Goal: Task Accomplishment & Management: Use online tool/utility

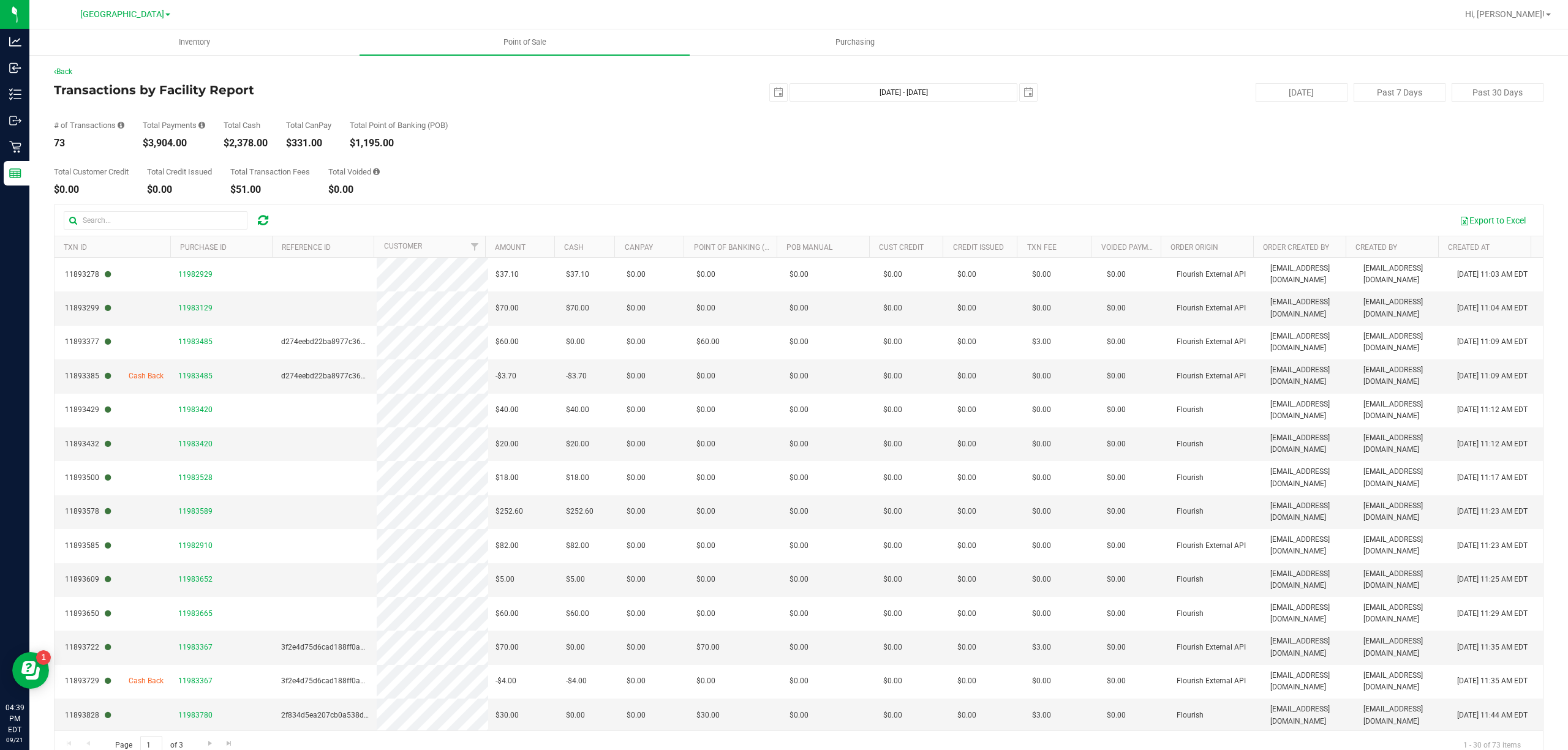
scroll to position [326, 0]
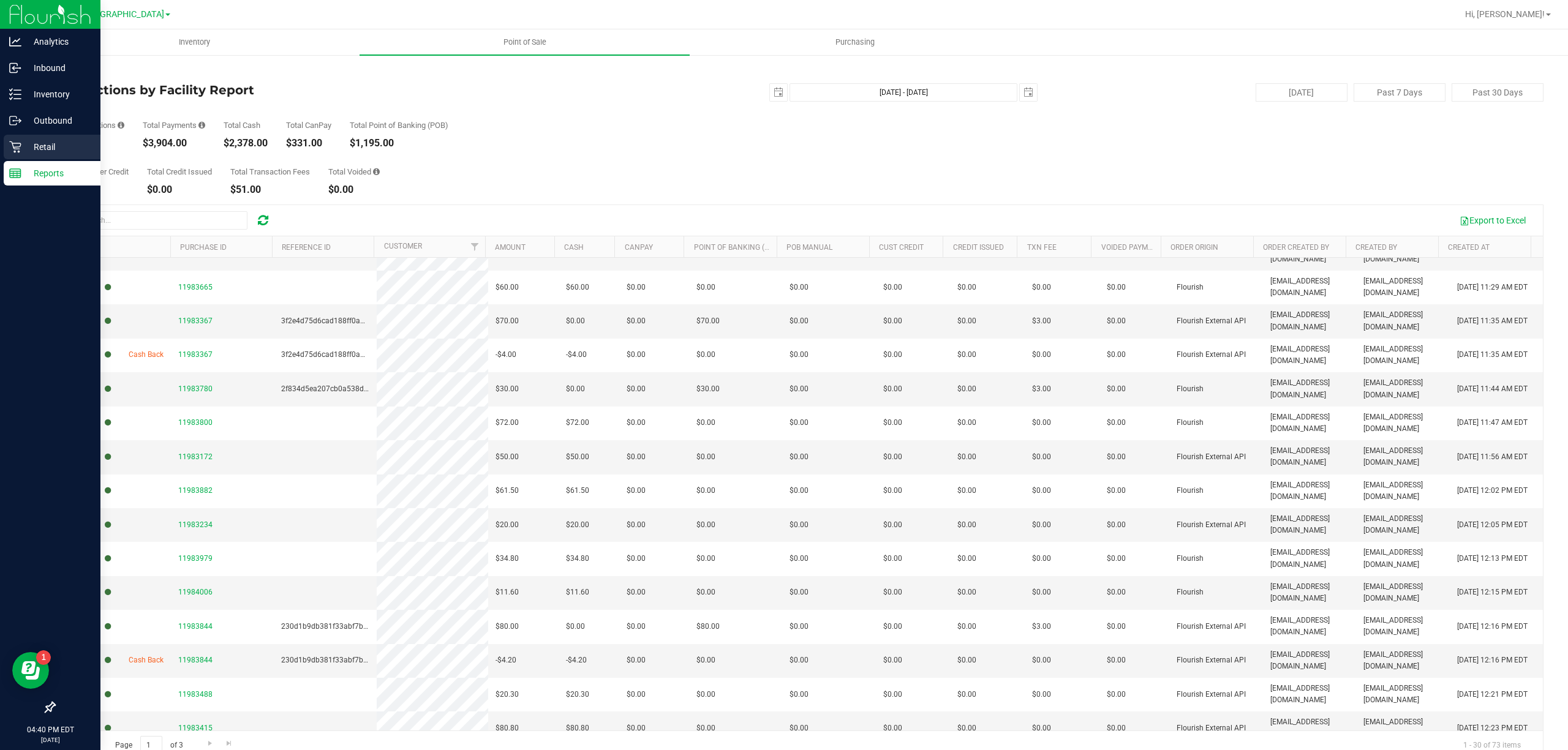
click at [12, 152] on icon at bounding box center [15, 147] width 12 height 12
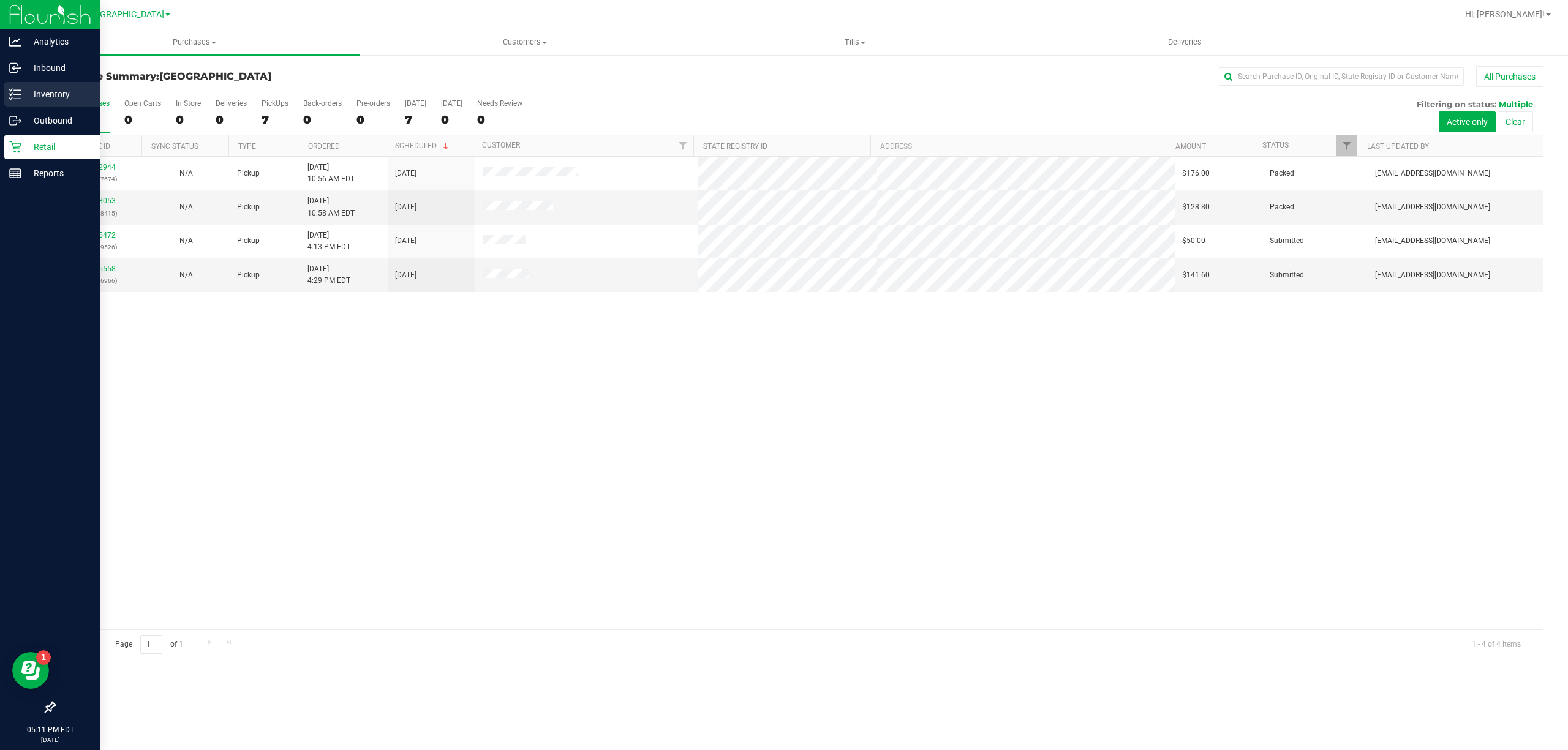
click at [39, 91] on p "Inventory" at bounding box center [58, 94] width 74 height 15
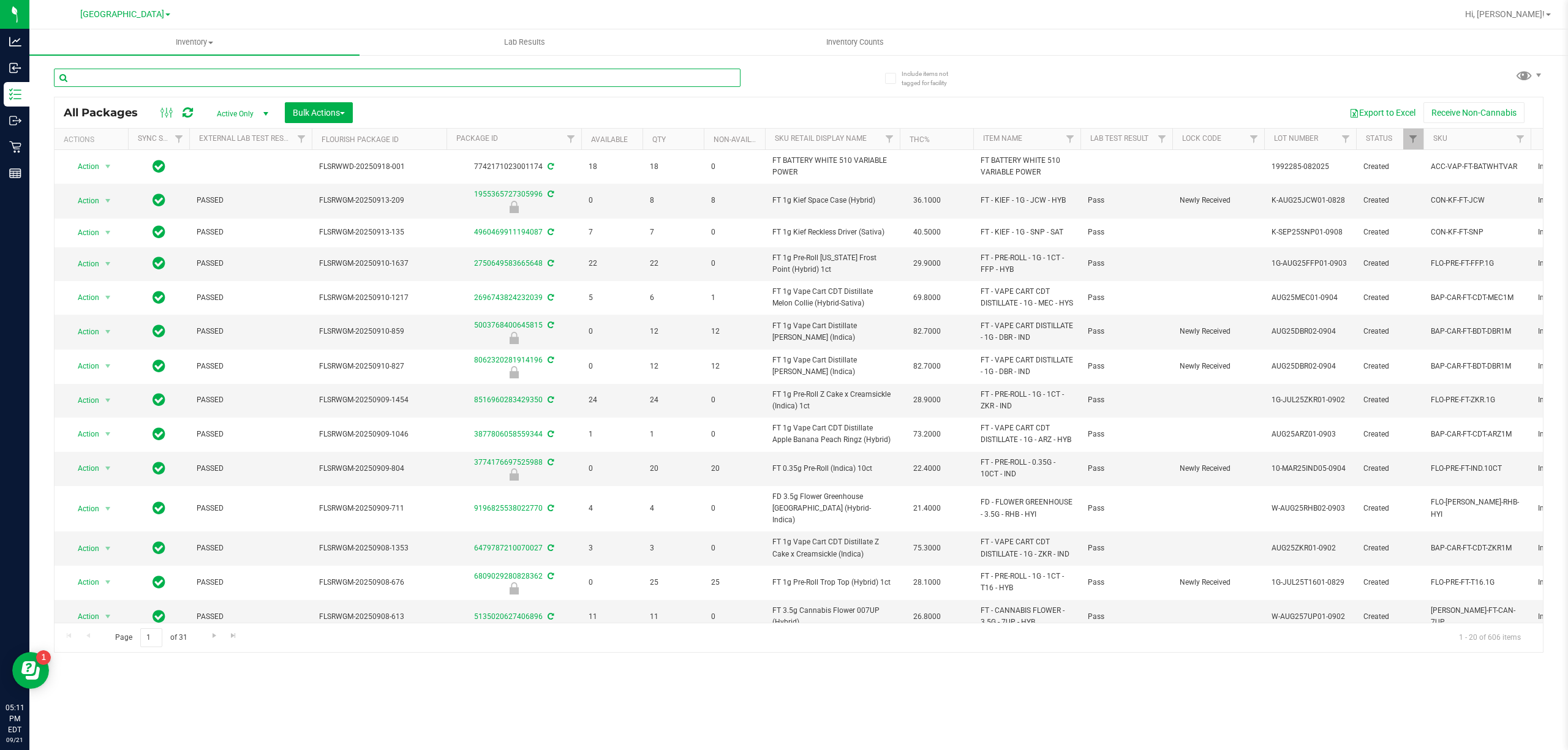
click at [273, 74] on input "text" at bounding box center [397, 77] width 687 height 18
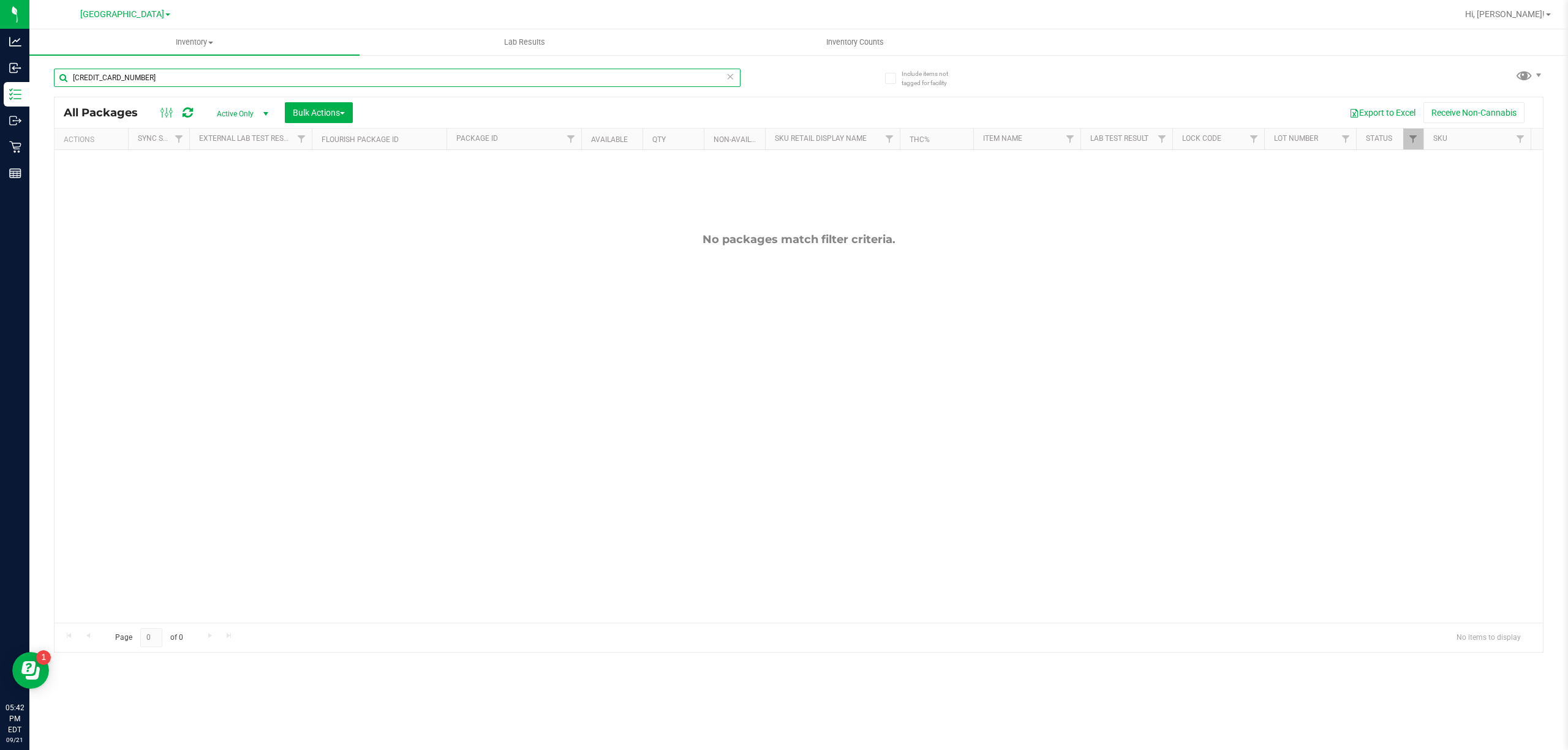
click at [199, 82] on input "6443297994181323" at bounding box center [397, 77] width 687 height 18
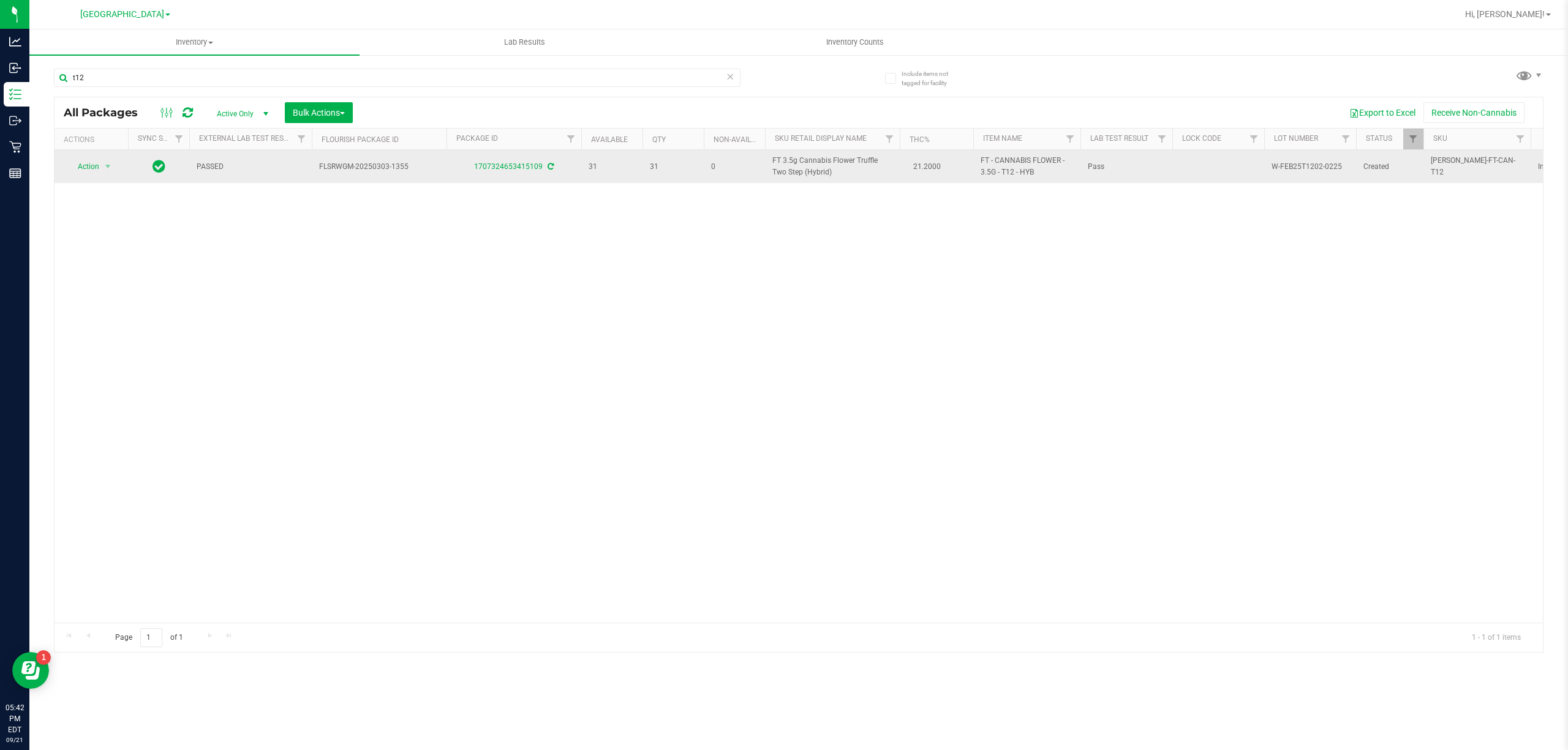
drag, startPoint x: 824, startPoint y: 172, endPoint x: 855, endPoint y: 160, distance: 33.2
click at [855, 160] on span "FT 3.5g Cannabis Flower Truffle Two Step (Hybrid)" at bounding box center [832, 167] width 120 height 23
copy span "Truffle Two Step (Hybrid)"
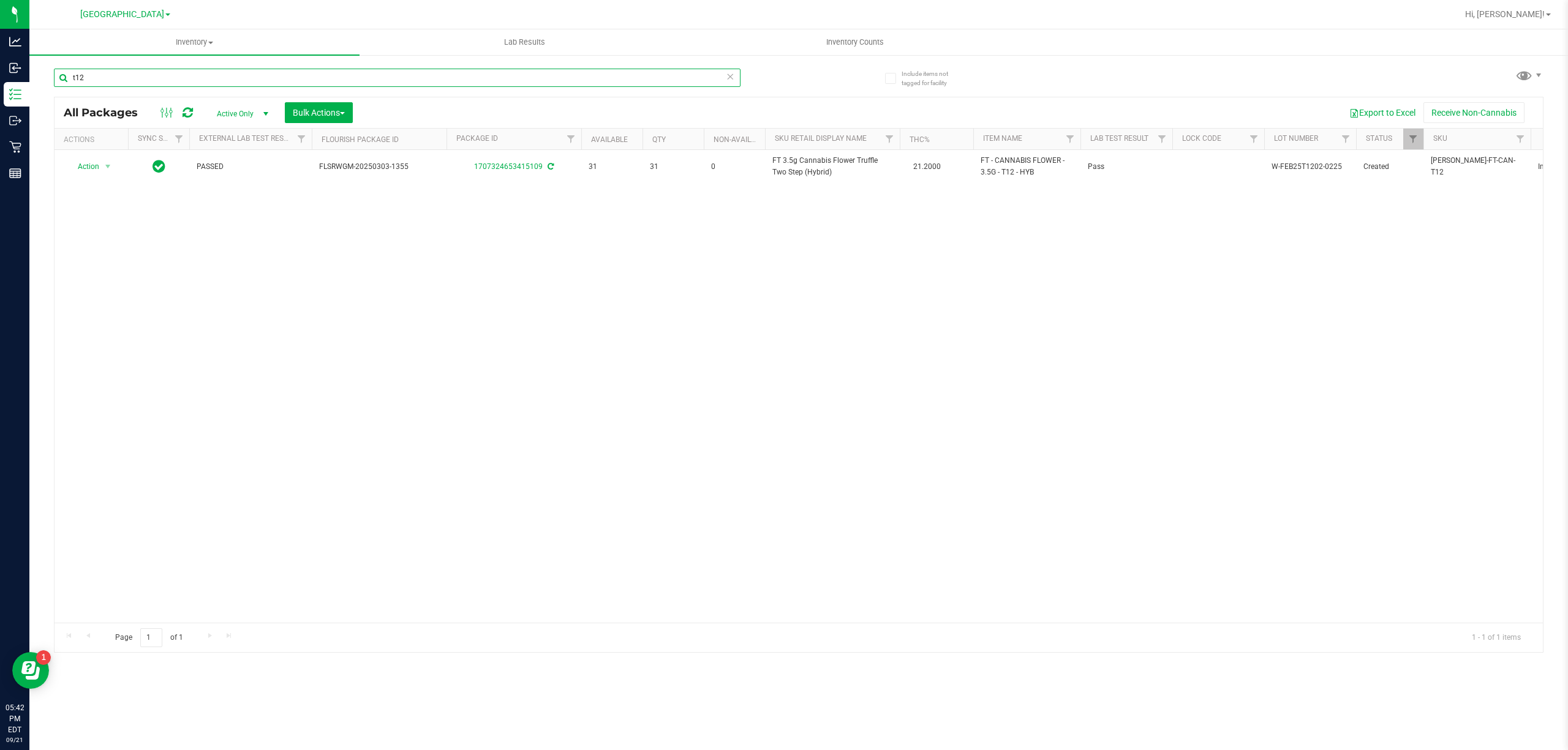
click at [333, 81] on input "t12" at bounding box center [397, 77] width 687 height 18
paste input "Truffle Two Step (Hybrid)"
click at [331, 74] on input "Truffle Two Step (Hybrid)" at bounding box center [397, 77] width 687 height 18
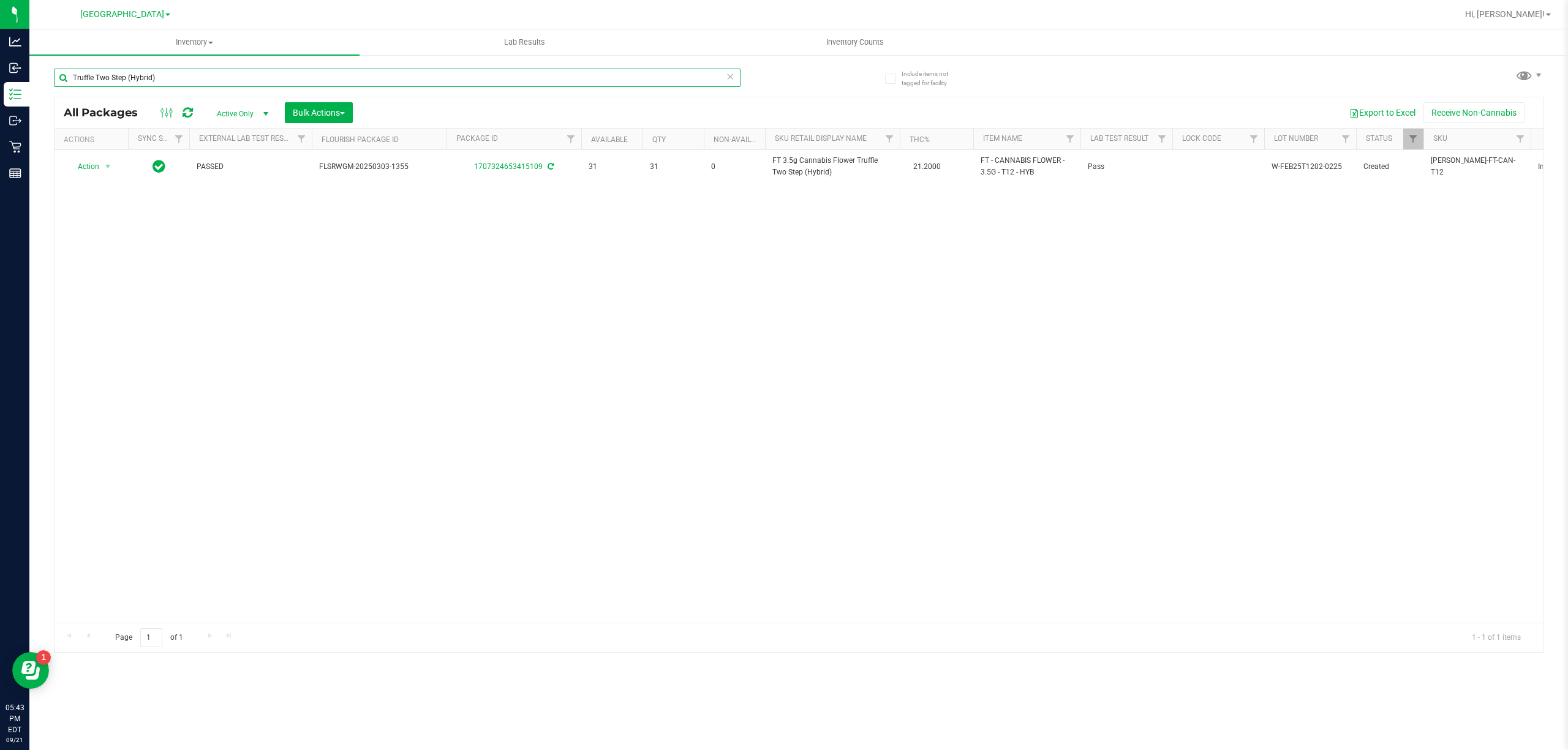
click at [331, 74] on input "Truffle Two Step (Hybrid)" at bounding box center [397, 77] width 687 height 18
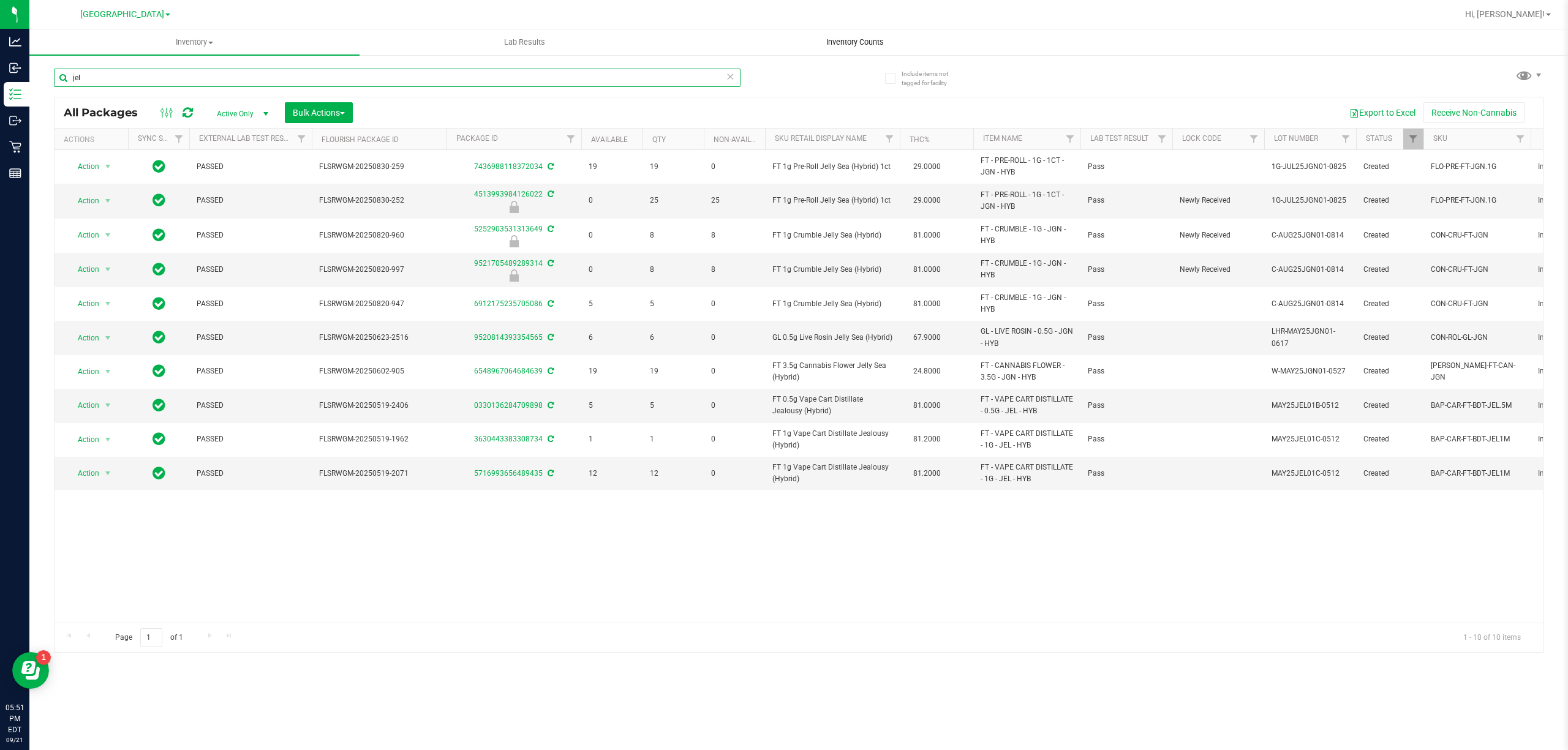
type input "jel"
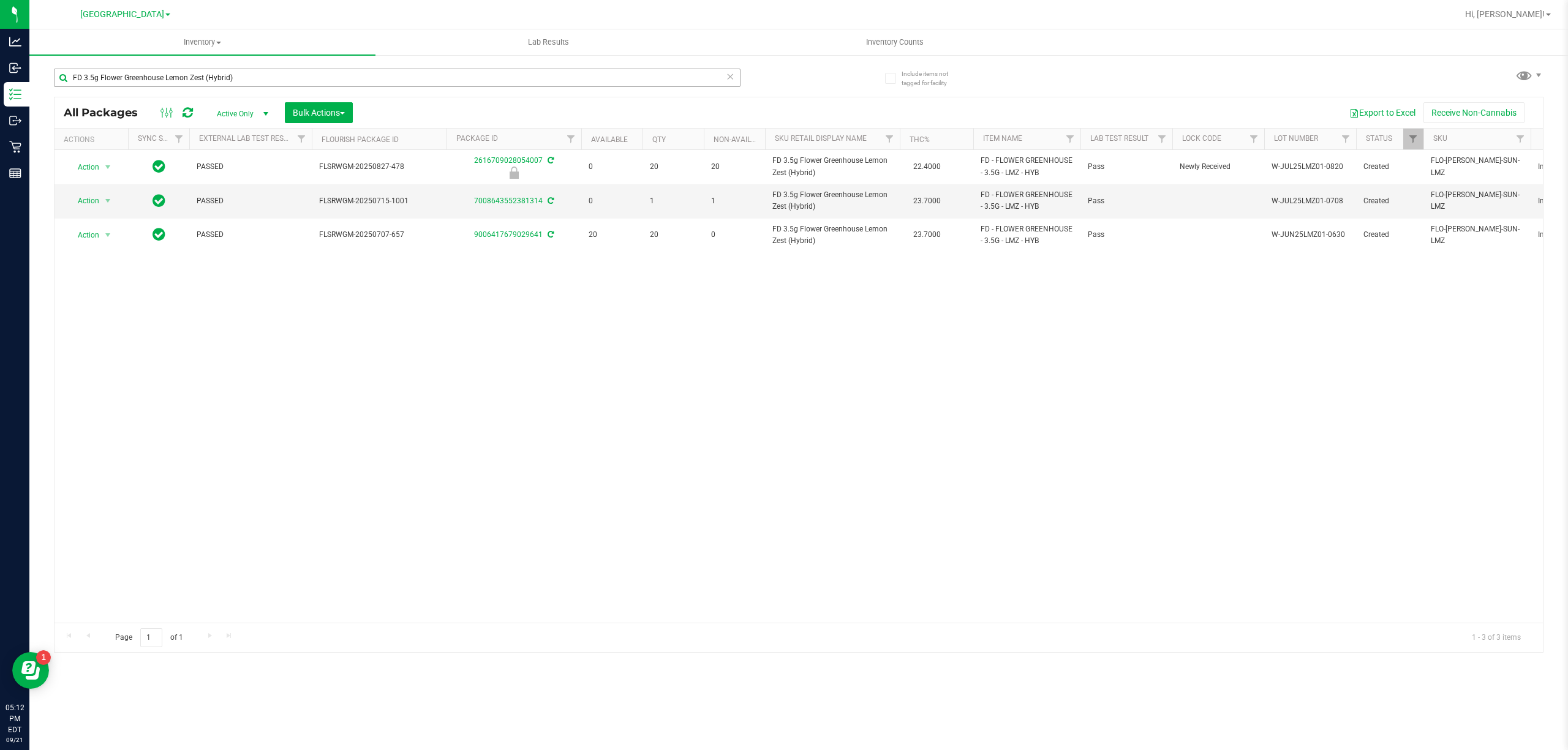
click at [373, 84] on input "FD 3.5g Flower Greenhouse Lemon Zest (Hybrid)" at bounding box center [397, 77] width 687 height 18
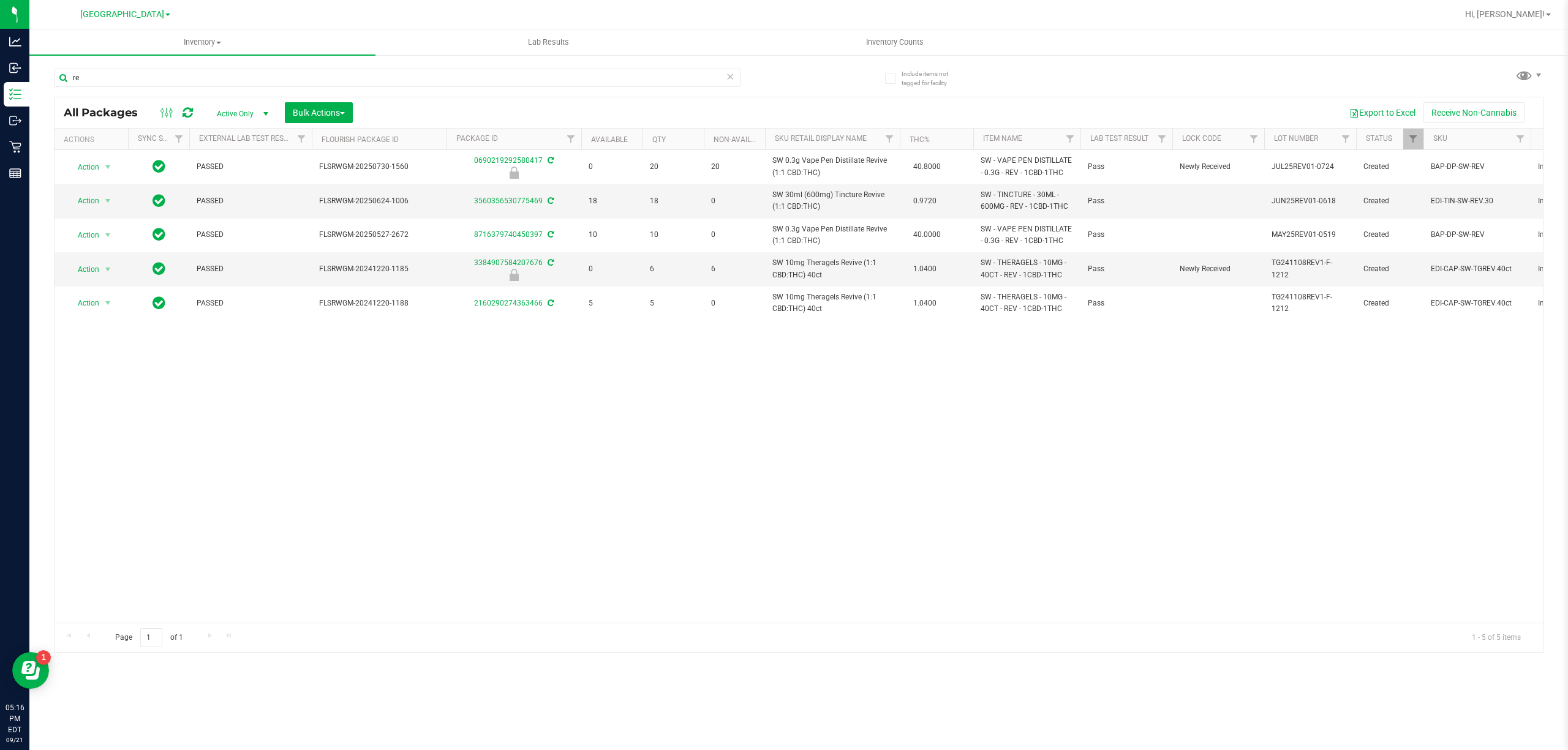
type input "r"
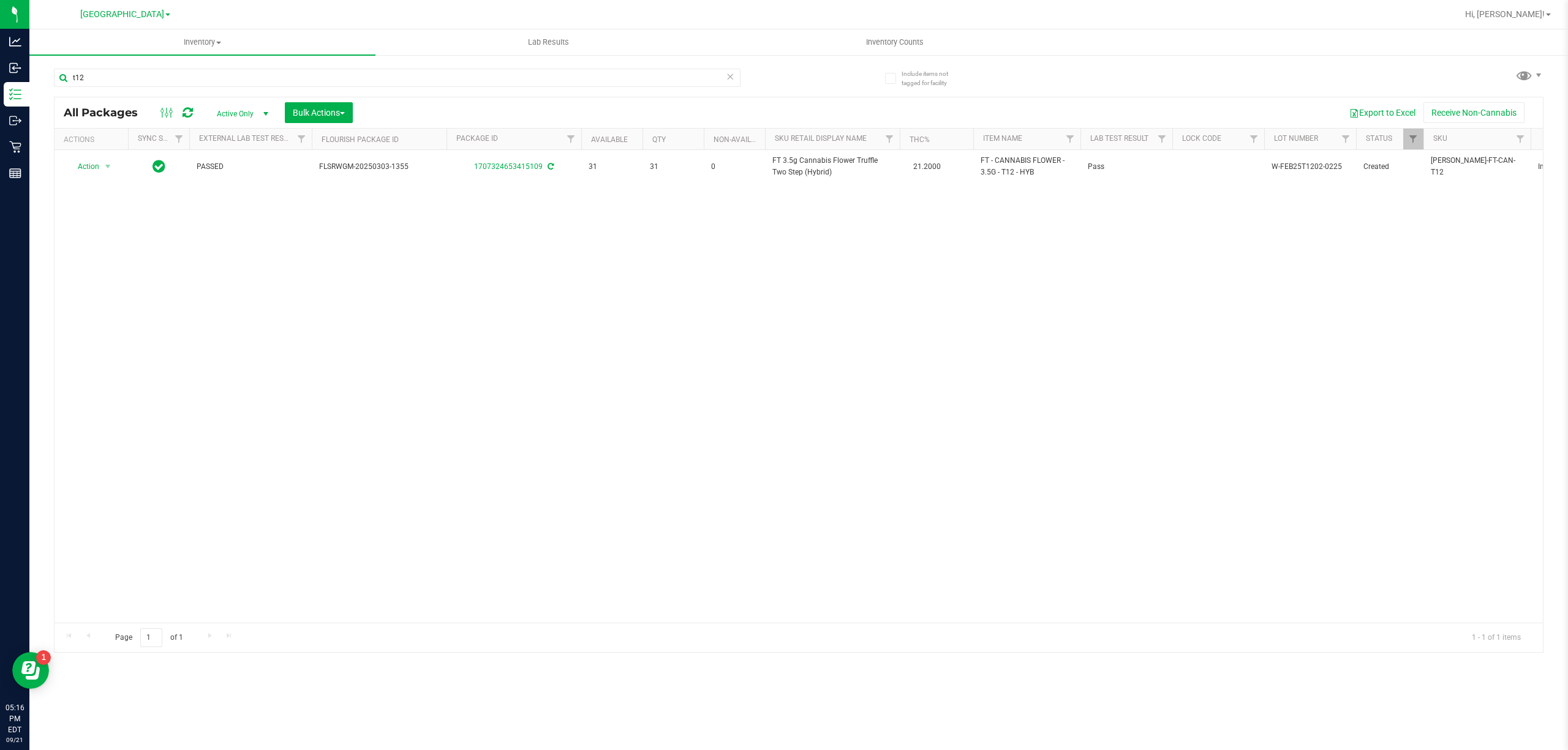
click at [511, 380] on div "Action Action Adjust qty Create package Edit attributes Global inventory Locate…" at bounding box center [799, 386] width 1488 height 473
click at [118, 79] on input "t12" at bounding box center [397, 77] width 687 height 18
type input "ccell"
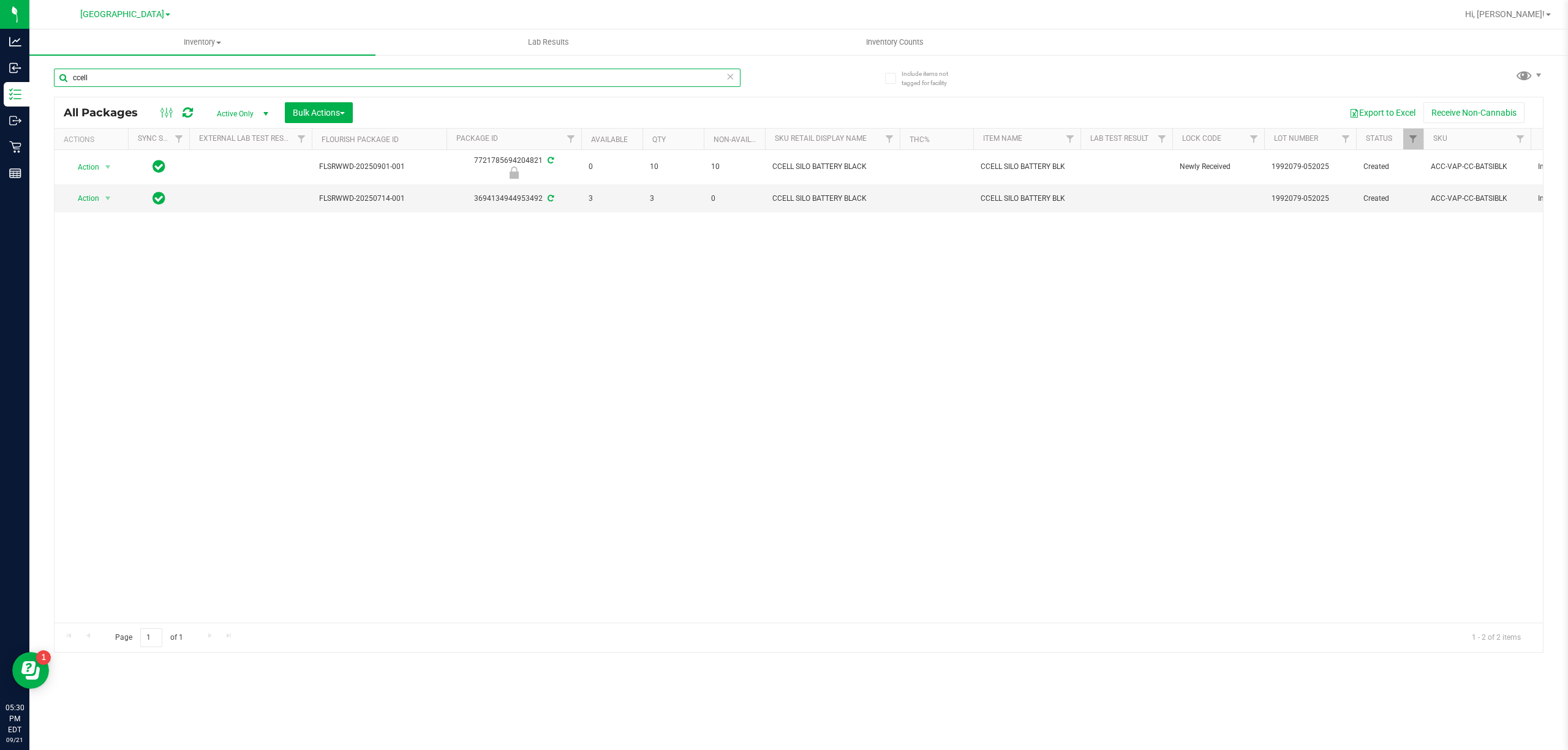
click at [118, 79] on input "ccell" at bounding box center [397, 77] width 687 height 18
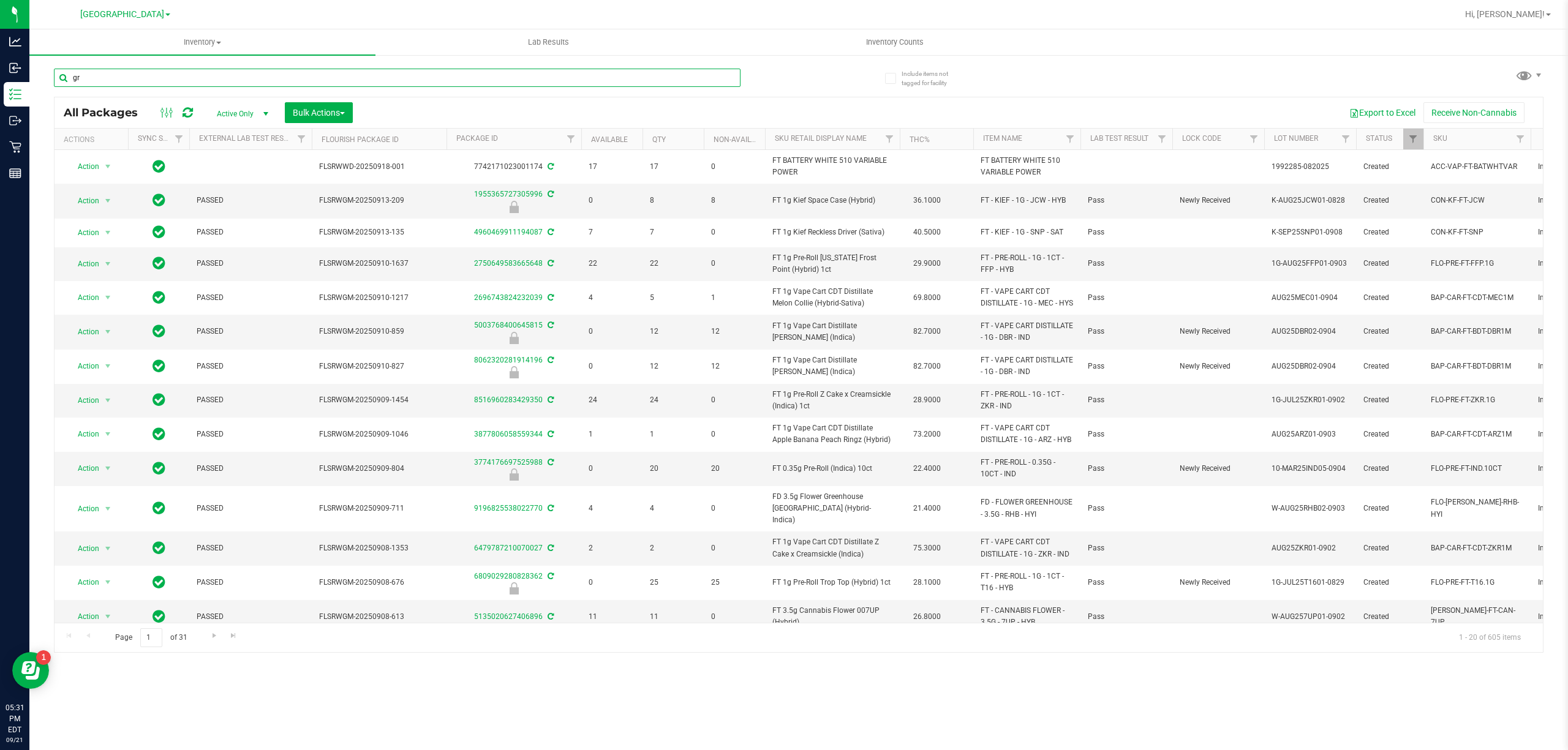
type input "grz"
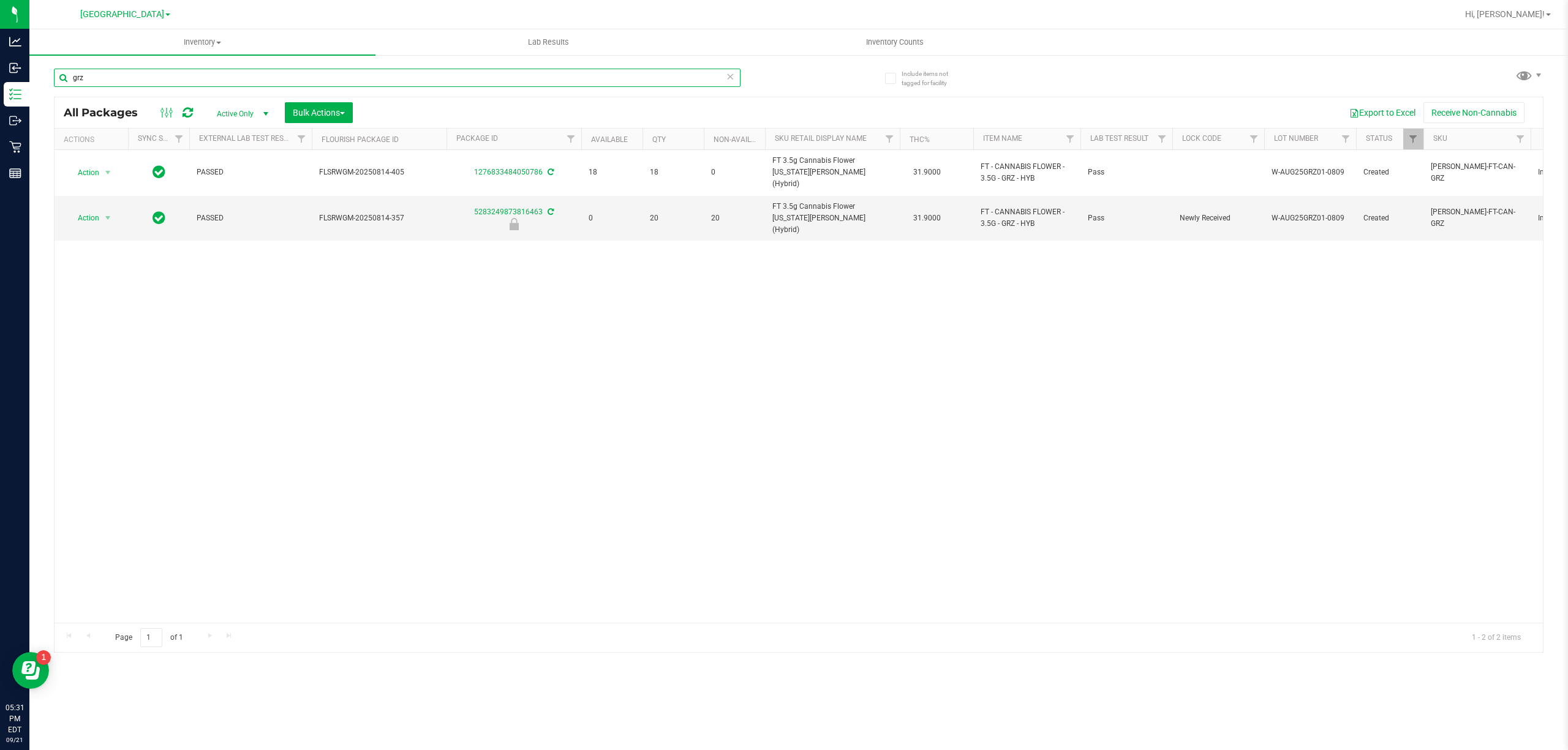
click at [94, 76] on input "grz" at bounding box center [397, 77] width 687 height 18
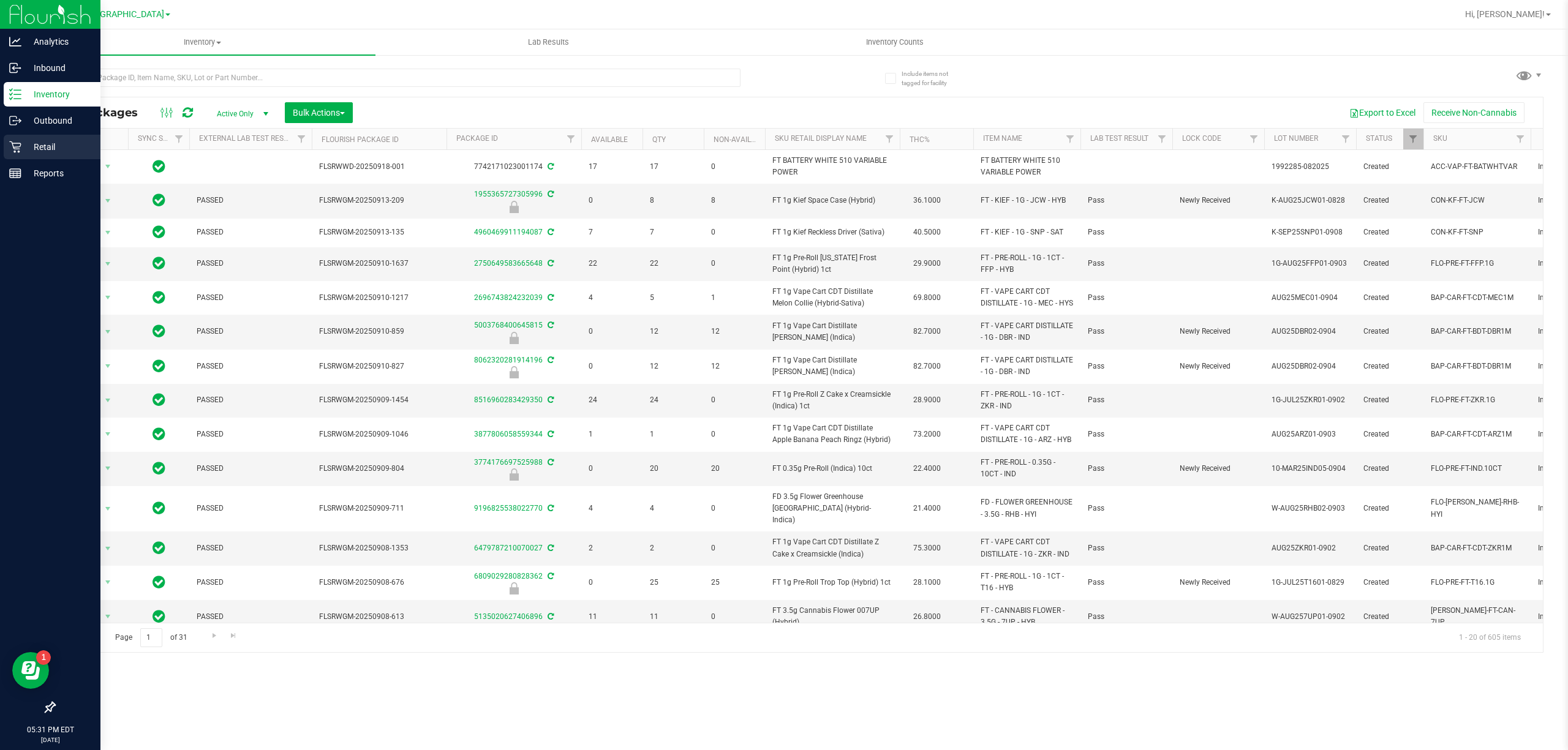
click at [62, 140] on p "Retail" at bounding box center [58, 147] width 74 height 15
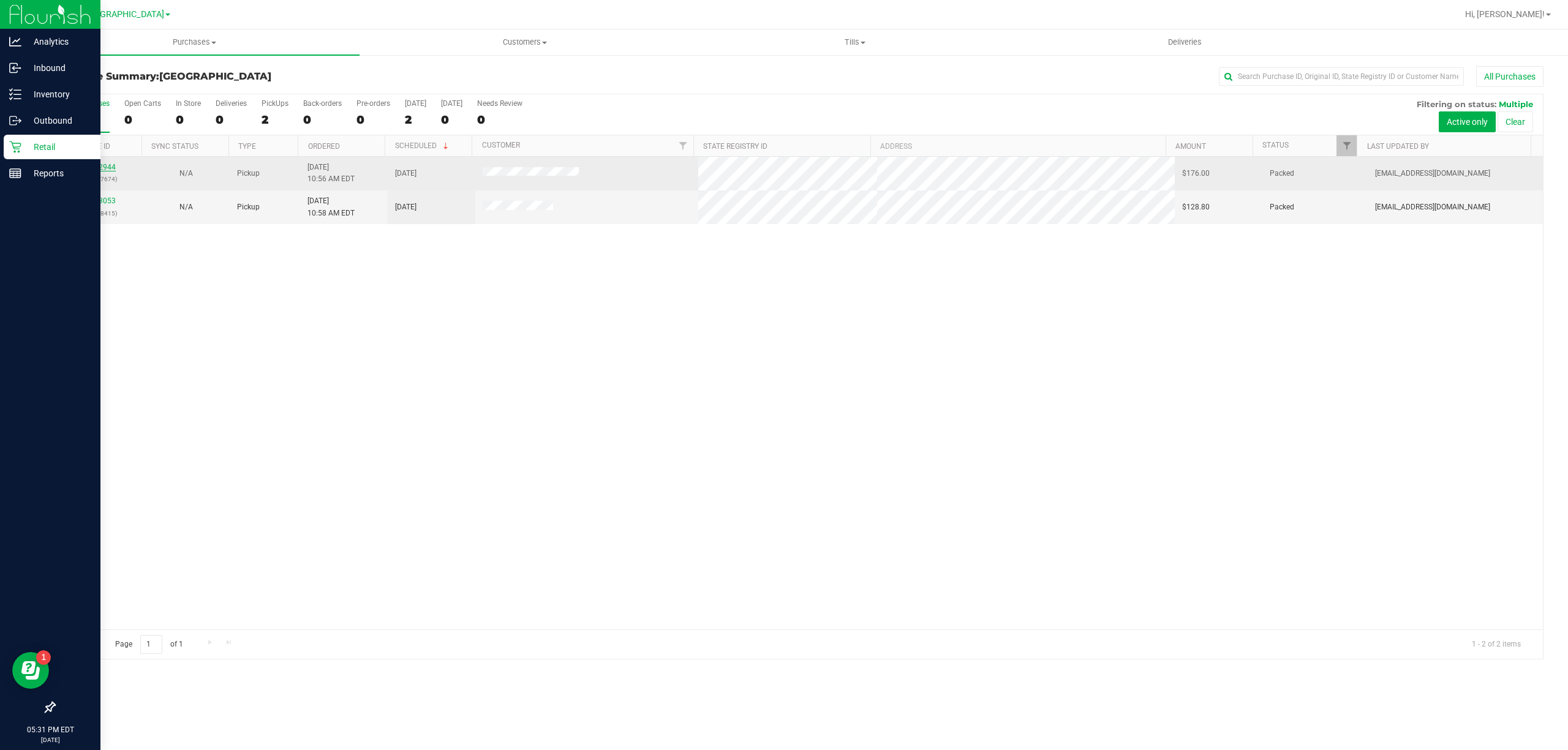
click at [87, 170] on link "11982944" at bounding box center [98, 167] width 34 height 9
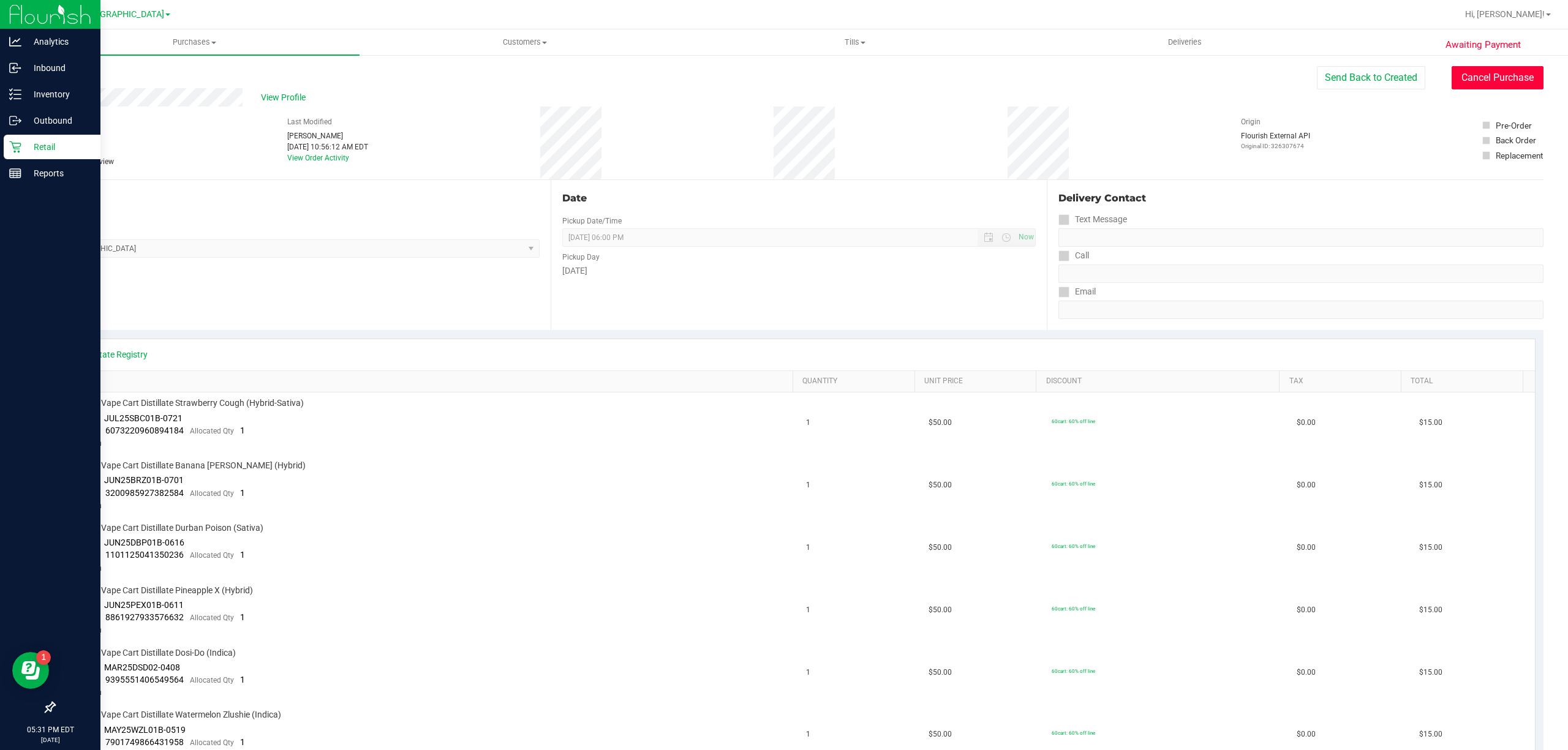
click at [1492, 82] on button "Cancel Purchase" at bounding box center [1497, 78] width 92 height 23
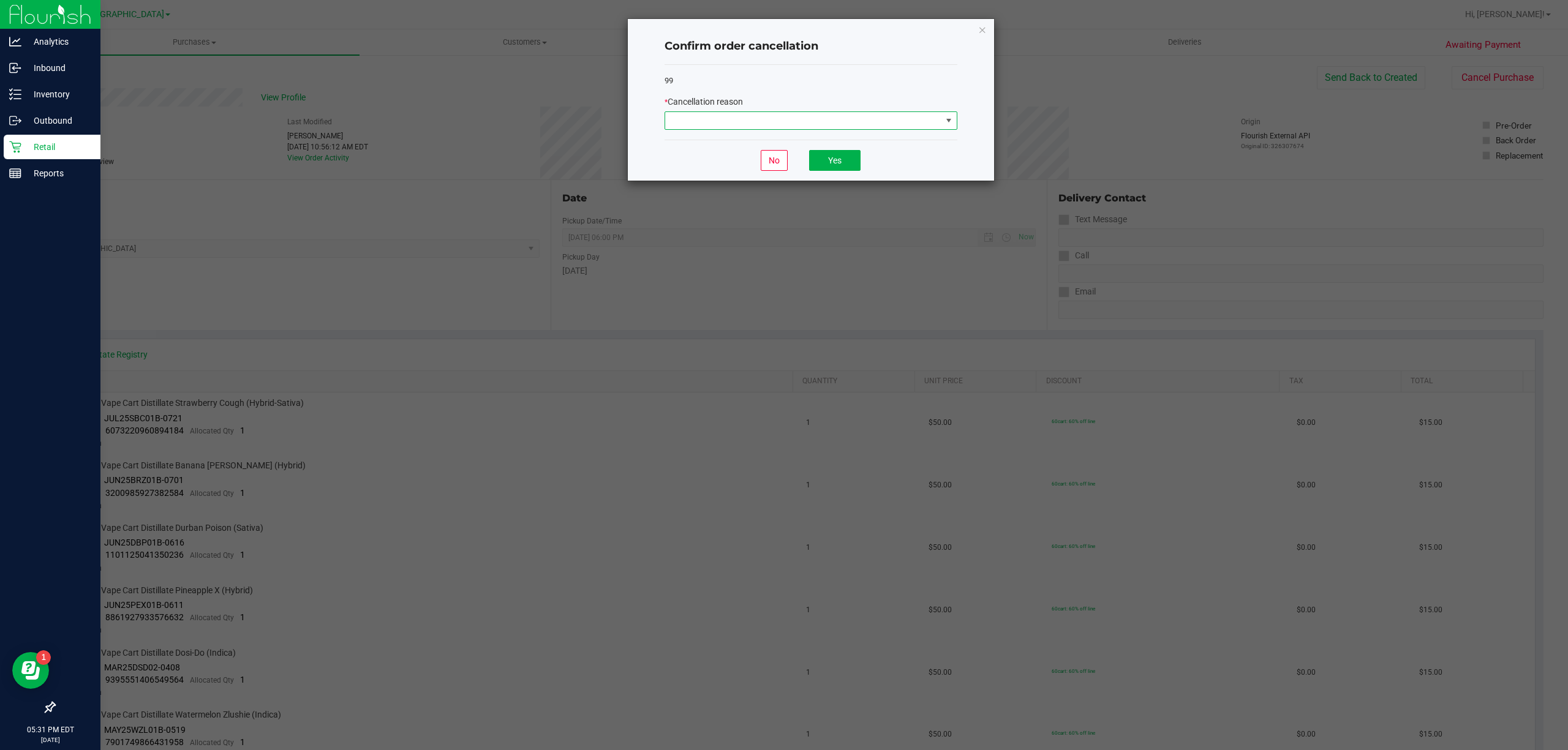
click at [933, 119] on span at bounding box center [803, 120] width 276 height 17
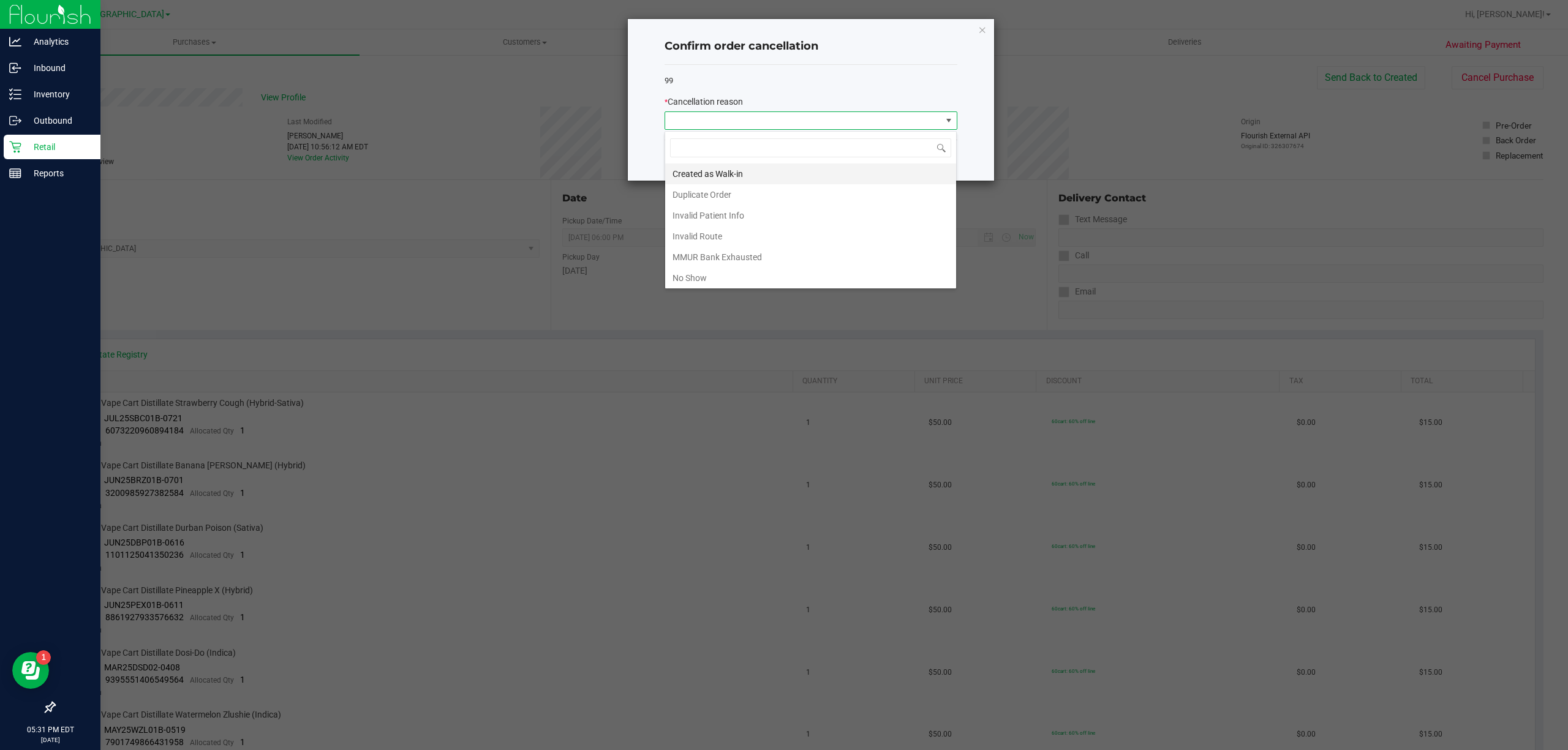
scroll to position [18, 292]
click at [829, 282] on li "No Show" at bounding box center [810, 278] width 291 height 21
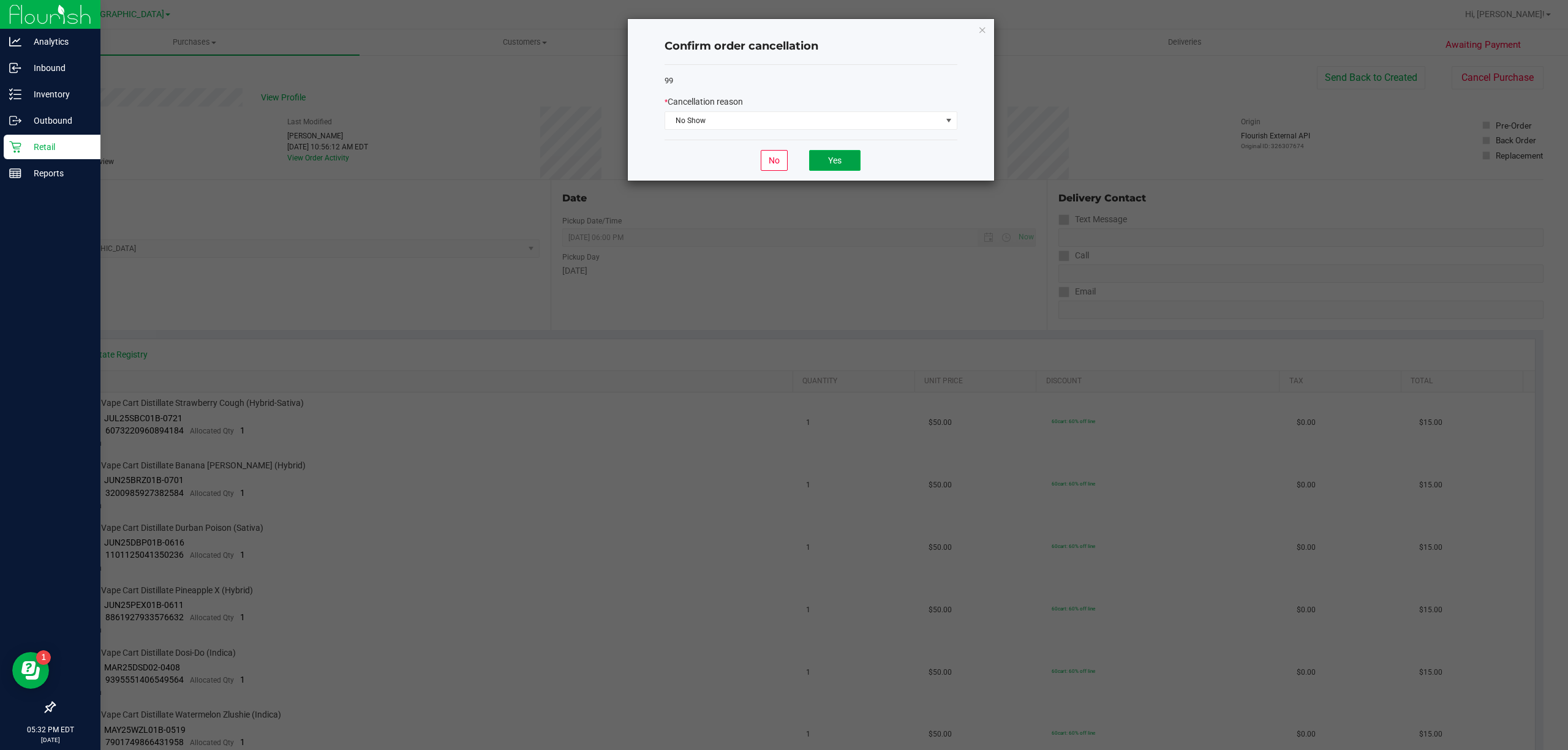
click at [845, 164] on button "Yes" at bounding box center [834, 160] width 51 height 21
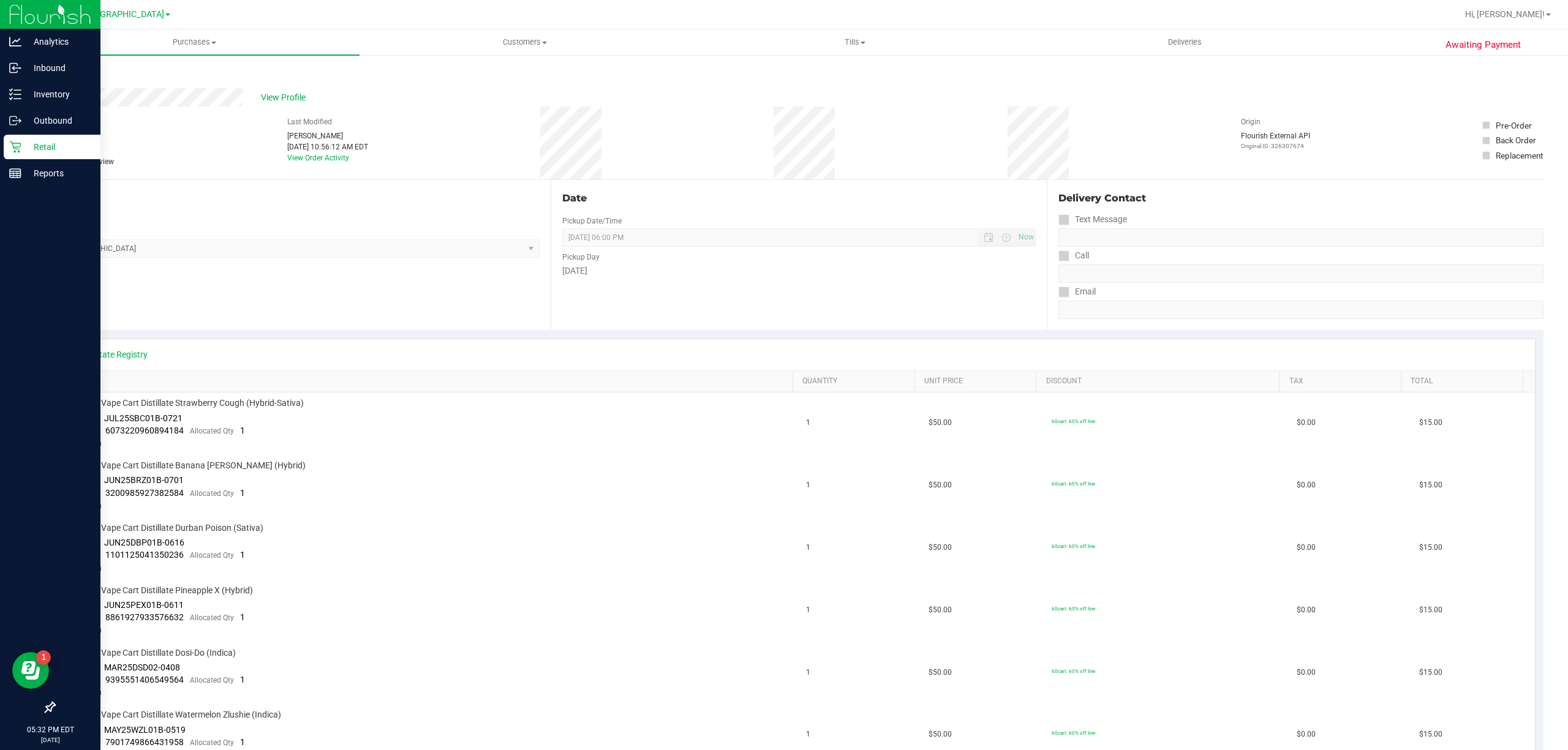
click at [53, 142] on p "Retail" at bounding box center [58, 147] width 74 height 15
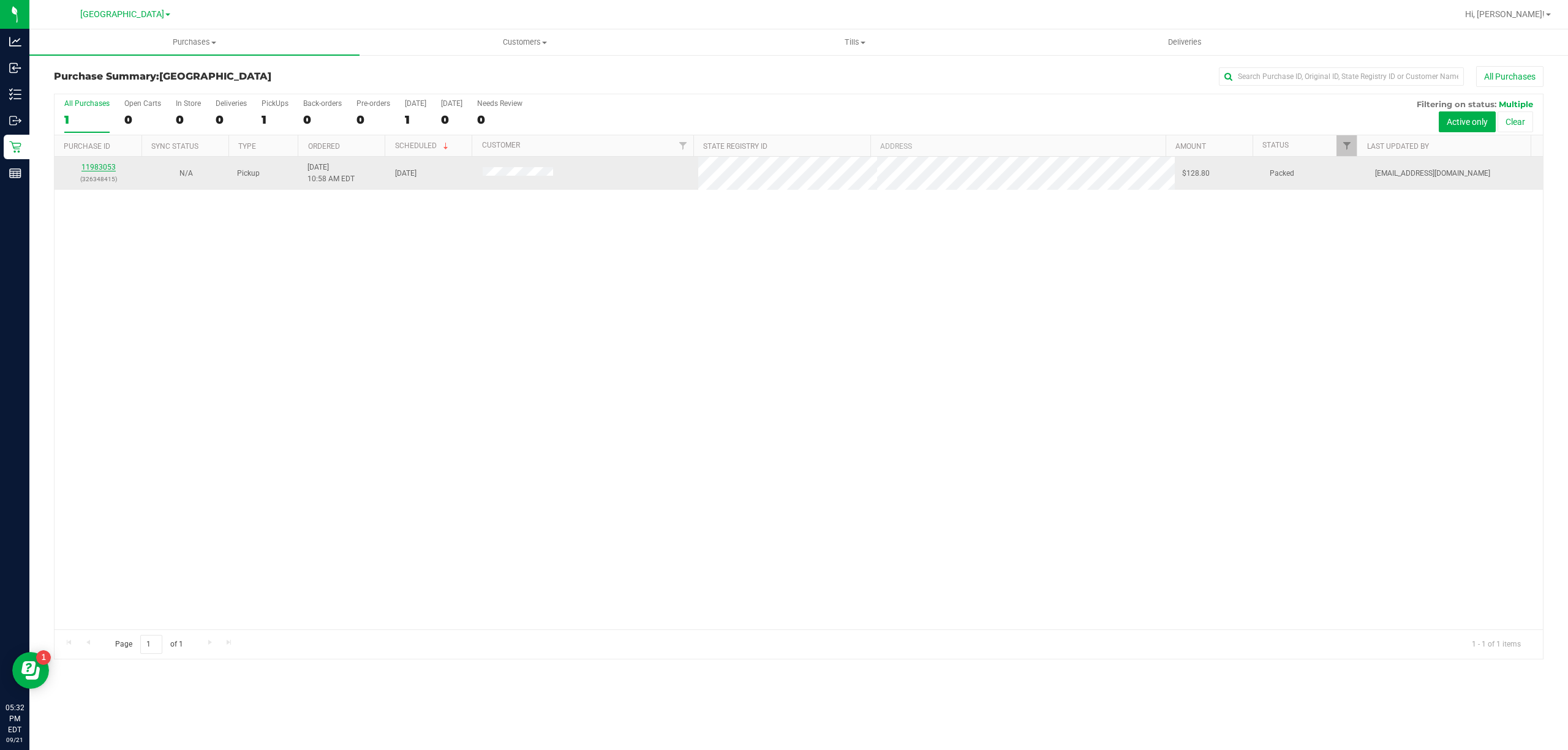
click at [94, 167] on link "11983053" at bounding box center [98, 167] width 34 height 9
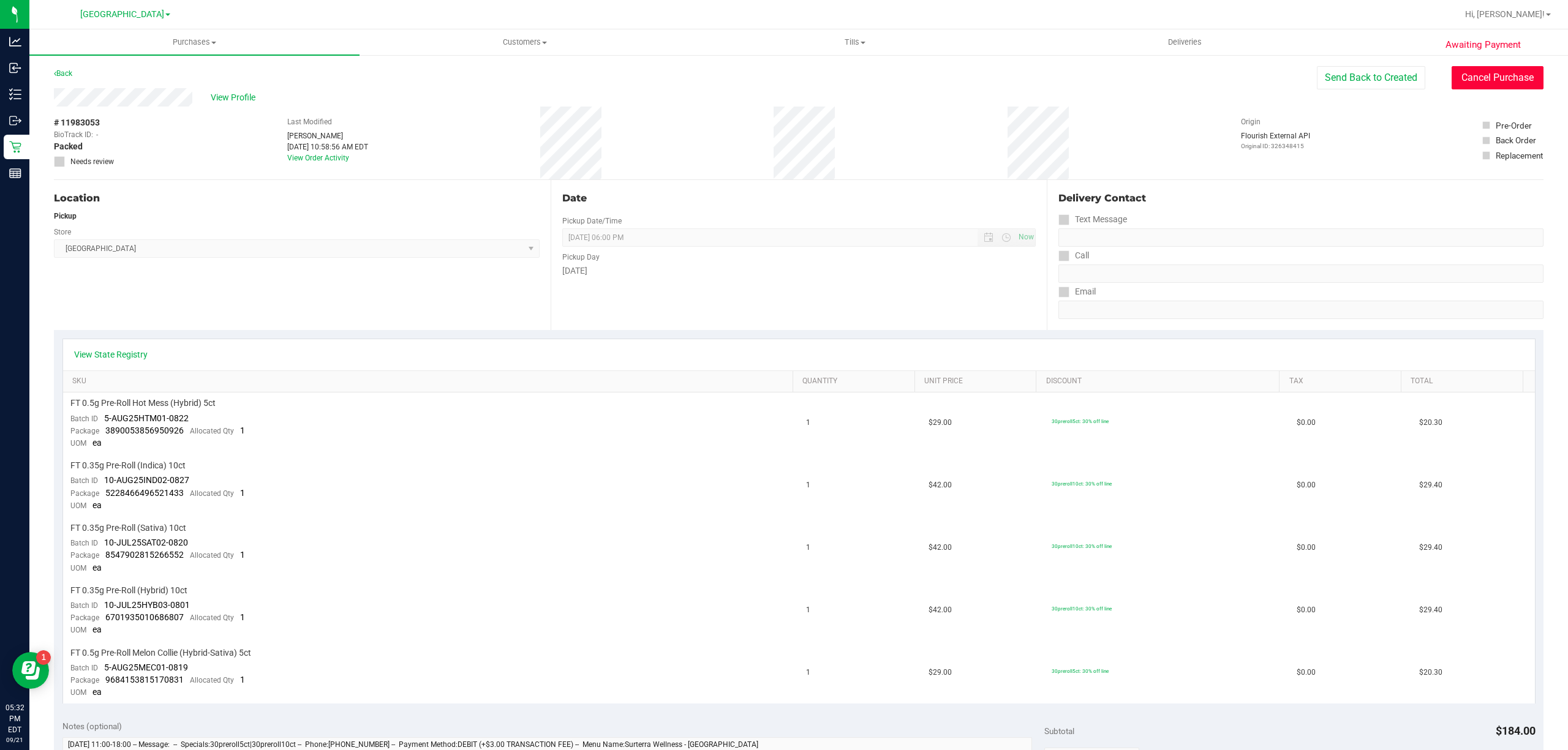
click at [1507, 71] on button "Cancel Purchase" at bounding box center [1497, 78] width 92 height 23
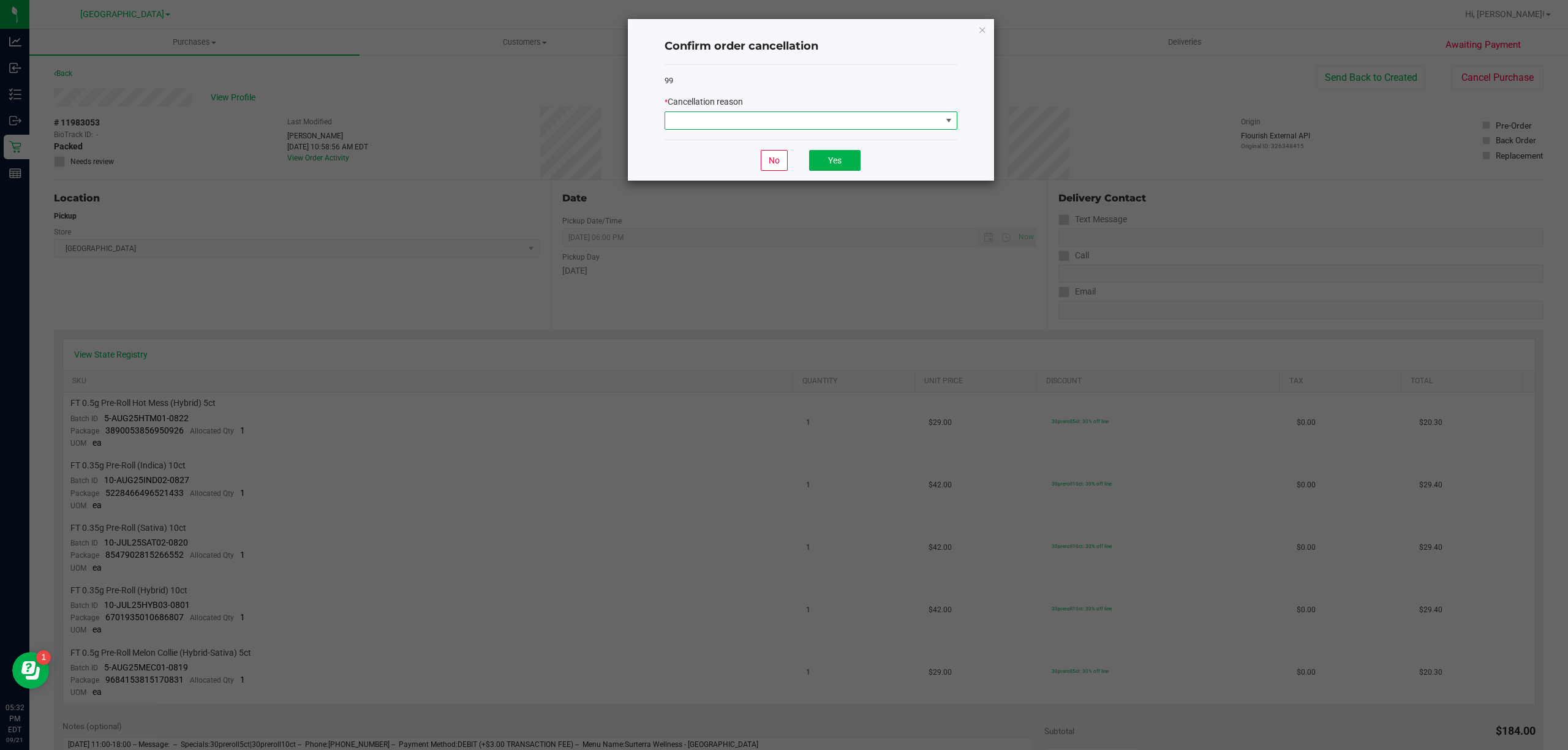
click at [924, 122] on span at bounding box center [803, 120] width 276 height 17
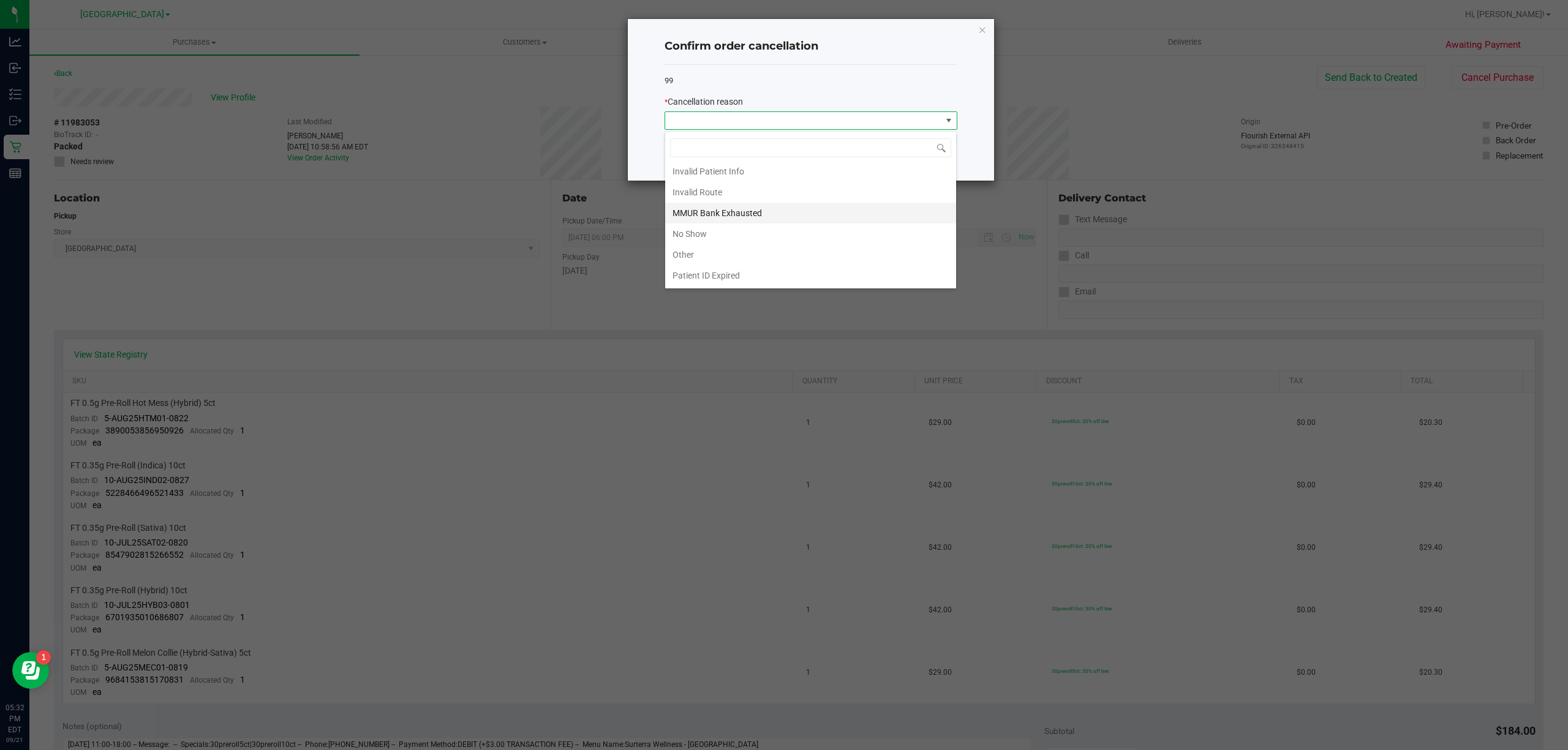
scroll to position [68, 0]
click at [775, 214] on li "No Show" at bounding box center [810, 213] width 291 height 21
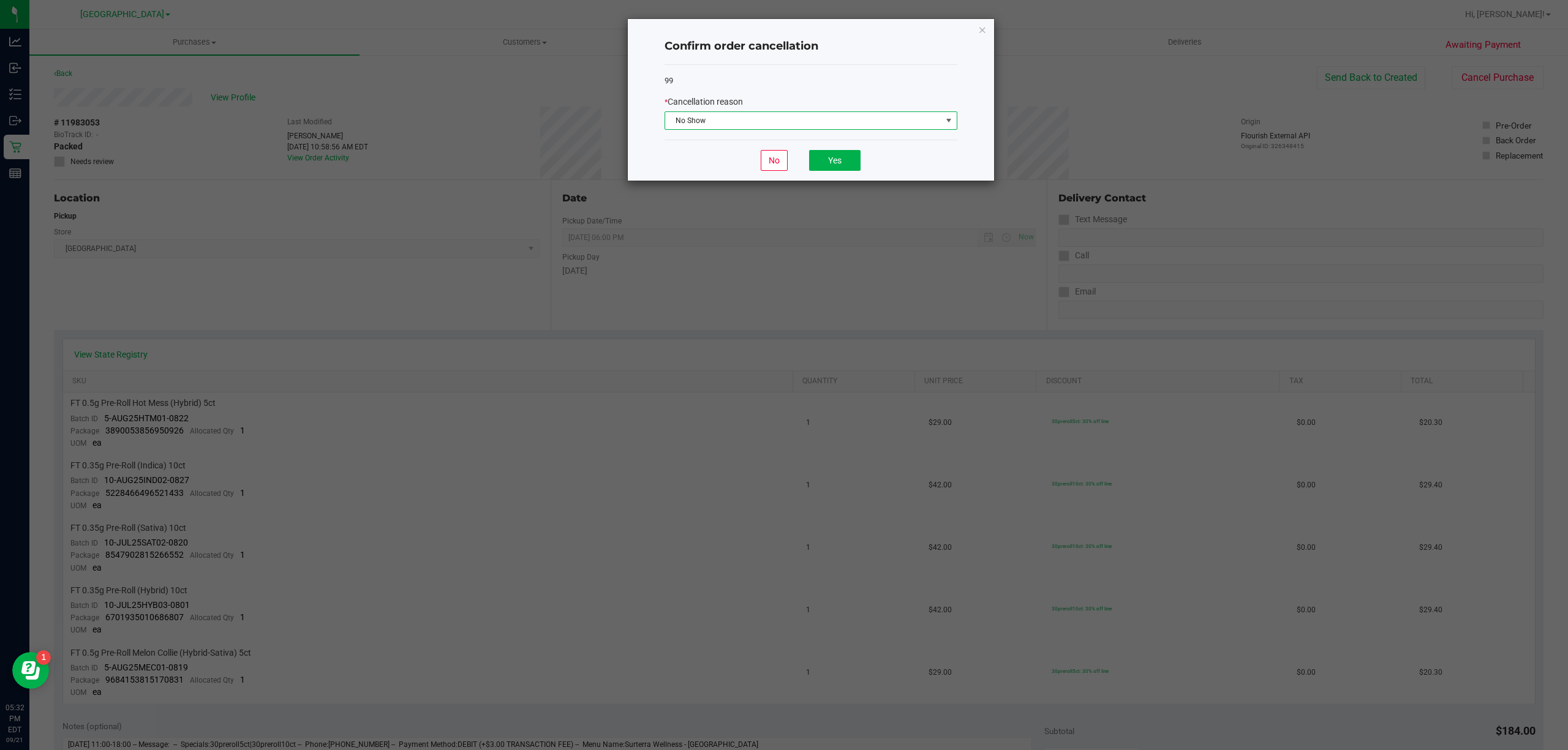
click at [833, 147] on div "No Yes" at bounding box center [810, 160] width 293 height 41
click at [833, 151] on button "Yes" at bounding box center [834, 160] width 51 height 21
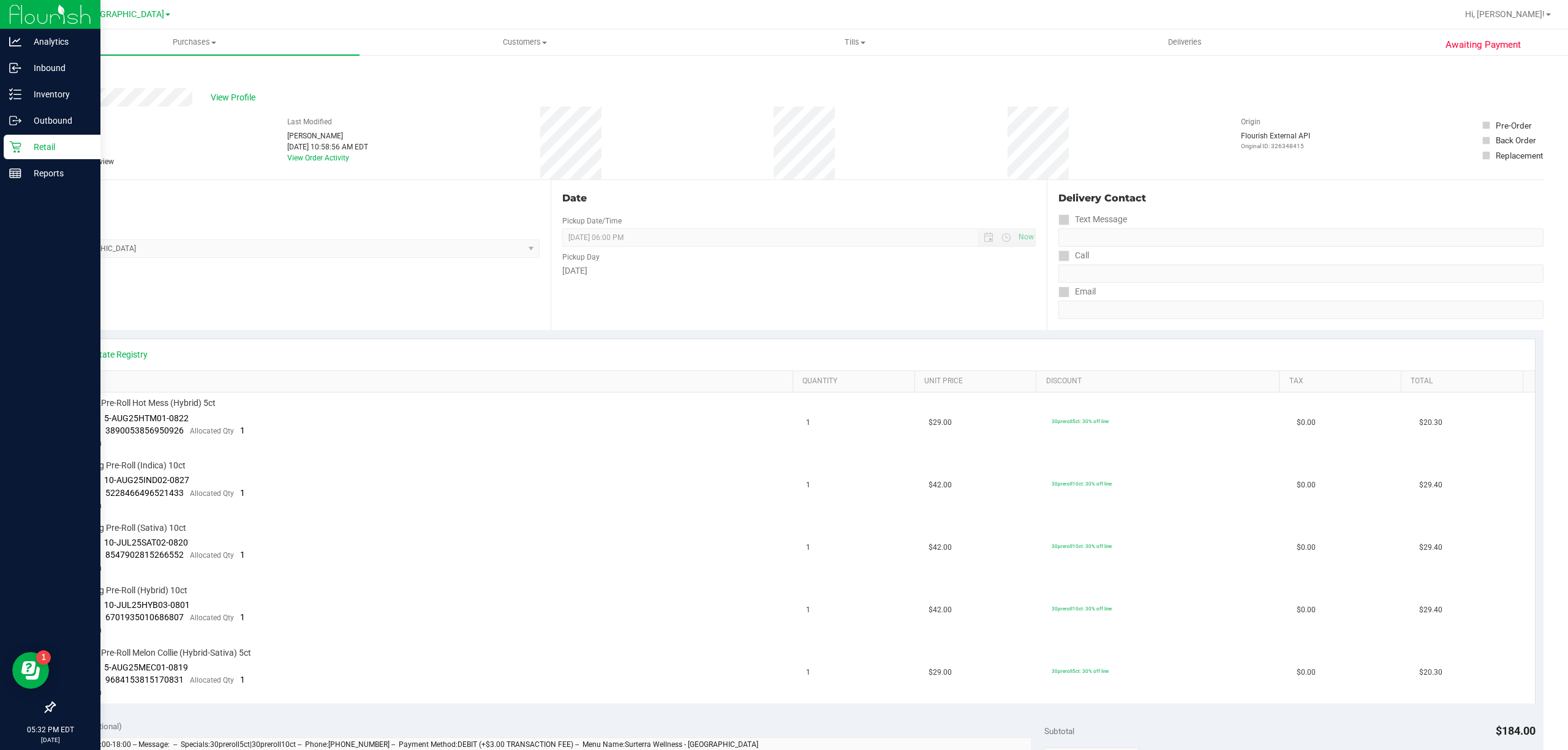
click at [20, 143] on icon at bounding box center [14, 147] width 12 height 12
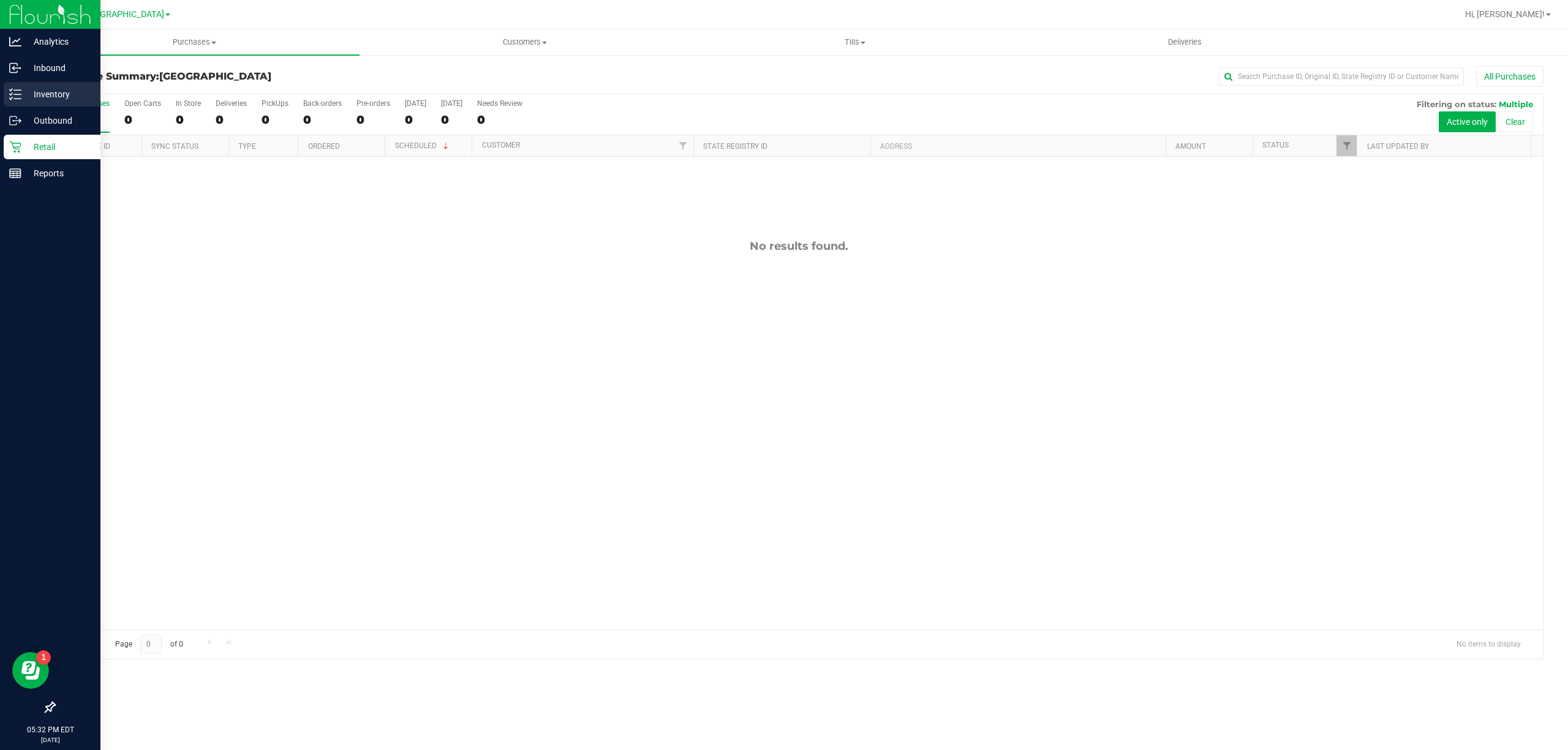
click at [63, 89] on p "Inventory" at bounding box center [58, 94] width 74 height 15
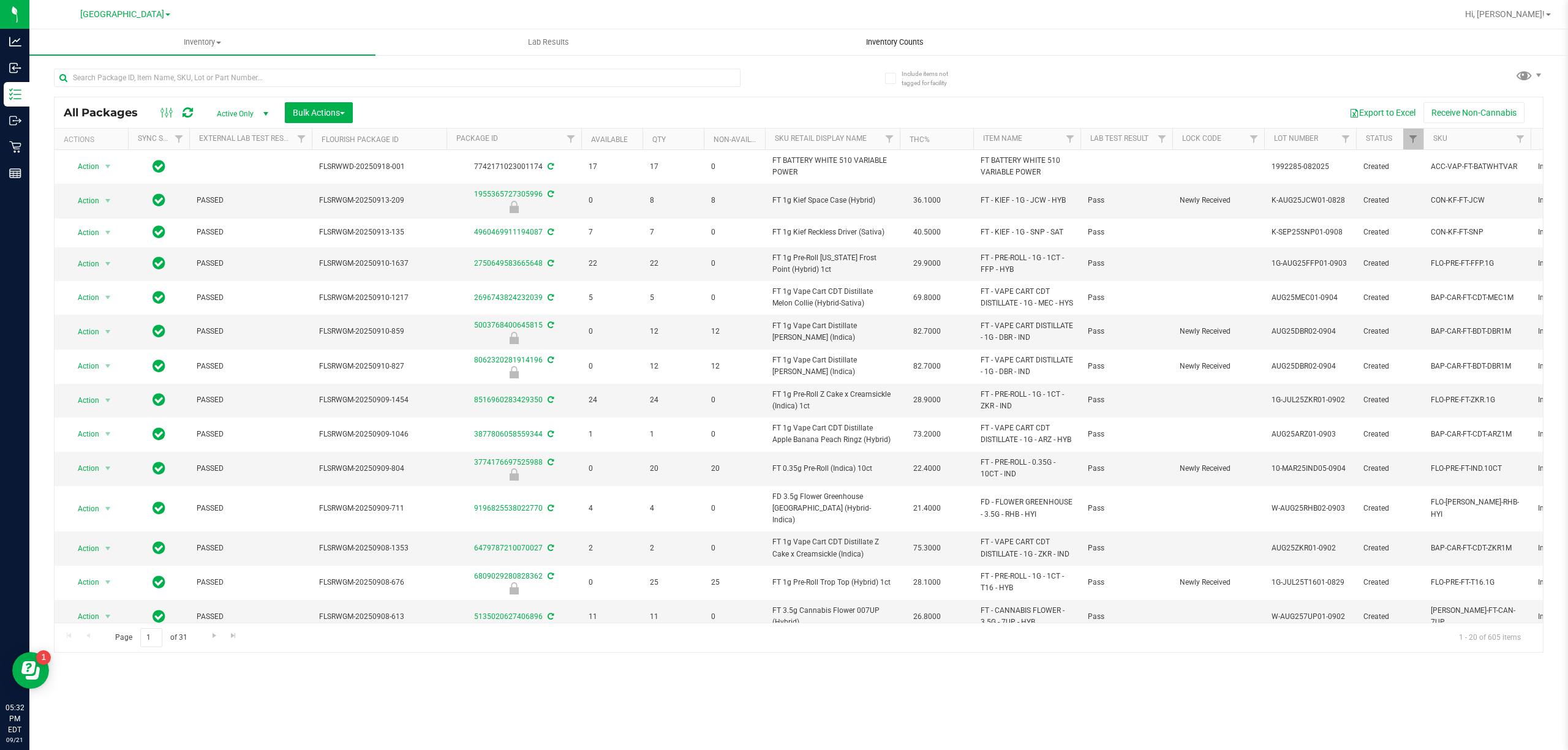
click at [912, 43] on span "Inventory Counts" at bounding box center [894, 42] width 91 height 11
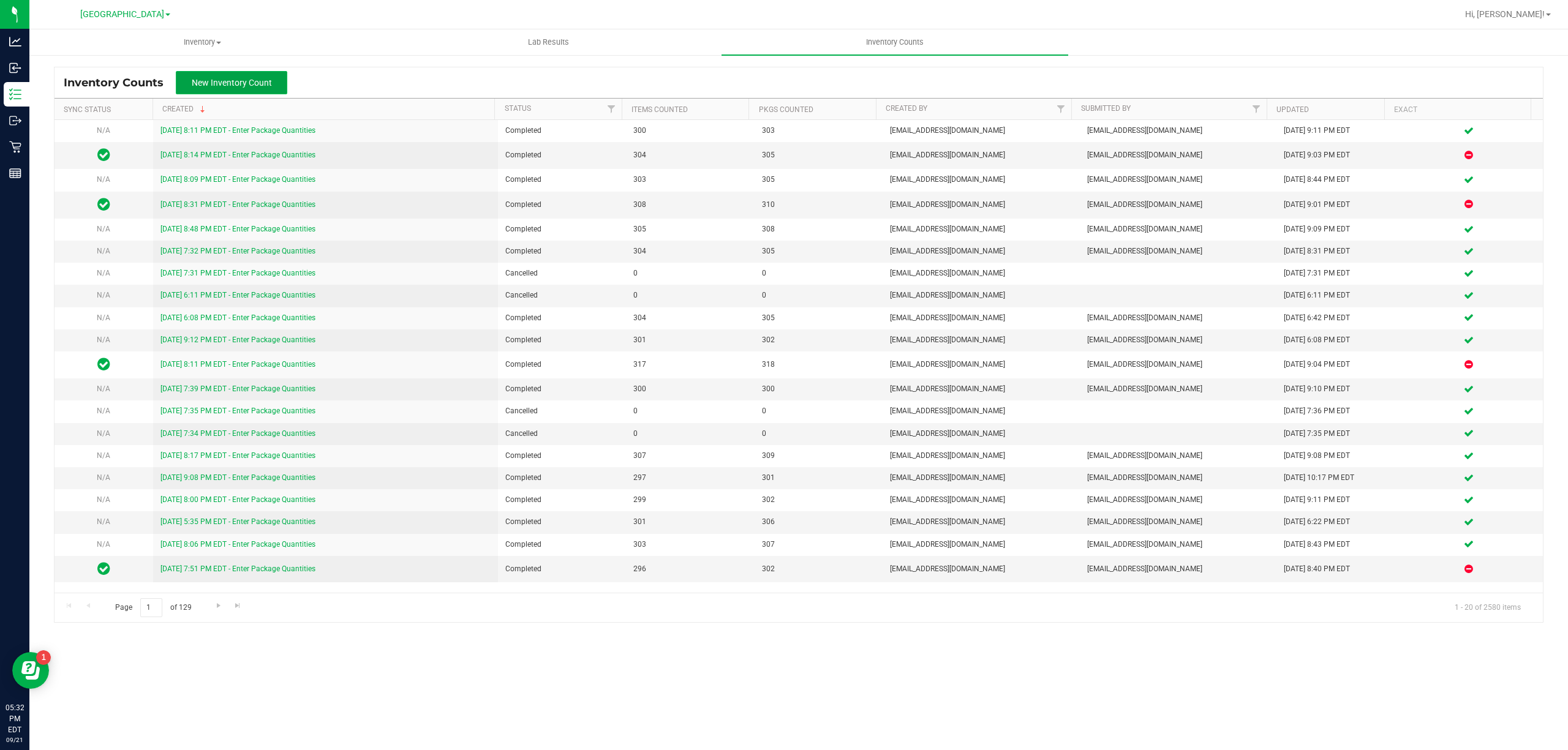
click at [255, 78] on span "New Inventory Count" at bounding box center [232, 83] width 81 height 10
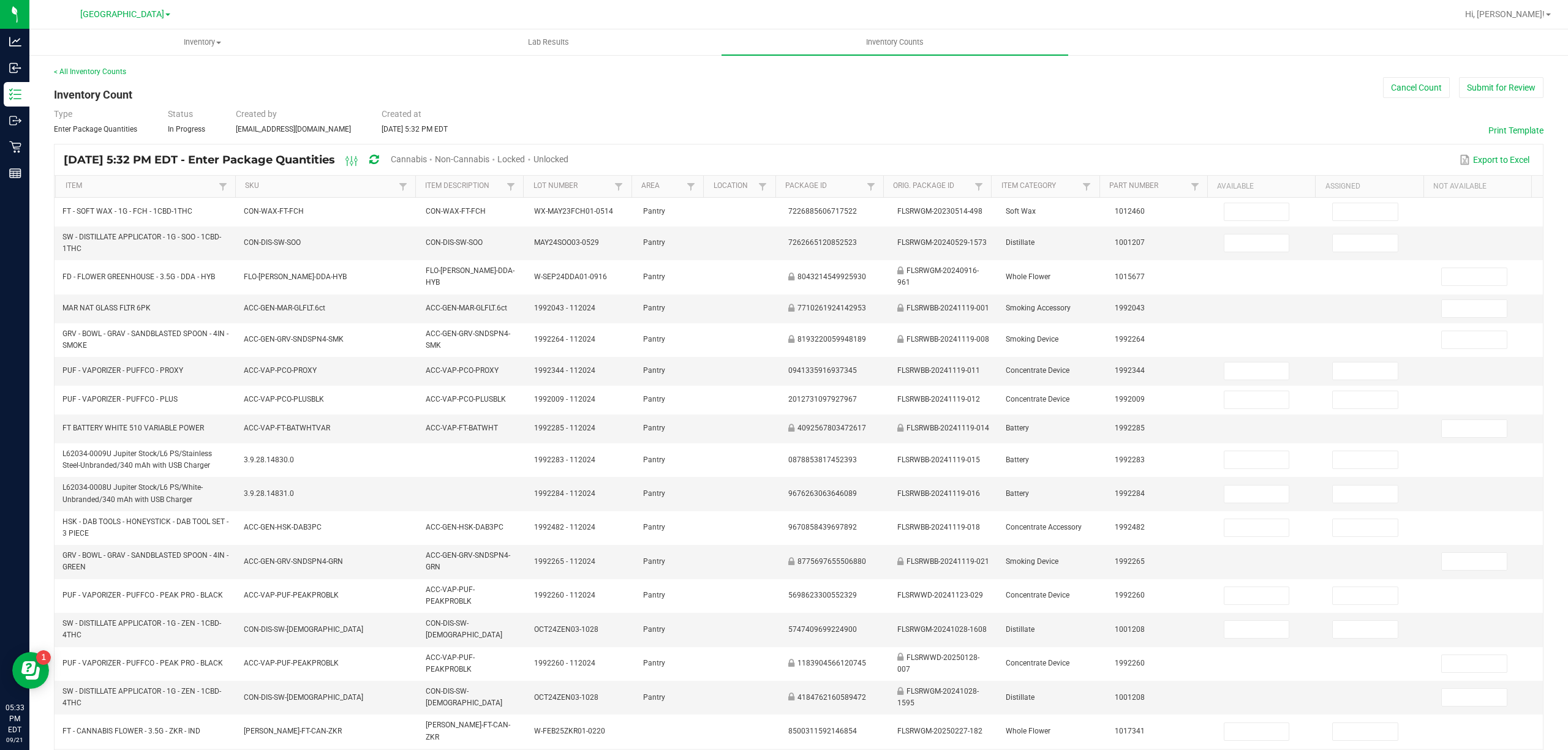
click at [427, 159] on span "Cannabis" at bounding box center [408, 159] width 36 height 10
click at [569, 152] on div "Unlocked" at bounding box center [551, 160] width 35 height 23
click at [569, 154] on span "Unlocked" at bounding box center [551, 159] width 35 height 10
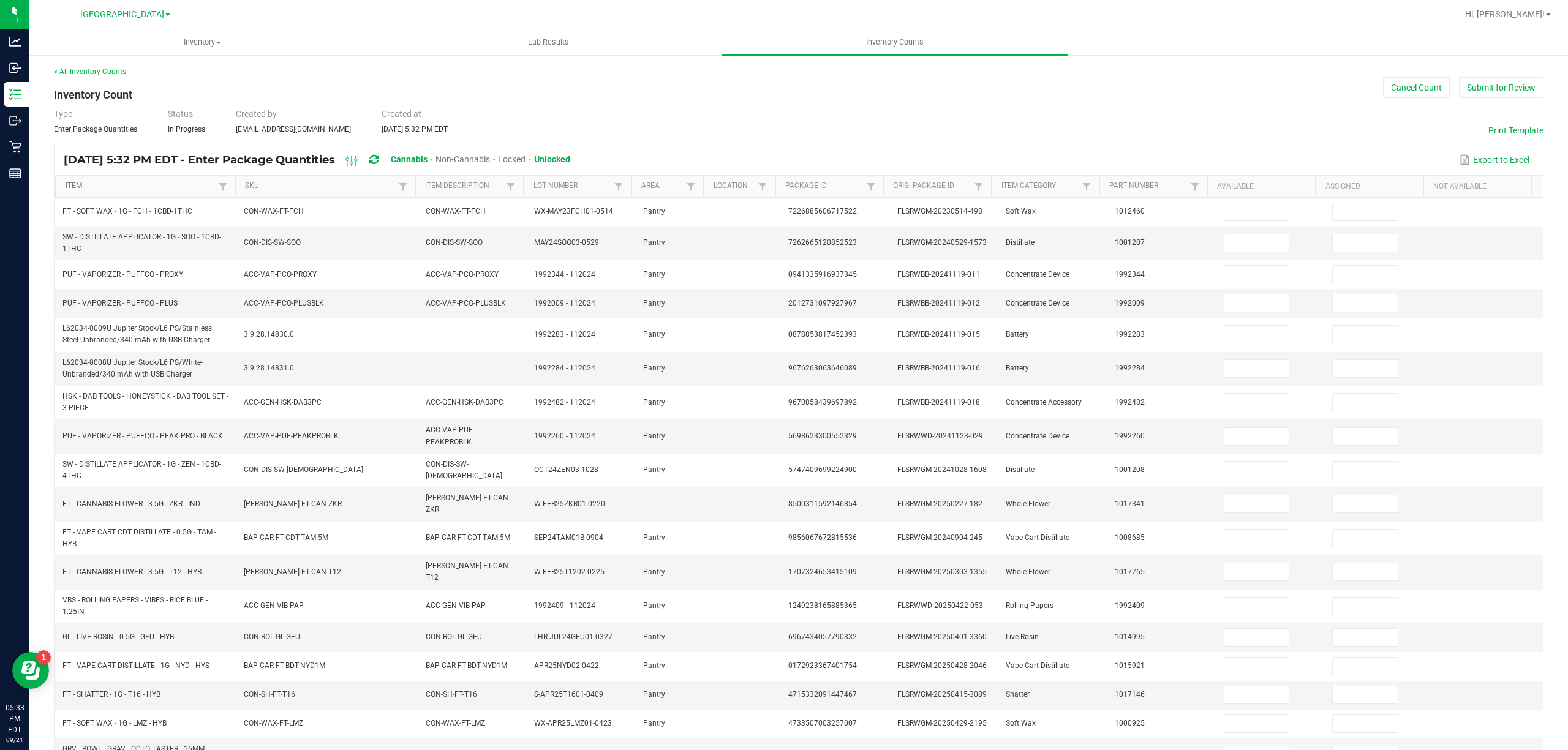
click at [186, 190] on link "Item" at bounding box center [141, 186] width 150 height 10
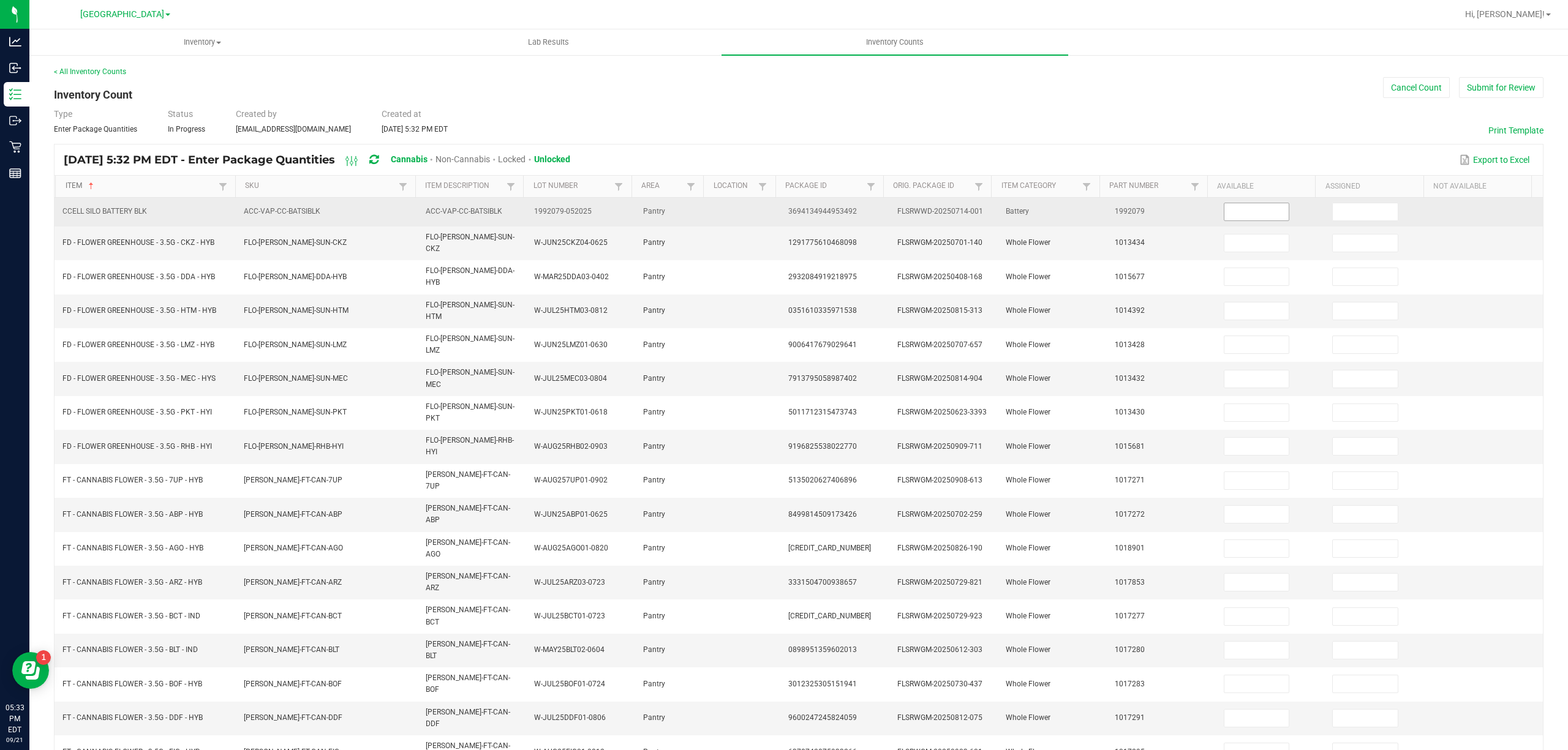
scroll to position [80, 0]
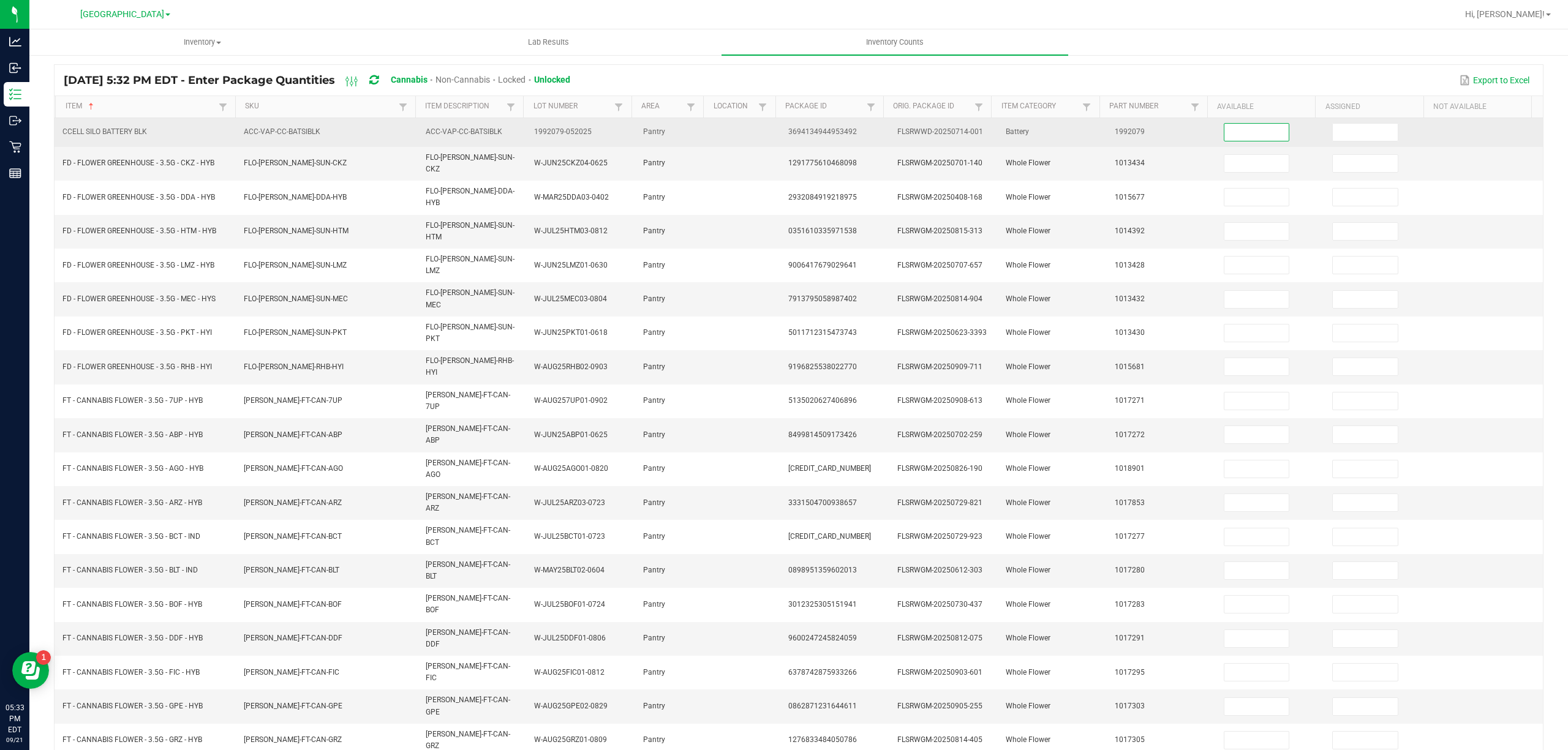
click at [1225, 131] on input at bounding box center [1257, 132] width 65 height 17
type input "3"
type input "0"
type input "12"
type input "0"
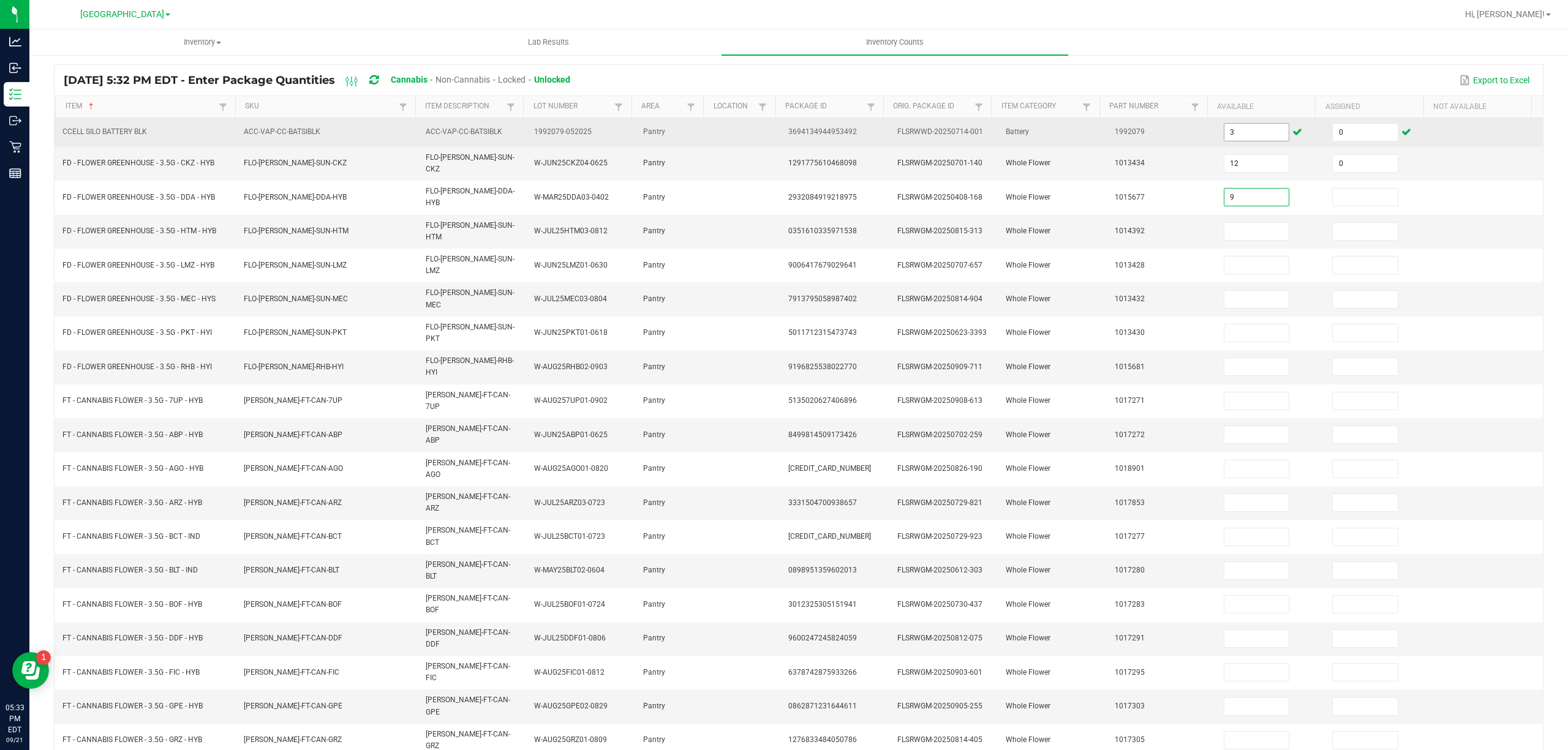
type input "9"
type input "0"
type input "15"
type input "0"
type input "20"
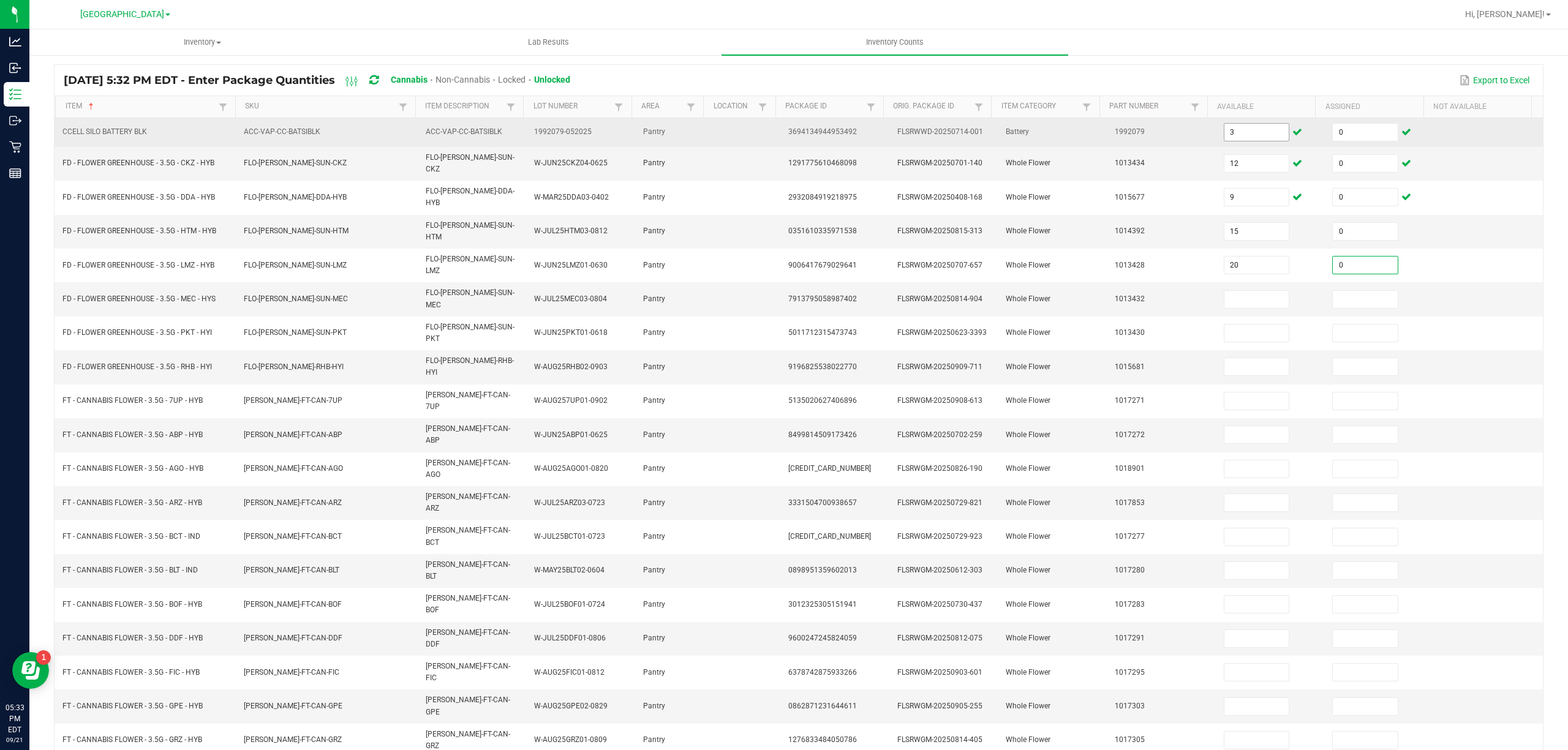
type input "0"
type input "8"
type input "0"
type input "13"
type input "0"
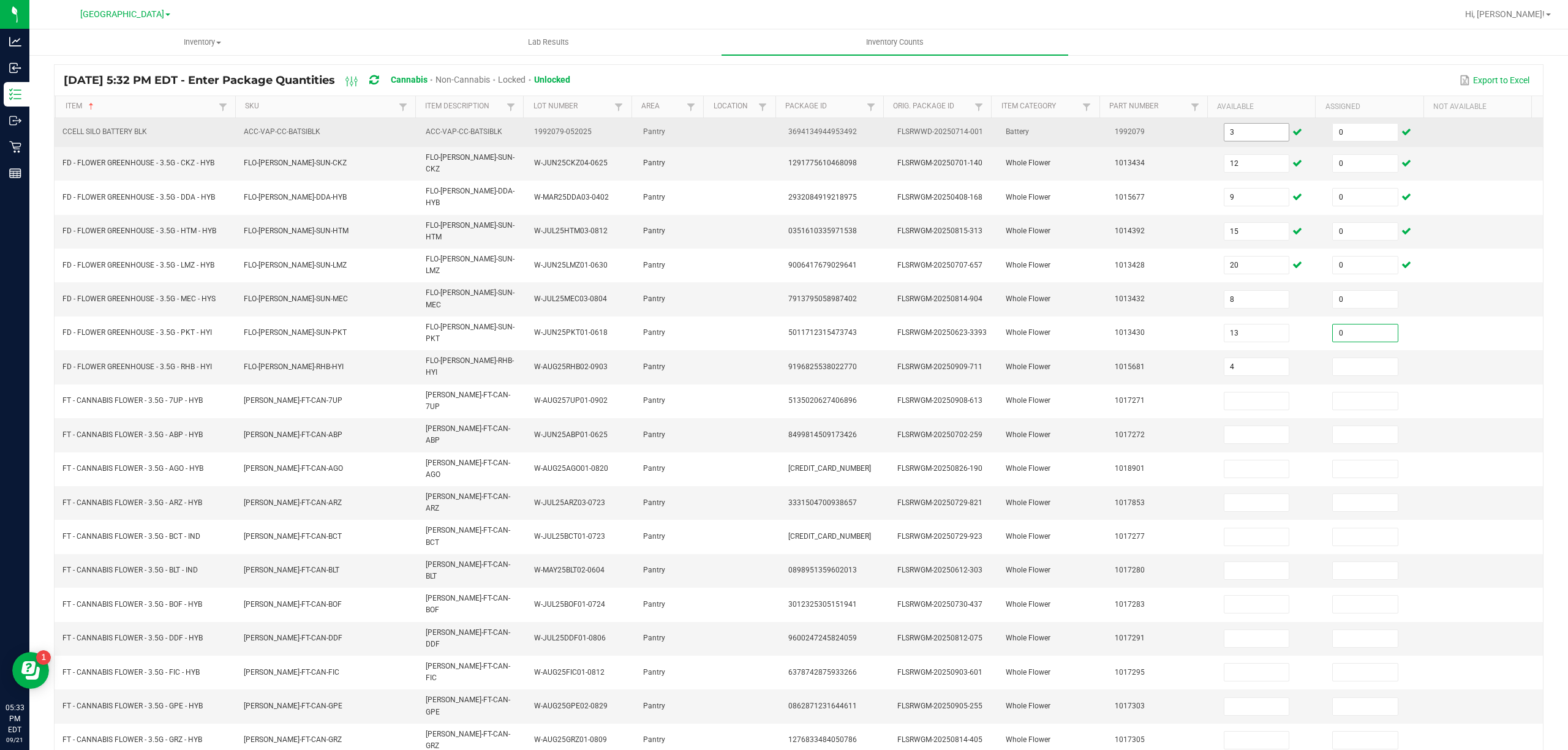
type input "4"
type input "0"
type input "11"
type input "16"
type input "0"
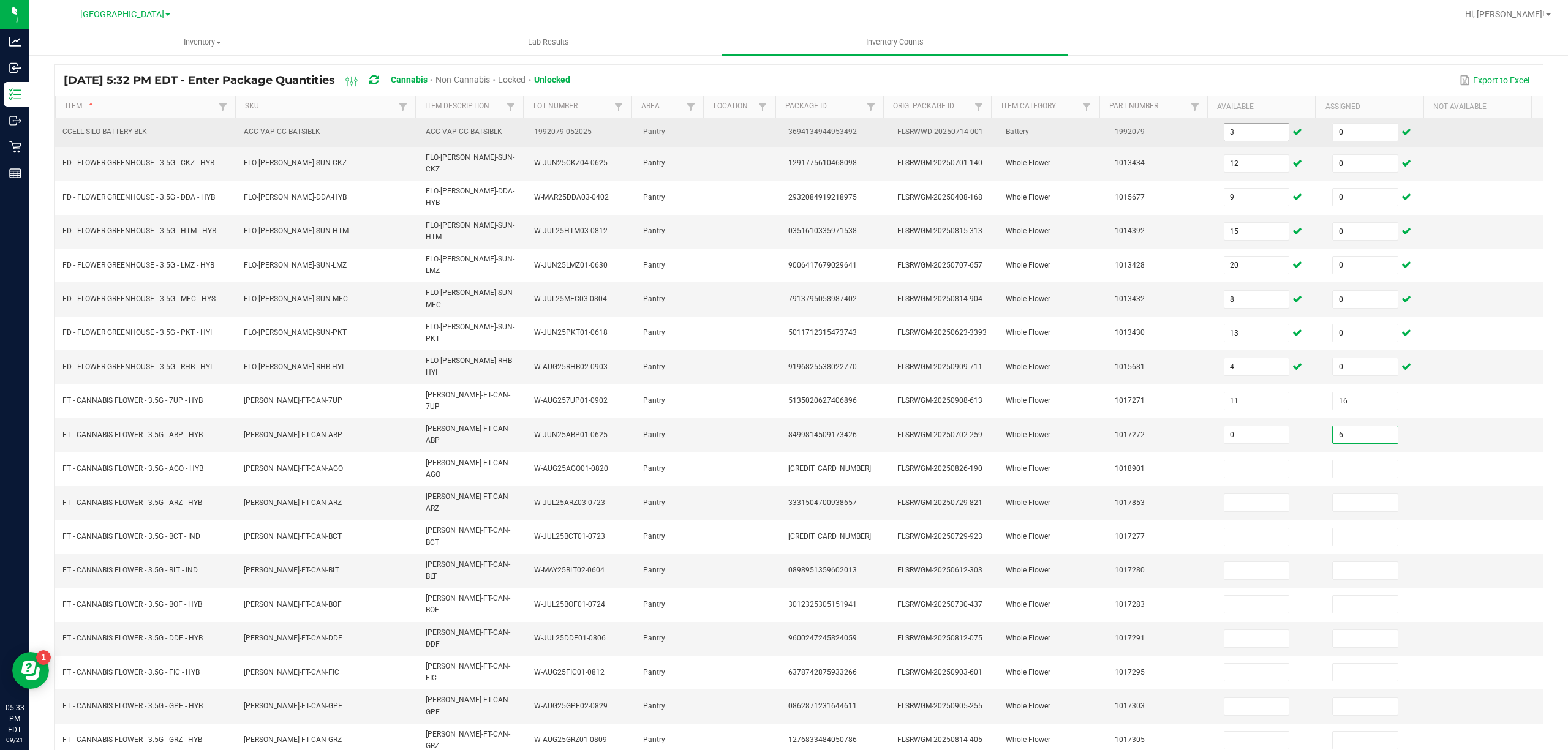
type input "6"
type input "0"
type input "14"
type input "0"
type input "14"
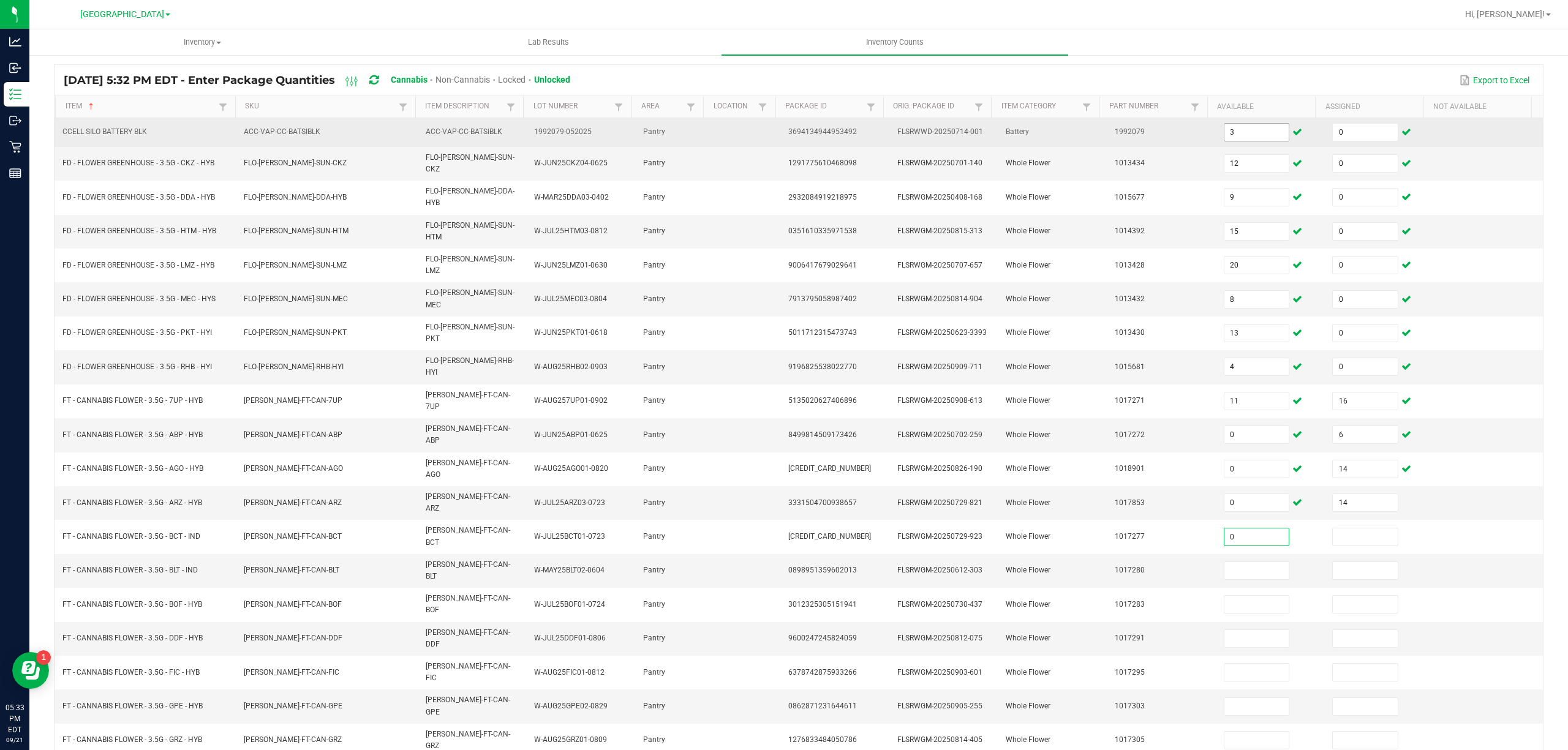
type input "0"
type input "6"
type input "0"
type input "7"
type input "0"
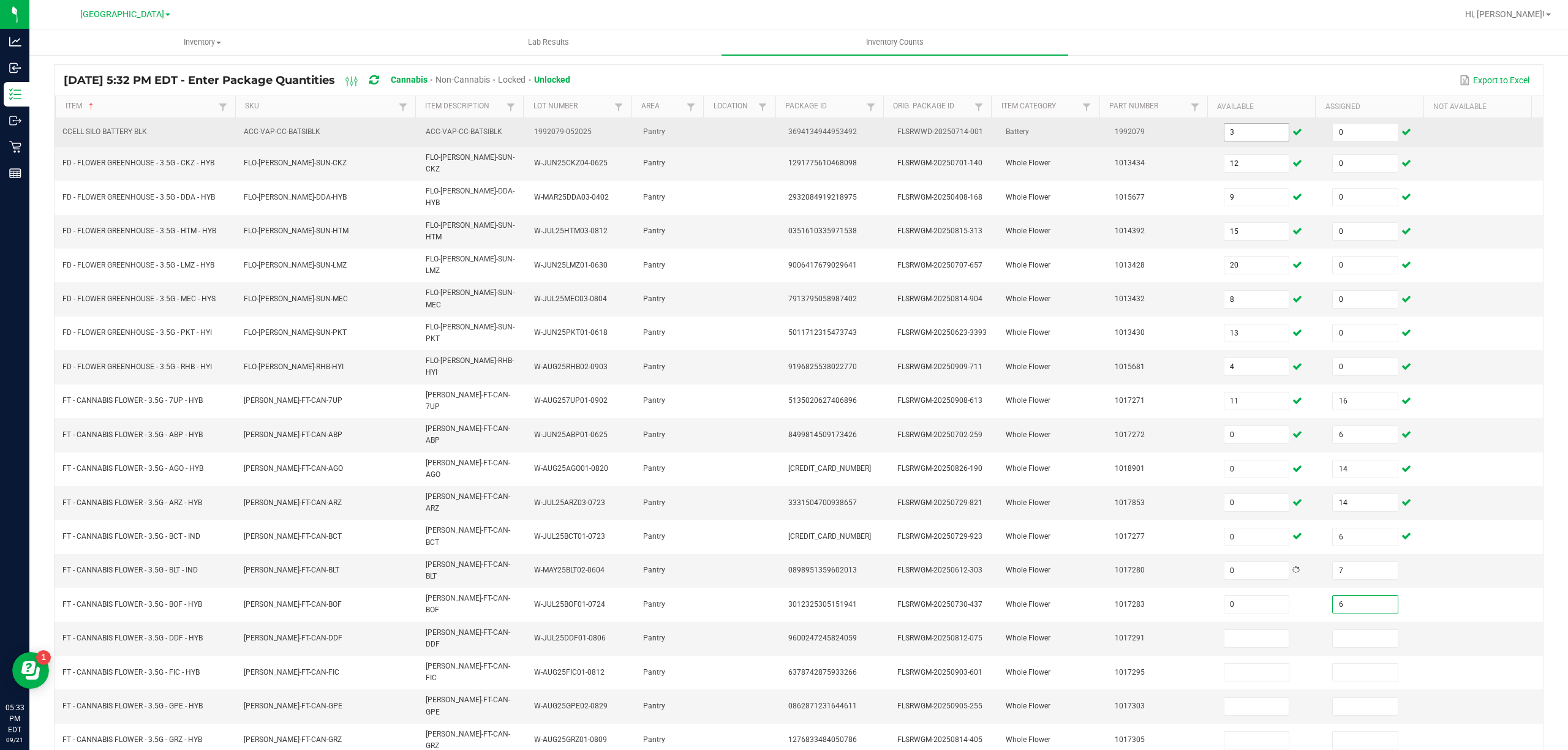
type input "6"
type input "18"
type input "0"
type input "18"
type input "0"
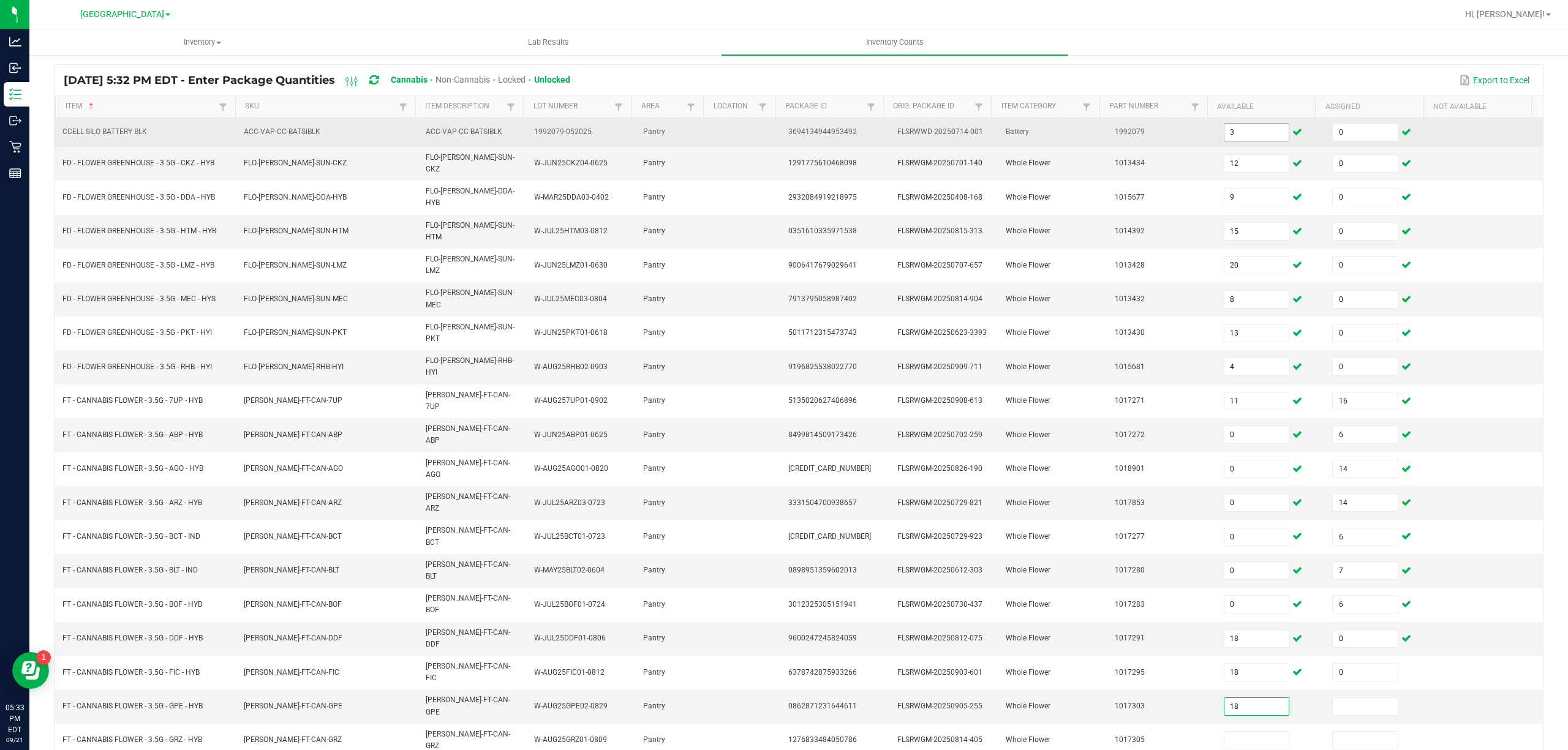
type input "18"
type input "0"
type input "3"
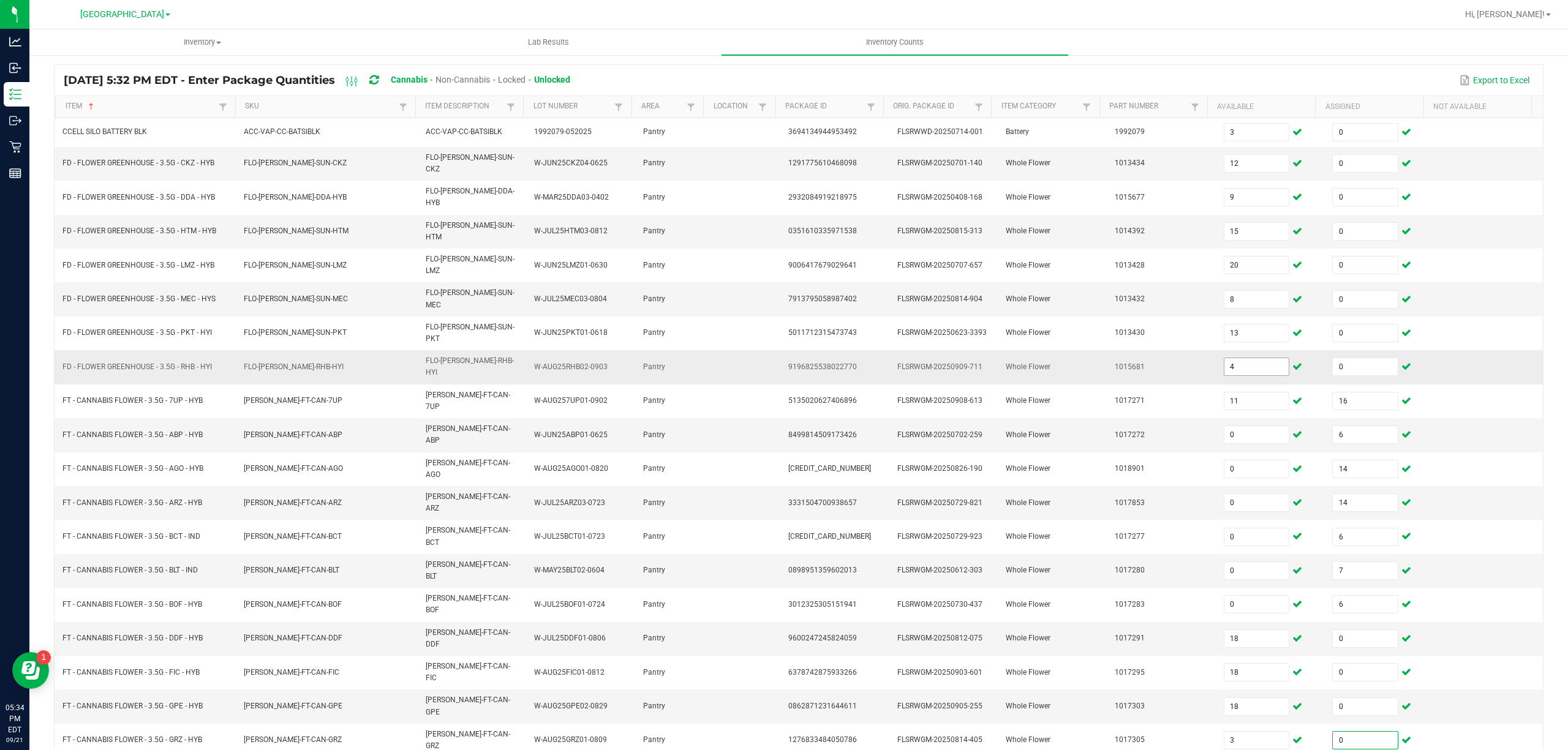
type input "0"
click at [1225, 358] on input "4" at bounding box center [1257, 366] width 65 height 17
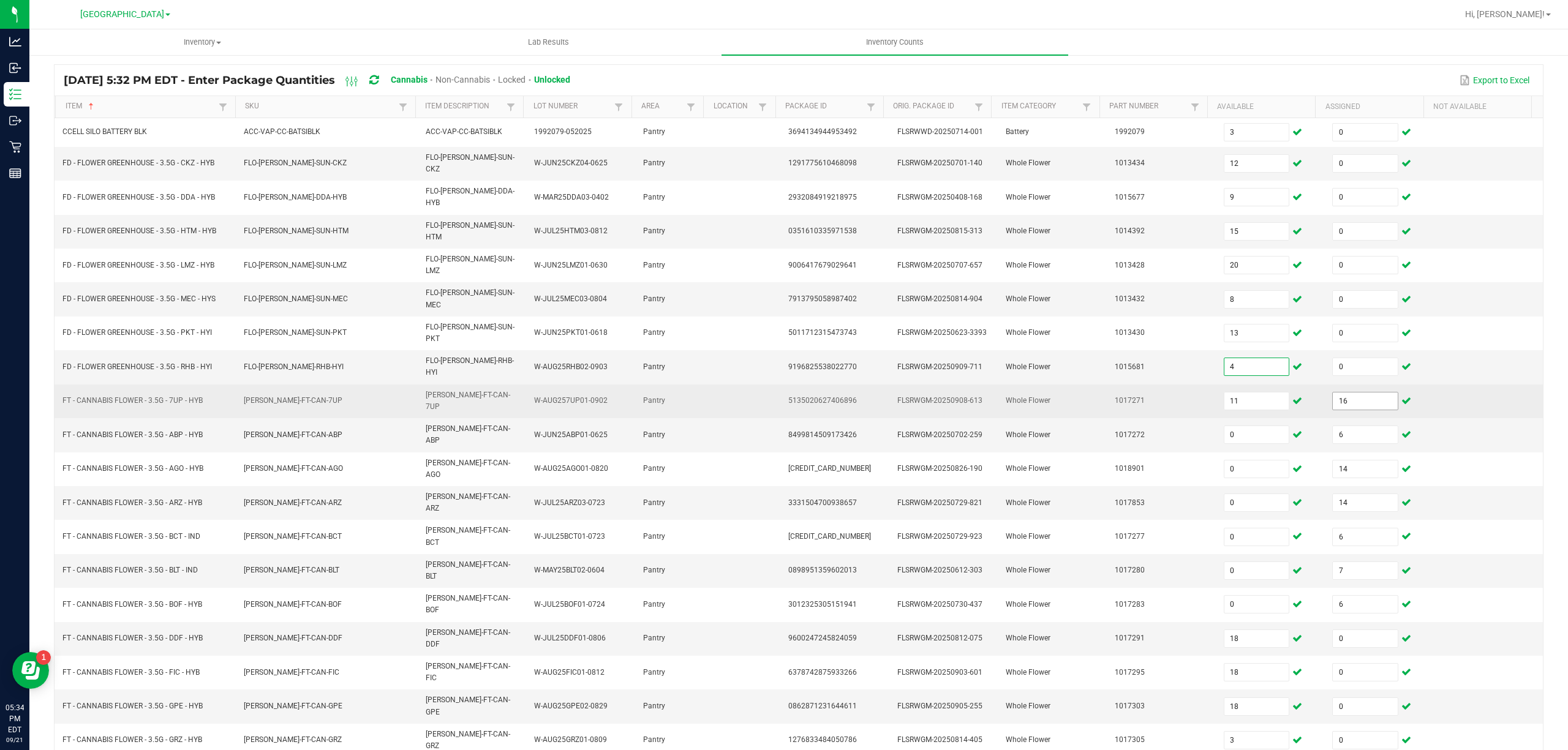
click at [1332, 392] on input "16" at bounding box center [1365, 401] width 65 height 17
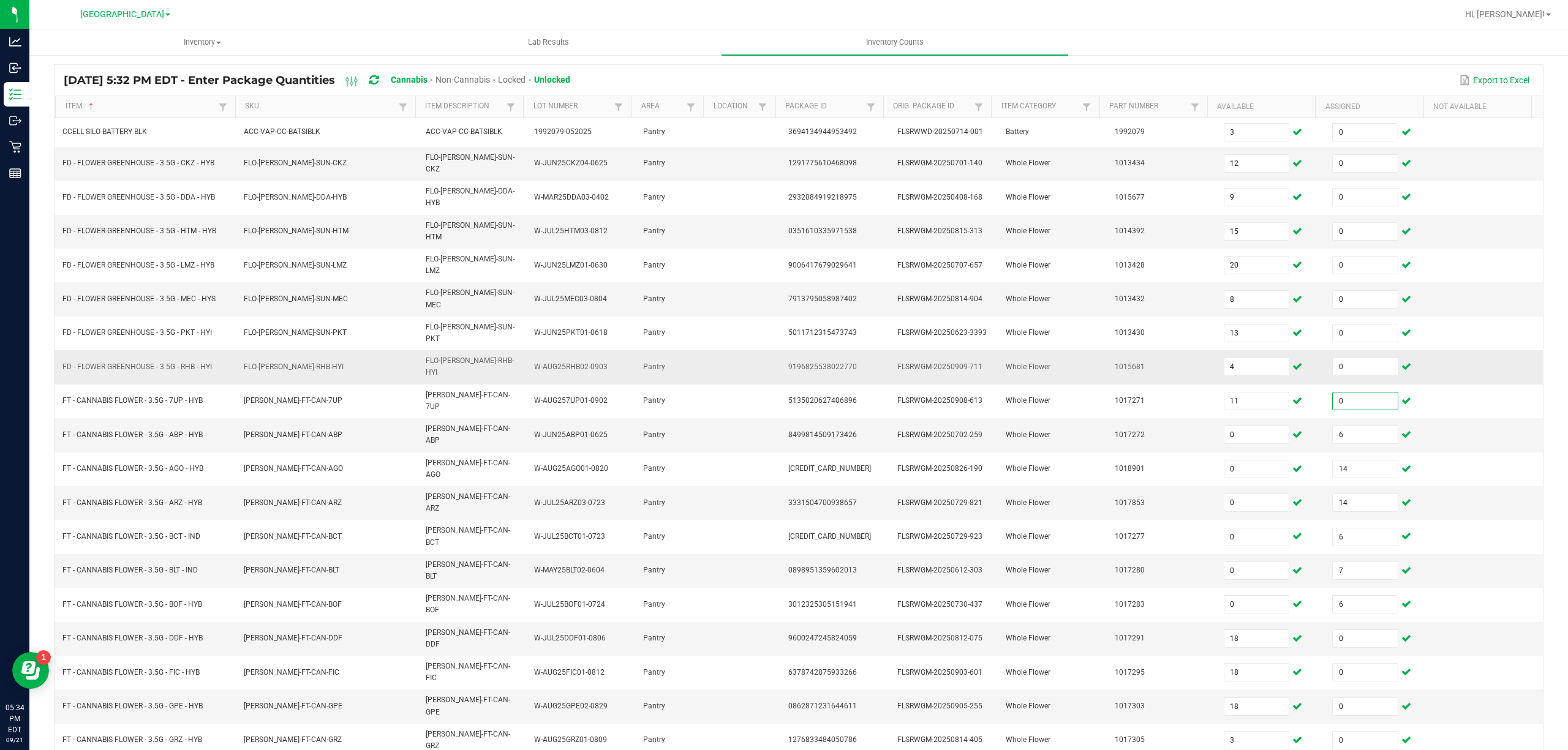
type input "0"
type input "16"
type input "0"
type input "6"
type input "0"
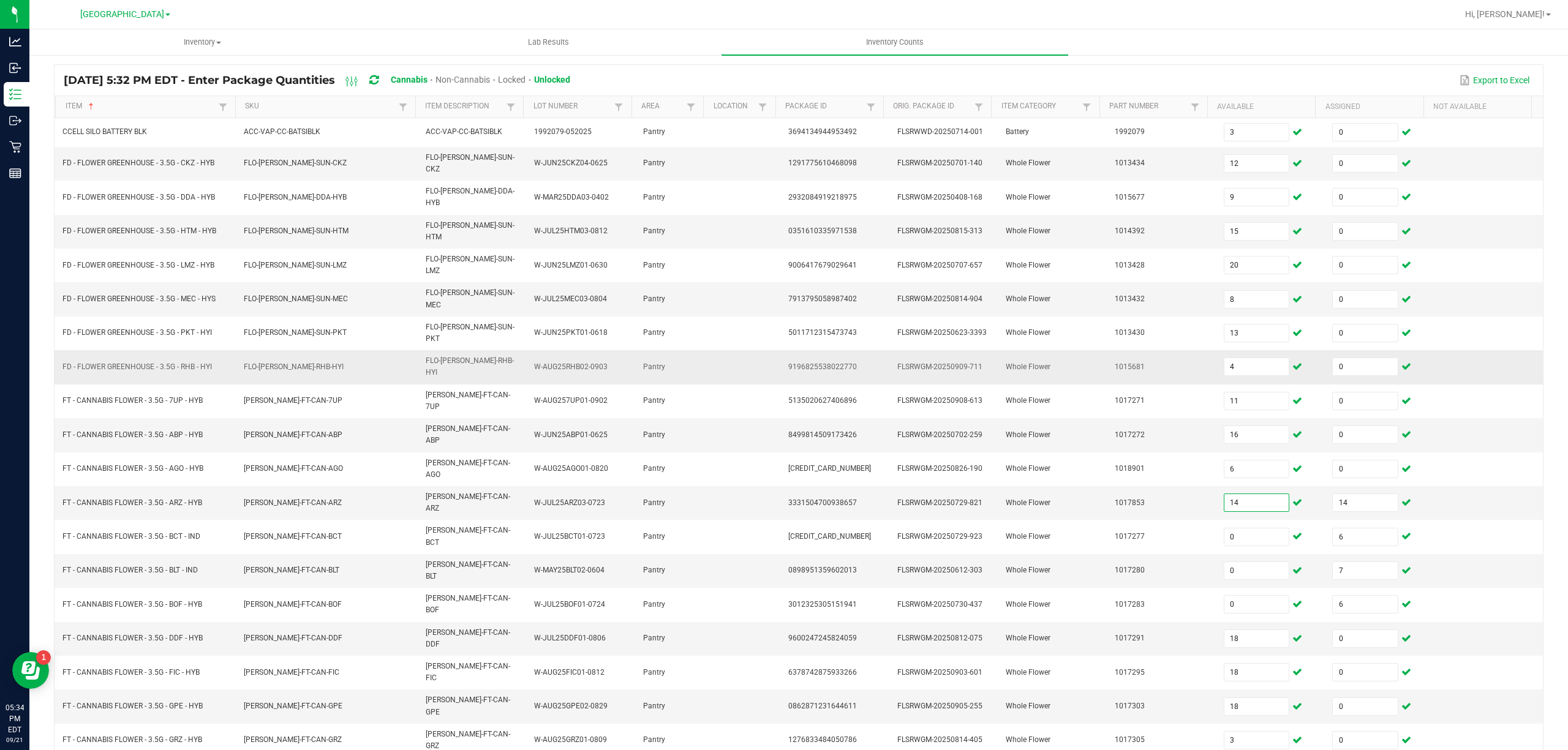
type input "14"
type input "0"
type input "14"
type input "0"
type input "6"
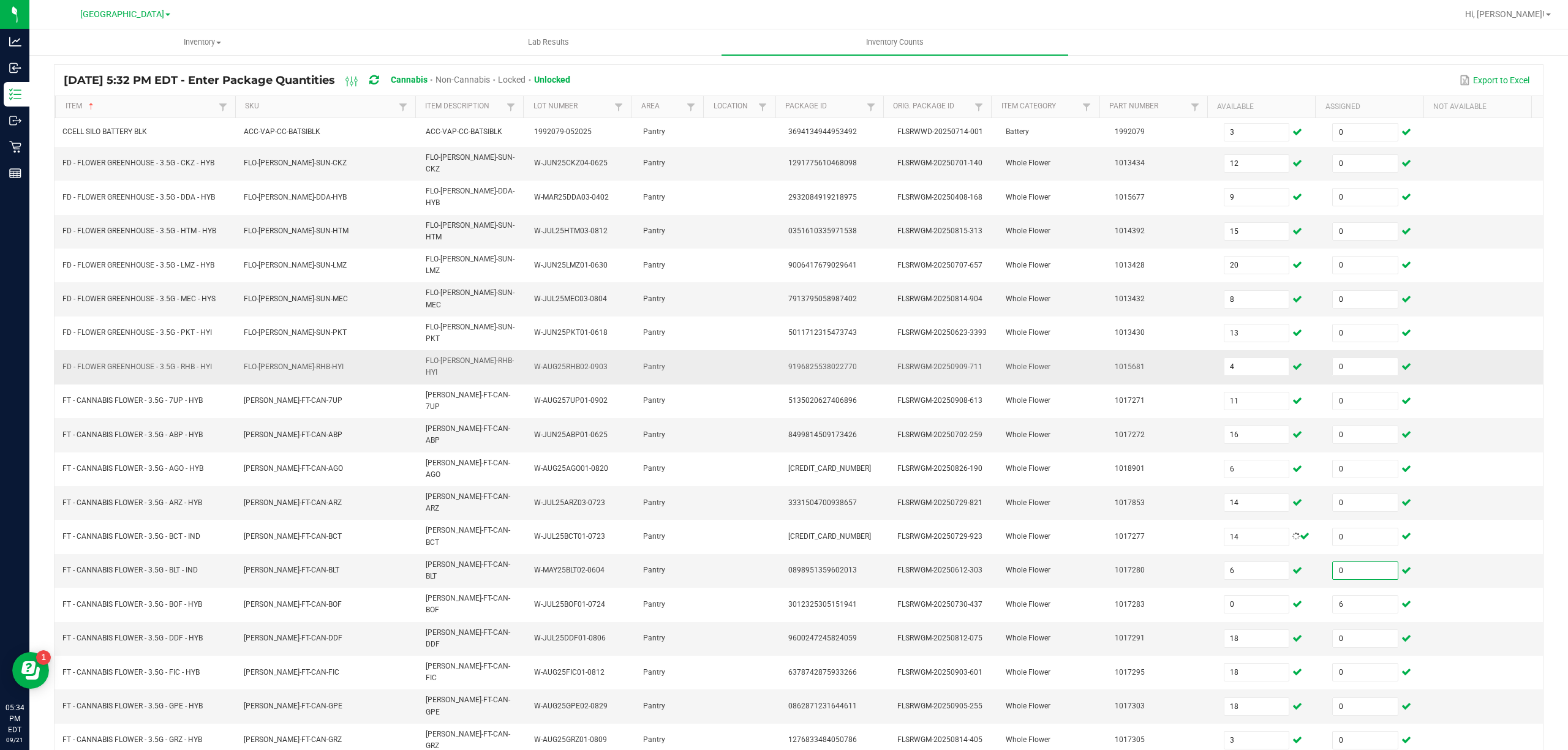
type input "0"
type input "7"
type input "0"
type input "6"
type input "18"
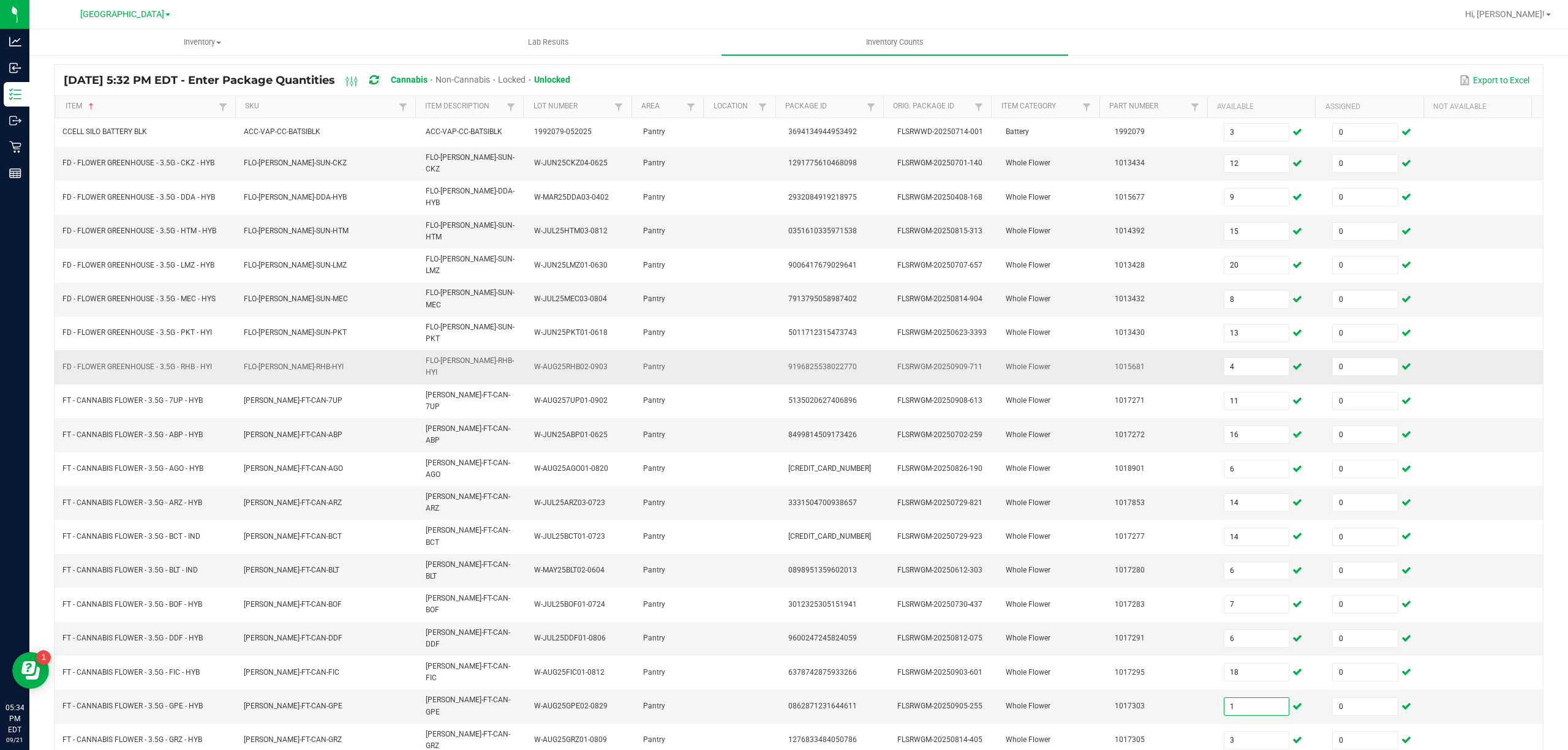
type input "18"
type input "3"
type input "0"
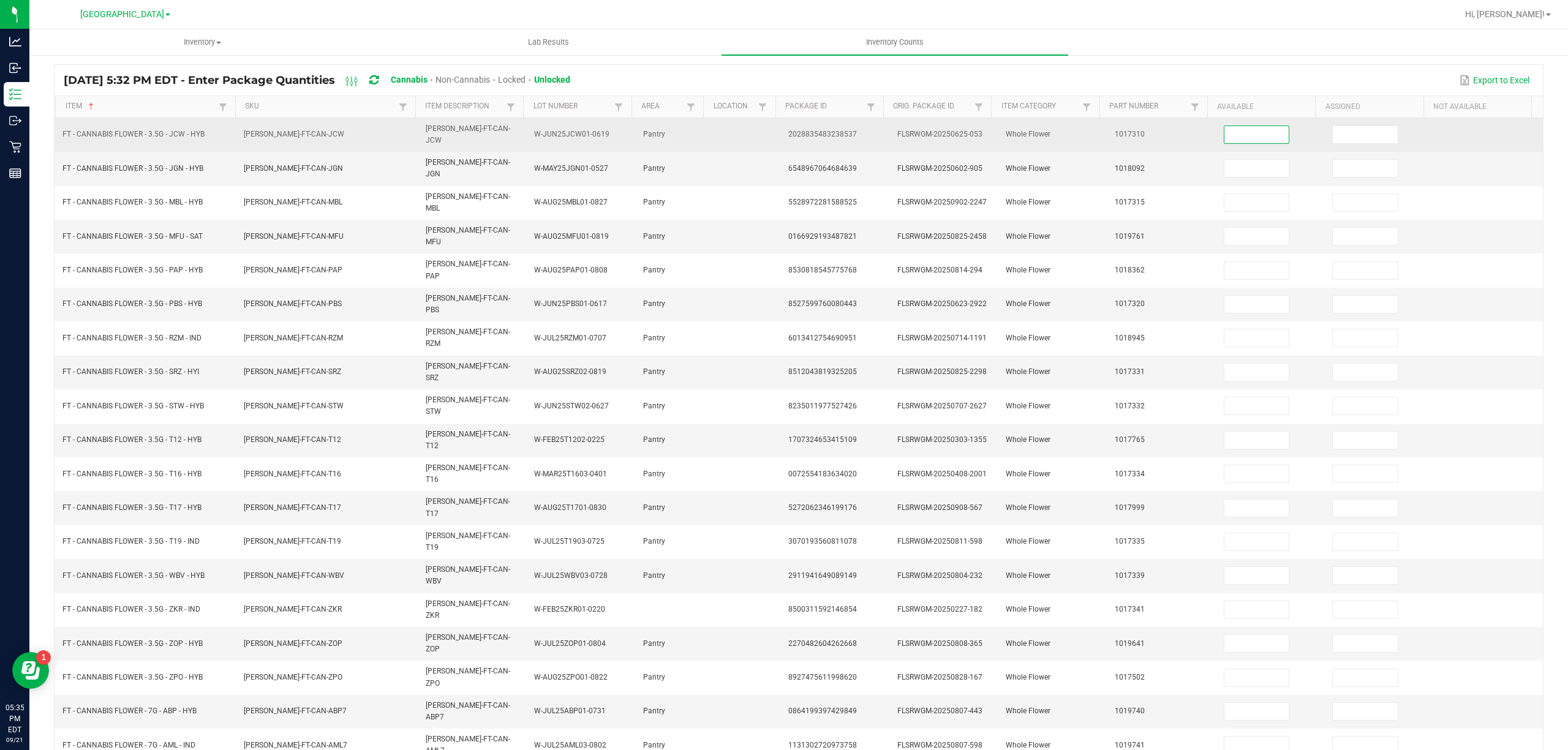
click at [1255, 130] on input at bounding box center [1257, 134] width 65 height 17
type input "6"
type input "0"
type input "19"
type input "0"
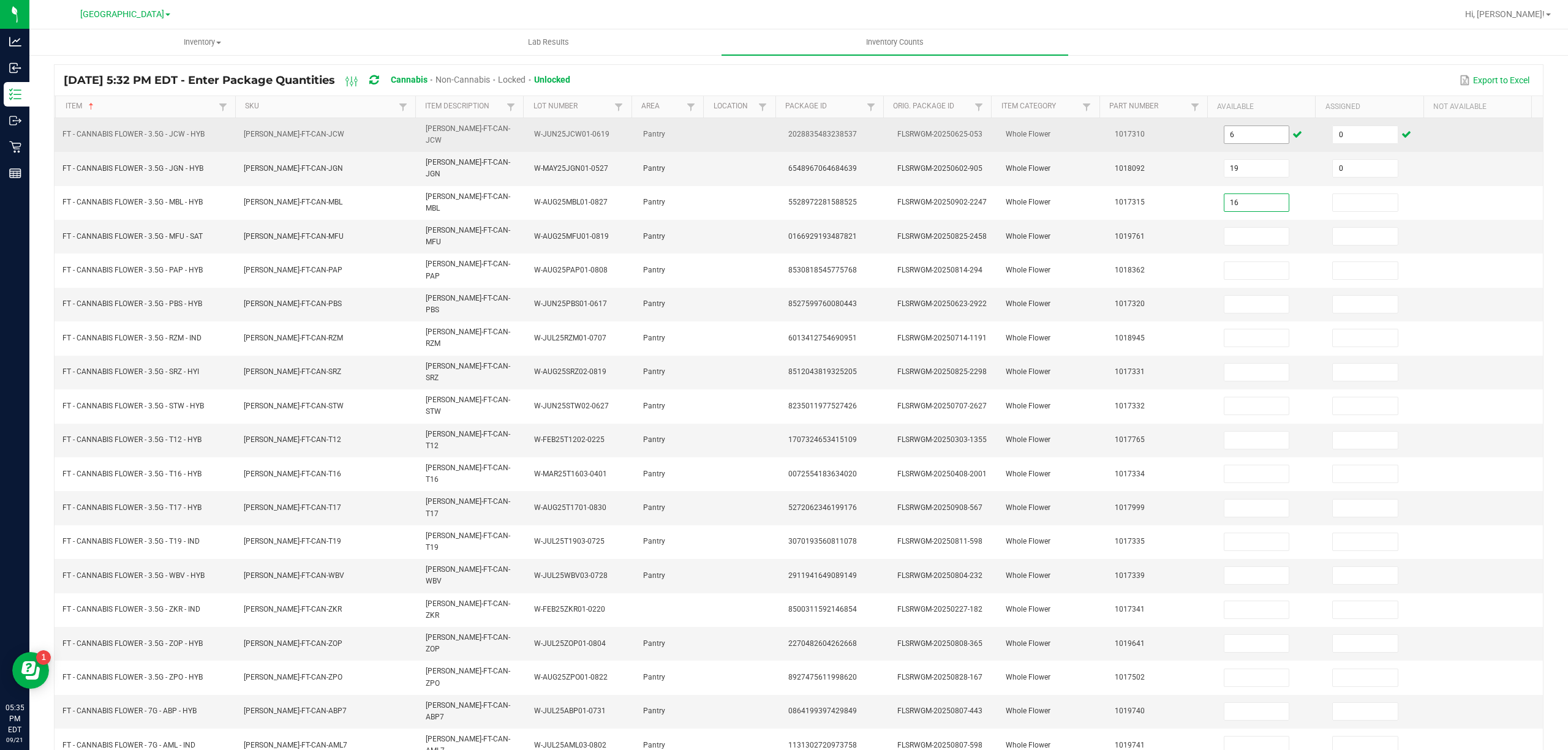
type input "16"
type input "0"
type input "14"
type input "0"
type input "10"
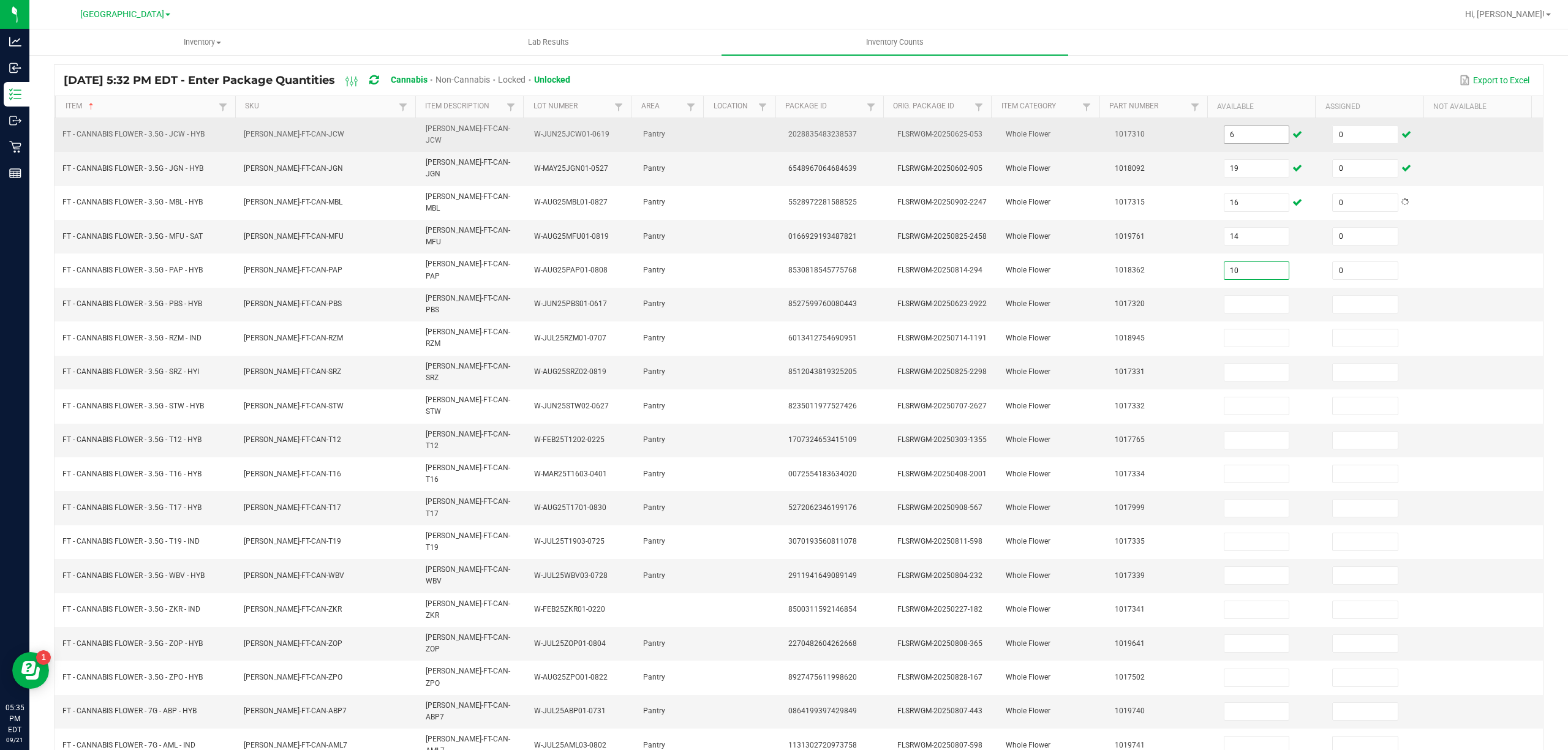
type input "0"
type input "15"
type input "0"
type input "14"
type input "0"
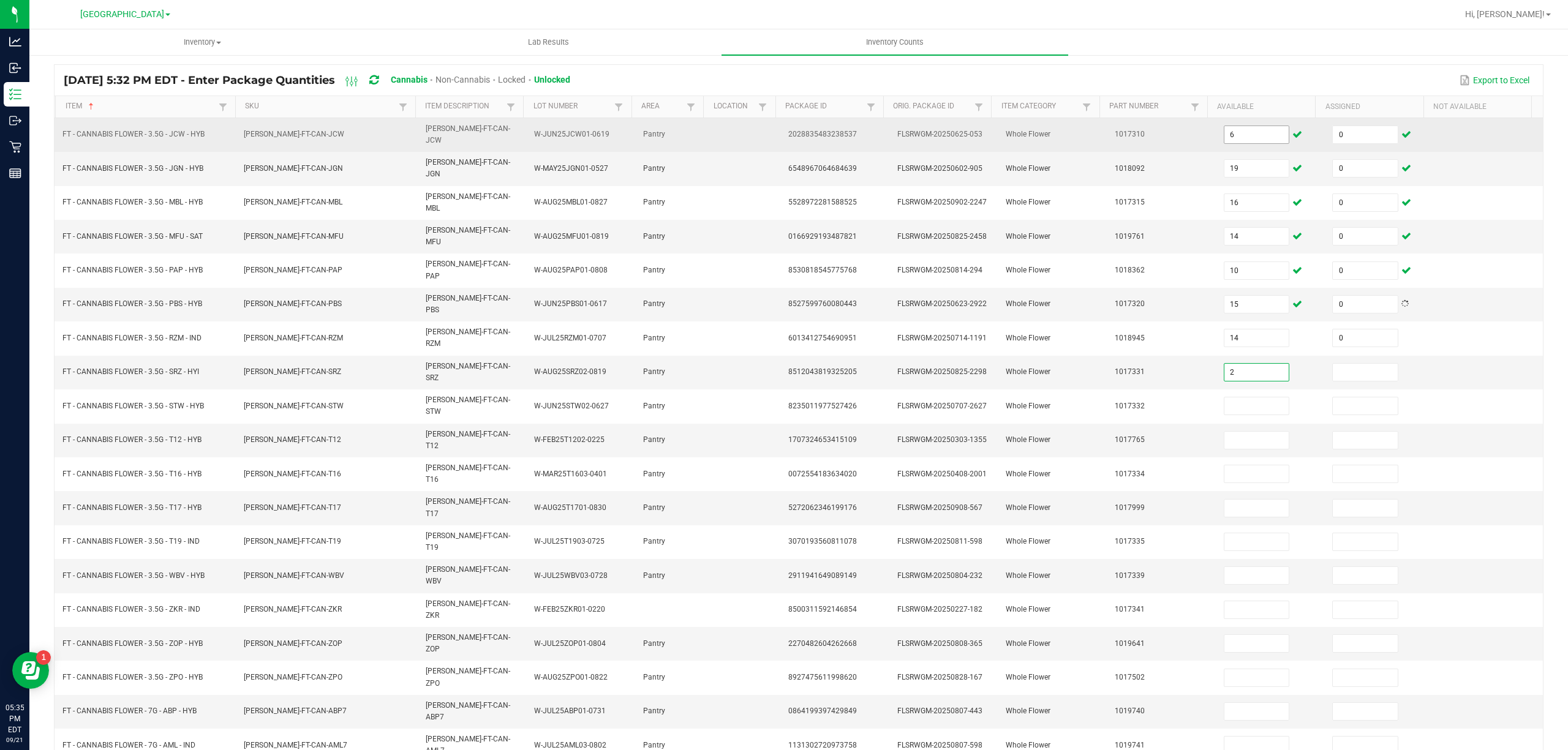
type input "2"
type input "0"
type input "6"
type input "0"
type input "31"
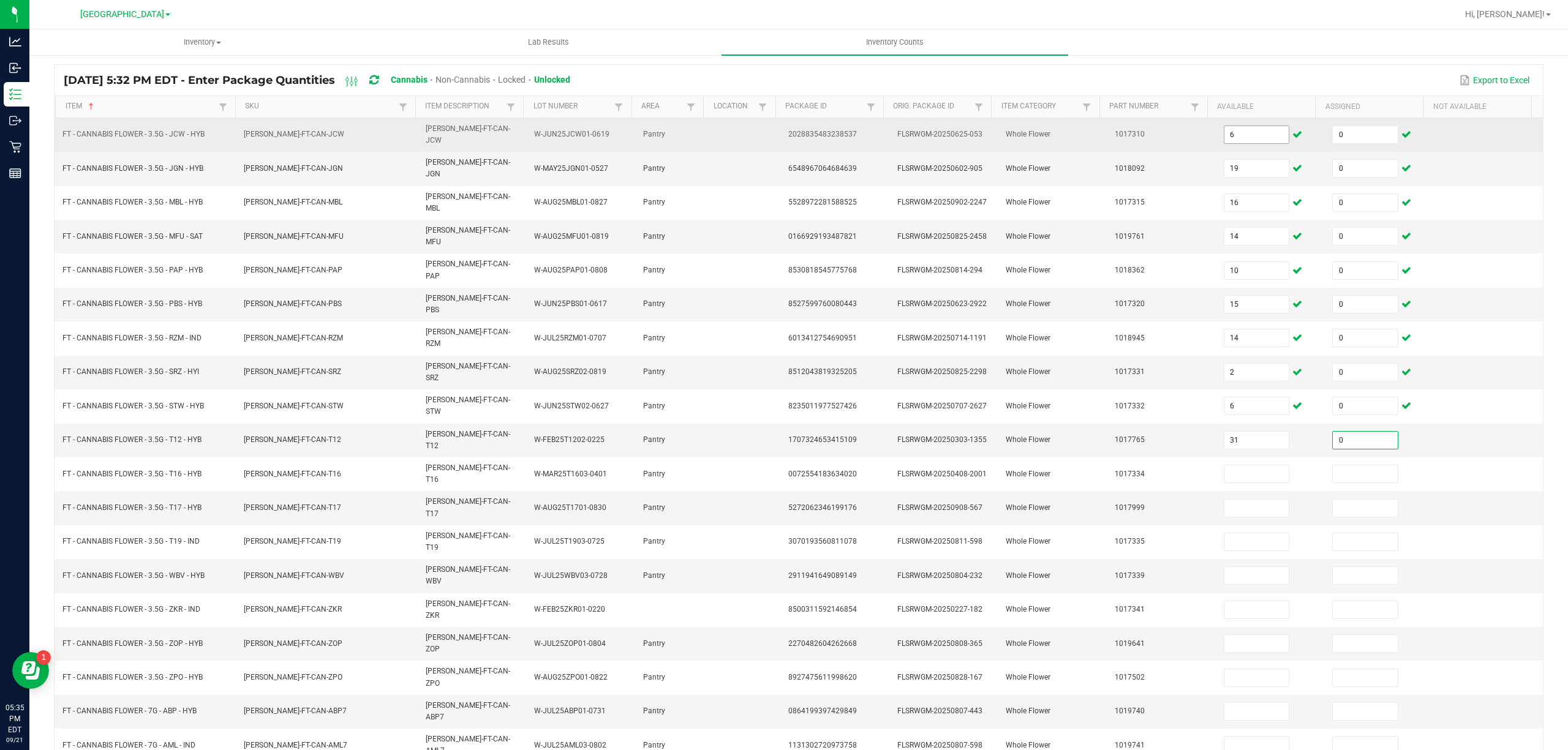
type input "0"
type input "189"
type input "0"
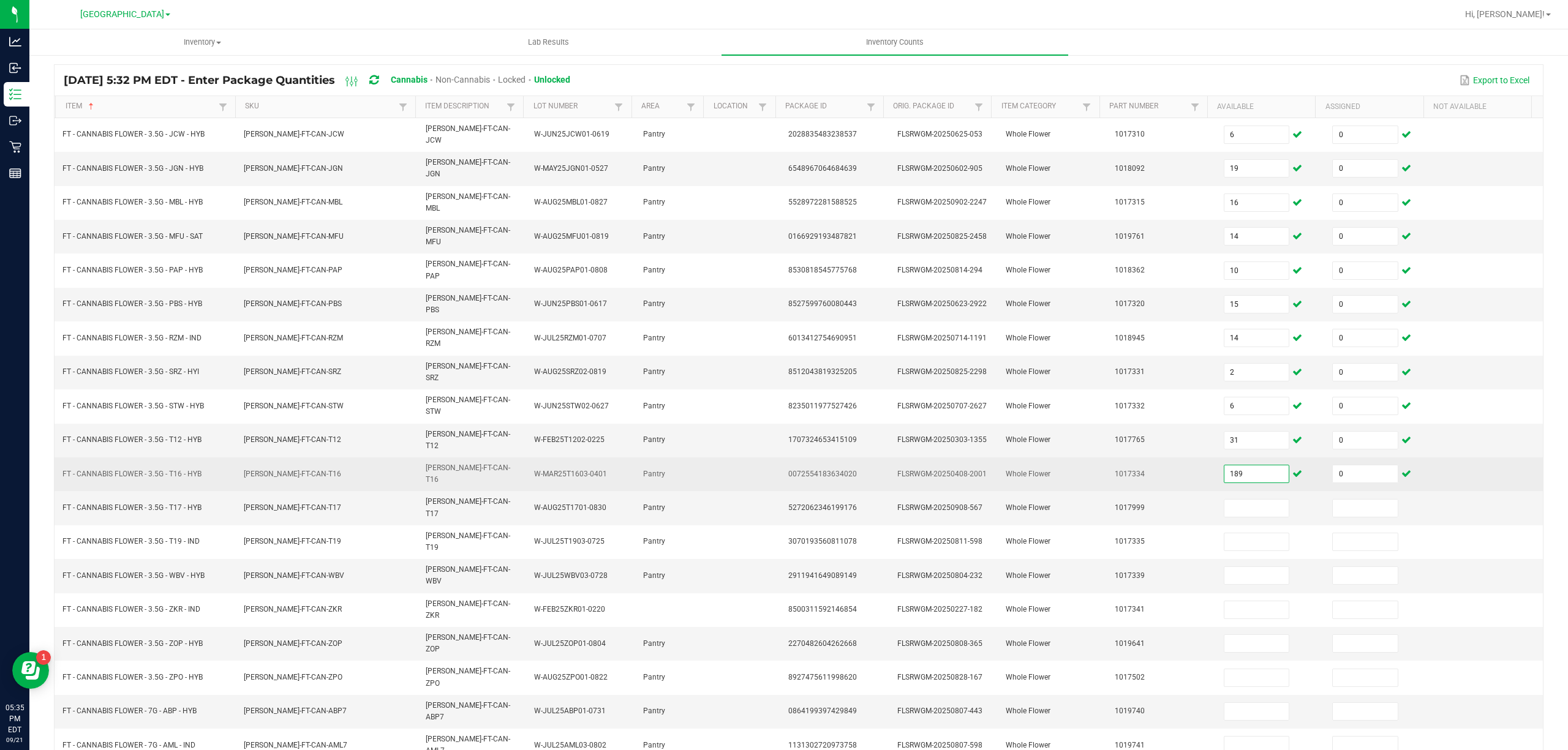
click at [1248, 465] on input "189" at bounding box center [1257, 474] width 65 height 17
type input "19"
type input "15"
type input "0"
type input "1"
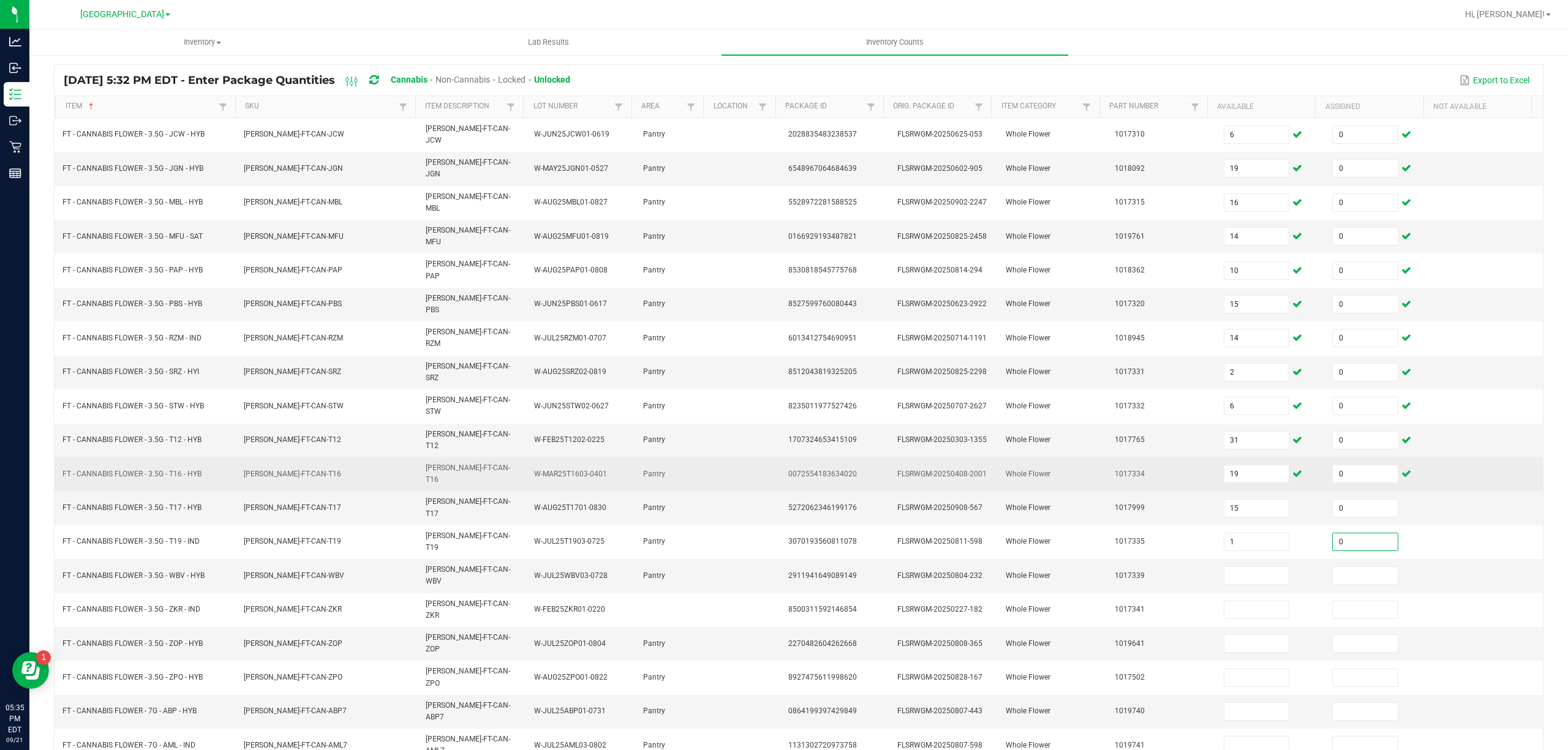
type input "0"
type input "16"
type input "0"
type input "12"
type input "0"
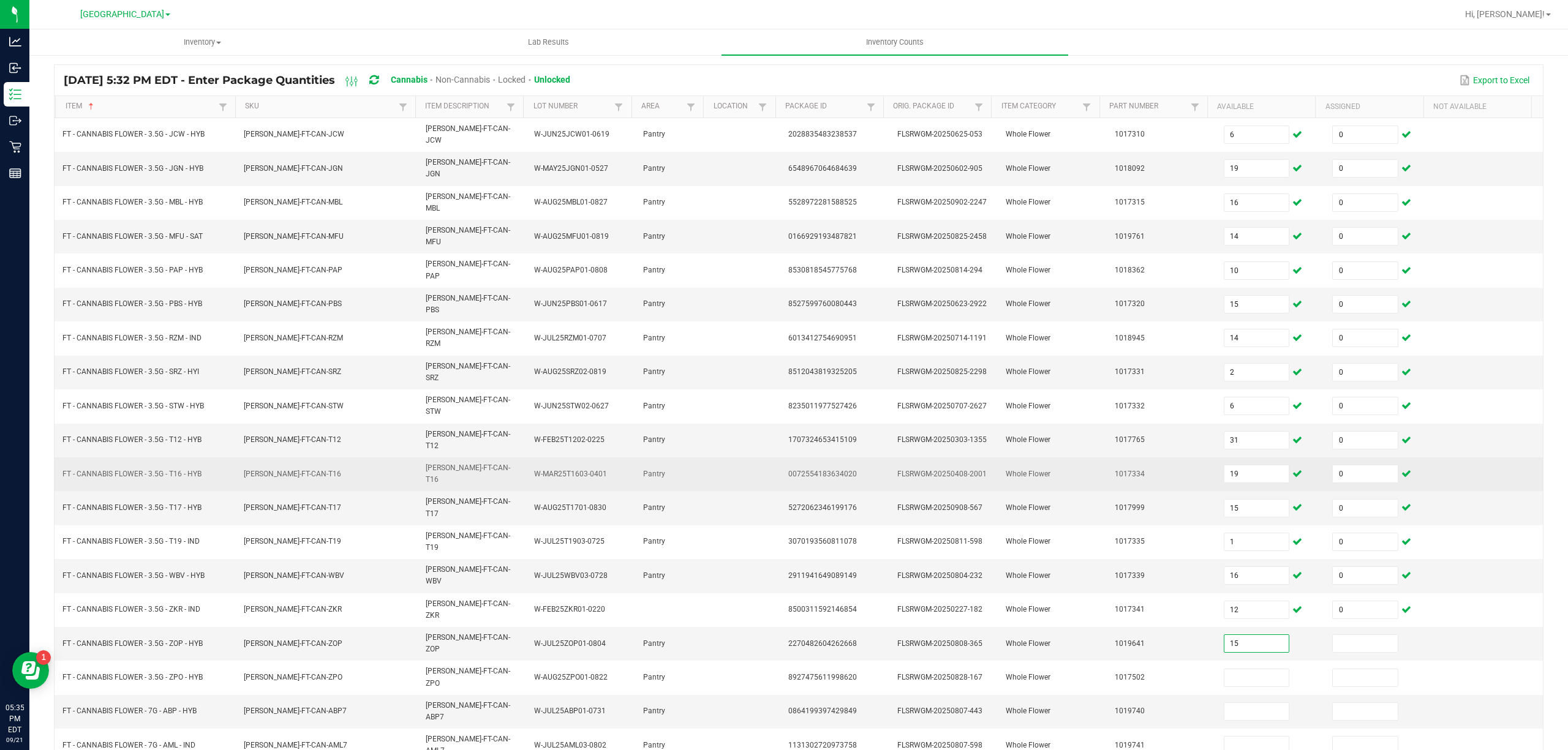
type input "15"
type input "0"
type input "15"
type input "0"
type input "20"
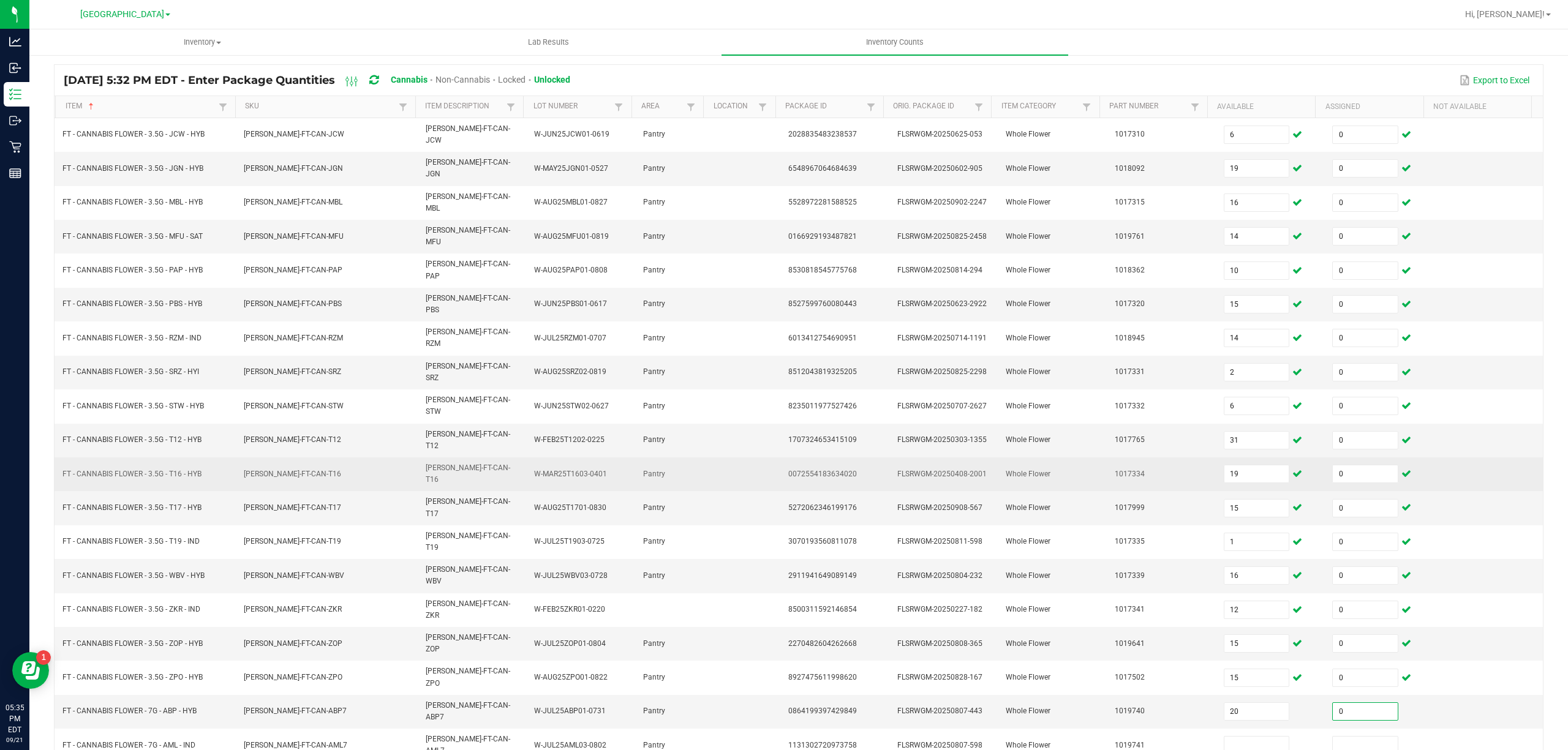
type input "0"
type input "20"
type input "0"
type input "20"
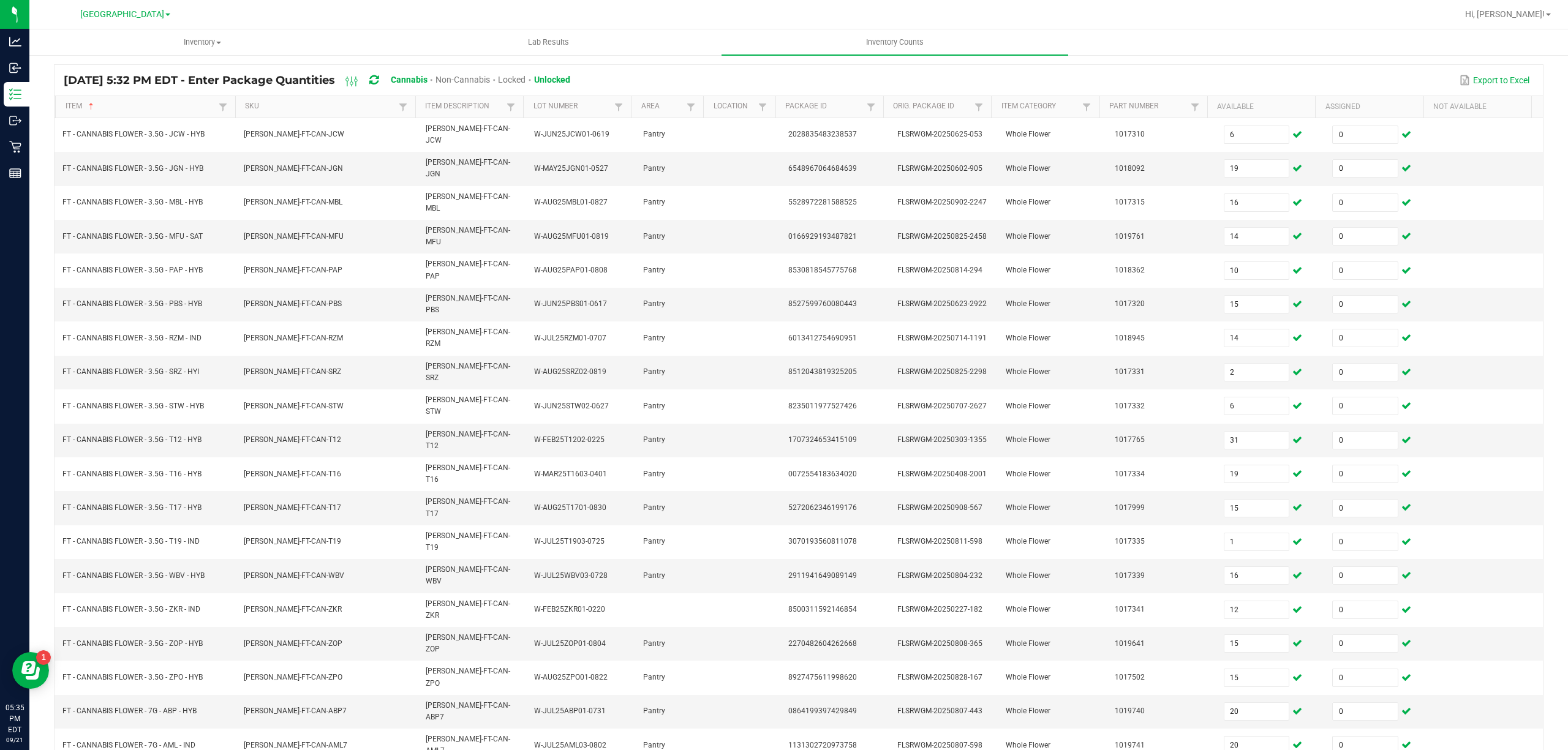
type input "0"
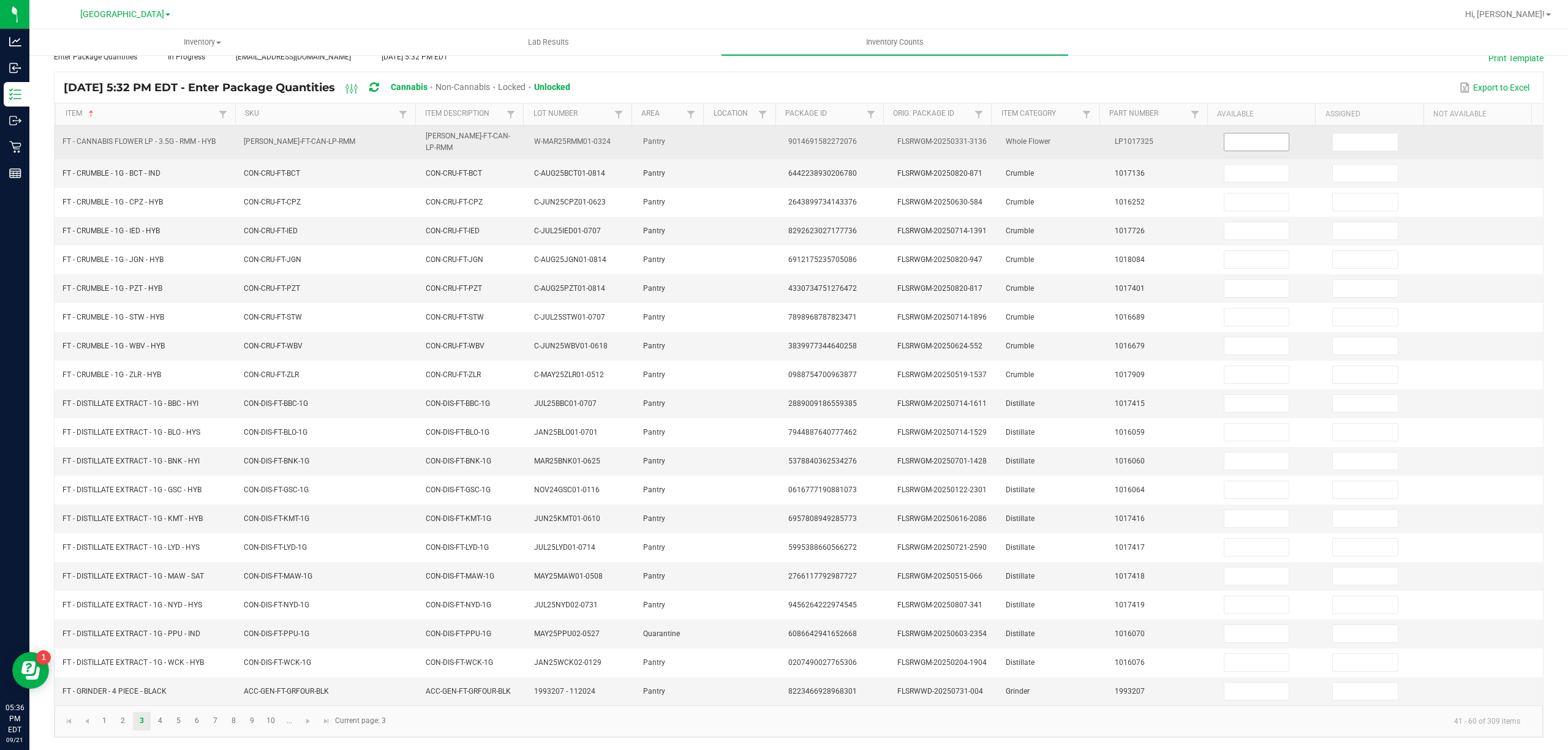
click at [1255, 138] on input at bounding box center [1257, 142] width 65 height 17
type input "7"
type input "0"
type input "10"
type input "0"
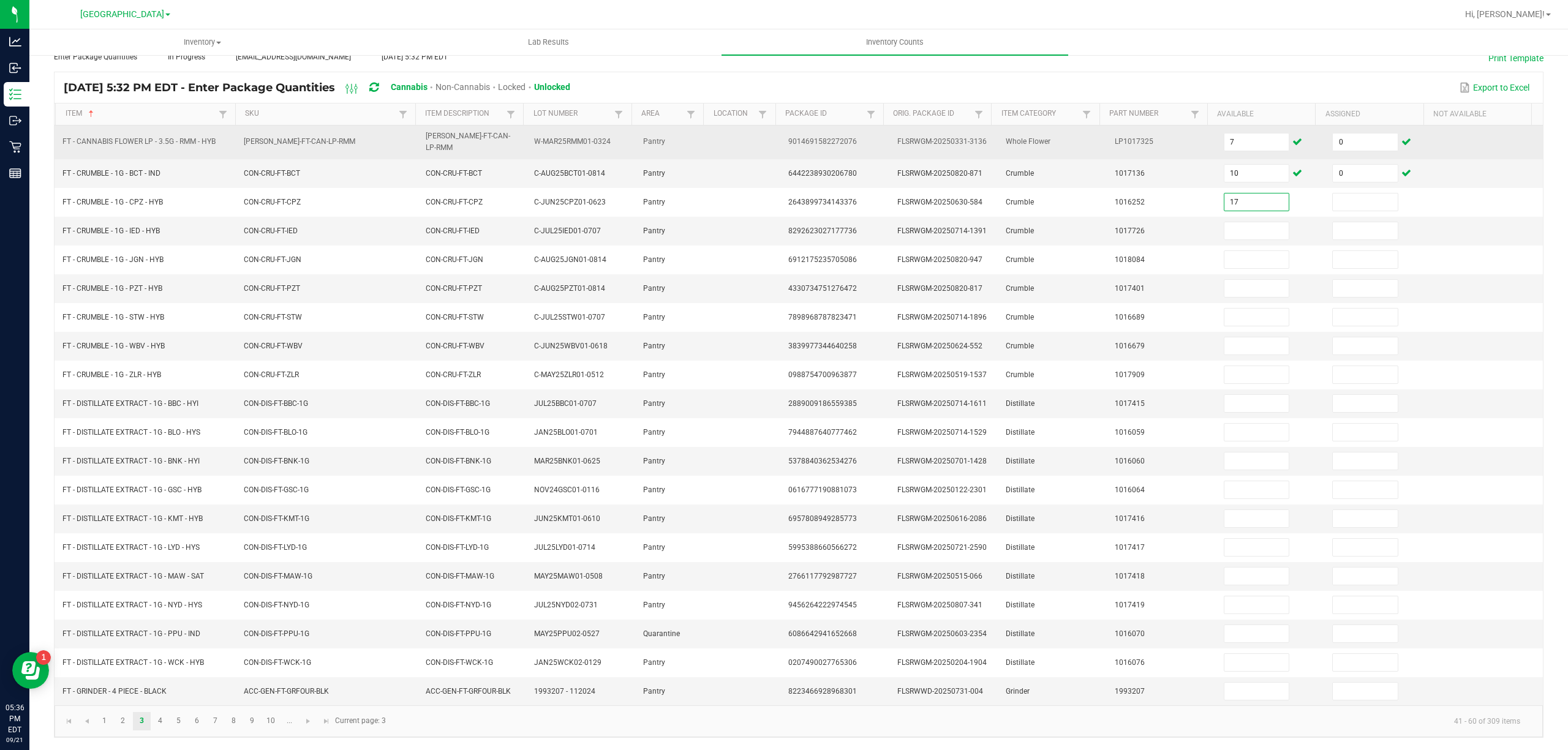
type input "17"
type input "0"
type input "3"
type input "0"
type input "2"
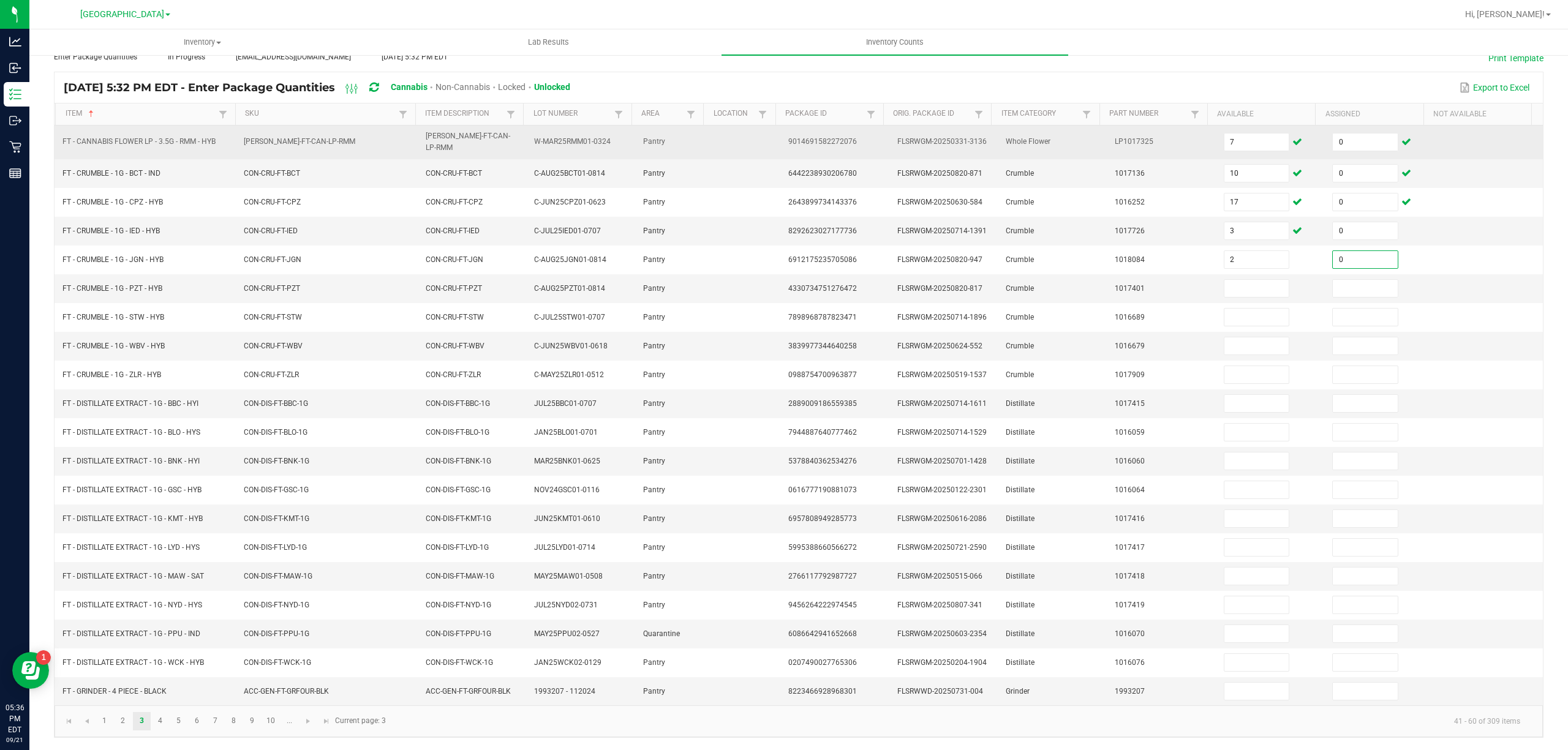
type input "0"
type input "7"
type input "0"
type input "3"
type input "0"
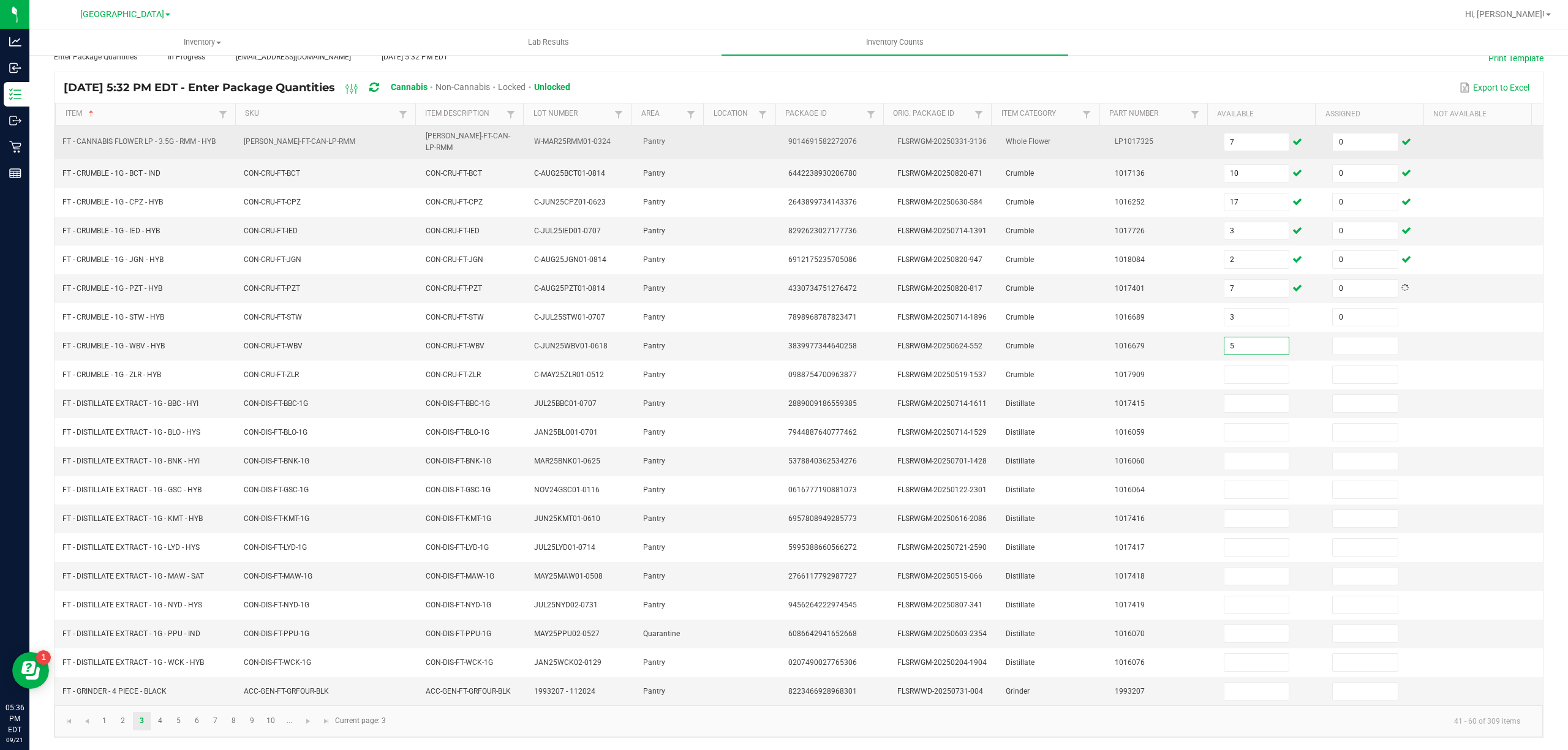
type input "5"
type input "0"
type input "6"
type input "0"
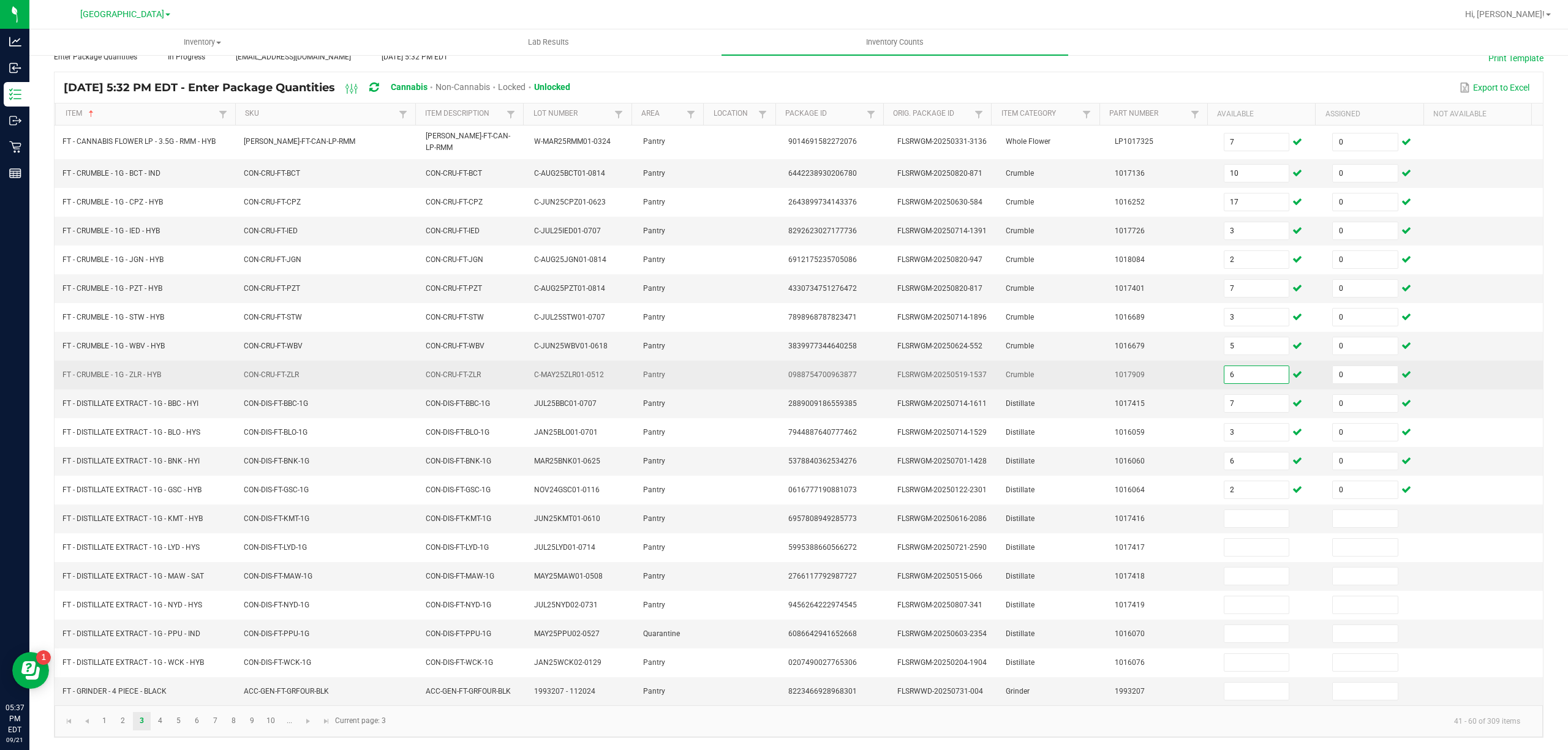
click at [1238, 366] on input "6" at bounding box center [1257, 375] width 65 height 17
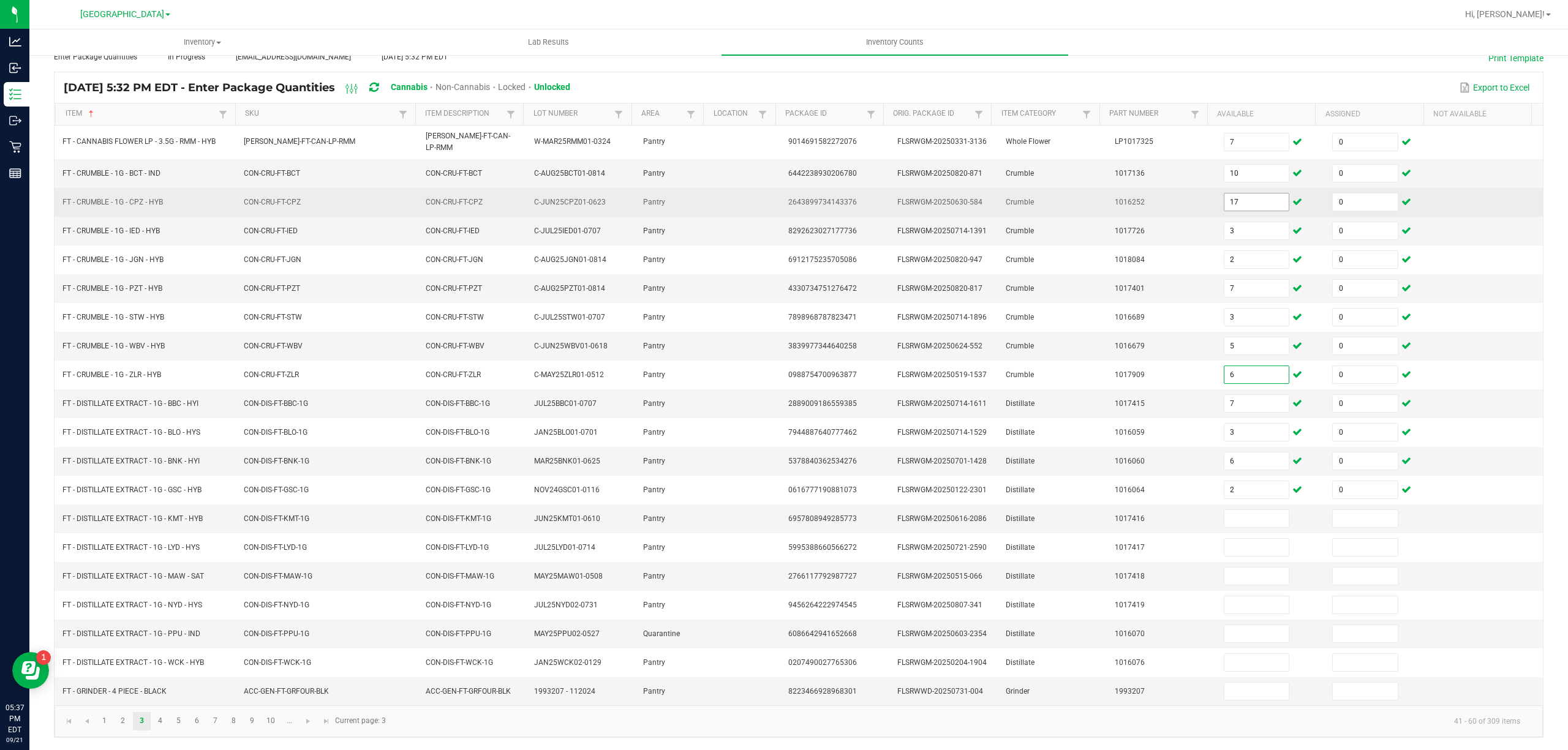
click at [1245, 194] on input "17" at bounding box center [1257, 202] width 65 height 17
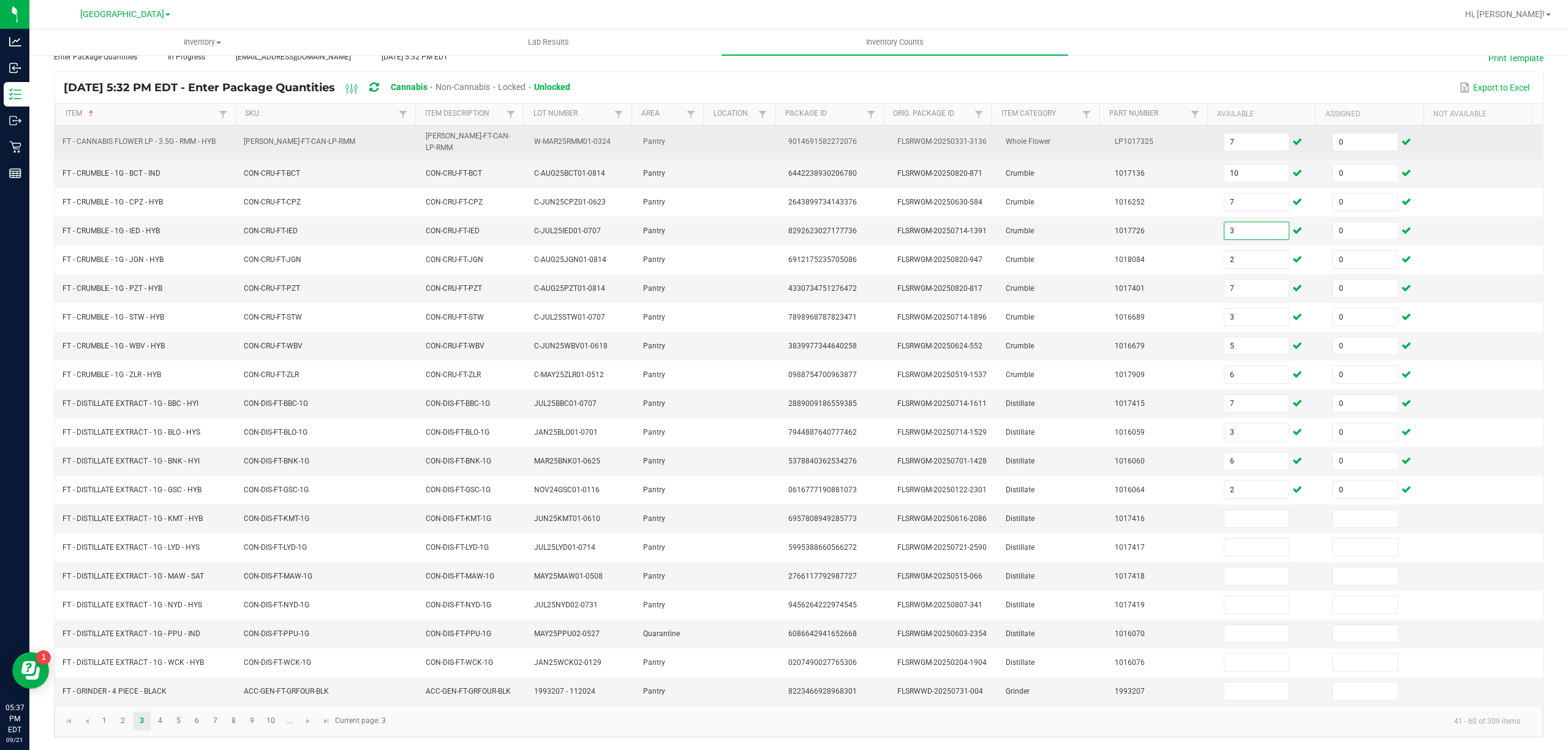
click at [1227, 126] on td "7" at bounding box center [1271, 142] width 109 height 33
click at [1225, 134] on input "7" at bounding box center [1257, 142] width 65 height 17
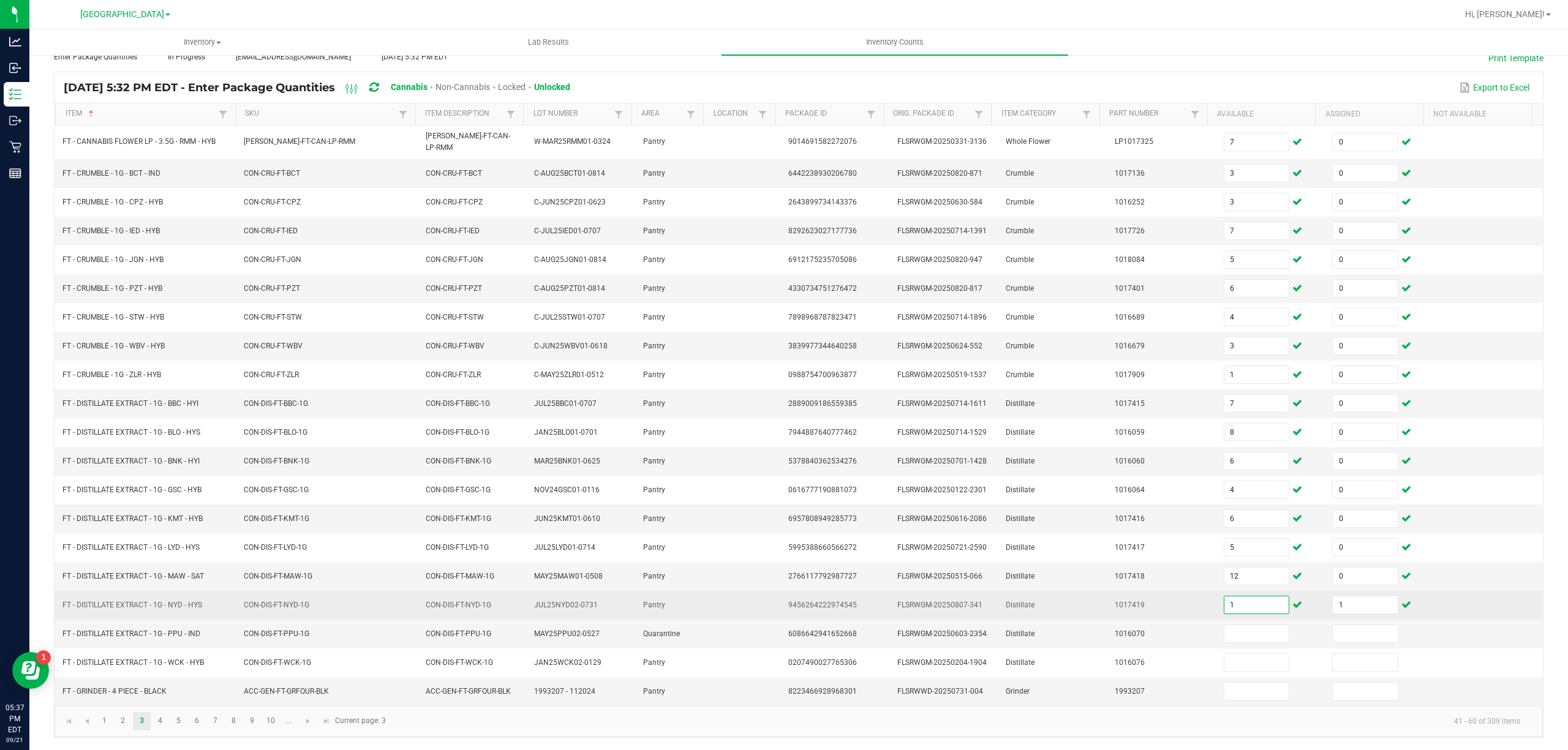
click at [1240, 604] on input "1" at bounding box center [1257, 605] width 65 height 17
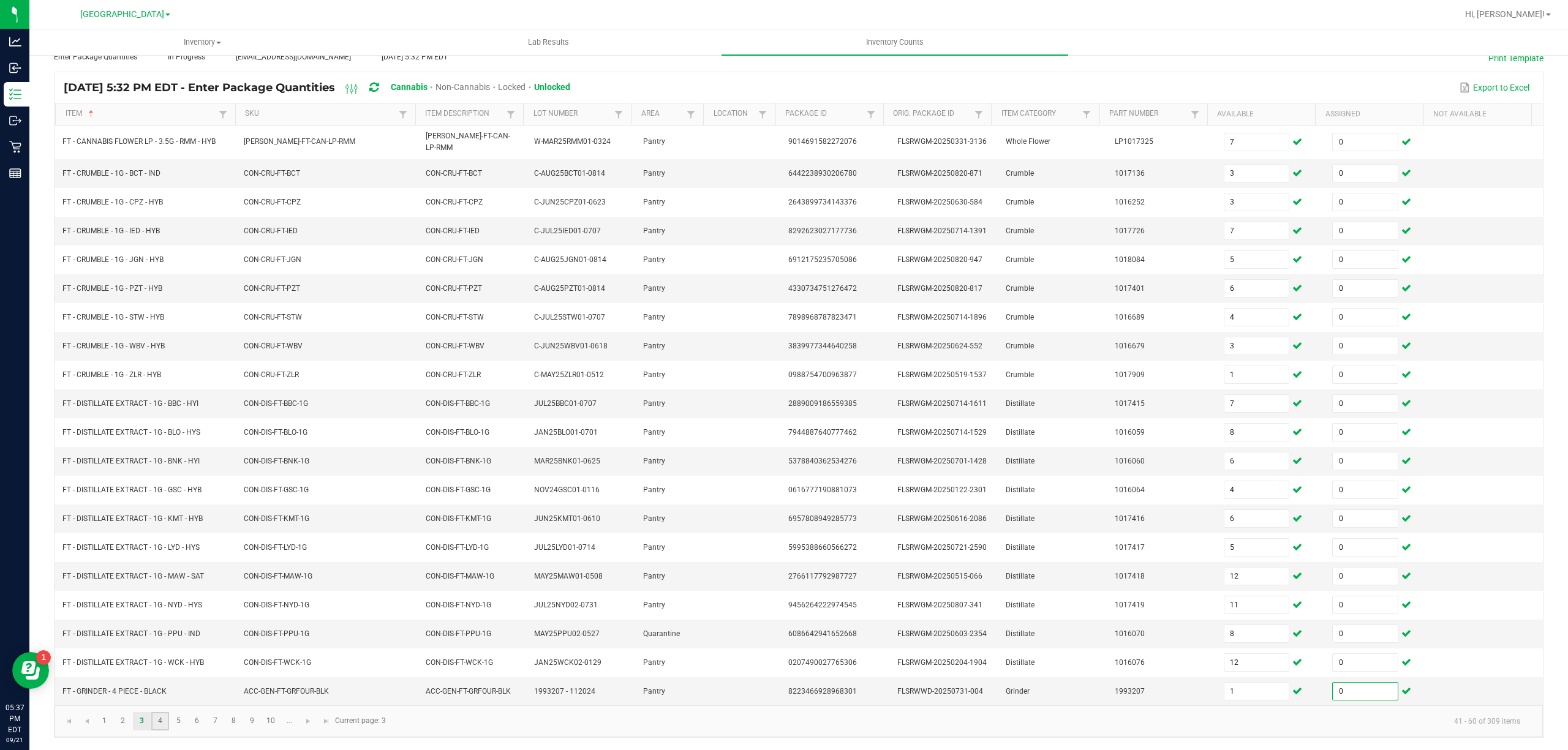
click at [162, 719] on link "4" at bounding box center [160, 721] width 18 height 18
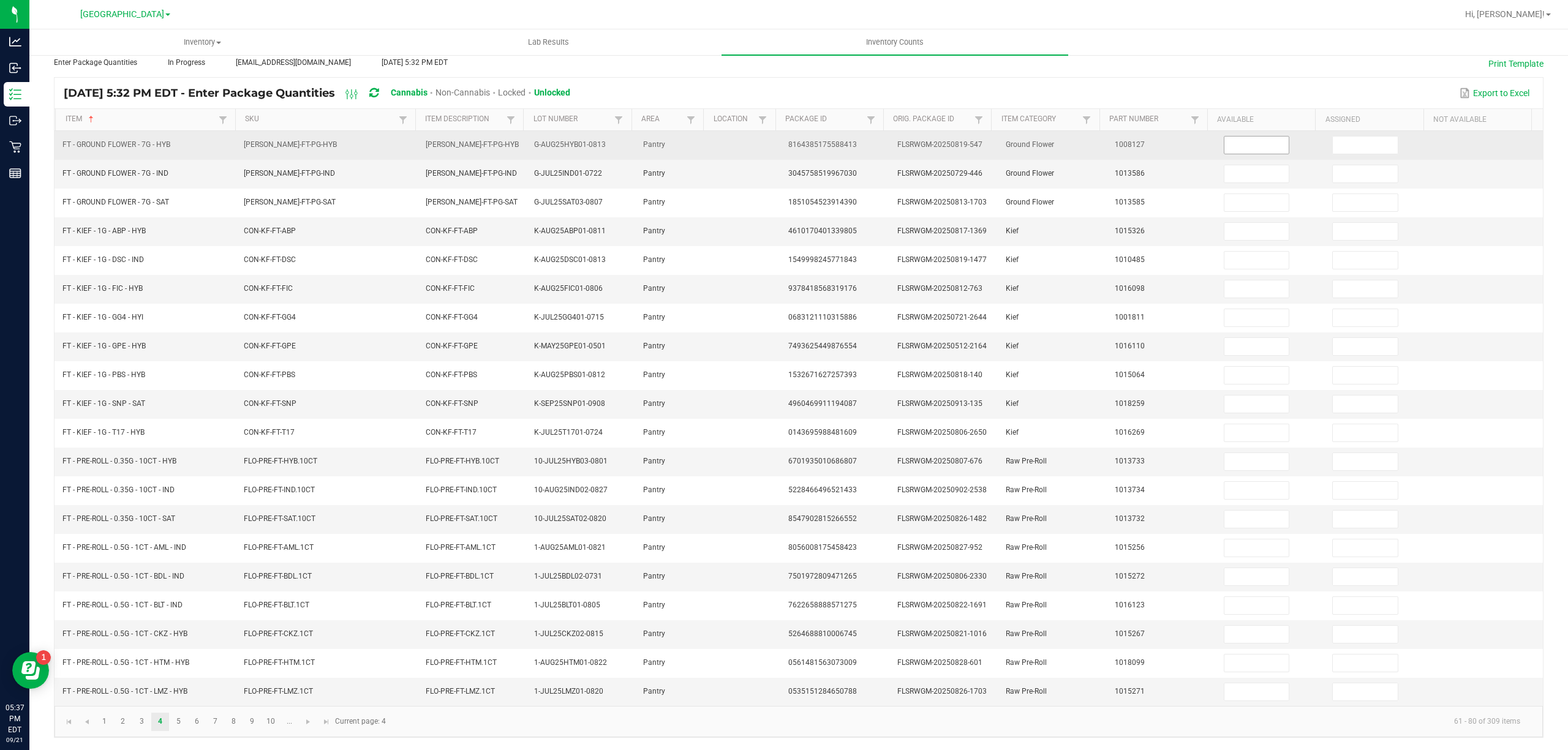
click at [1225, 136] on input at bounding box center [1257, 145] width 65 height 17
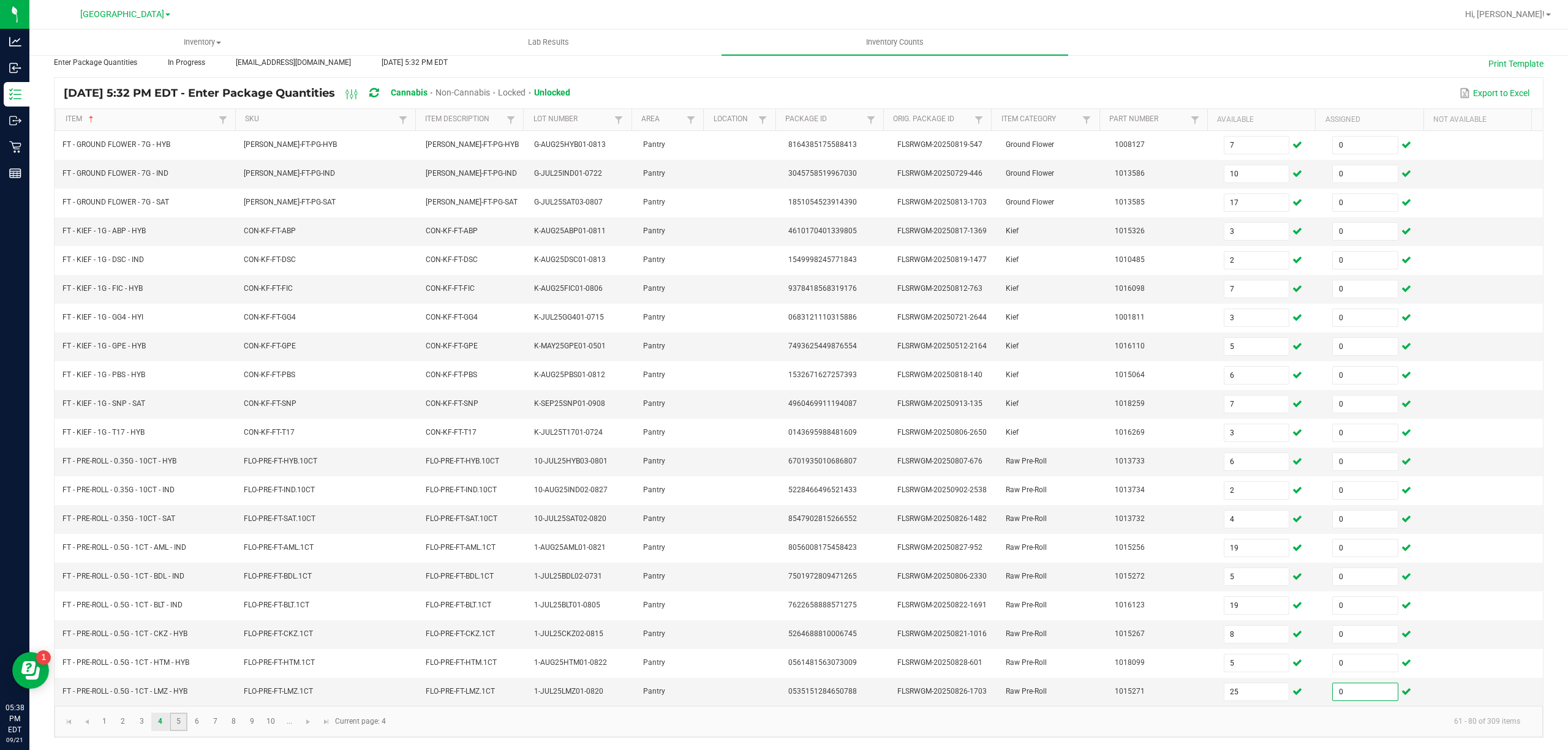
click at [180, 721] on link "5" at bounding box center [179, 721] width 18 height 18
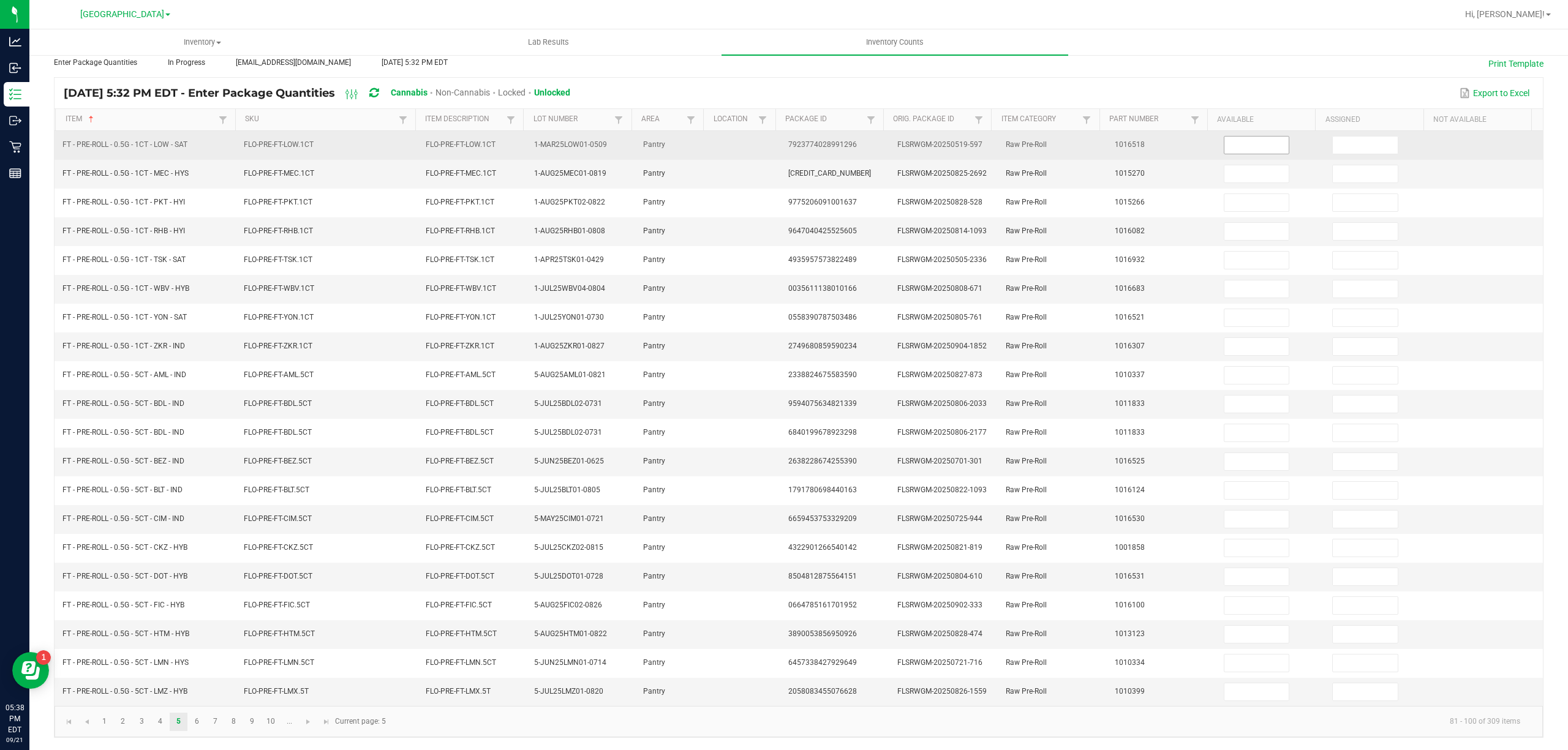
click at [1255, 136] on input at bounding box center [1257, 145] width 65 height 17
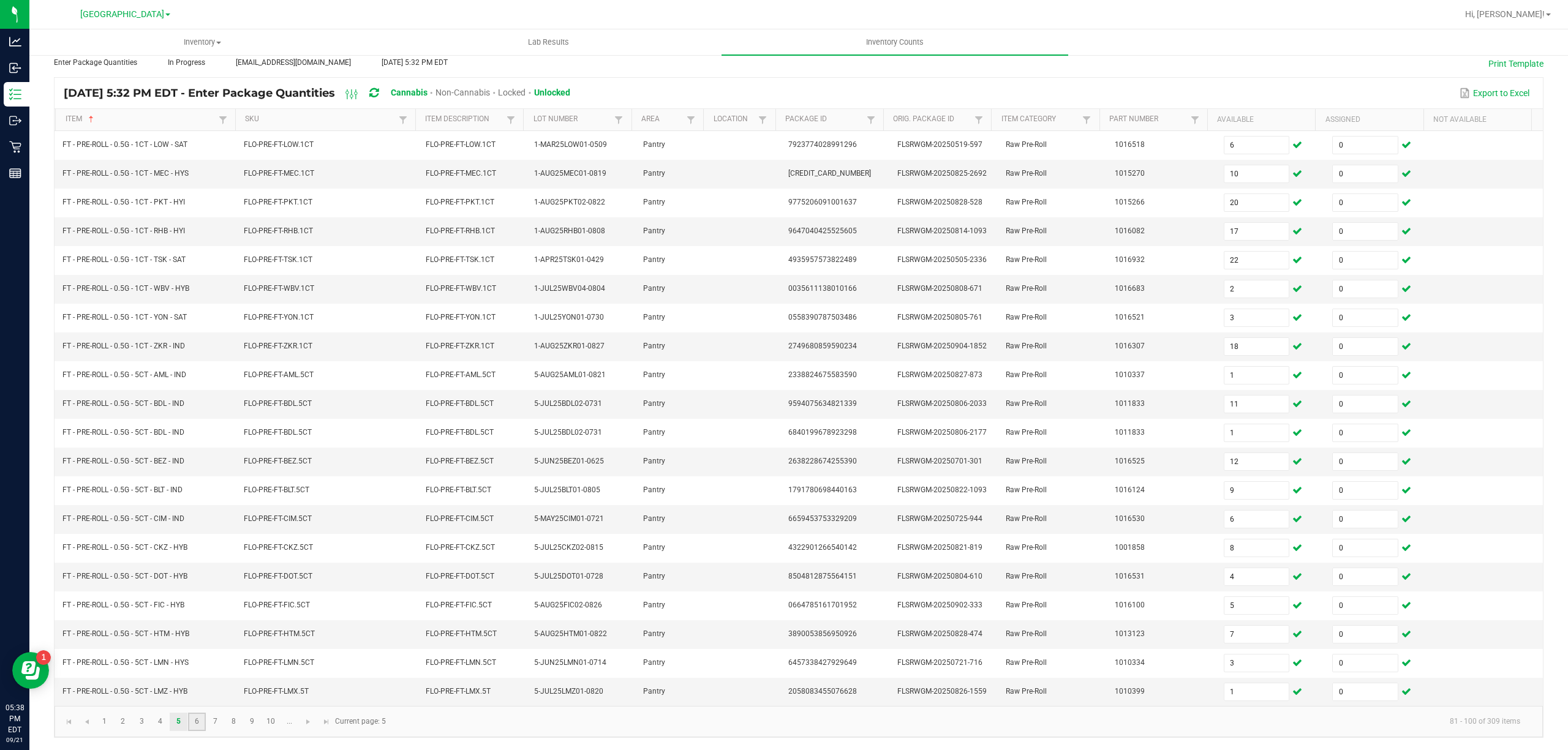
click at [194, 725] on link "6" at bounding box center [197, 721] width 18 height 18
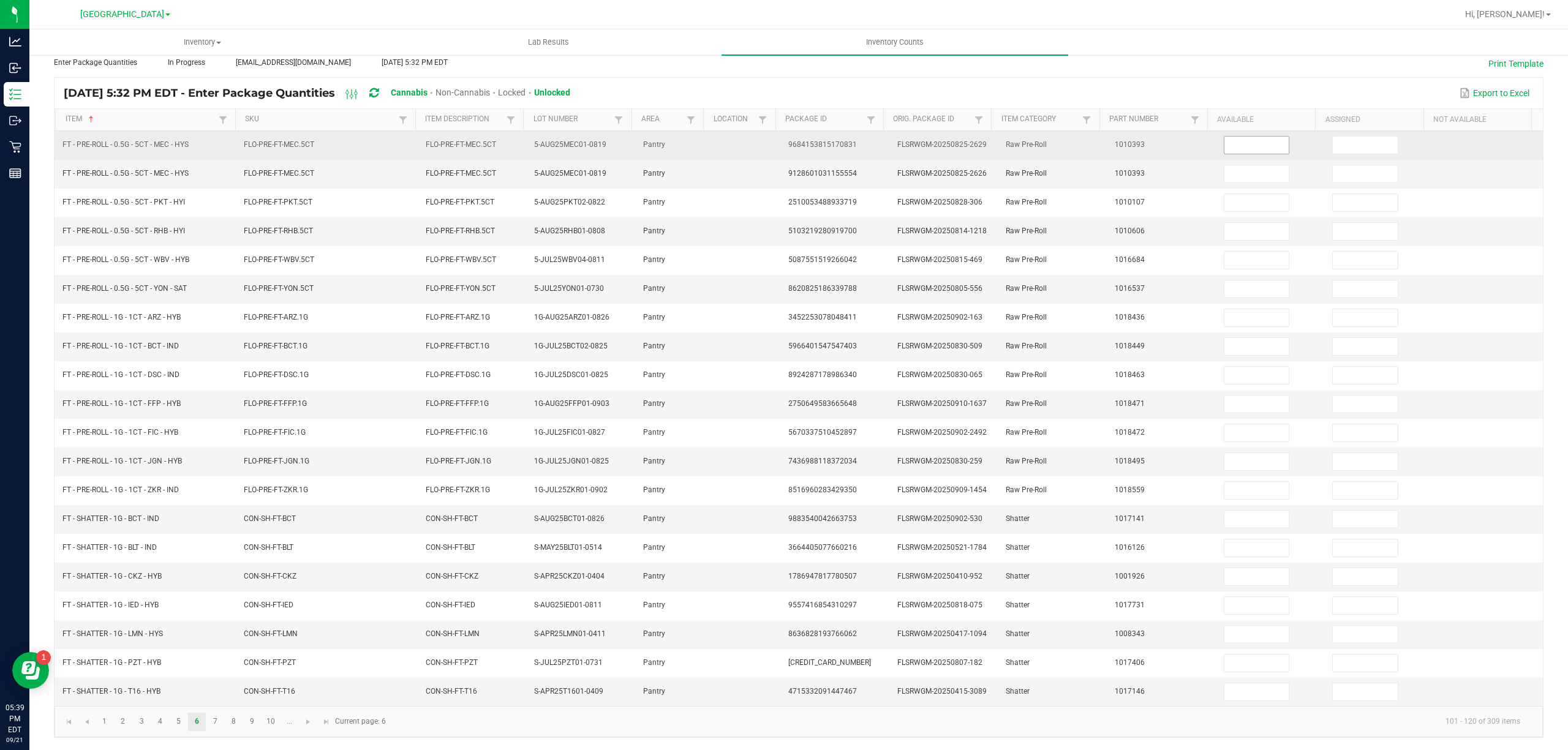
click at [1249, 136] on input at bounding box center [1257, 145] width 65 height 17
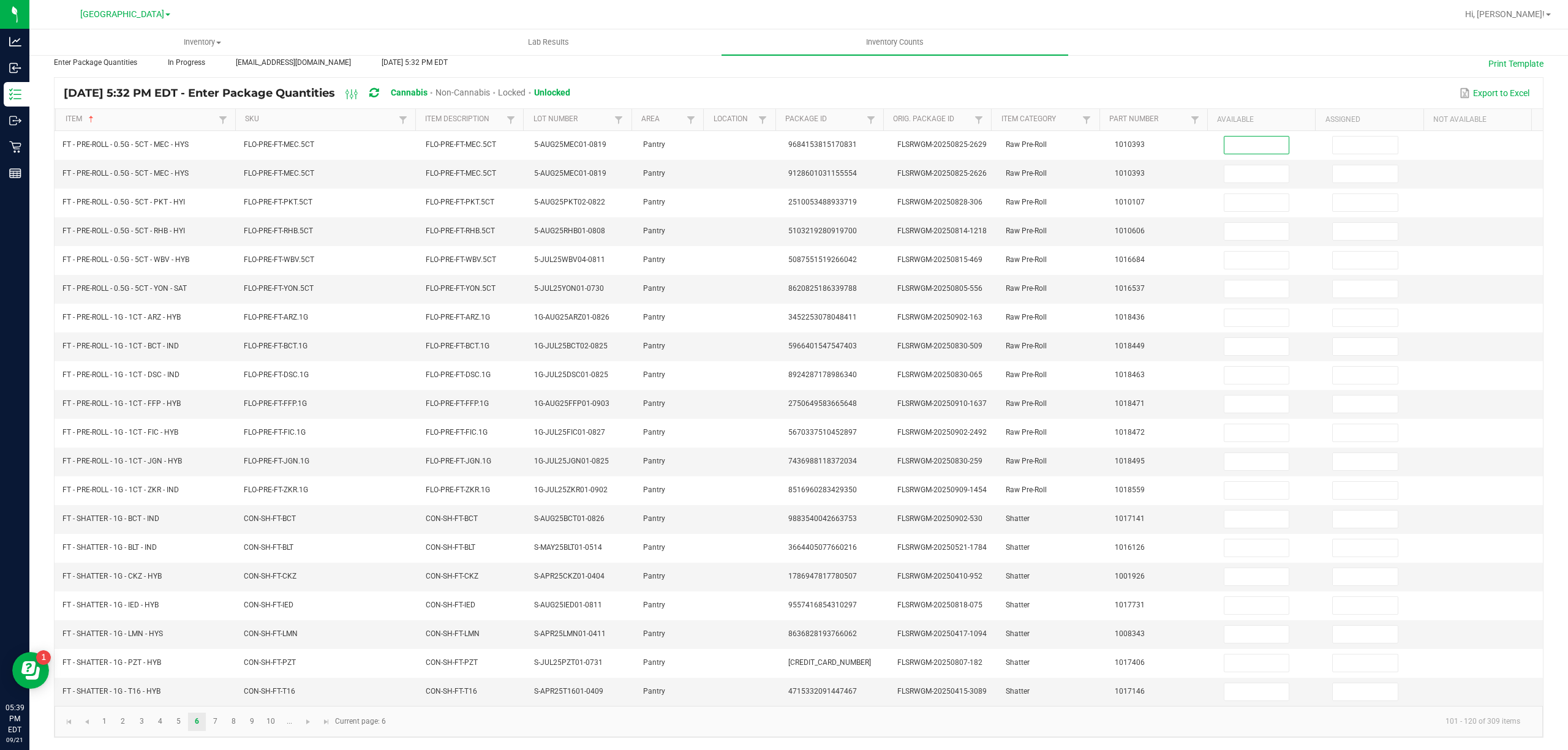
click at [1547, 464] on div "< All Inventory Counts Inventory Count Cancel Count Submit for Review Type Ente…" at bounding box center [799, 369] width 1539 height 763
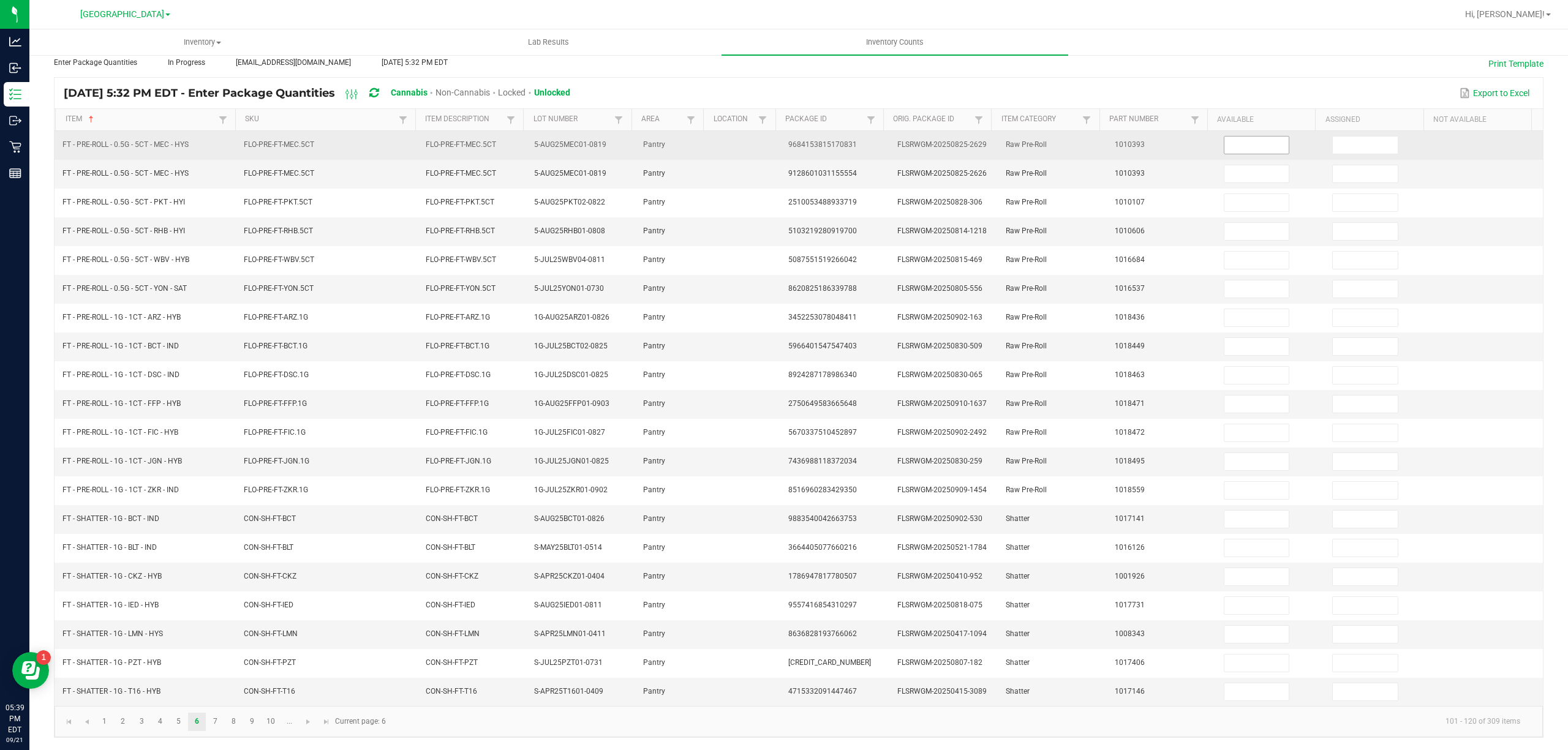
click at [1245, 136] on input at bounding box center [1257, 145] width 65 height 17
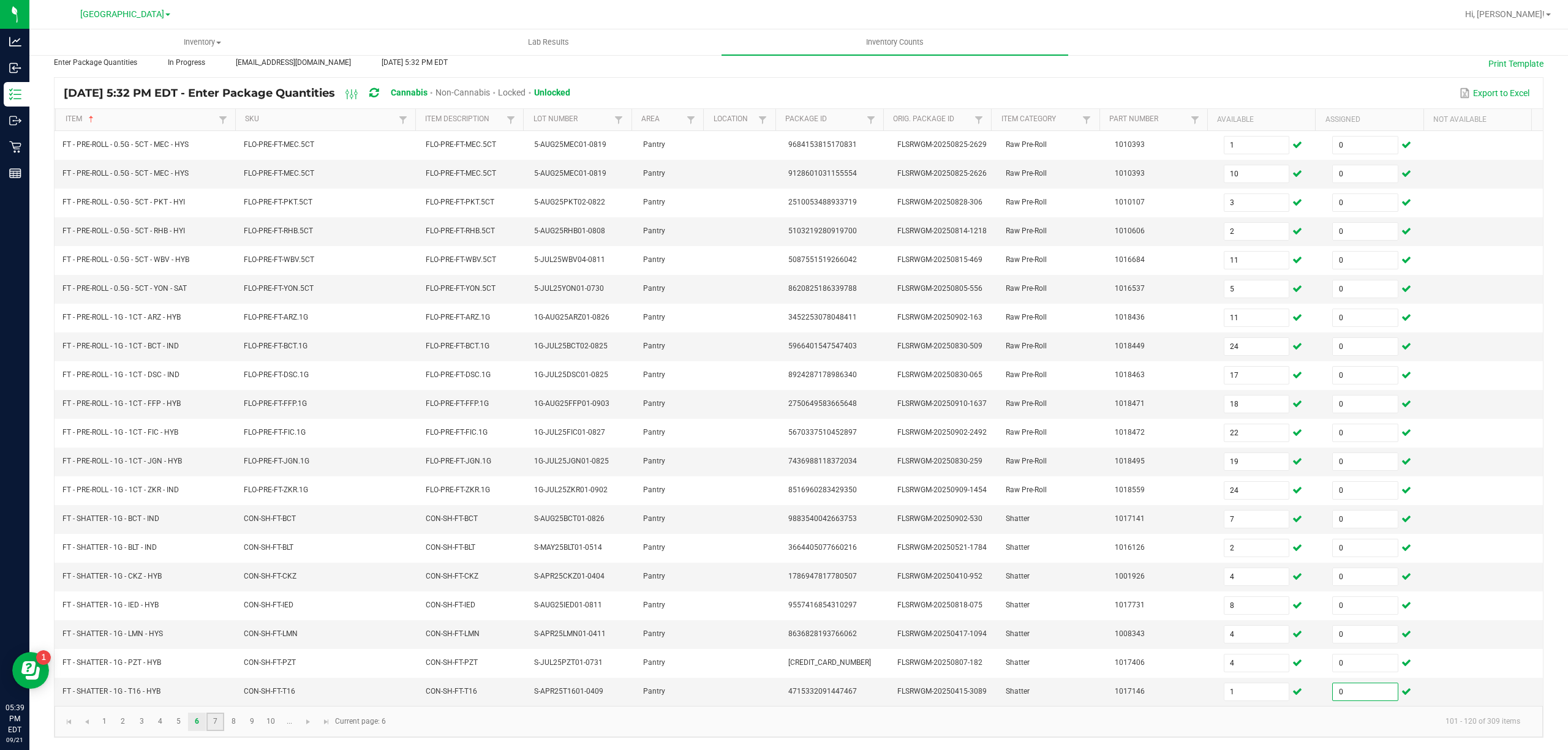
click at [213, 723] on link "7" at bounding box center [215, 721] width 18 height 18
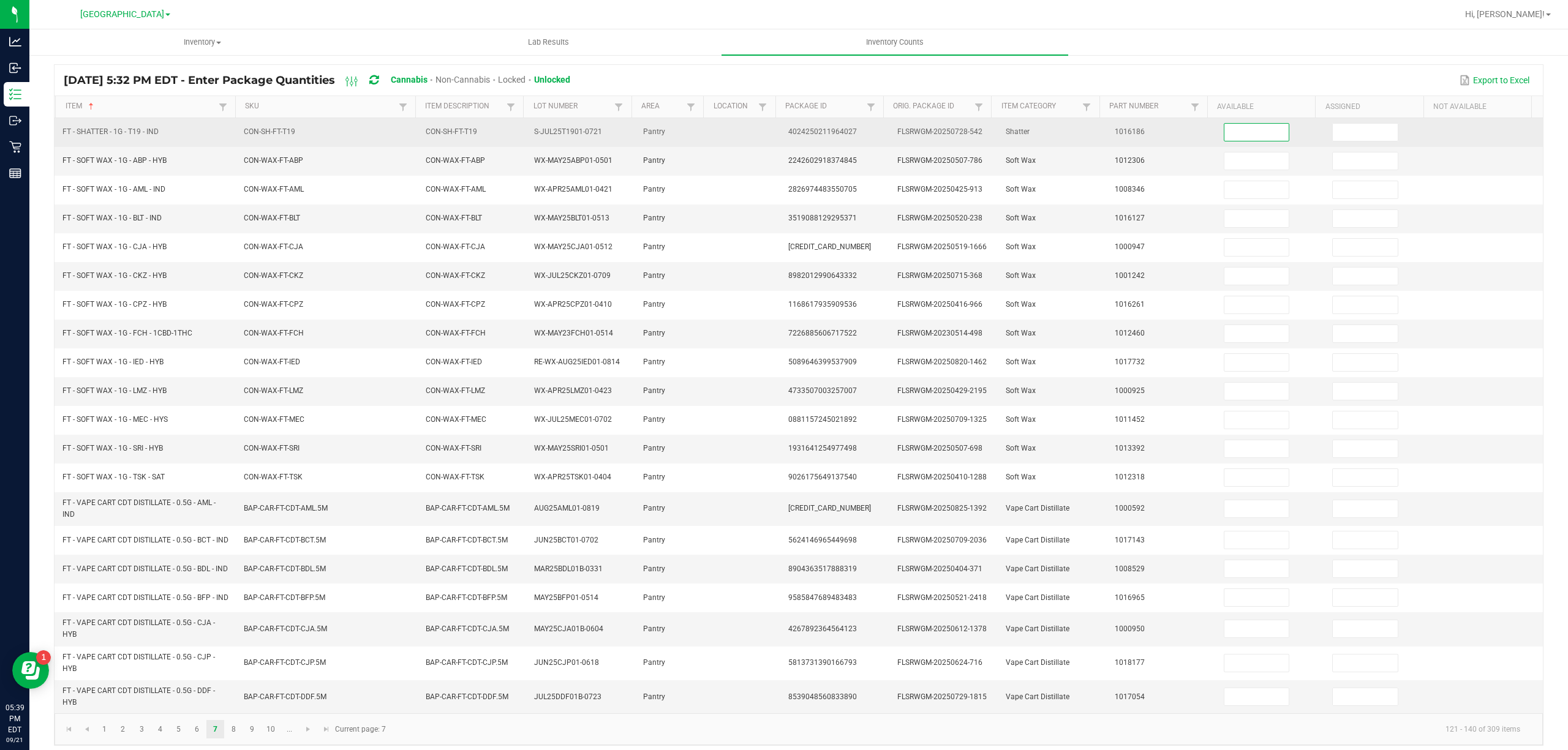
click at [1225, 134] on input at bounding box center [1257, 132] width 65 height 17
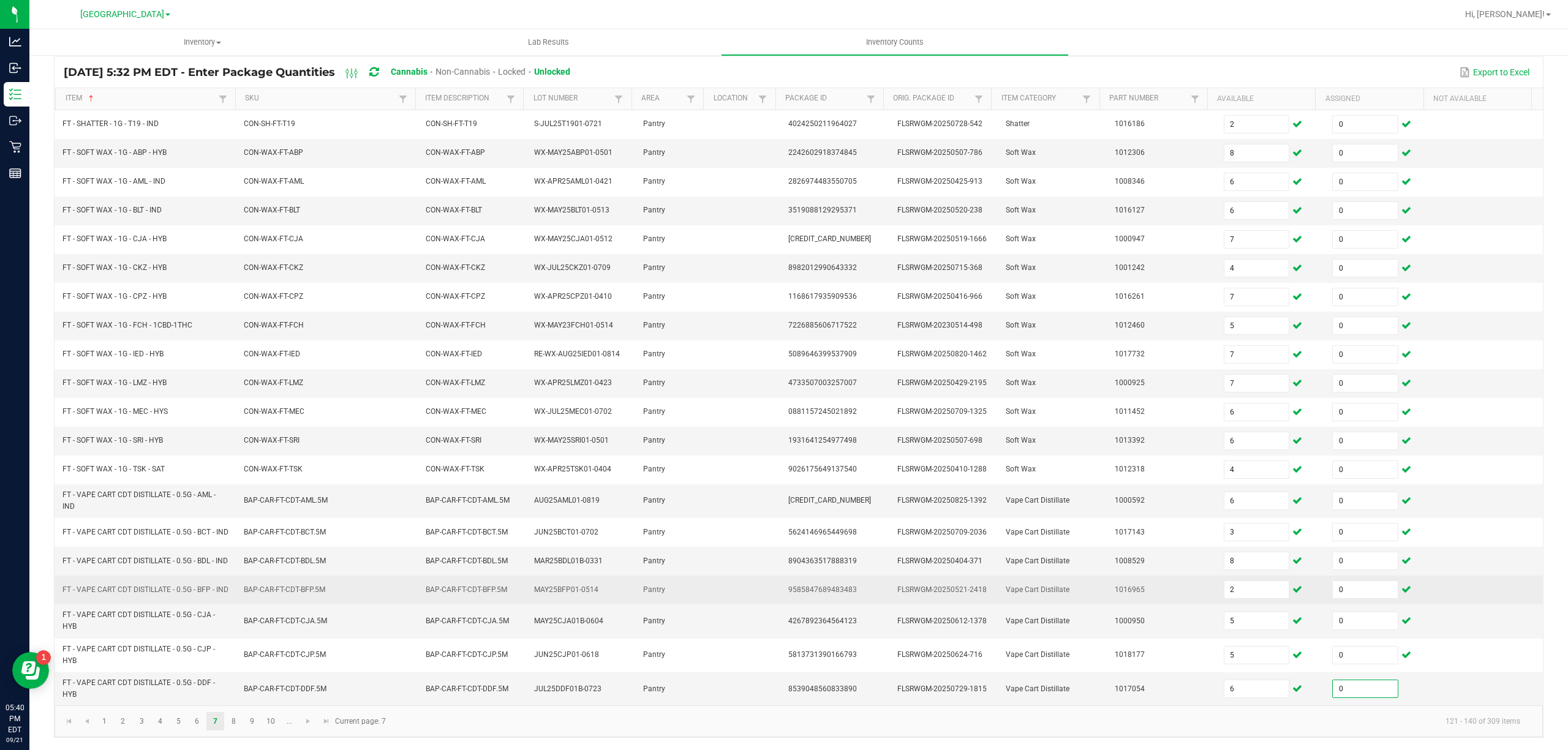
scroll to position [113, 0]
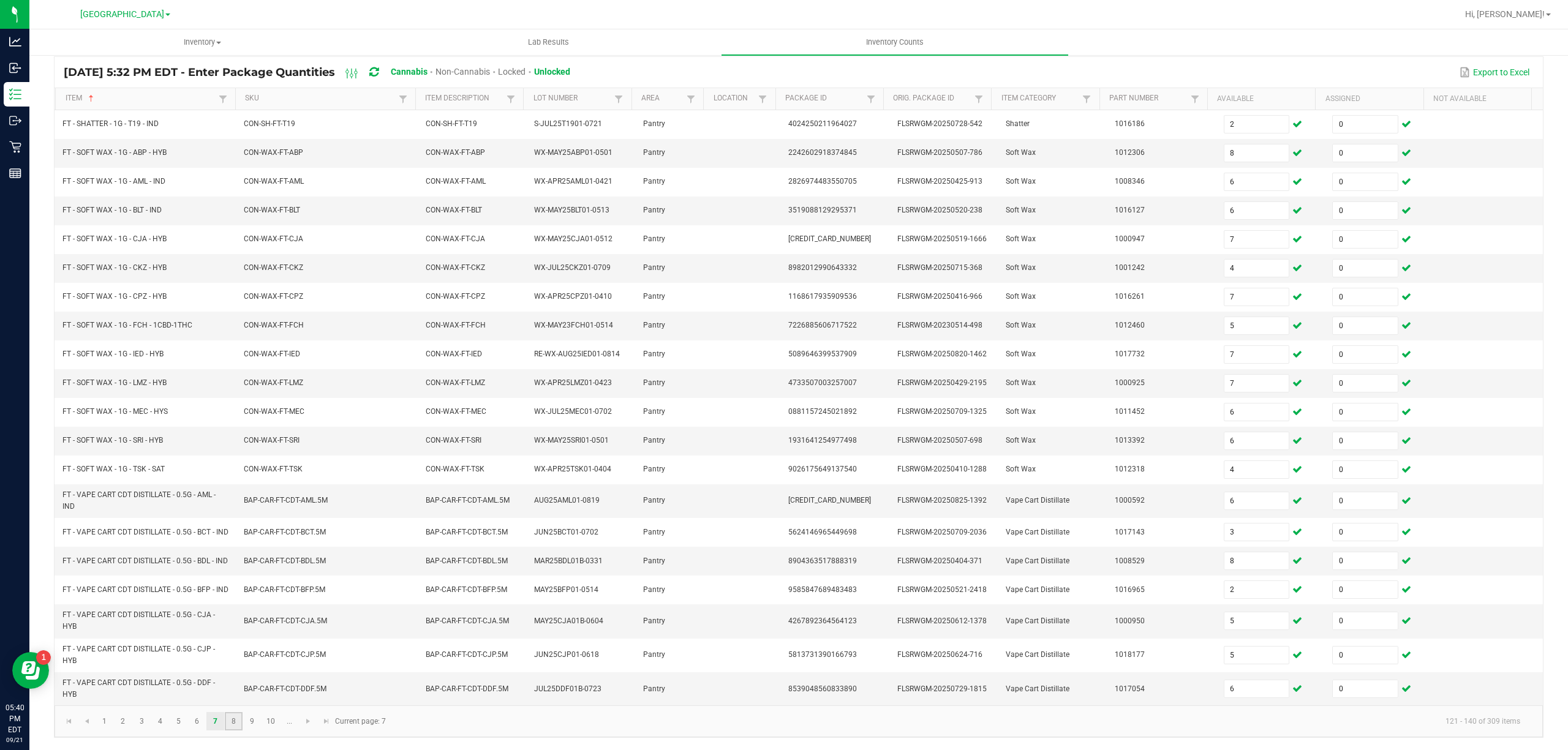
click at [231, 720] on link "8" at bounding box center [233, 721] width 18 height 18
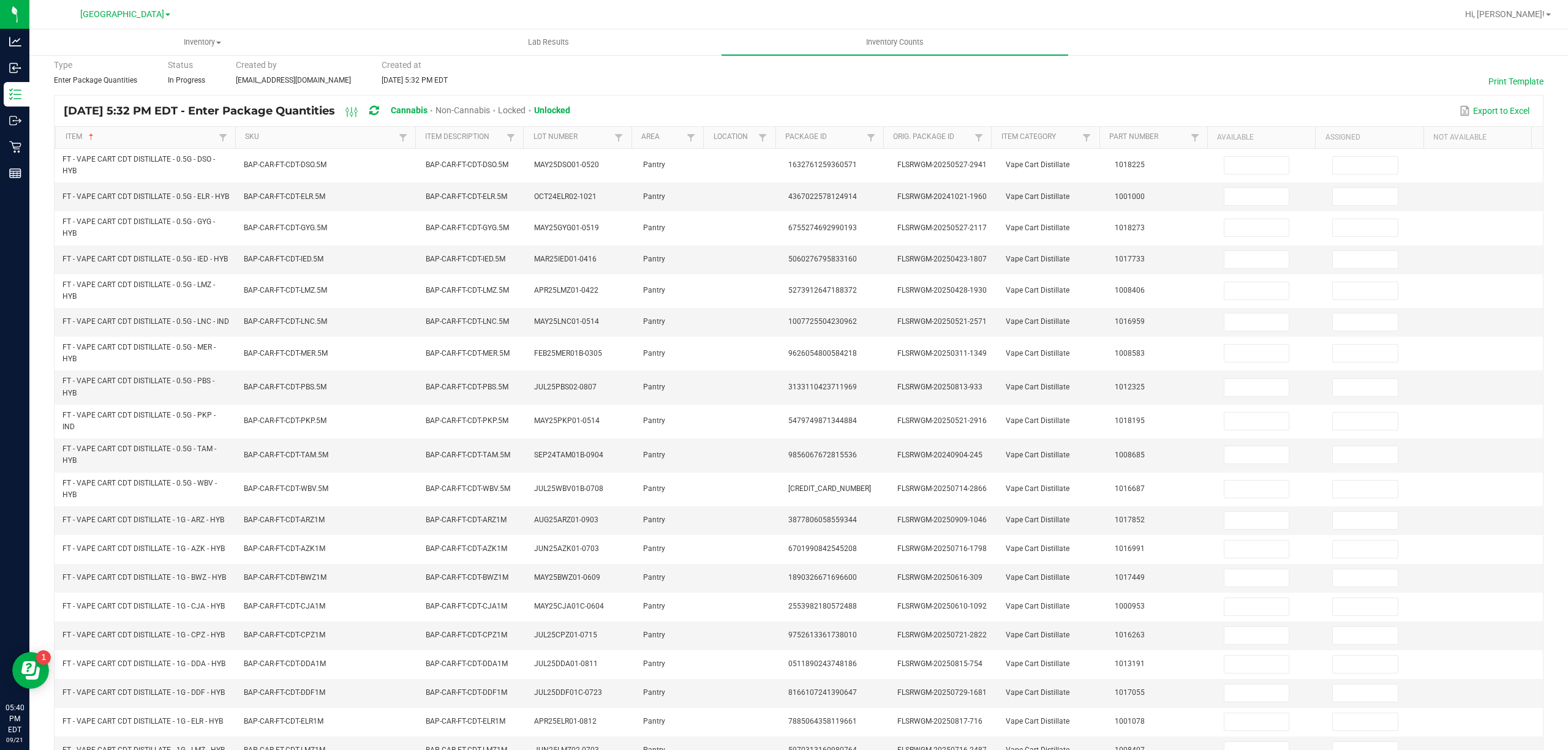
scroll to position [0, 0]
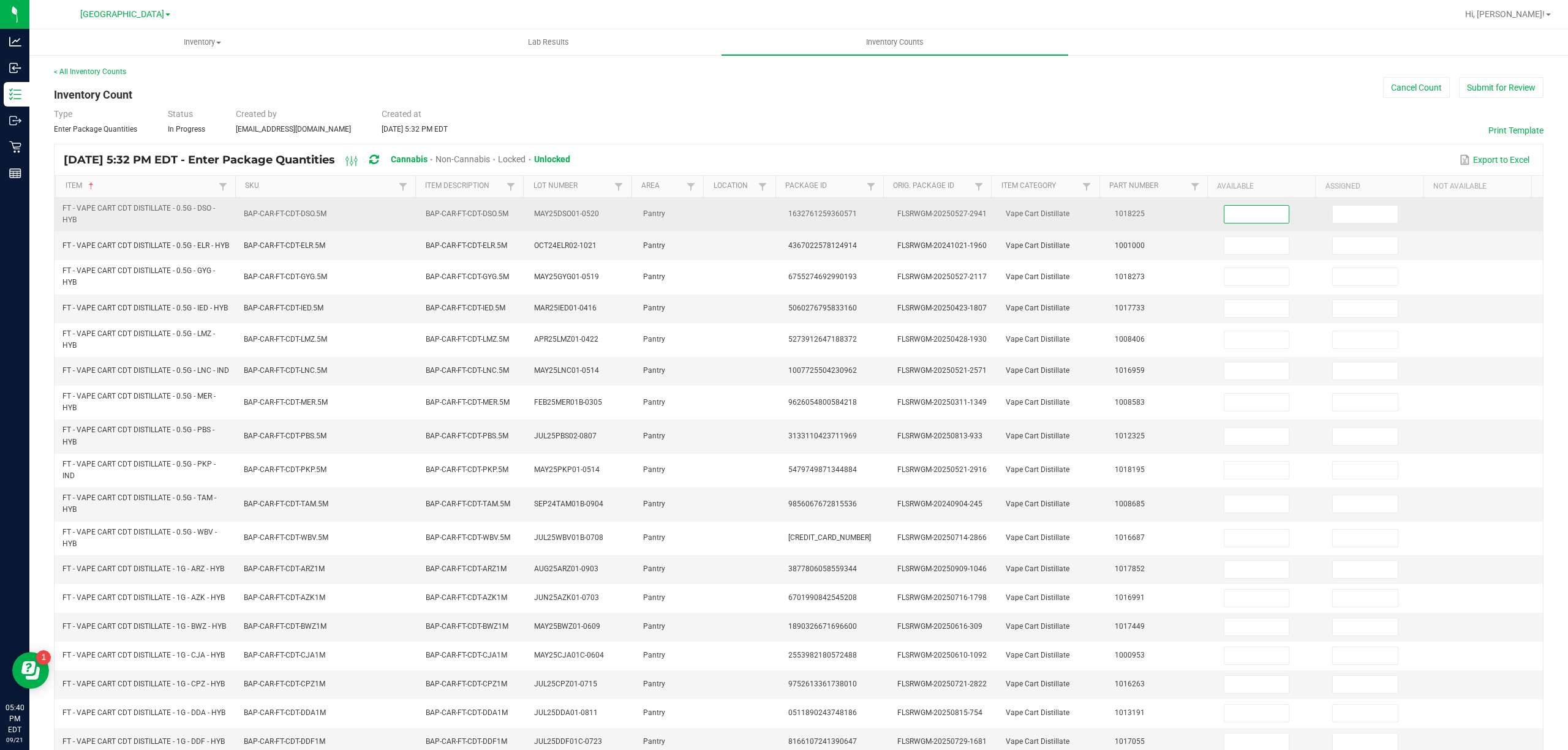
click at [1264, 222] on input at bounding box center [1257, 214] width 65 height 17
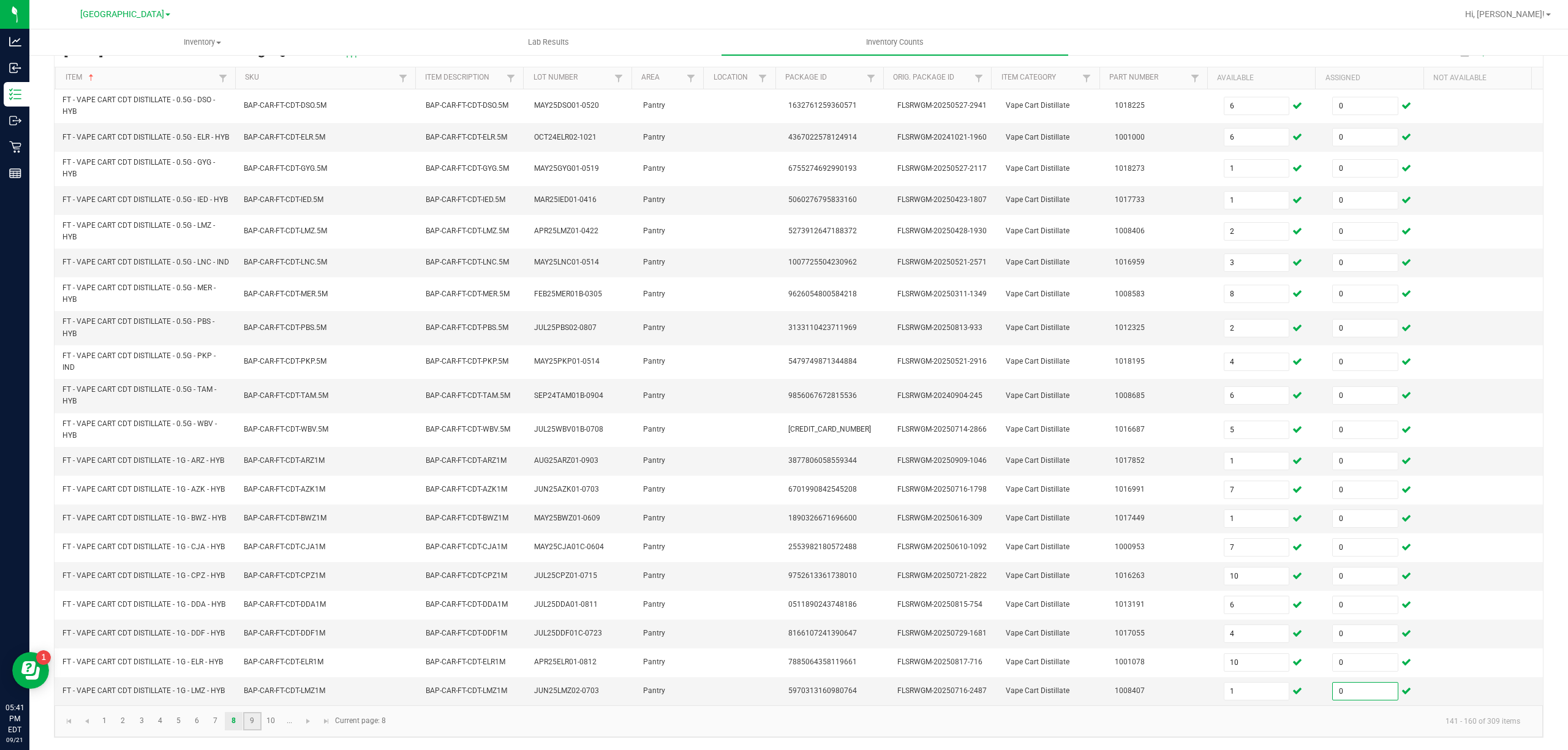
click at [255, 723] on link "9" at bounding box center [252, 721] width 18 height 18
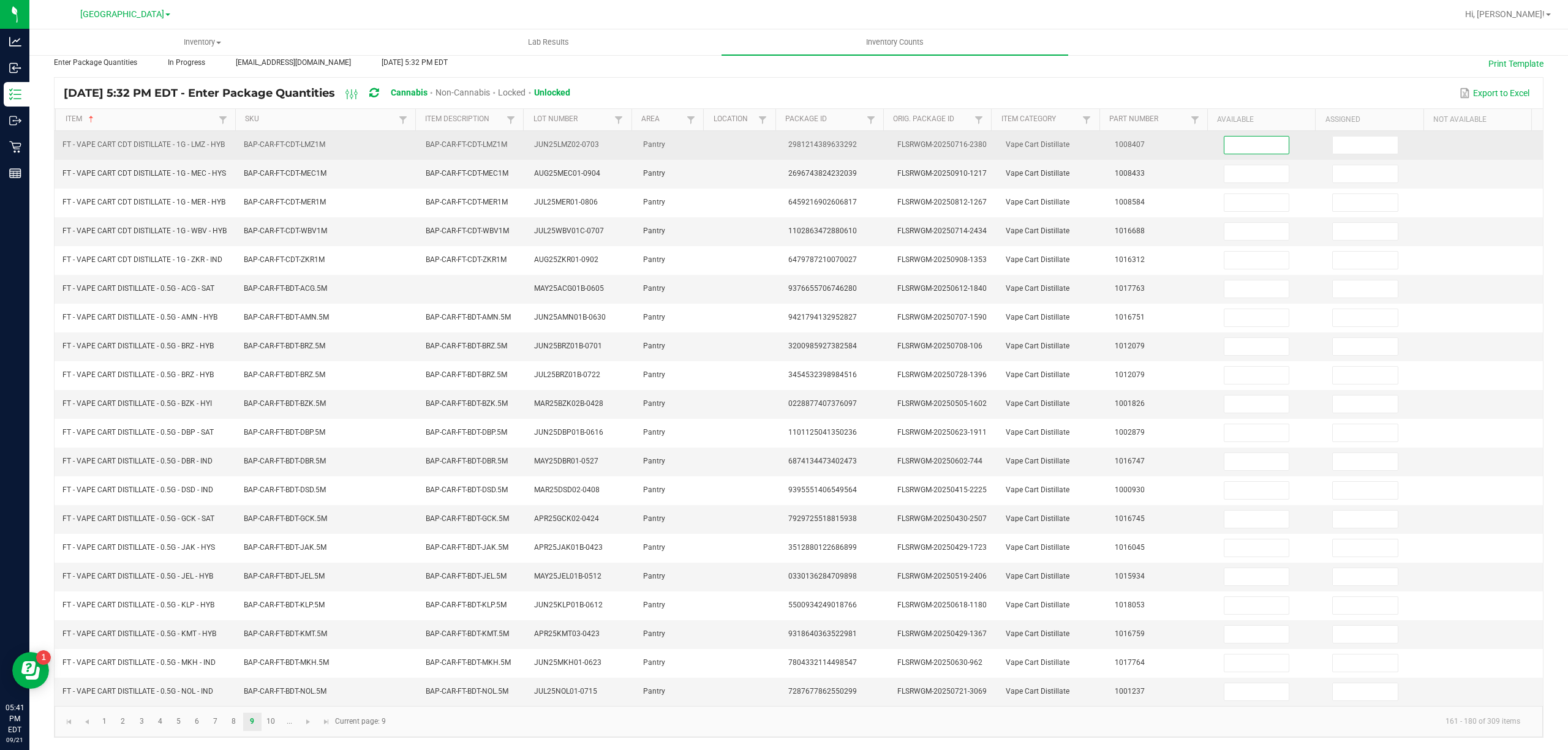
click at [1244, 136] on input at bounding box center [1257, 145] width 65 height 17
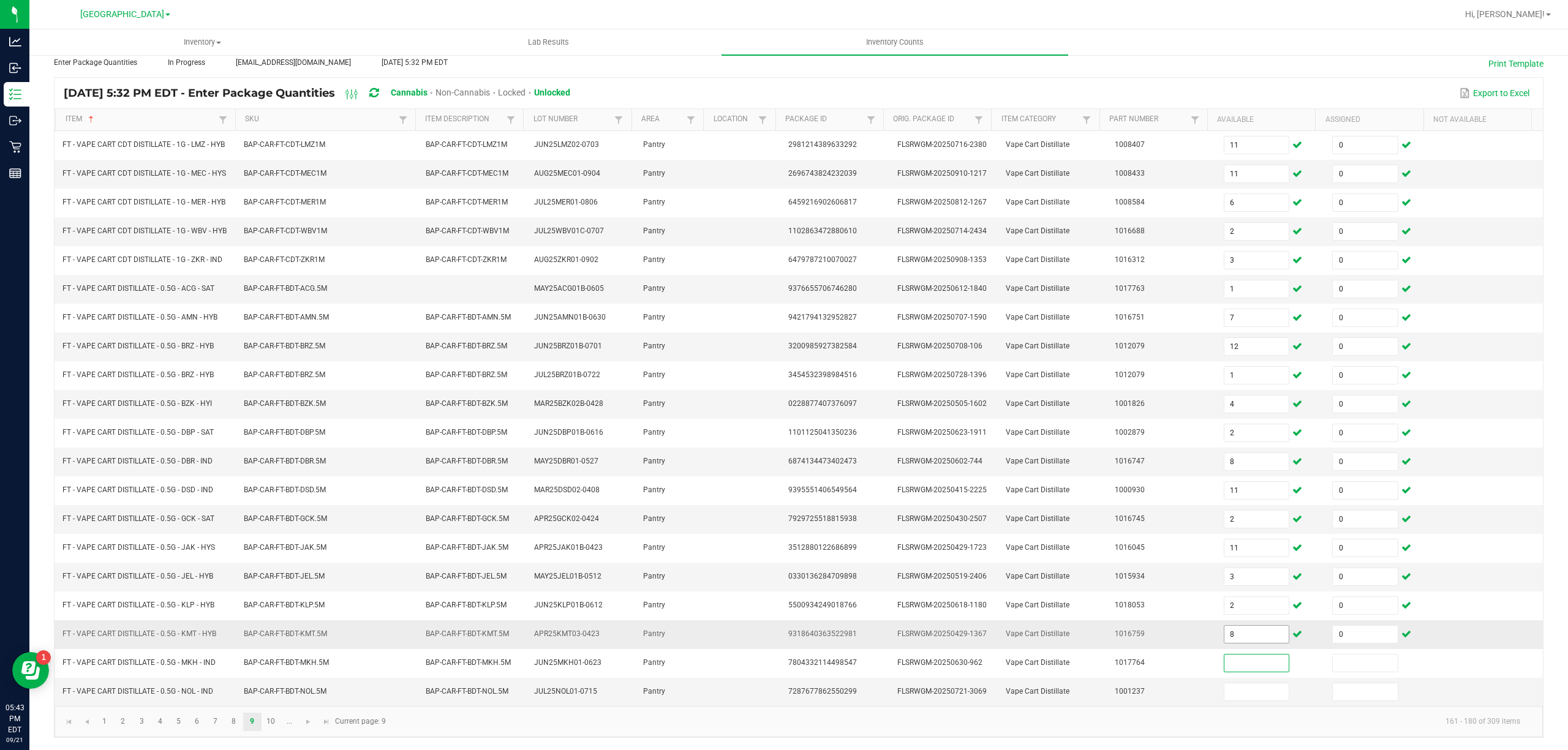
click at [1243, 635] on input "8" at bounding box center [1257, 634] width 65 height 17
click at [277, 718] on link "10" at bounding box center [271, 721] width 18 height 18
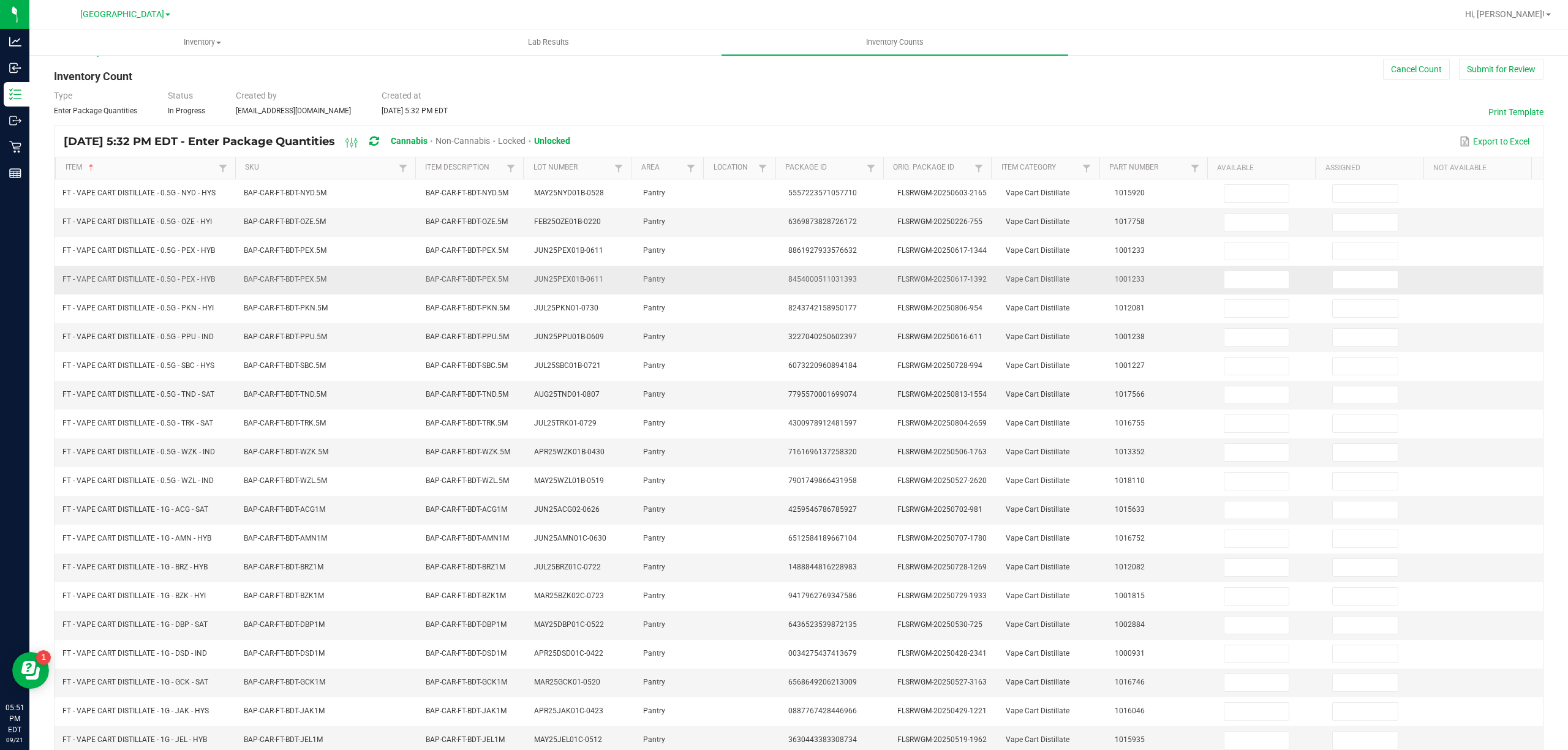
scroll to position [0, 0]
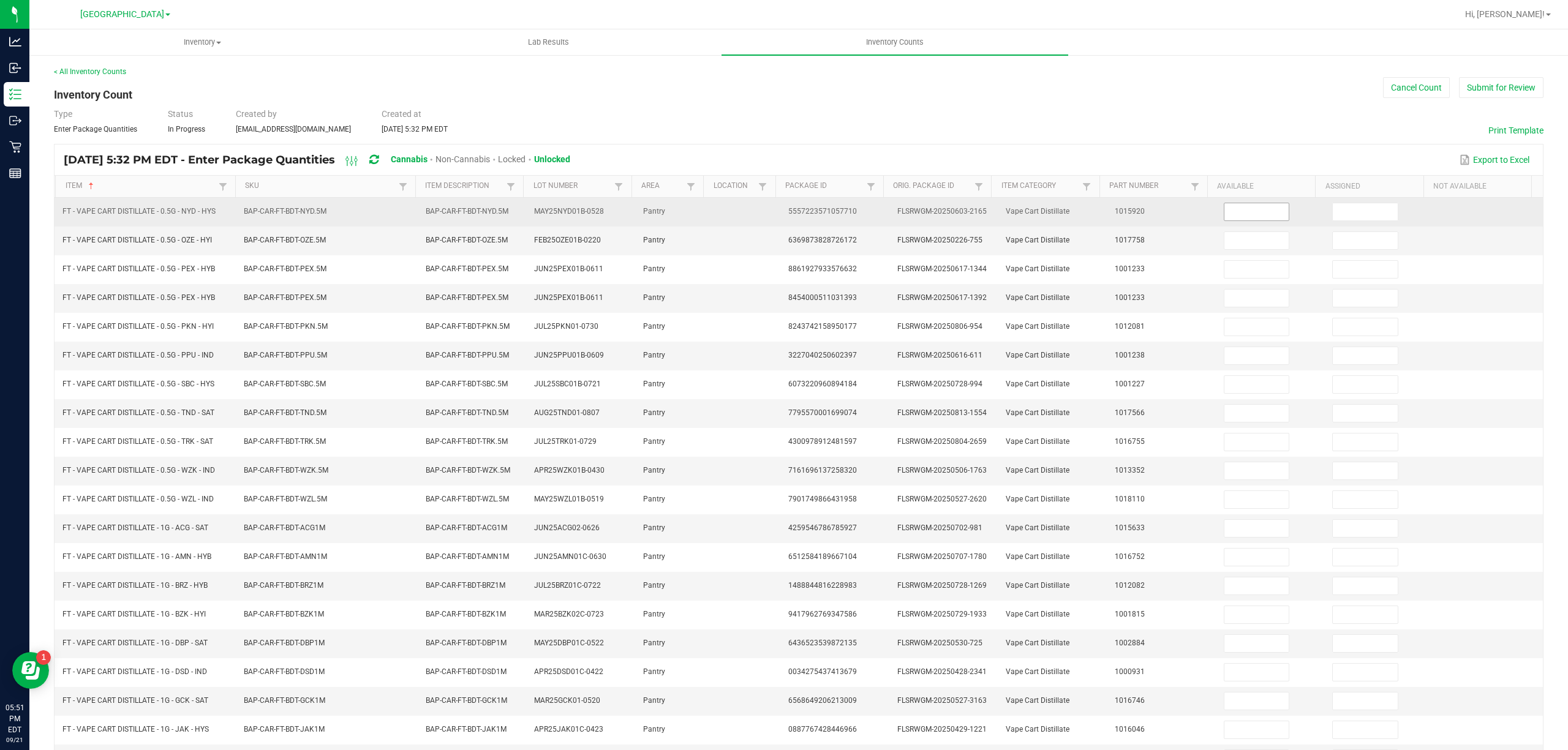
click at [1235, 218] on input at bounding box center [1257, 212] width 65 height 17
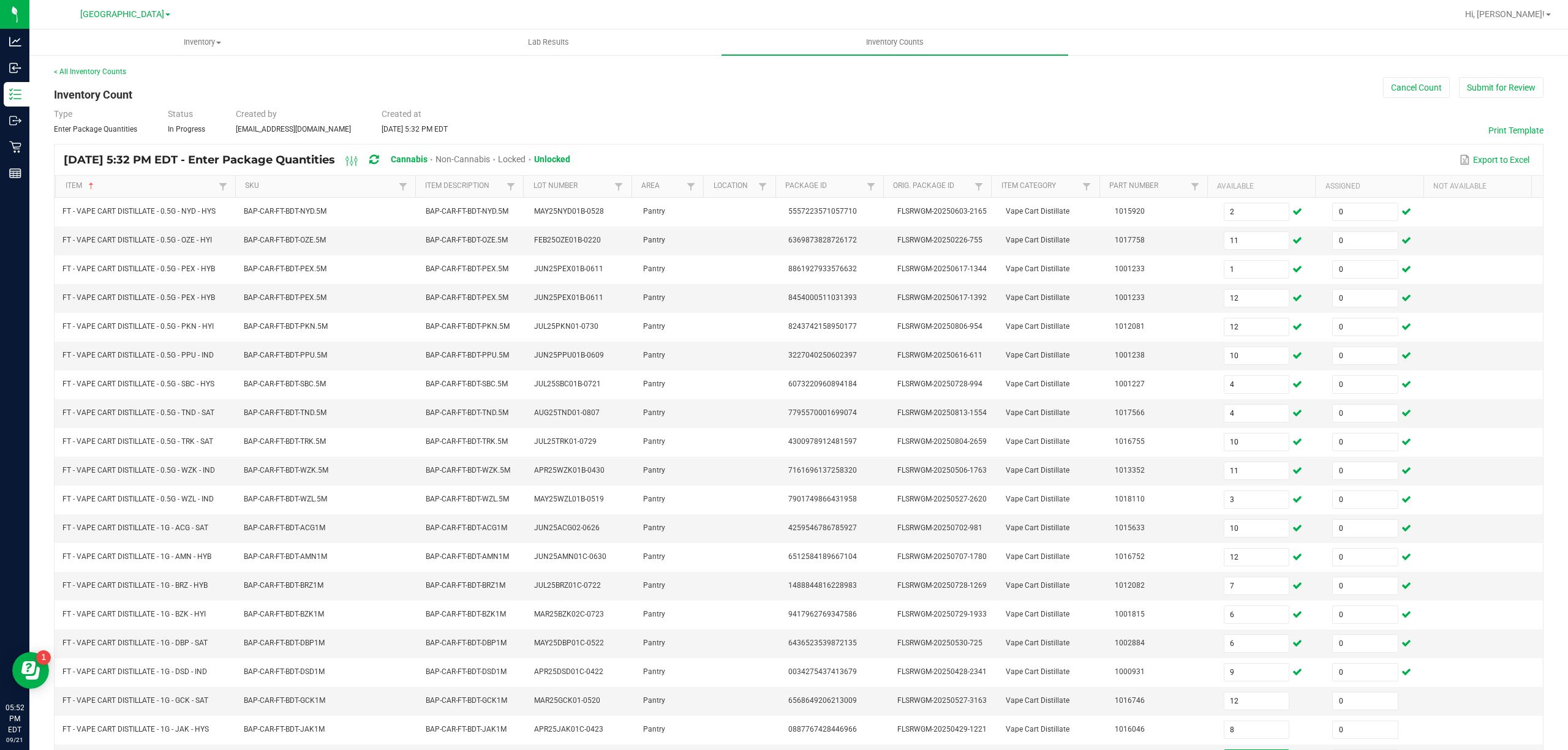
scroll to position [80, 0]
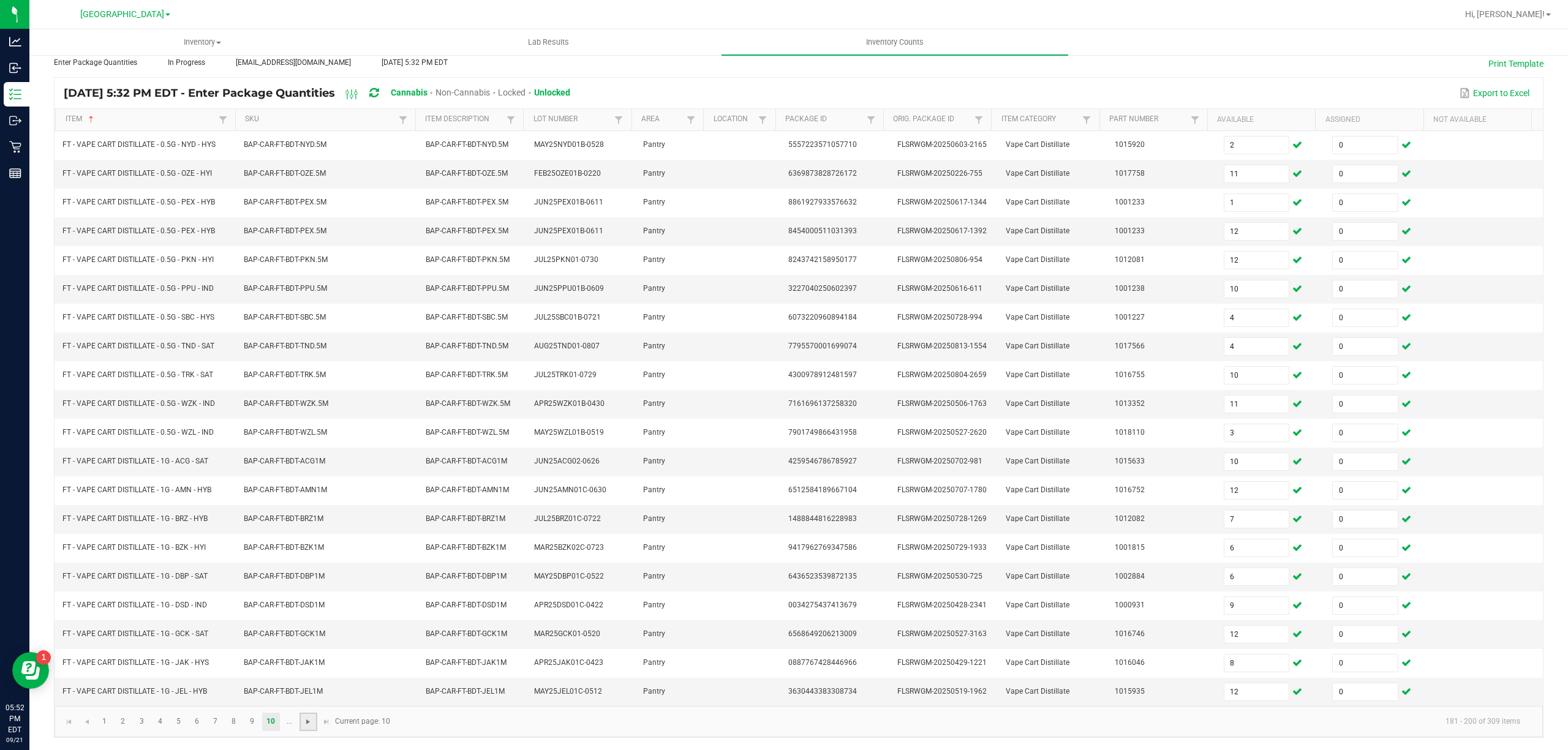
click at [313, 718] on span "Go to the next page" at bounding box center [308, 722] width 10 height 10
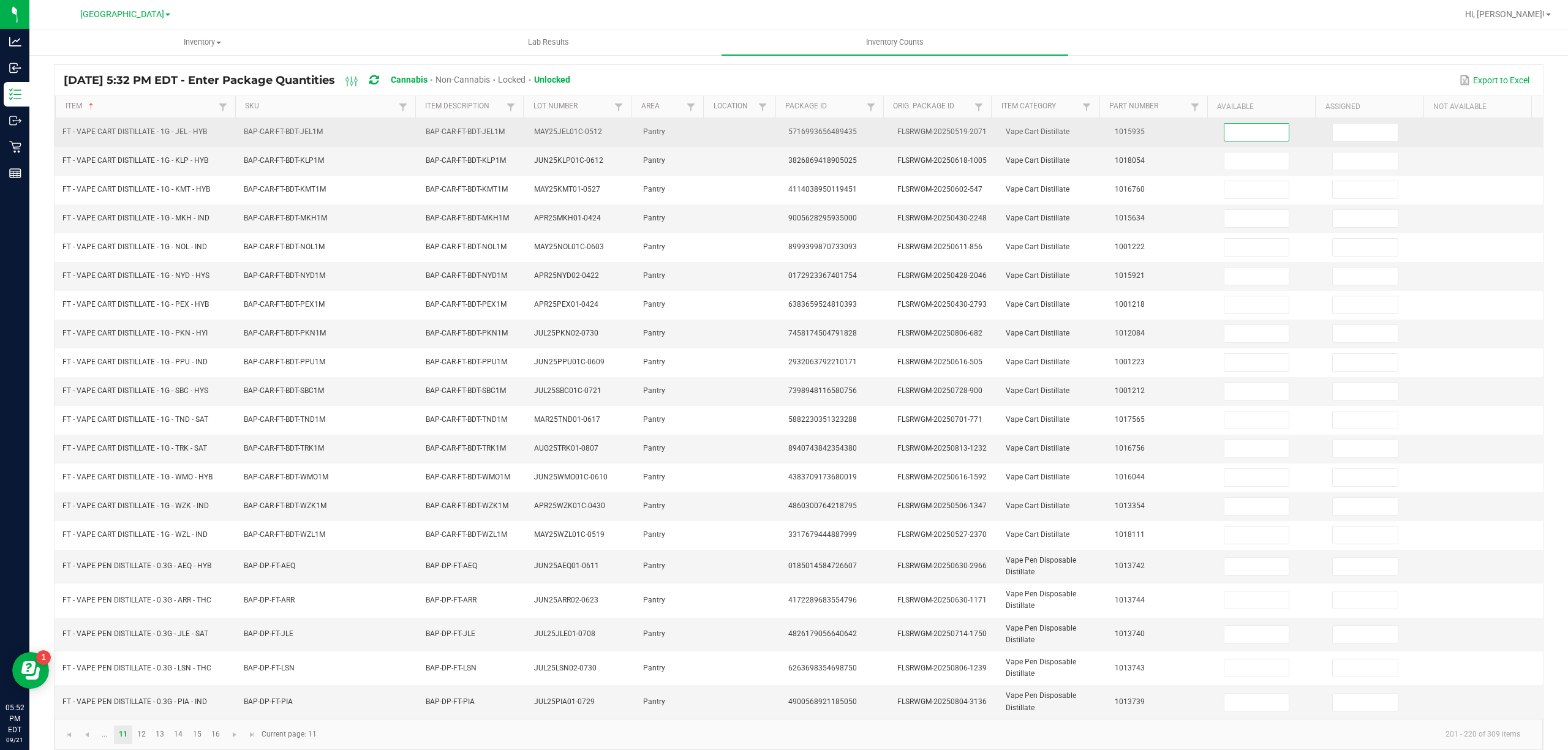
click at [1231, 133] on input at bounding box center [1257, 132] width 65 height 17
click at [1237, 128] on input at bounding box center [1257, 132] width 65 height 17
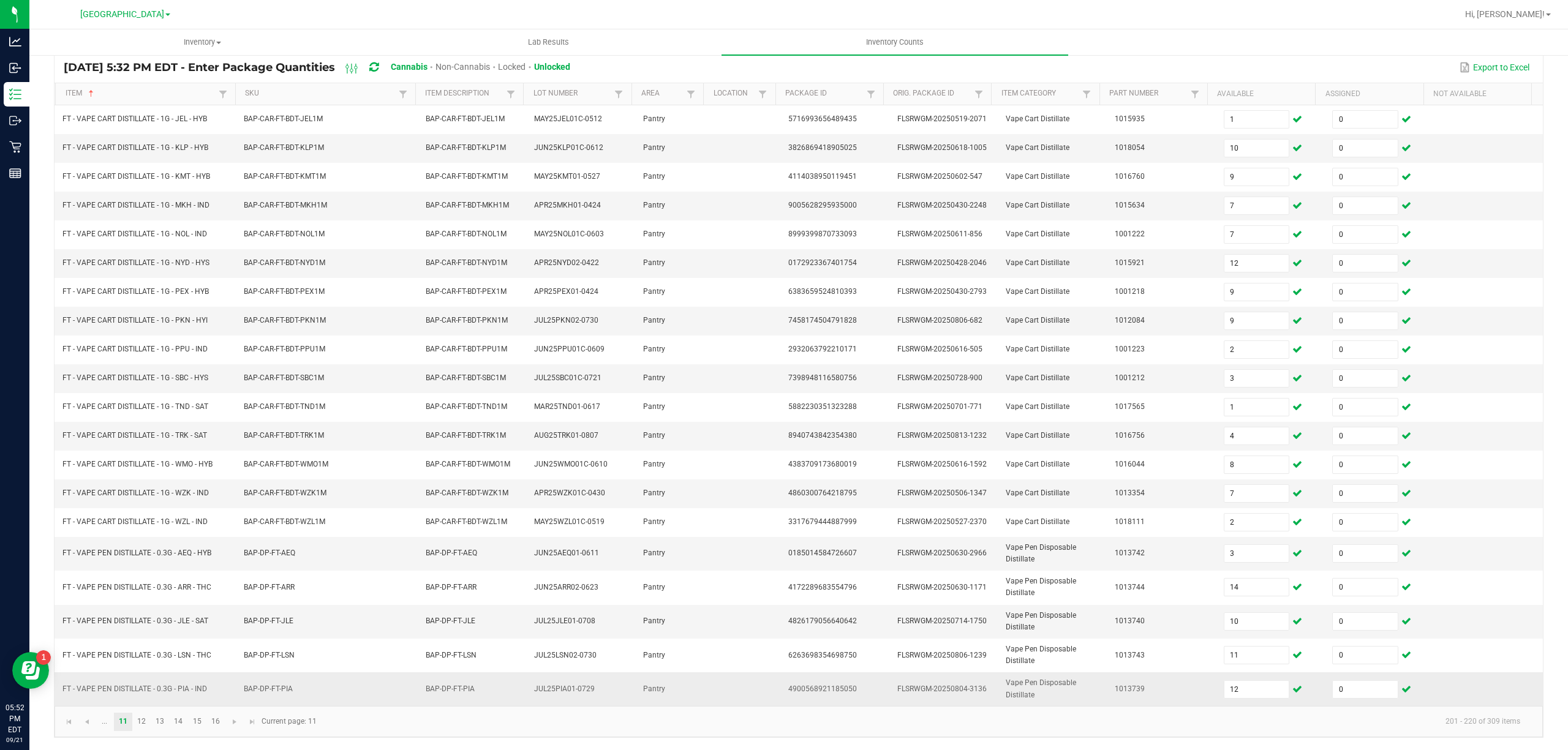
scroll to position [104, 0]
click at [142, 718] on link "12" at bounding box center [142, 721] width 18 height 18
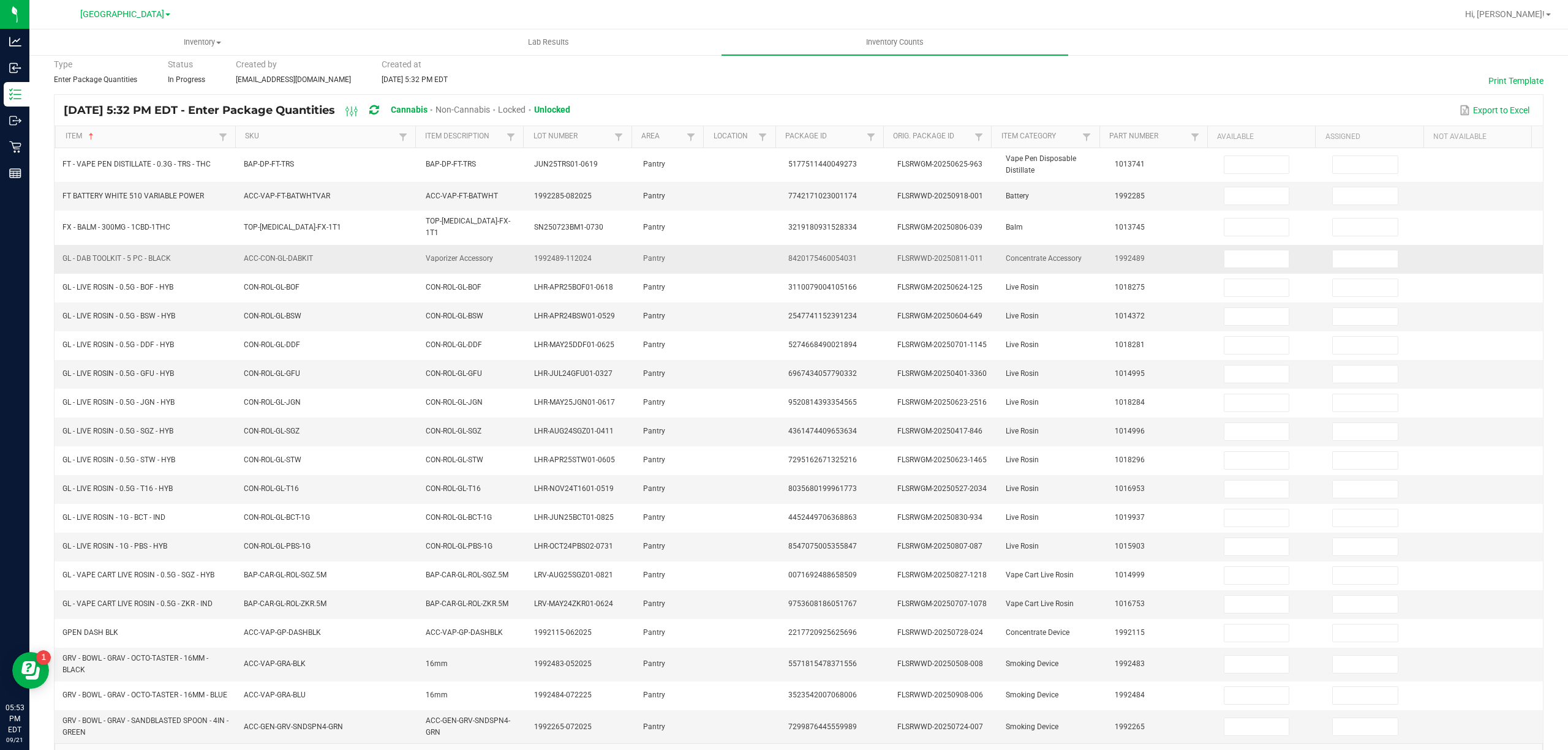
scroll to position [0, 0]
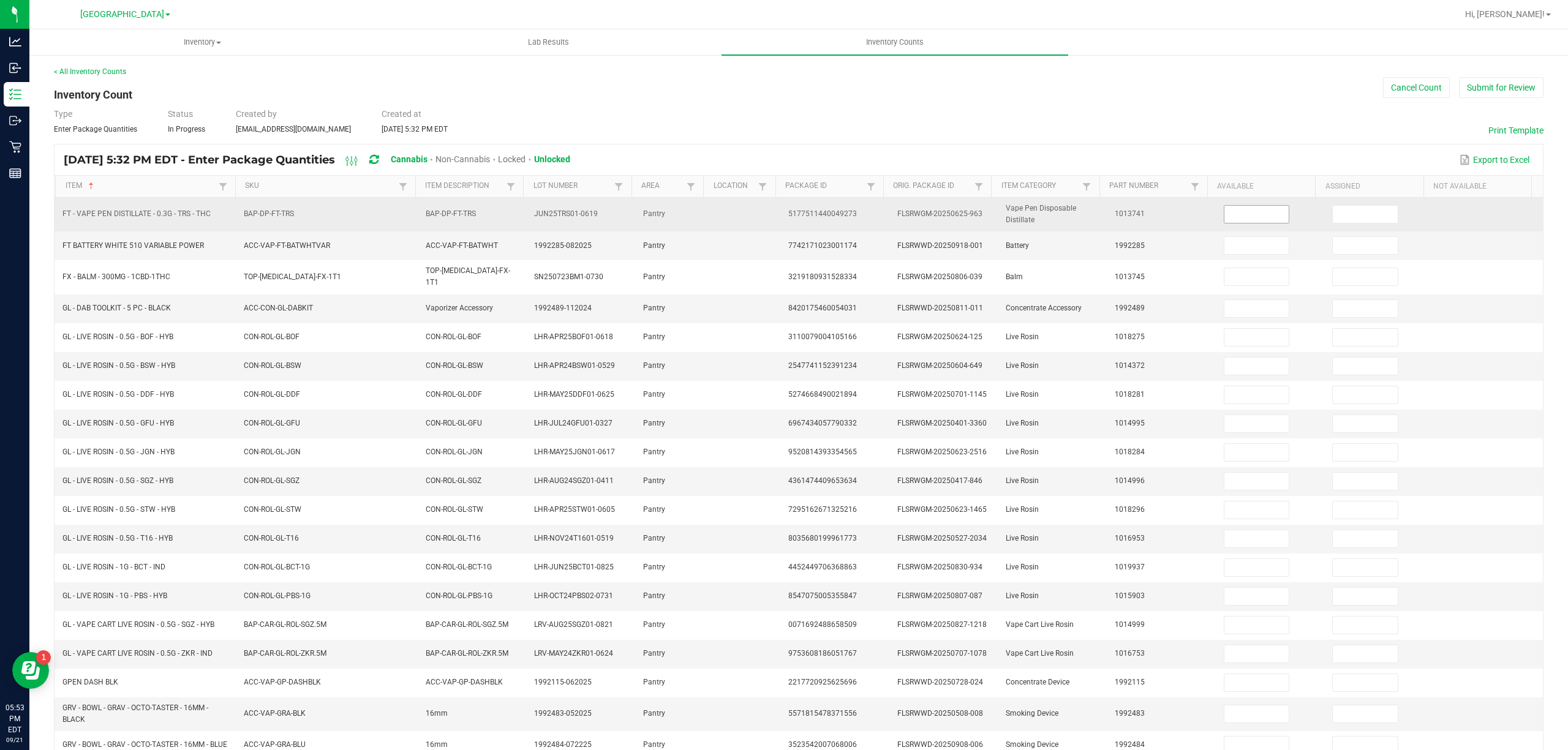
click at [1240, 218] on input at bounding box center [1257, 214] width 65 height 17
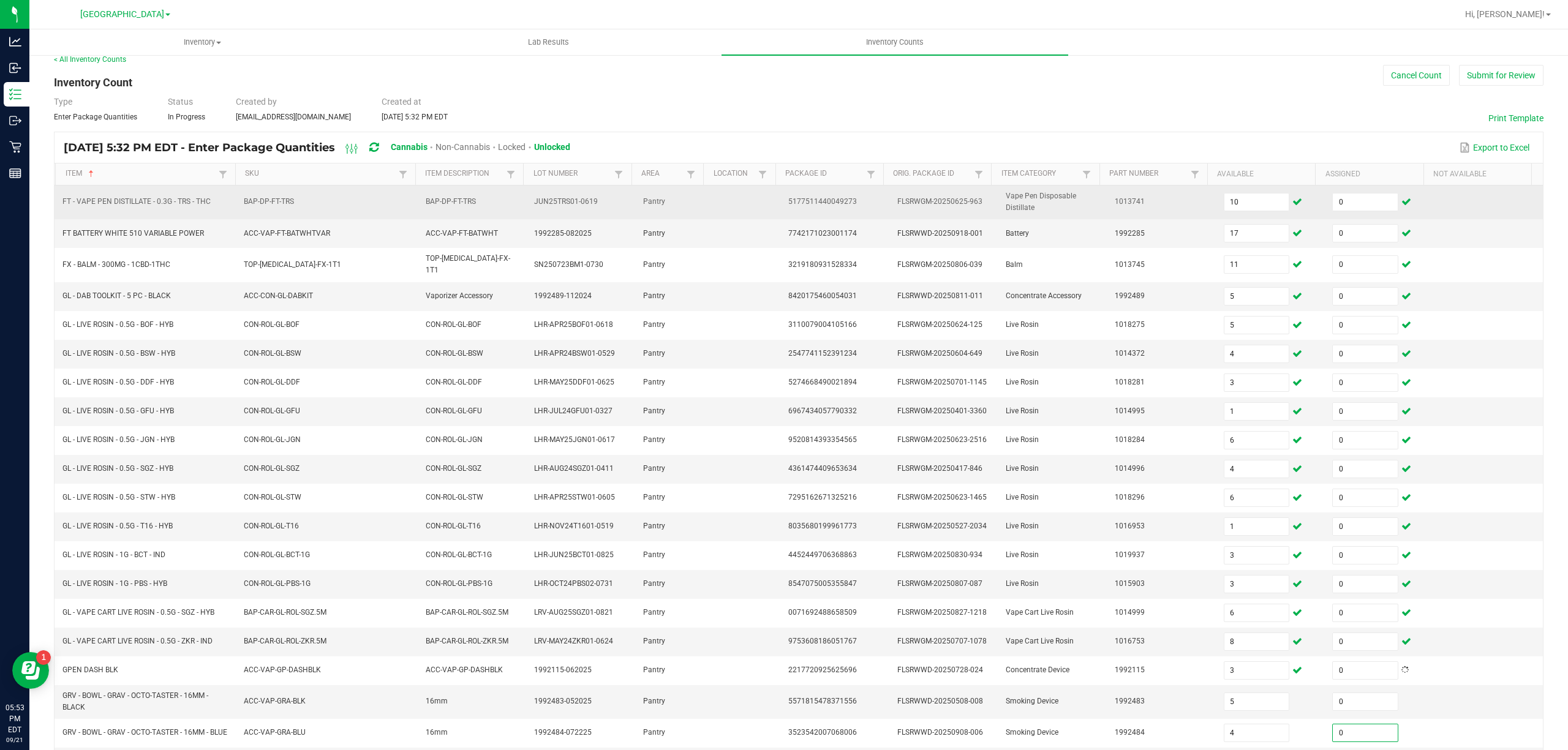
scroll to position [98, 0]
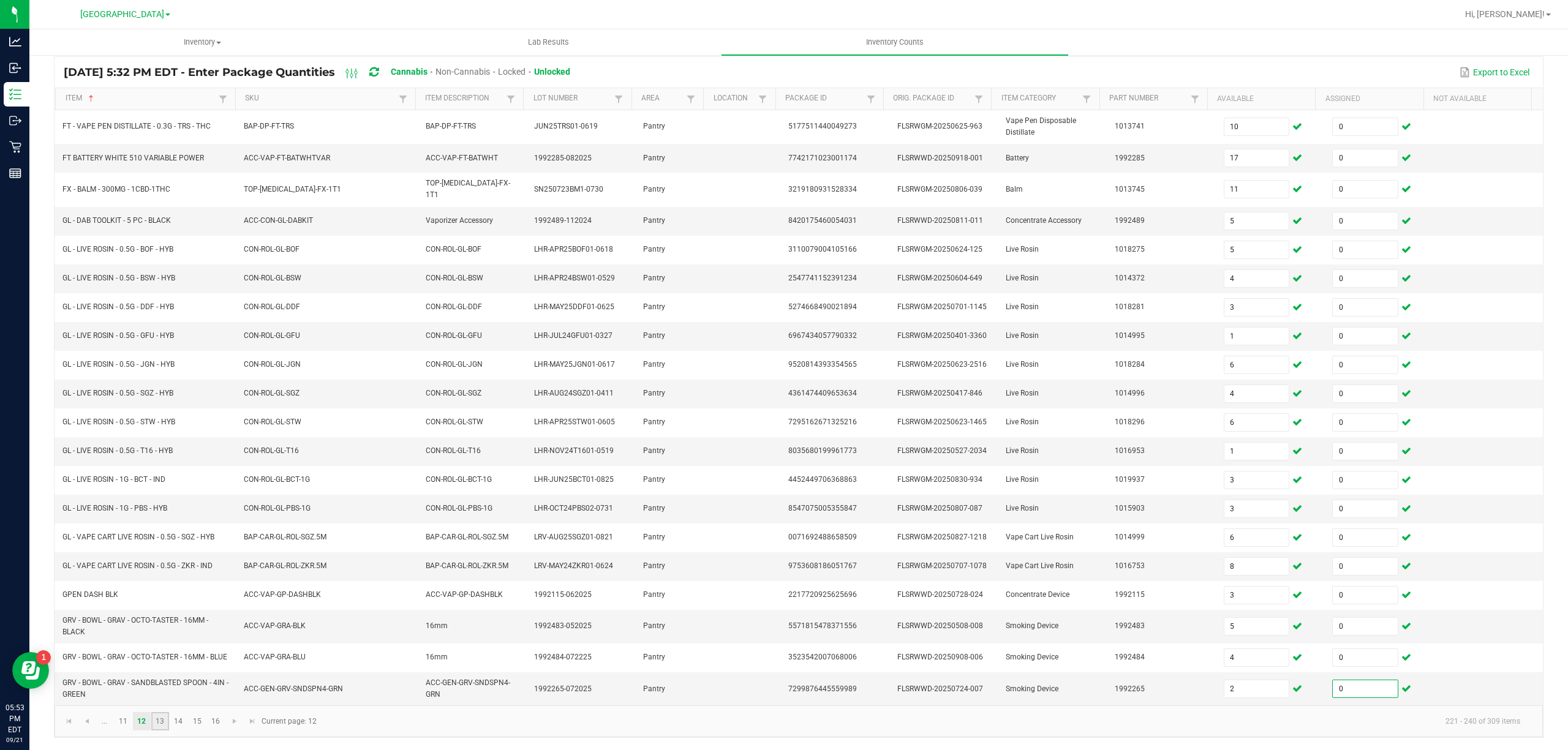
click at [165, 725] on link "13" at bounding box center [160, 721] width 18 height 18
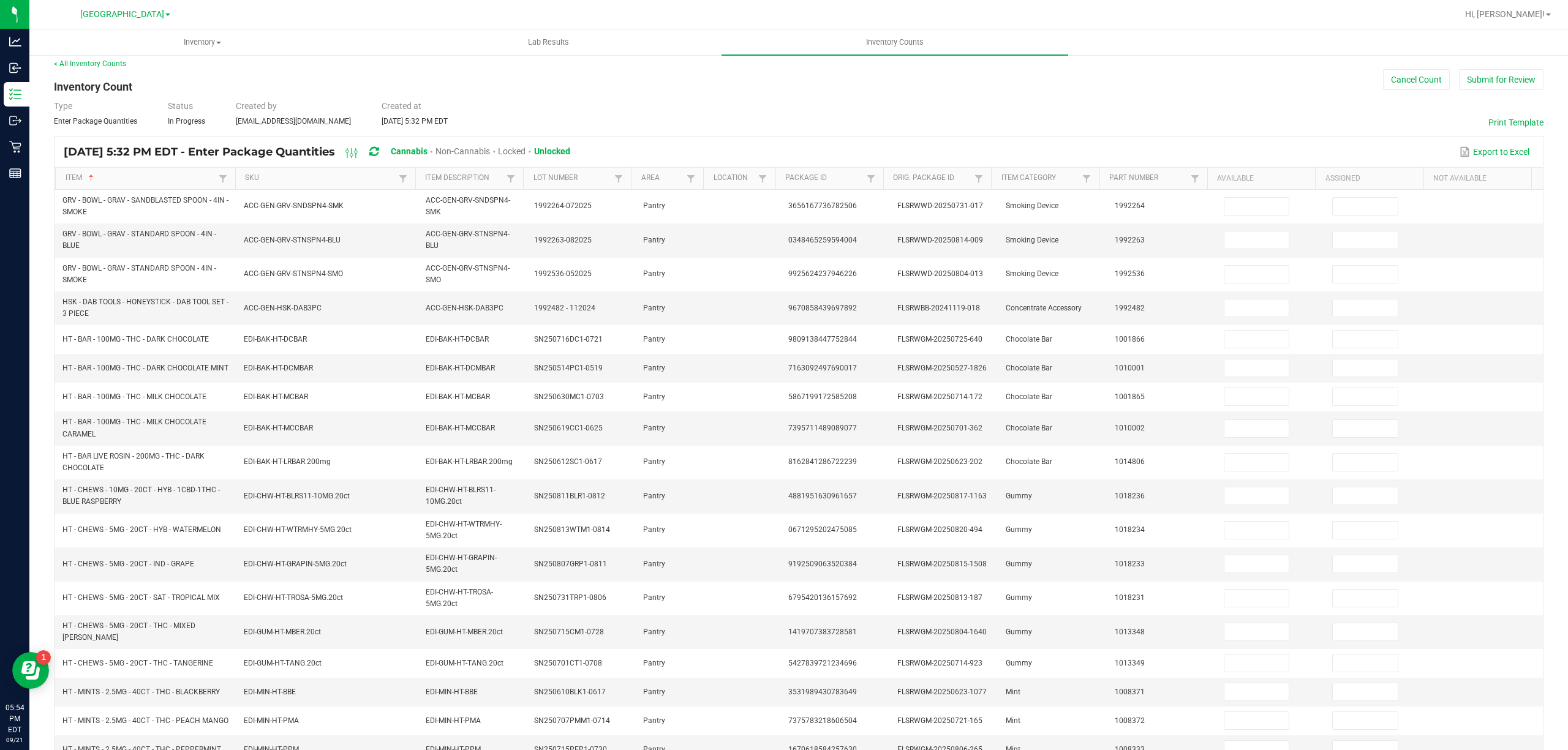
scroll to position [0, 0]
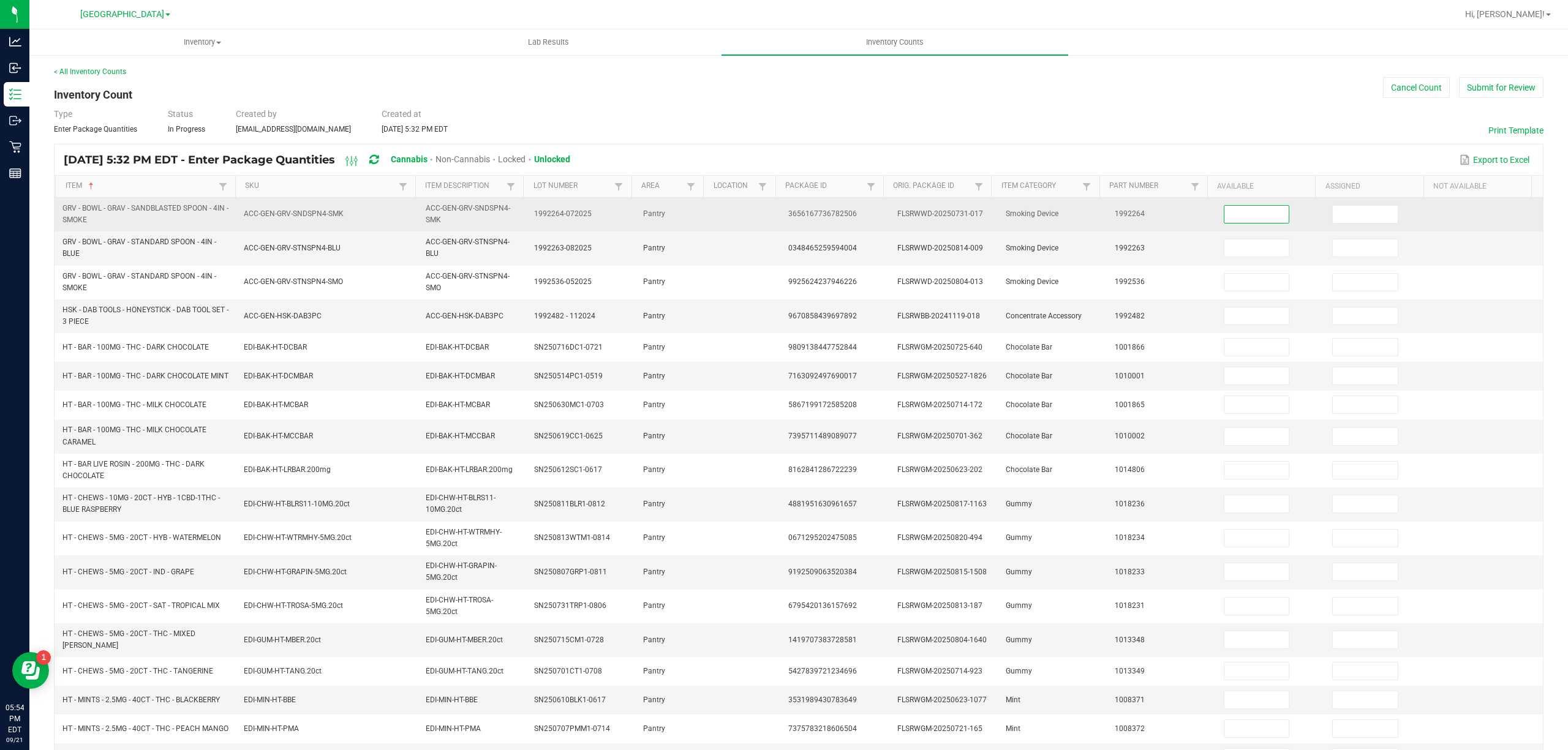
click at [1240, 214] on input at bounding box center [1257, 214] width 65 height 17
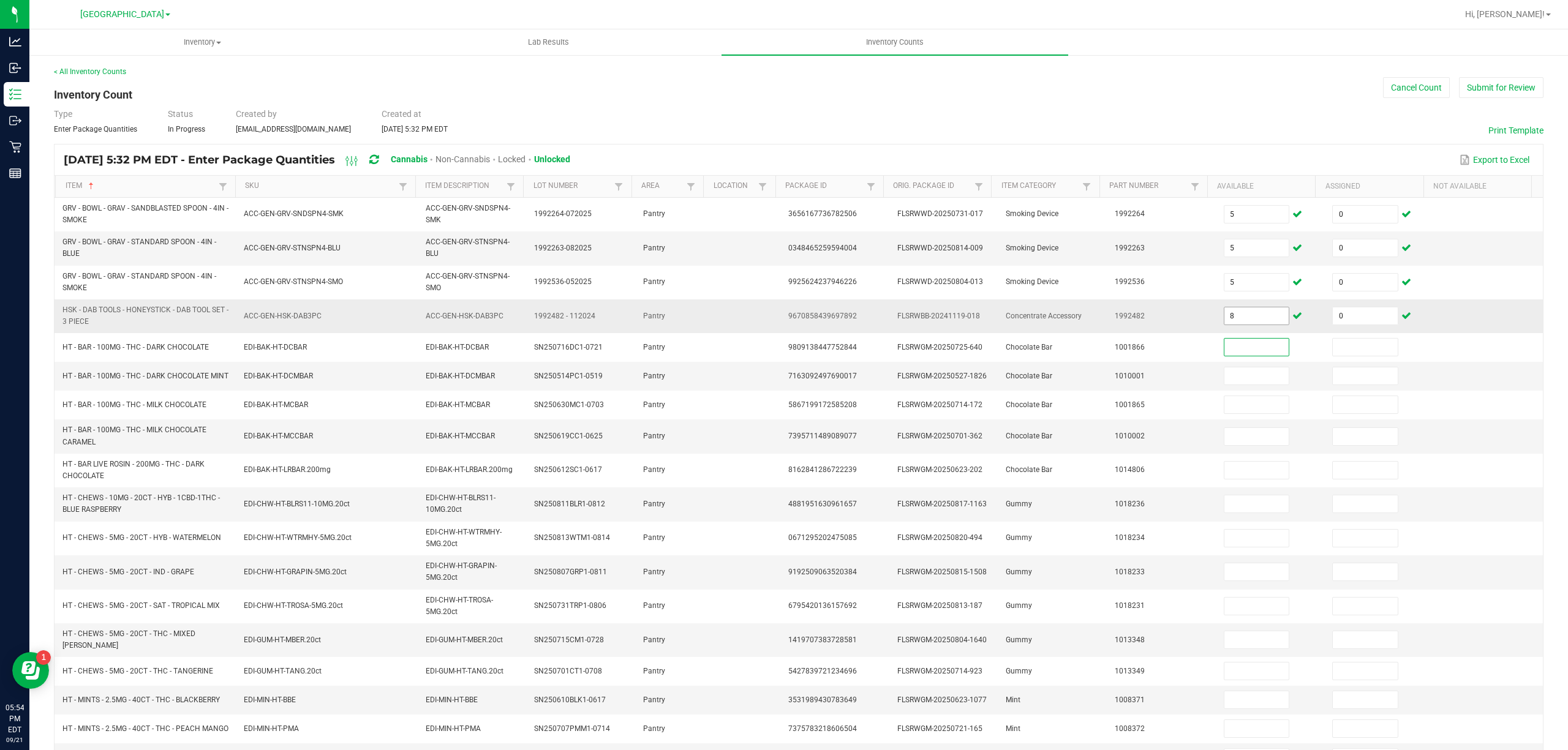
click at [1230, 325] on input "8" at bounding box center [1257, 315] width 65 height 17
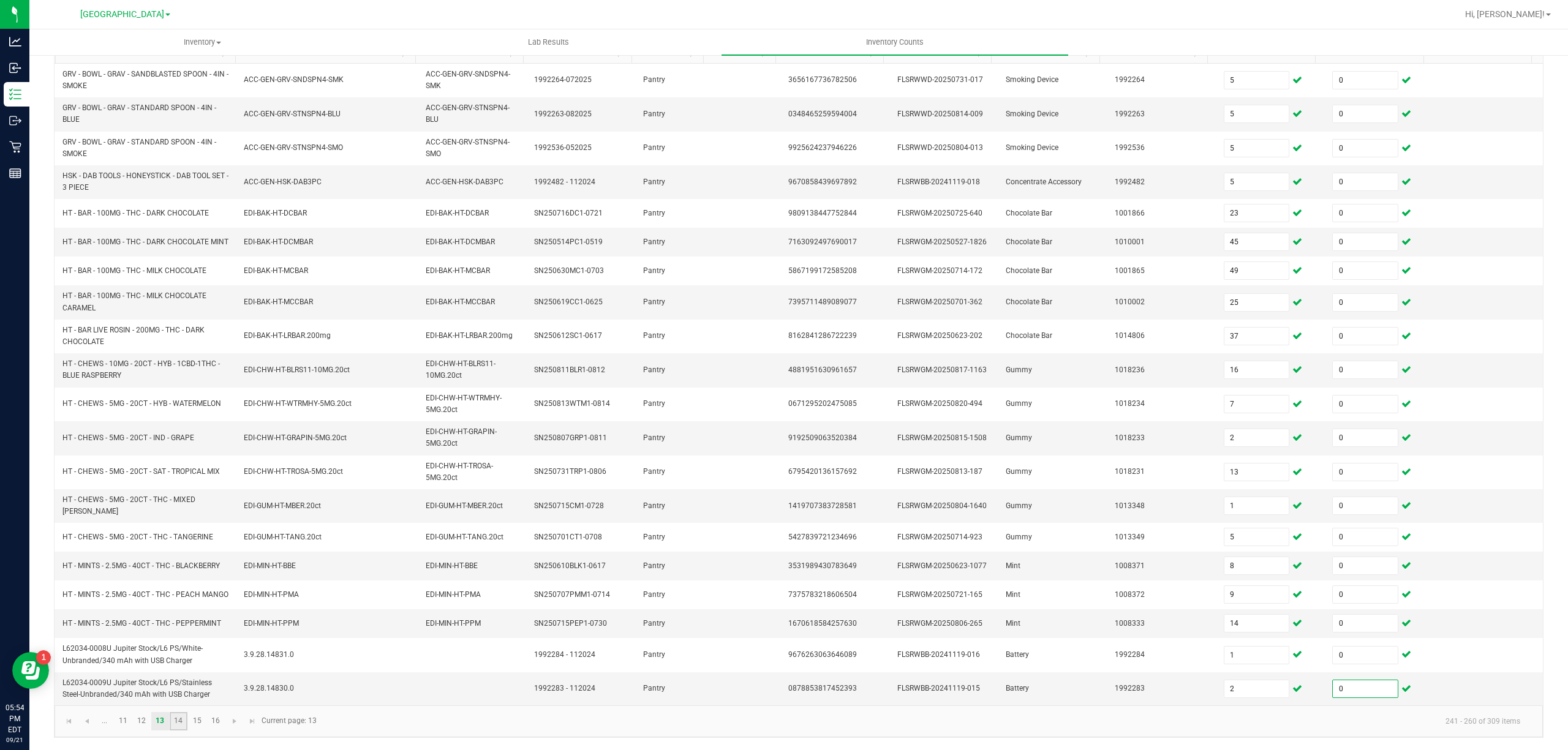
click at [173, 723] on link "14" at bounding box center [179, 721] width 18 height 18
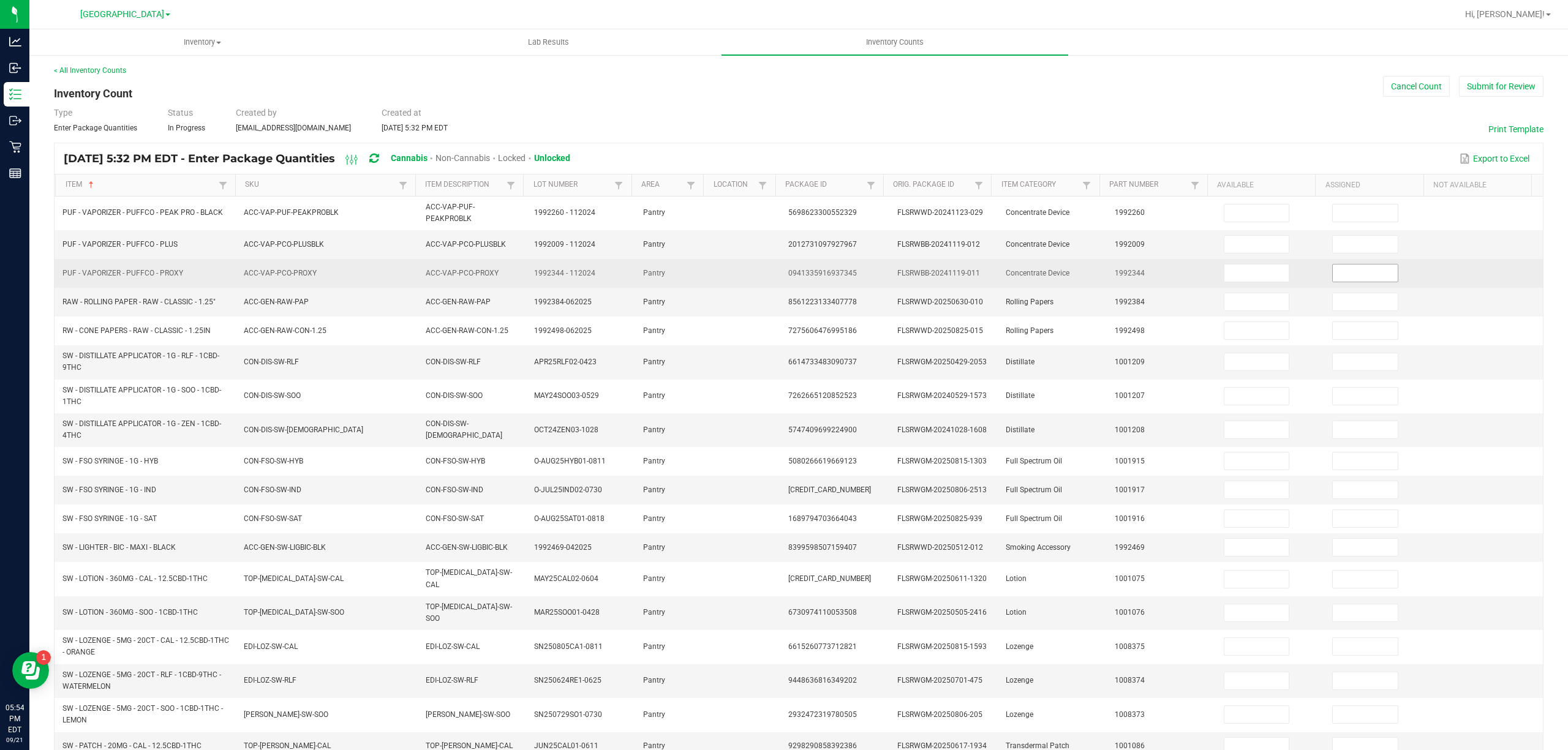
scroll to position [0, 0]
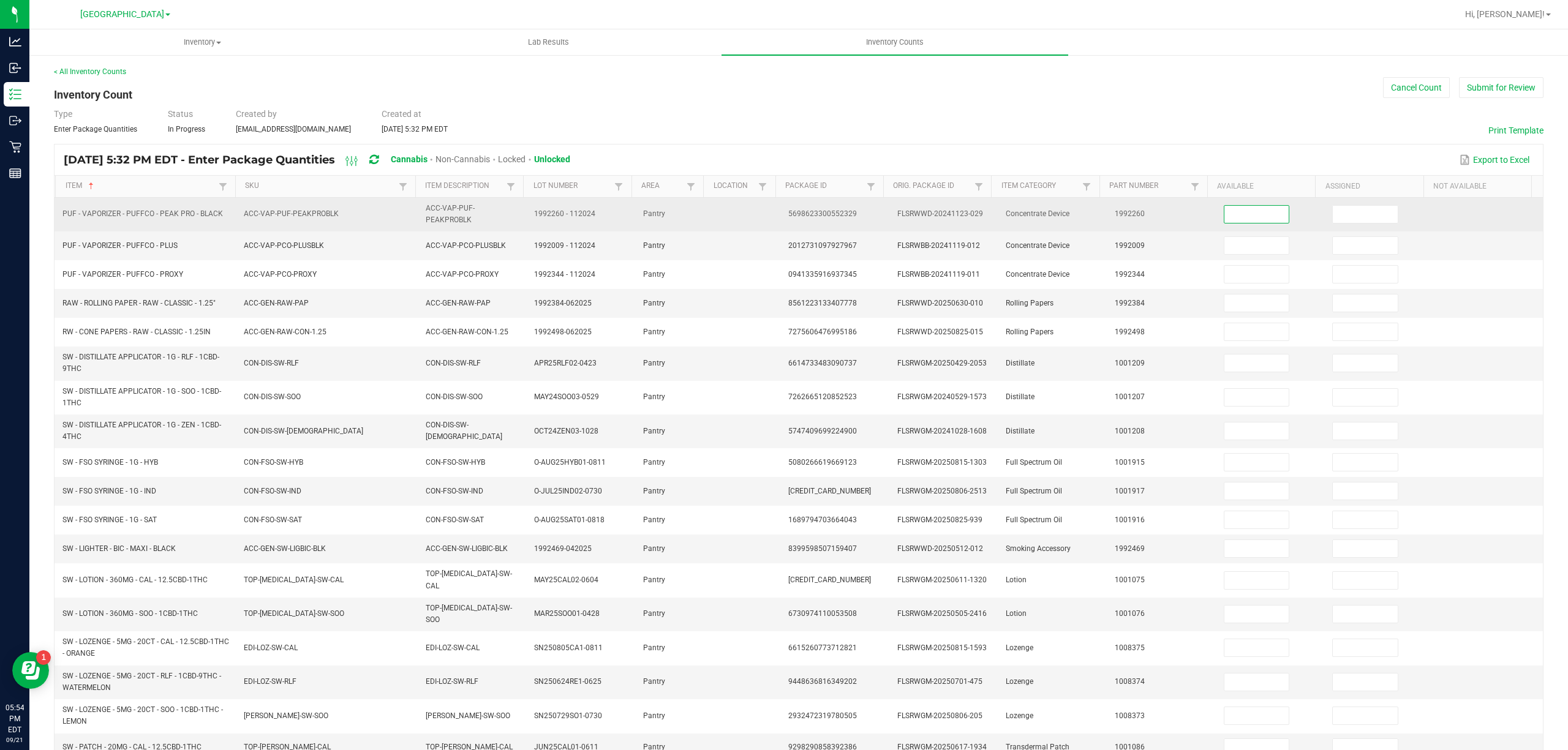
click at [1264, 220] on input at bounding box center [1257, 214] width 65 height 17
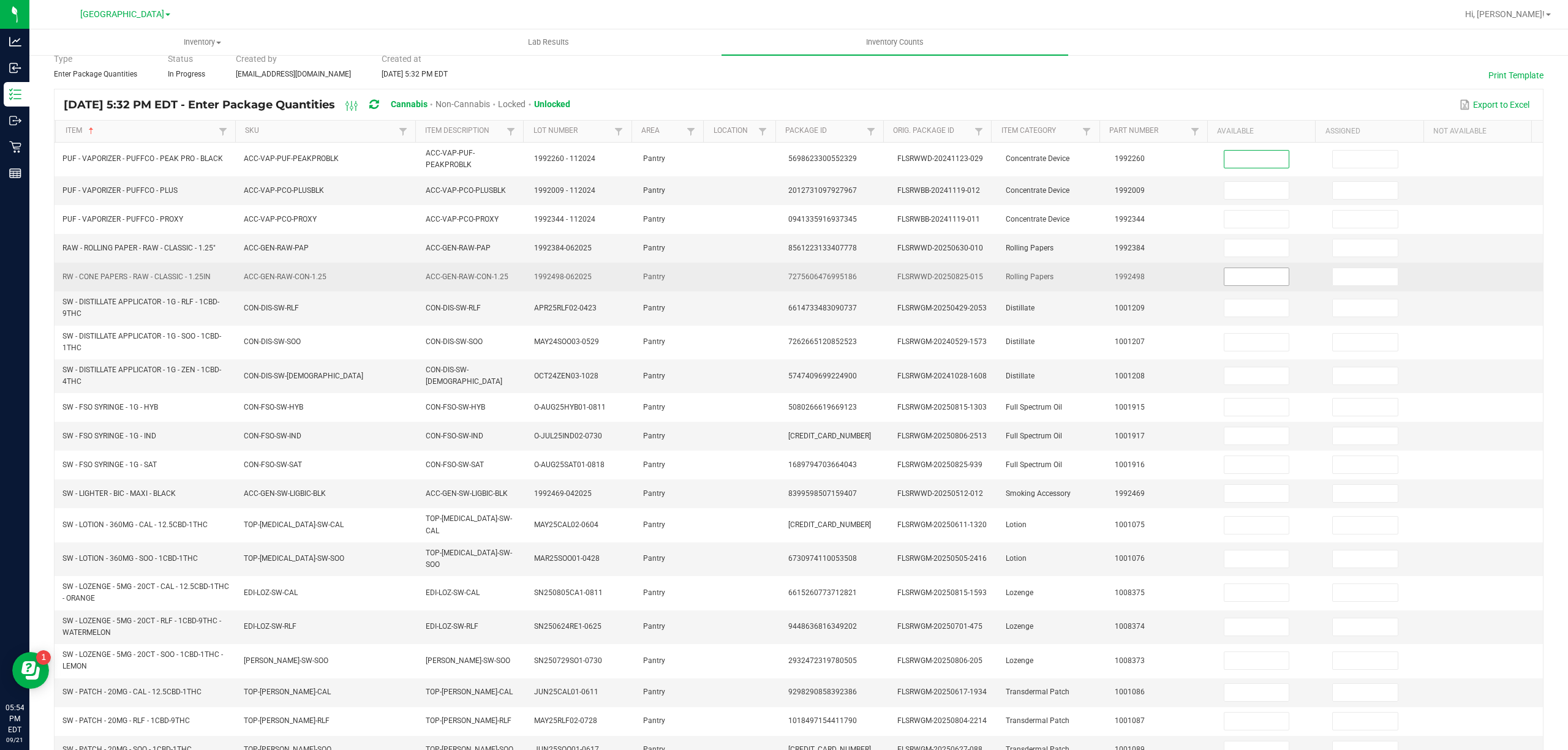
scroll to position [113, 0]
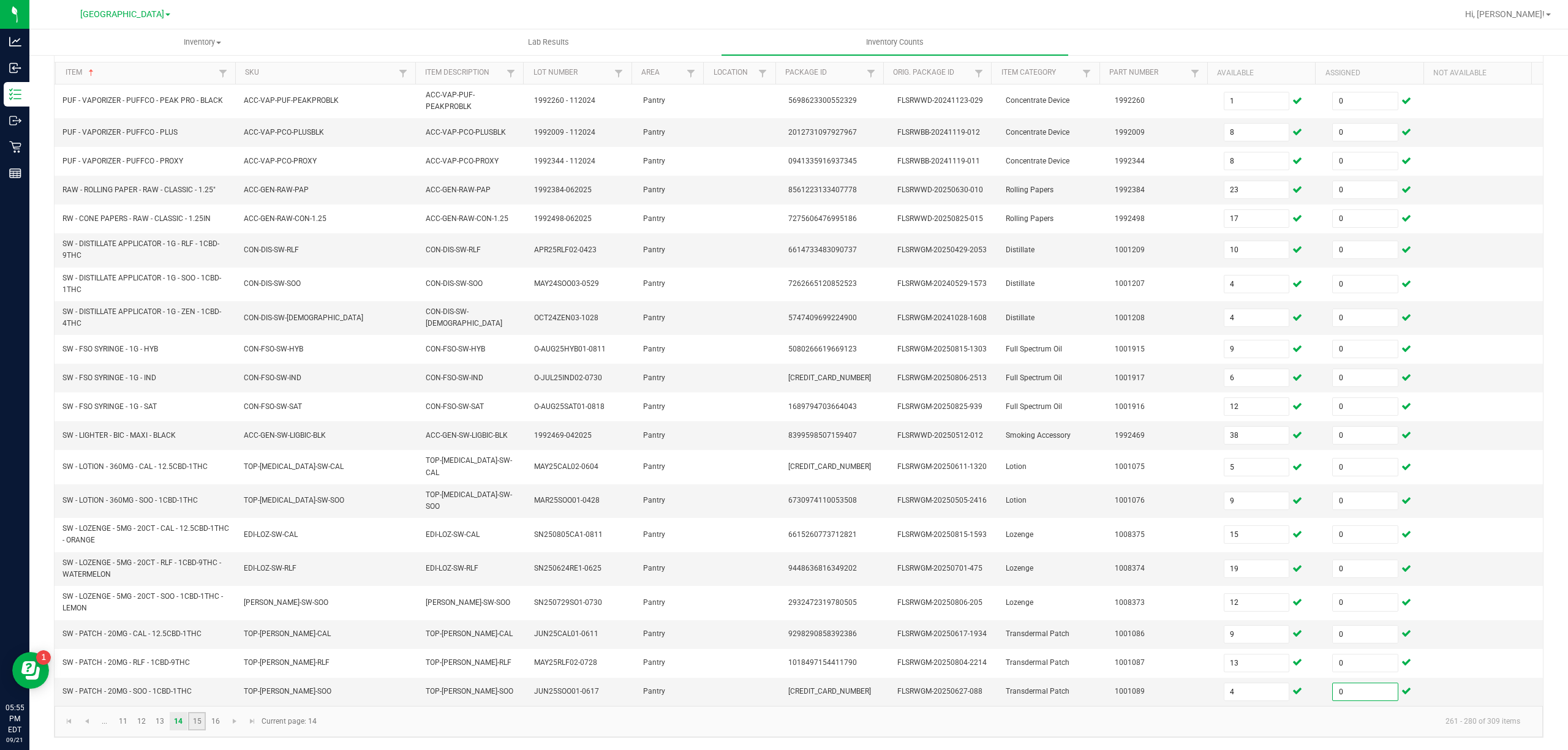
click at [196, 717] on link "15" at bounding box center [197, 721] width 18 height 18
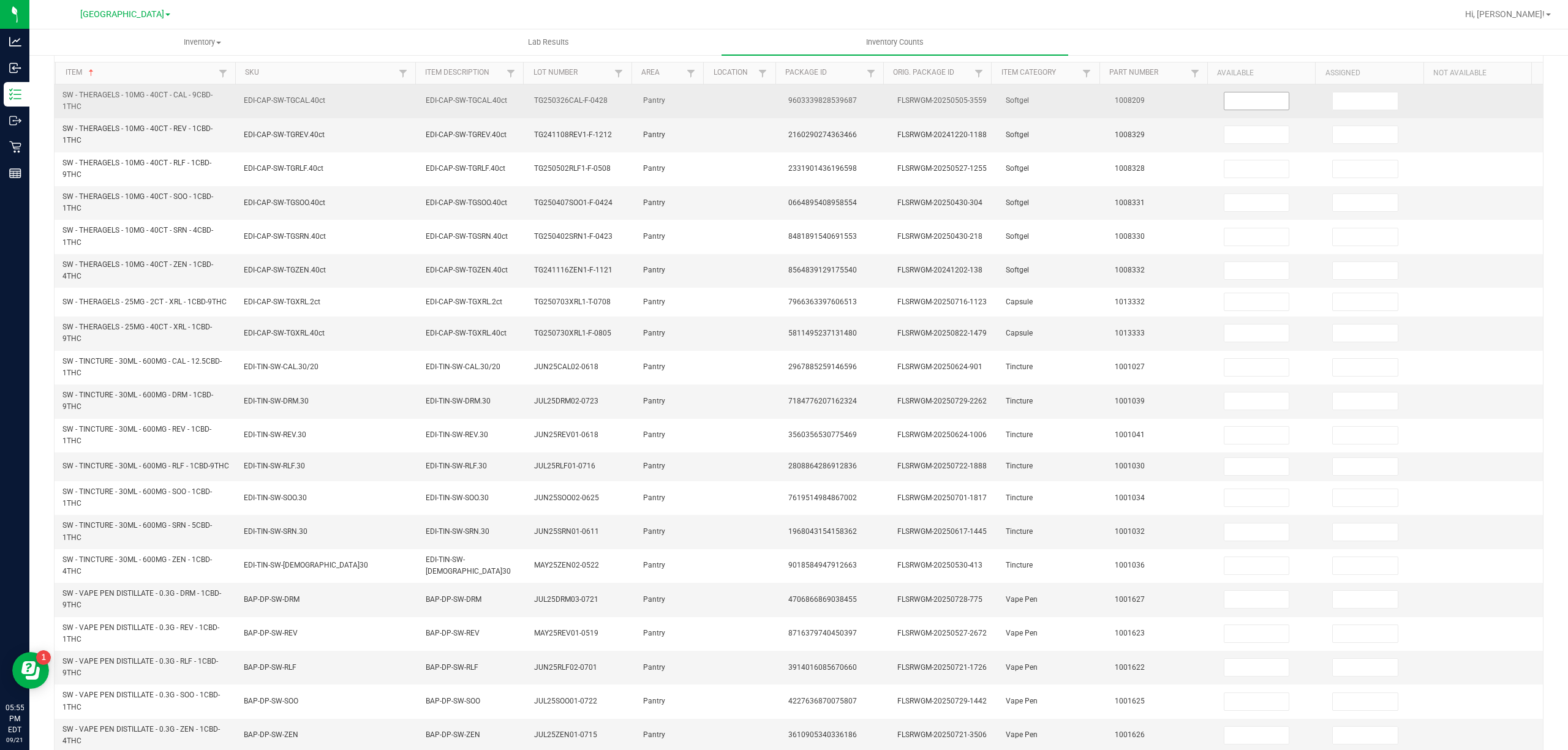
click at [1257, 99] on input at bounding box center [1257, 100] width 65 height 17
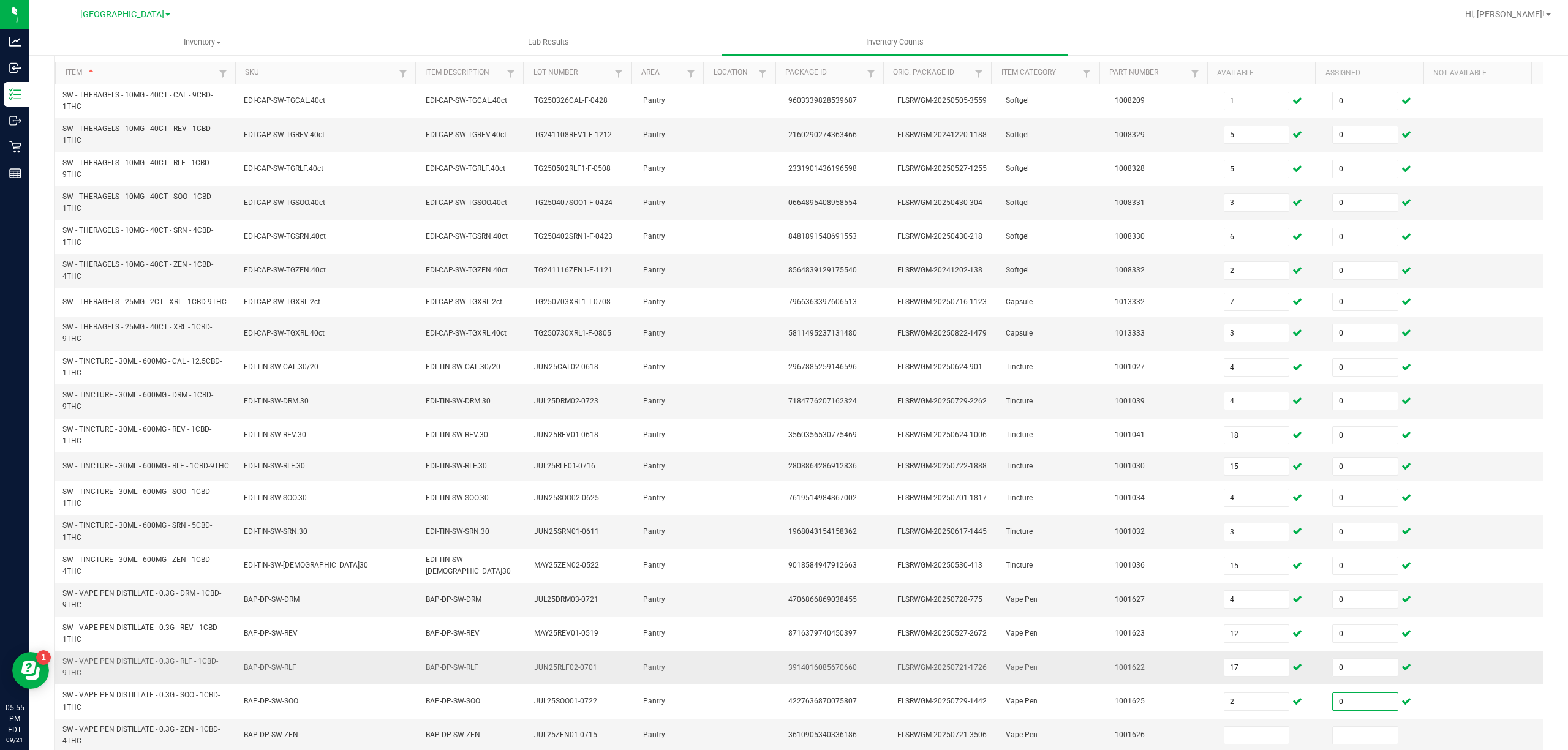
scroll to position [175, 0]
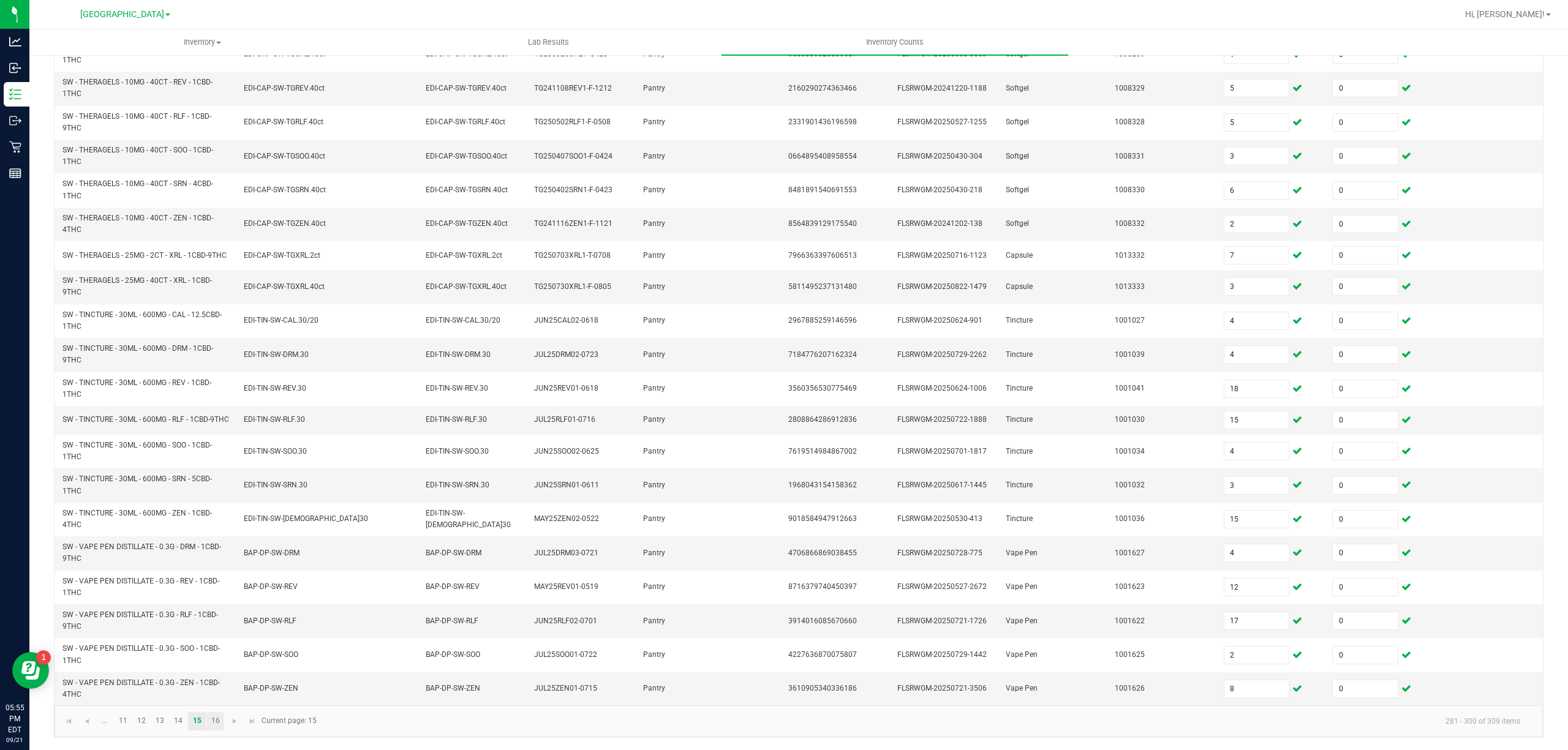
click at [217, 728] on link "16" at bounding box center [215, 721] width 18 height 18
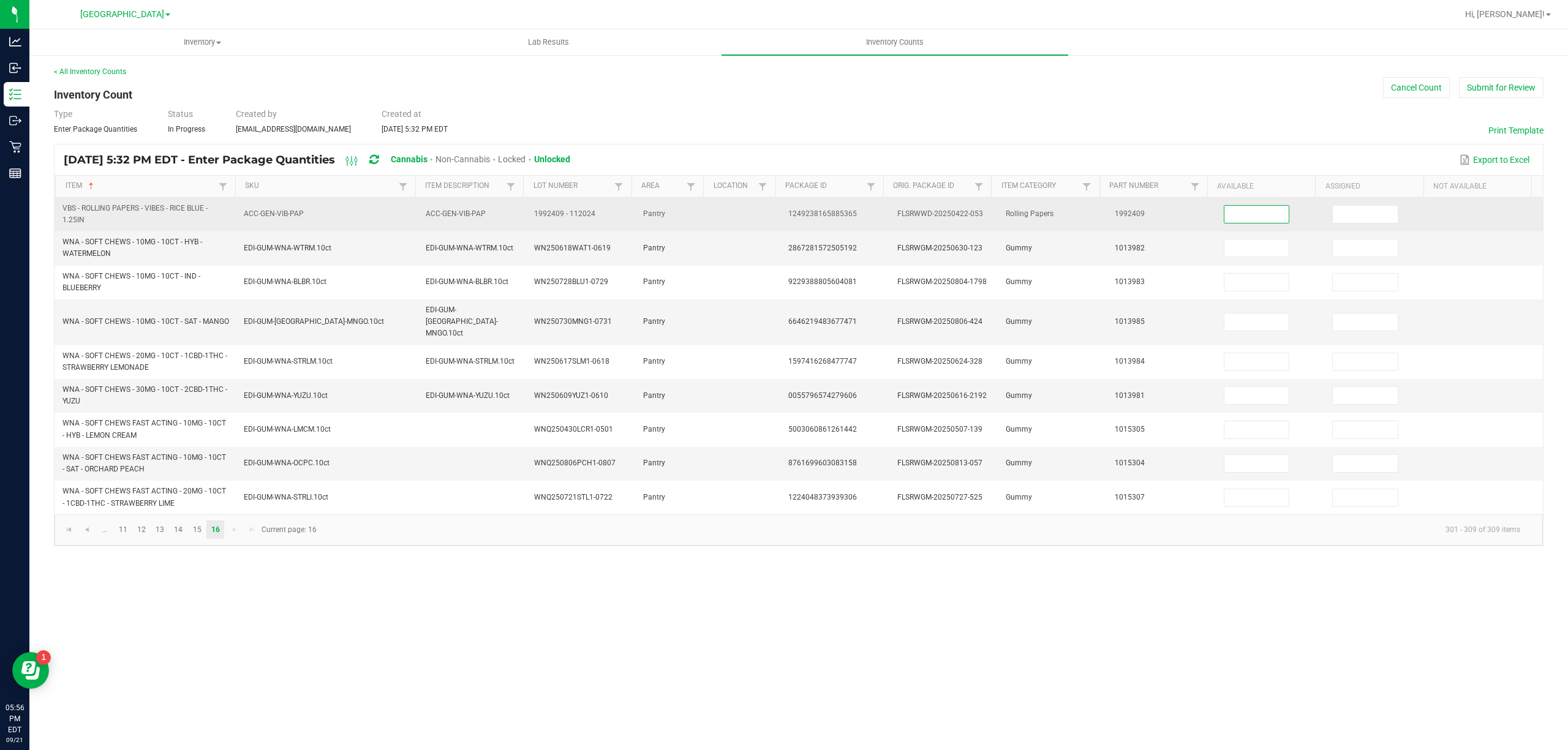
click at [1225, 214] on input at bounding box center [1257, 214] width 65 height 17
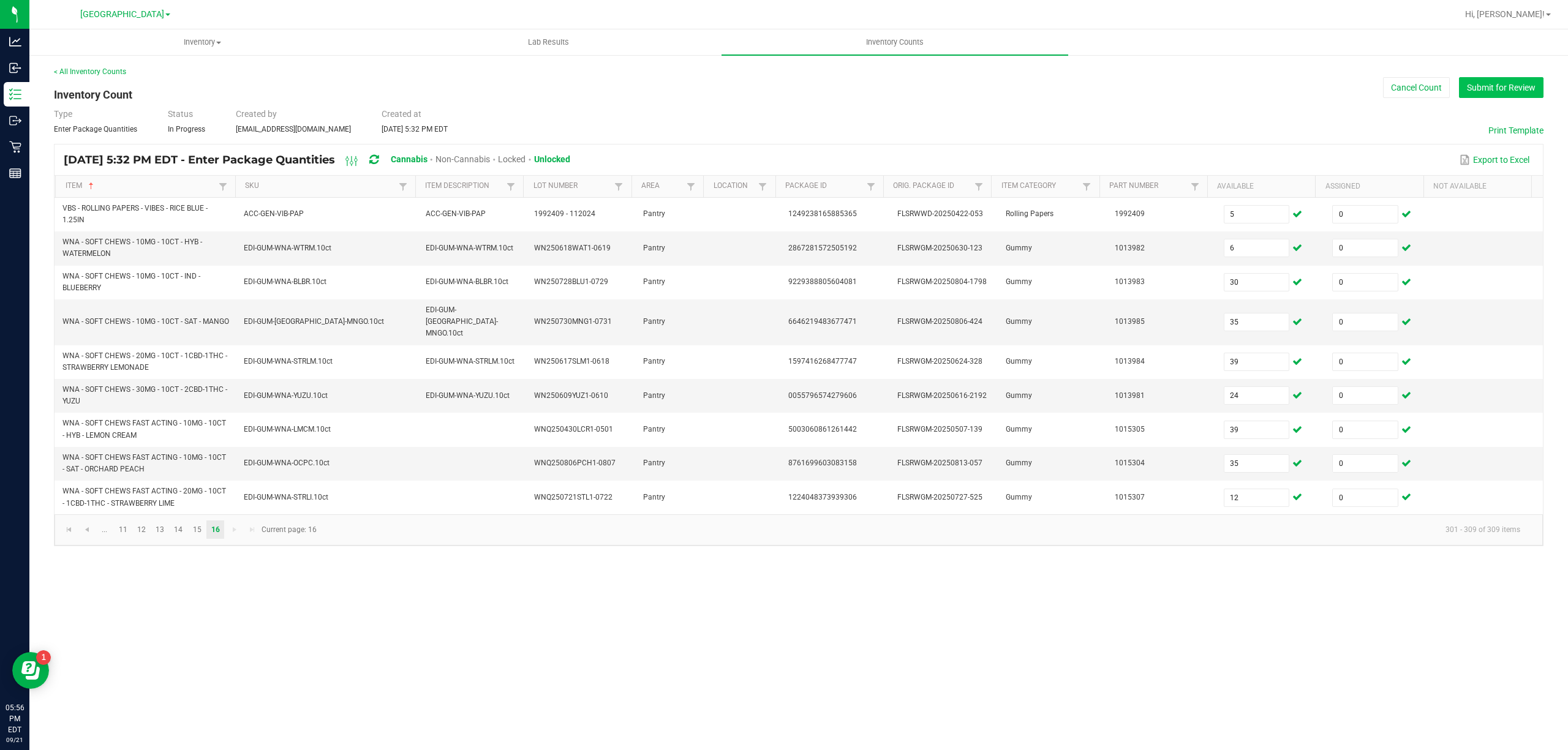
click at [1493, 85] on button "Submit for Review" at bounding box center [1501, 87] width 85 height 21
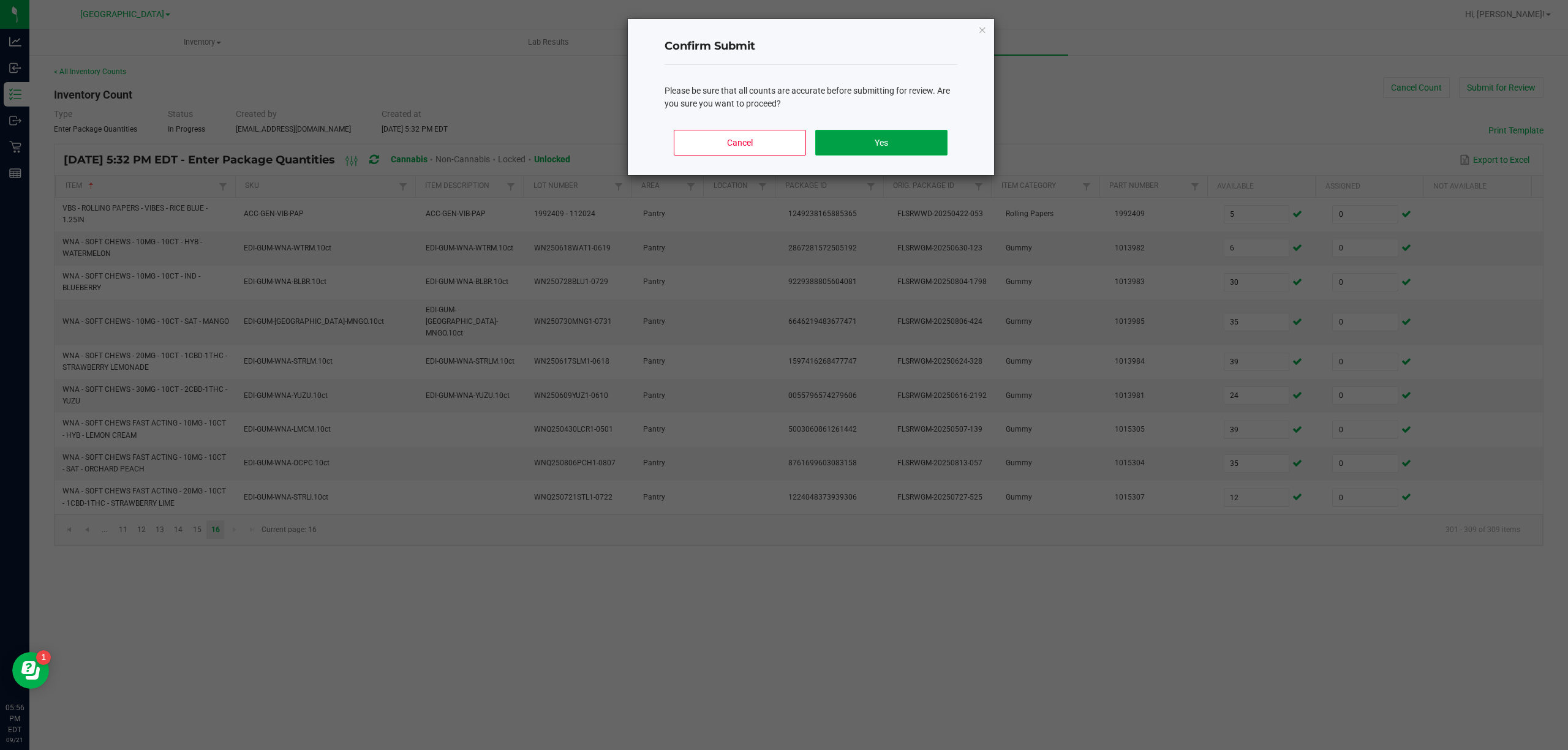
click at [925, 148] on button "Yes" at bounding box center [881, 143] width 132 height 26
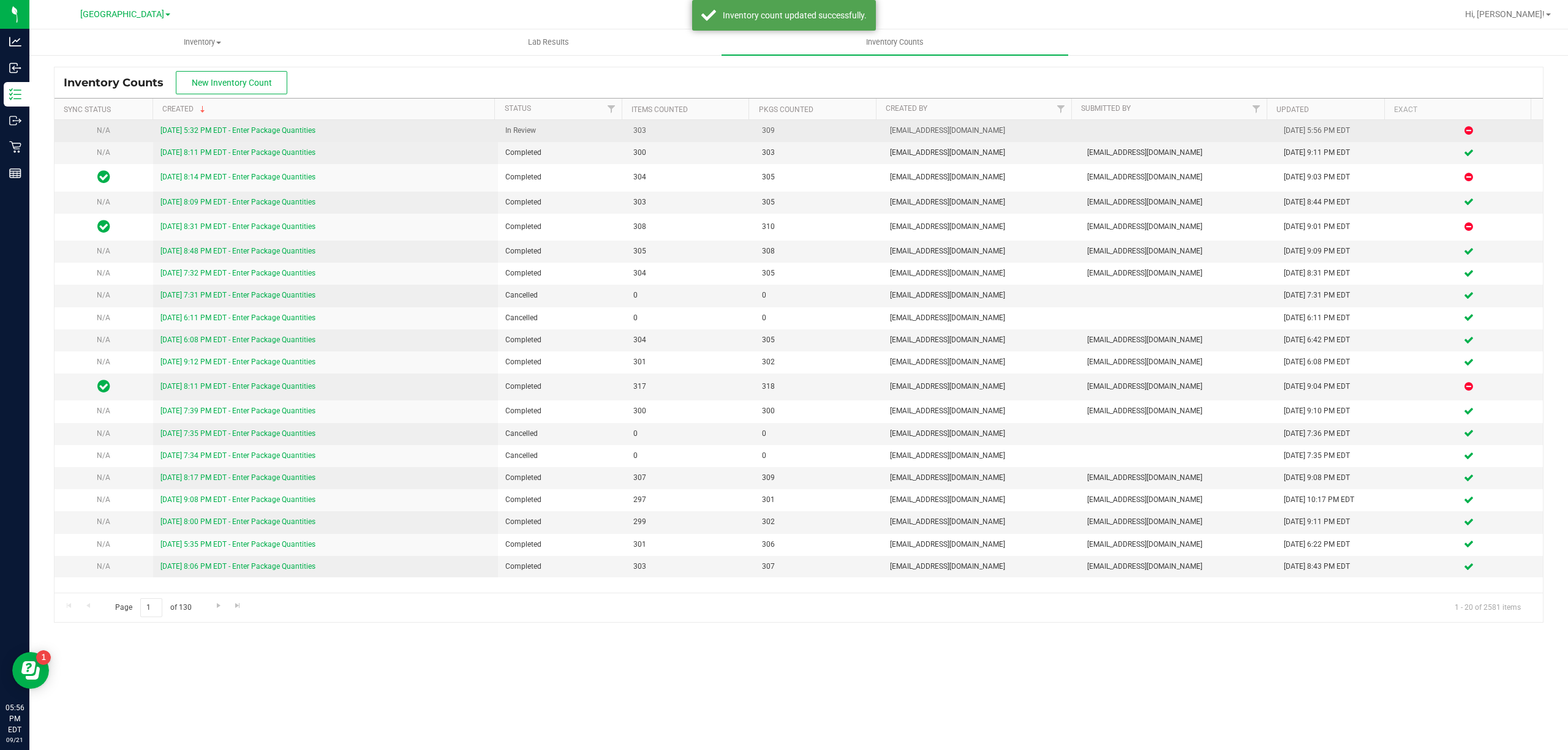
click at [211, 130] on link "[DATE] 5:32 PM EDT - Enter Package Quantities" at bounding box center [238, 130] width 155 height 9
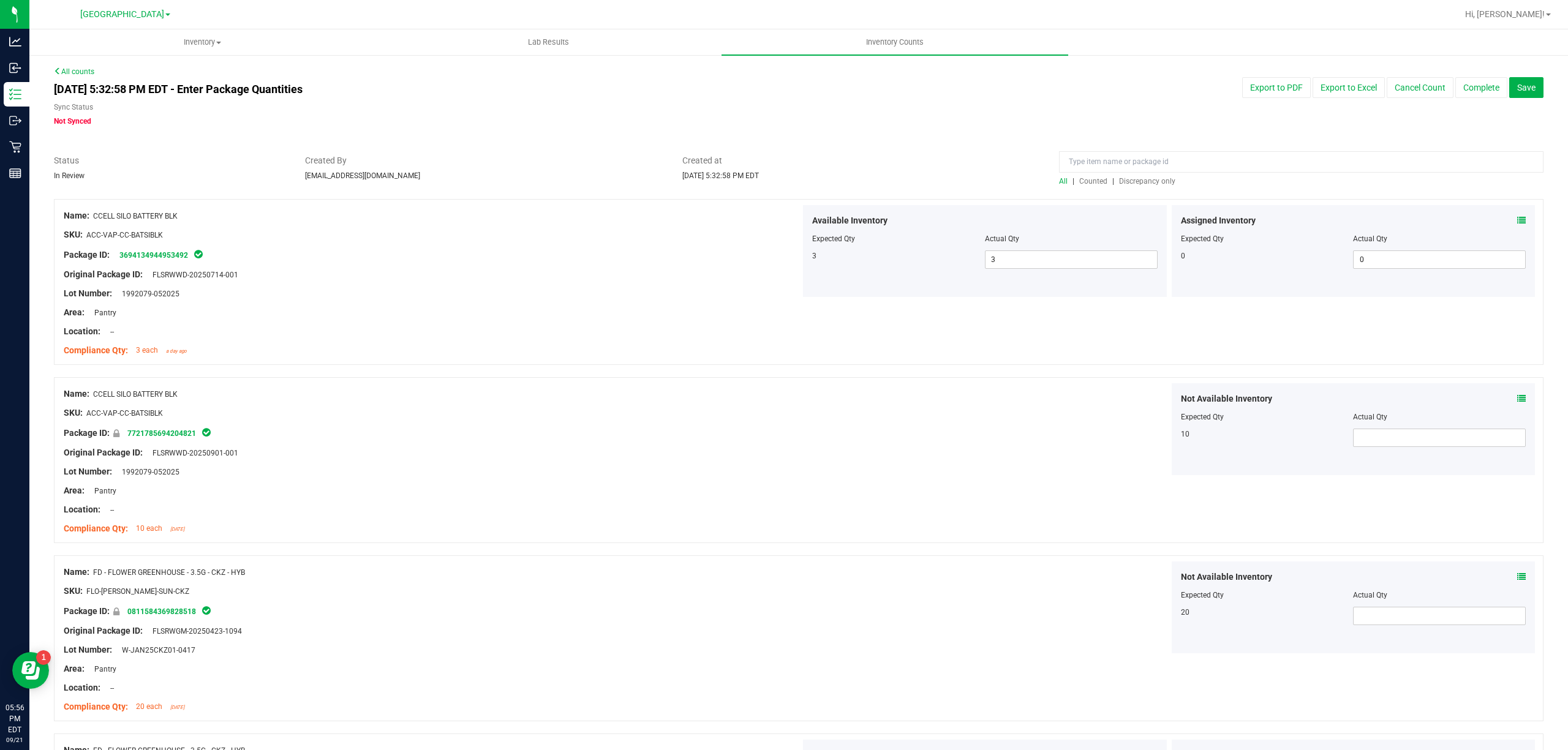
click at [1140, 179] on span "Discrepancy only" at bounding box center [1147, 181] width 57 height 9
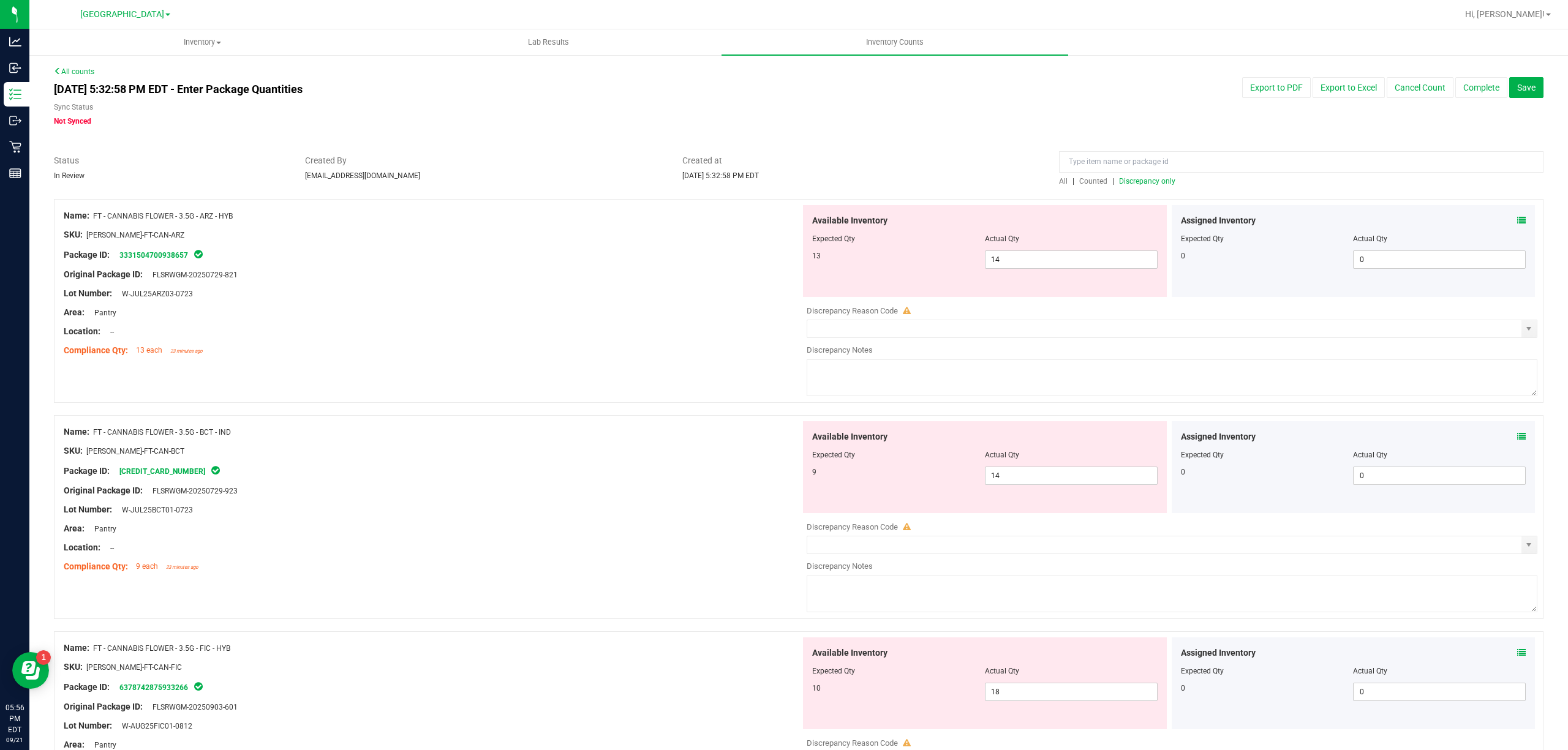
click at [1090, 182] on span "Counted" at bounding box center [1093, 181] width 28 height 9
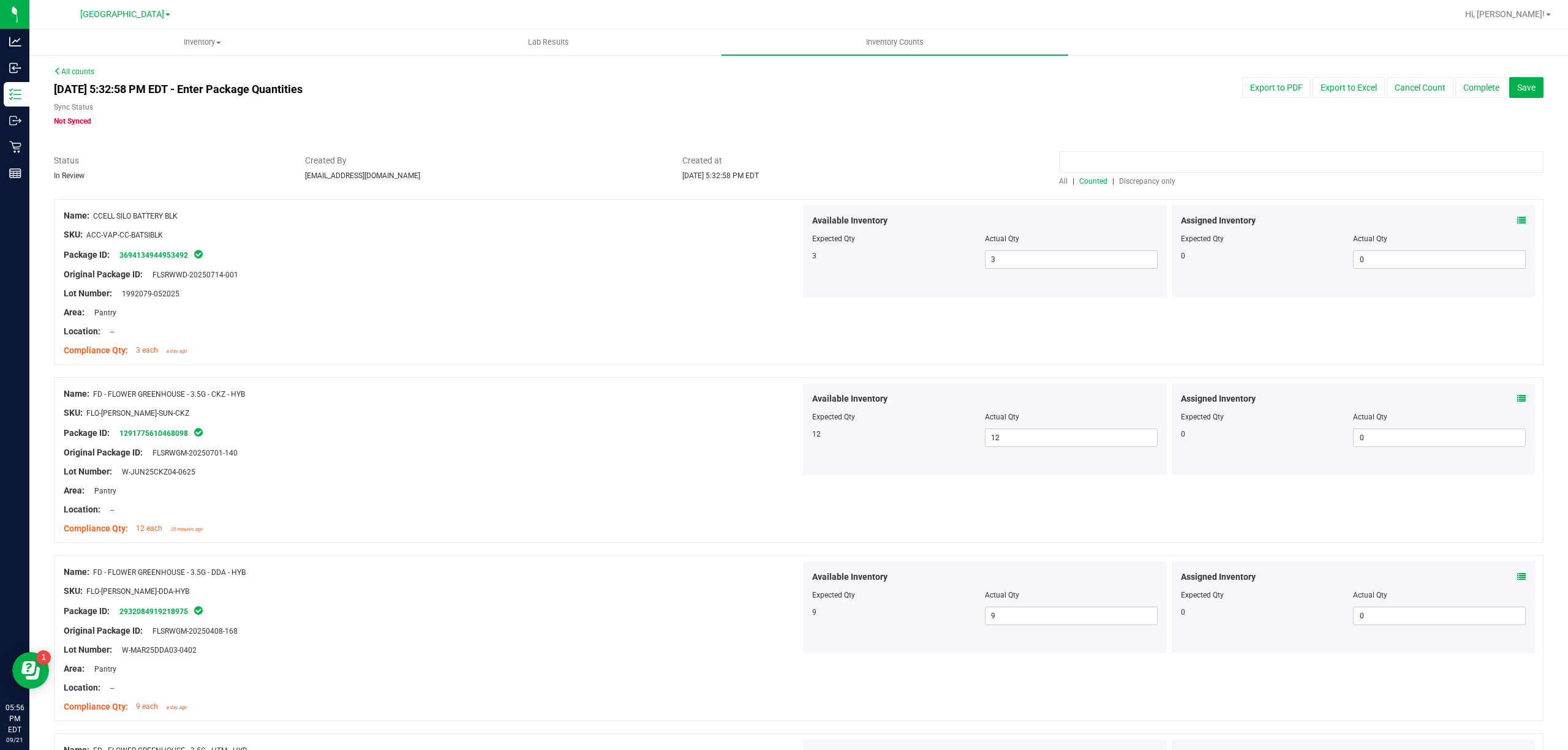
click at [1113, 158] on input at bounding box center [1301, 162] width 485 height 21
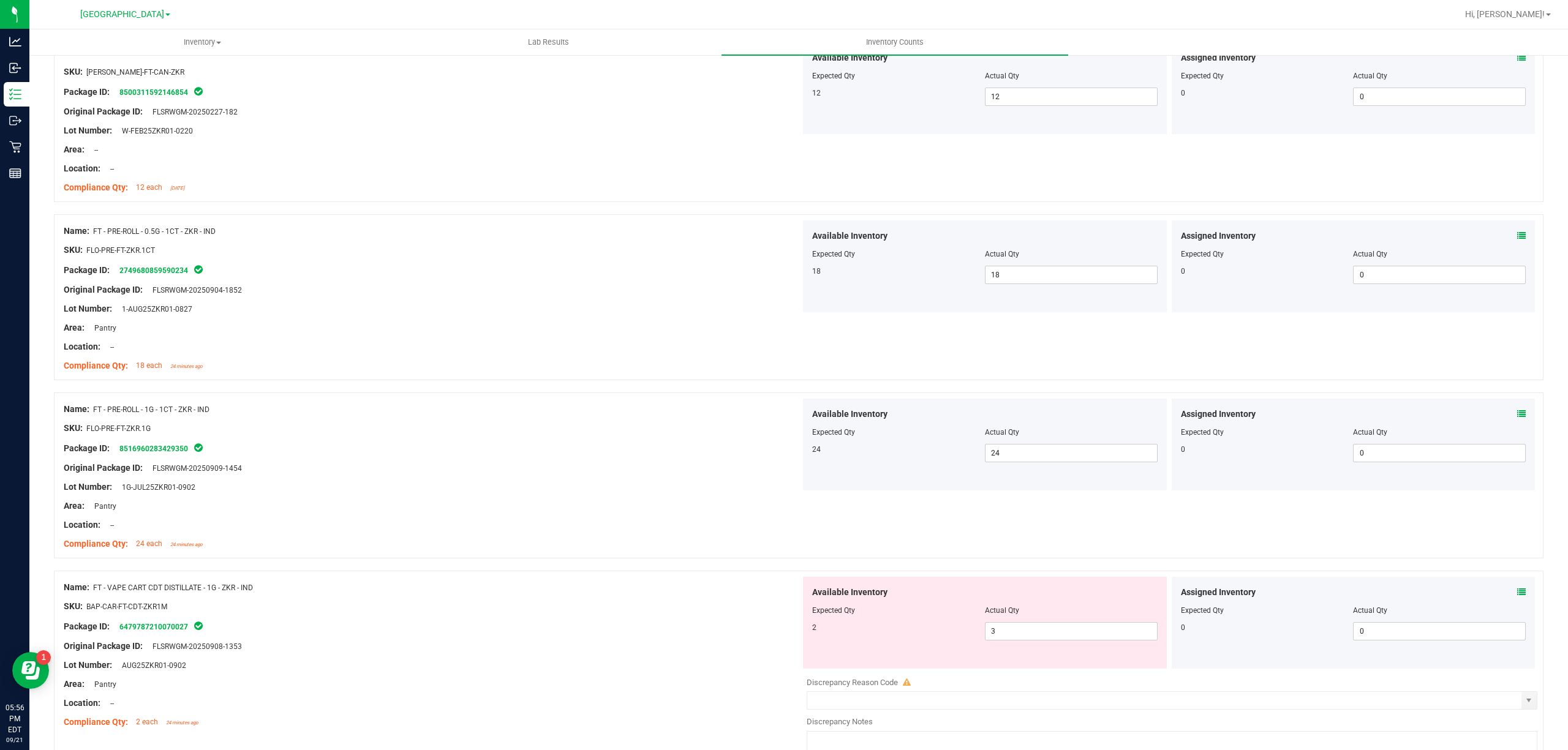
scroll to position [326, 0]
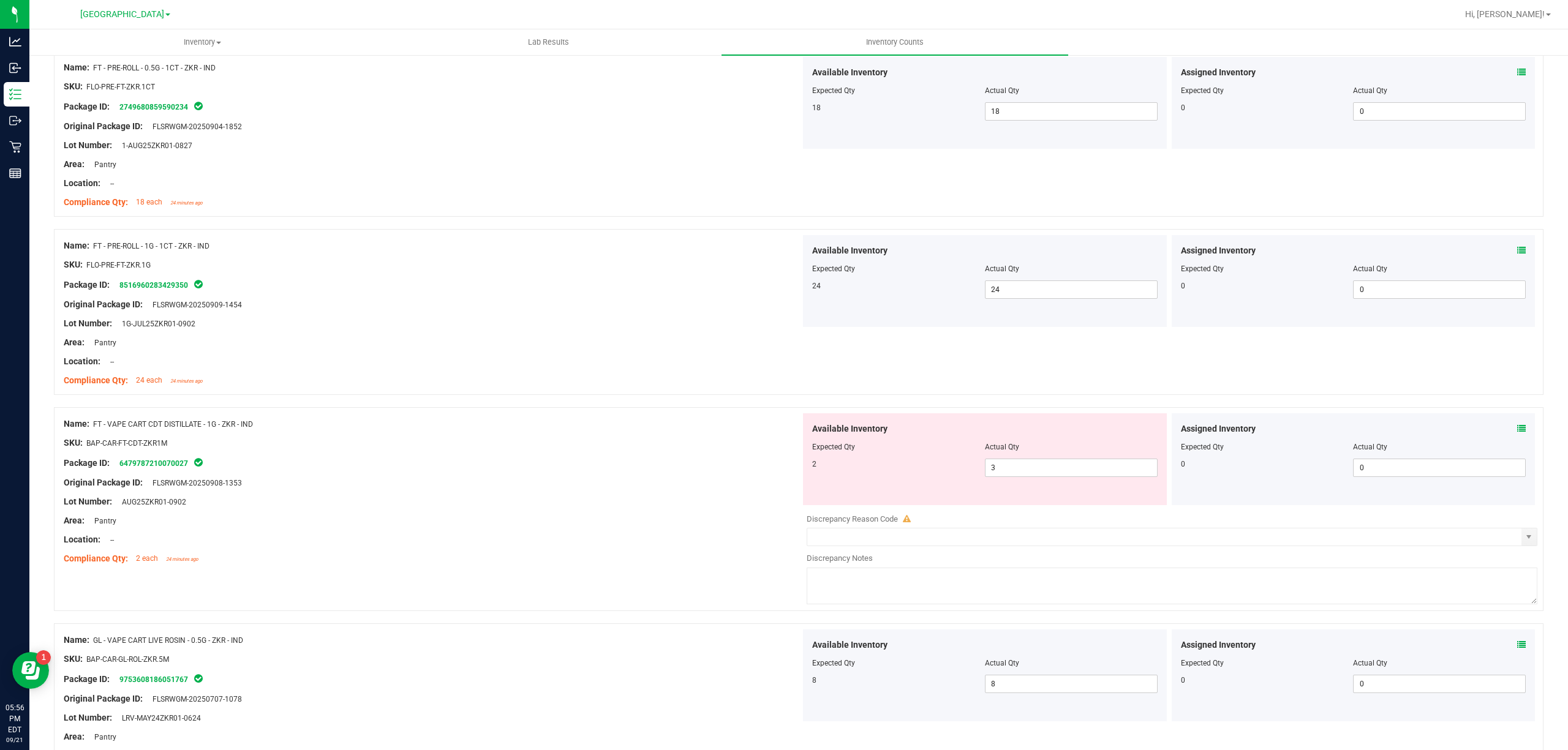
click at [1517, 430] on icon at bounding box center [1521, 429] width 9 height 9
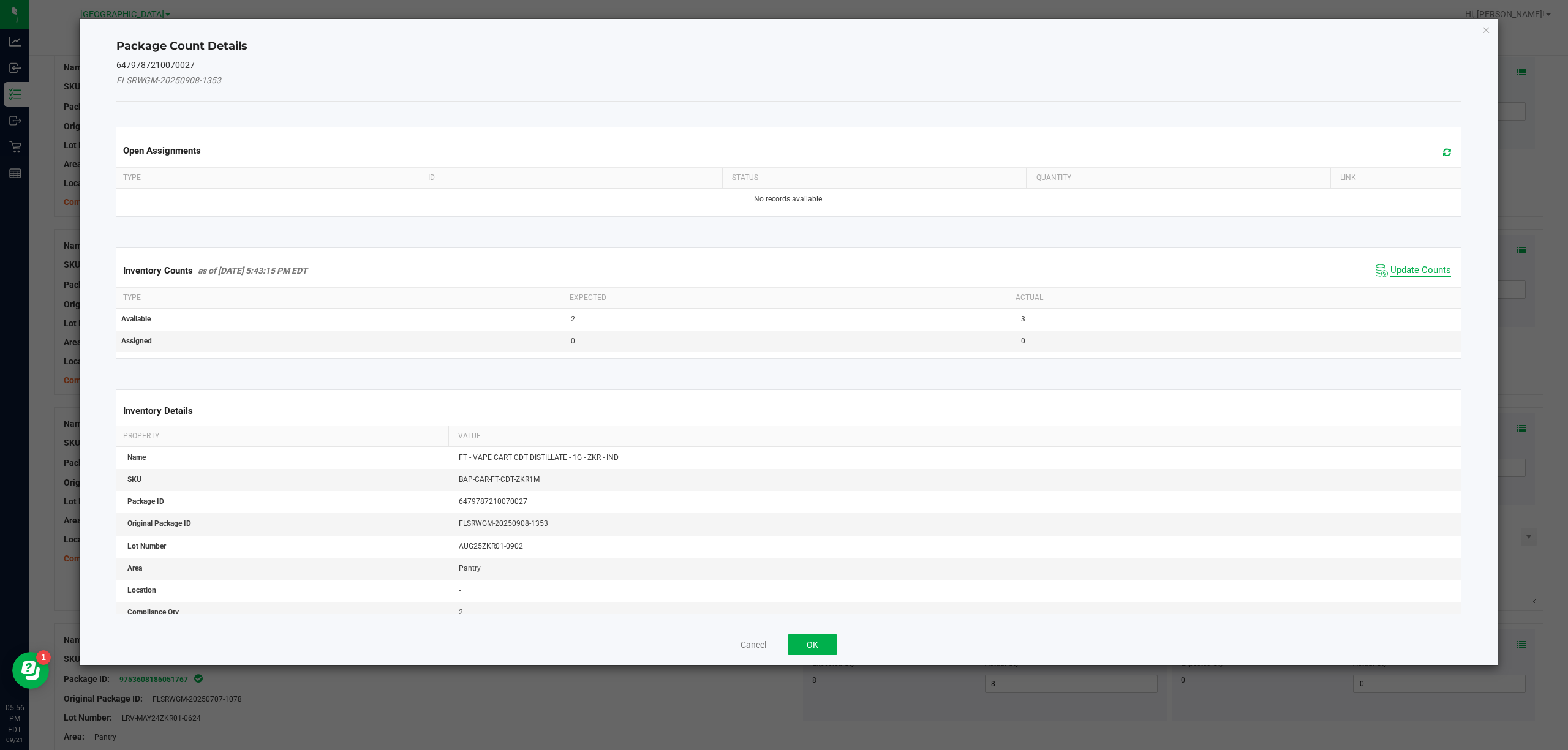
click at [1391, 271] on span "Update Counts" at bounding box center [1421, 271] width 61 height 12
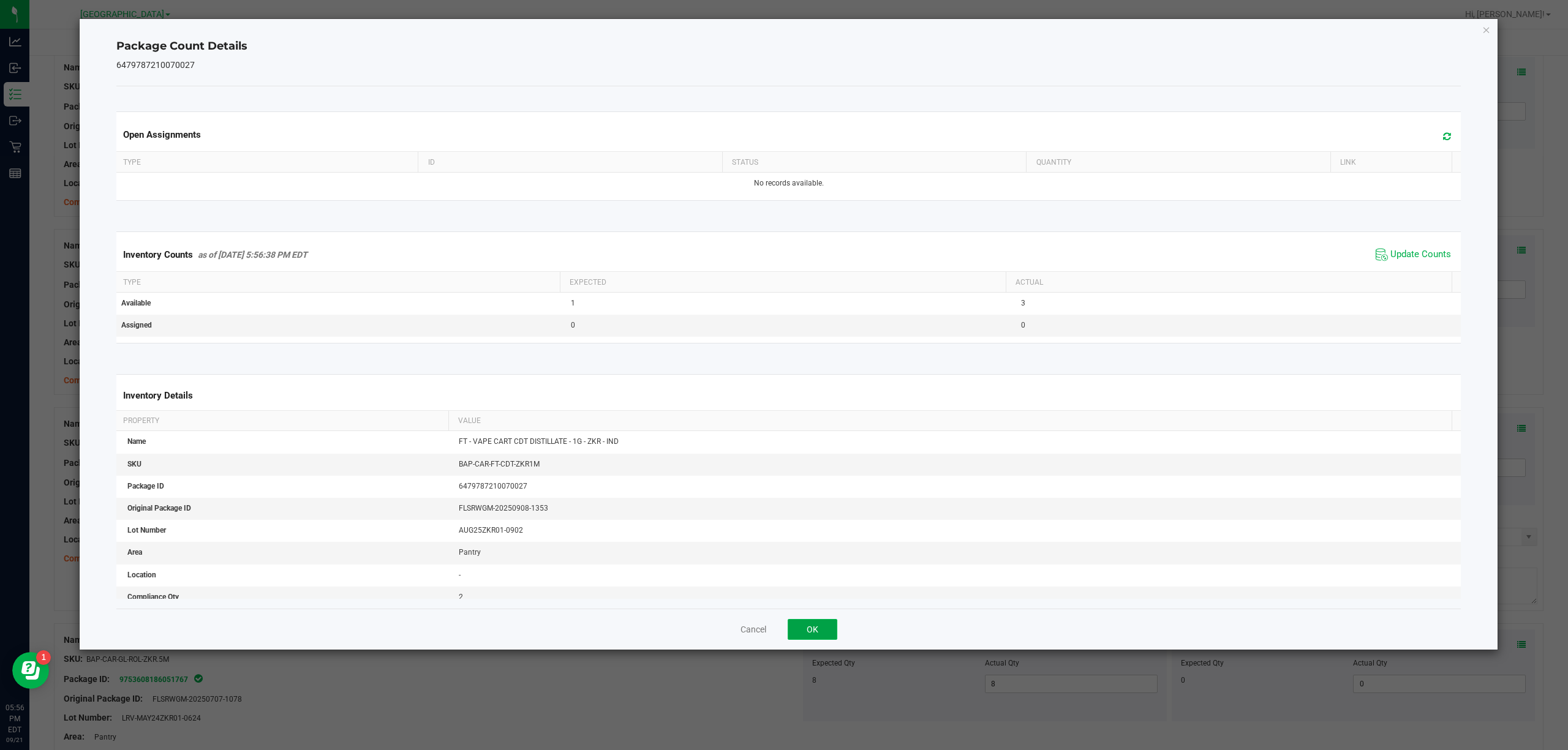
click at [814, 640] on button "OK" at bounding box center [812, 629] width 50 height 21
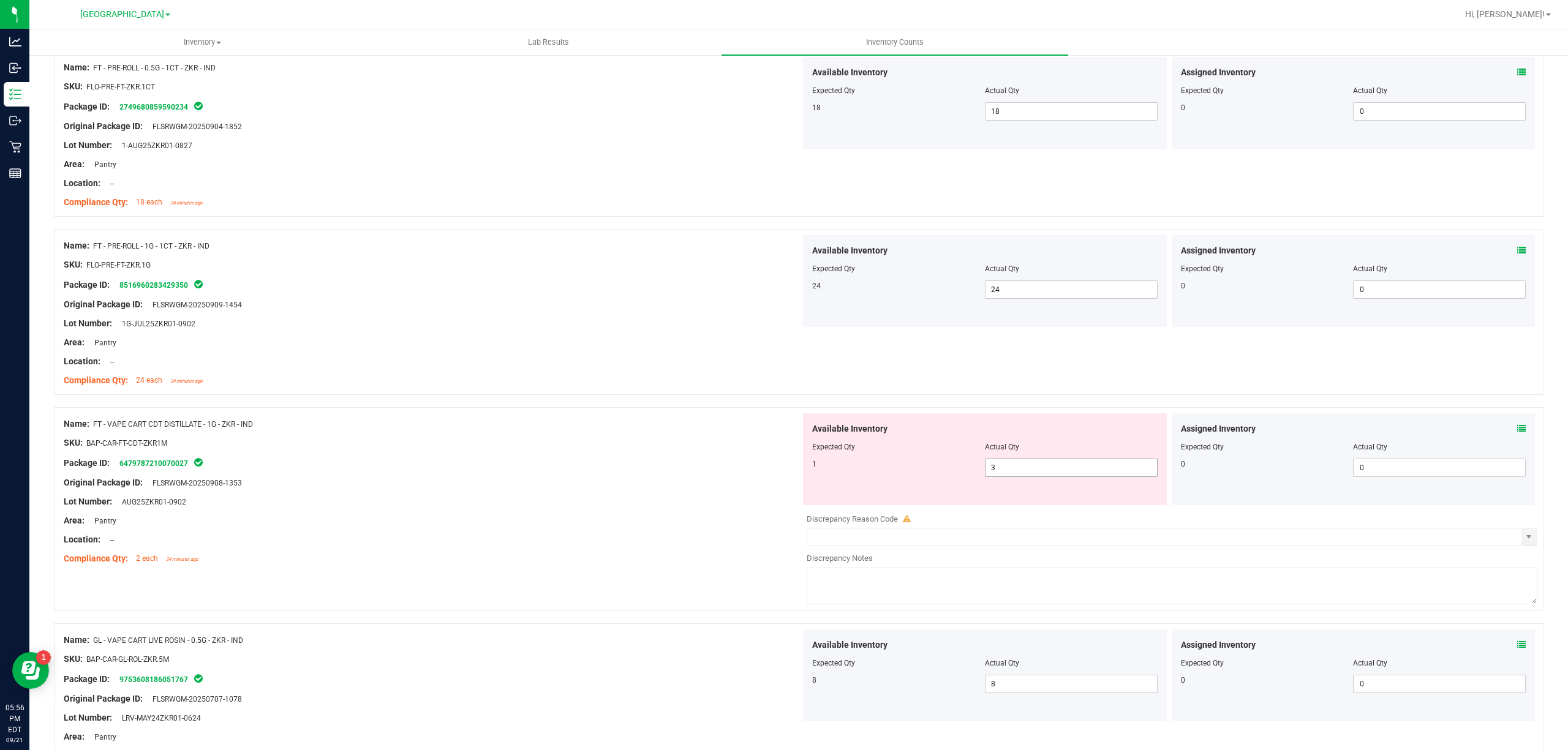
click at [997, 477] on span "3 3" at bounding box center [1071, 467] width 173 height 18
click at [997, 476] on input "3" at bounding box center [1071, 467] width 171 height 17
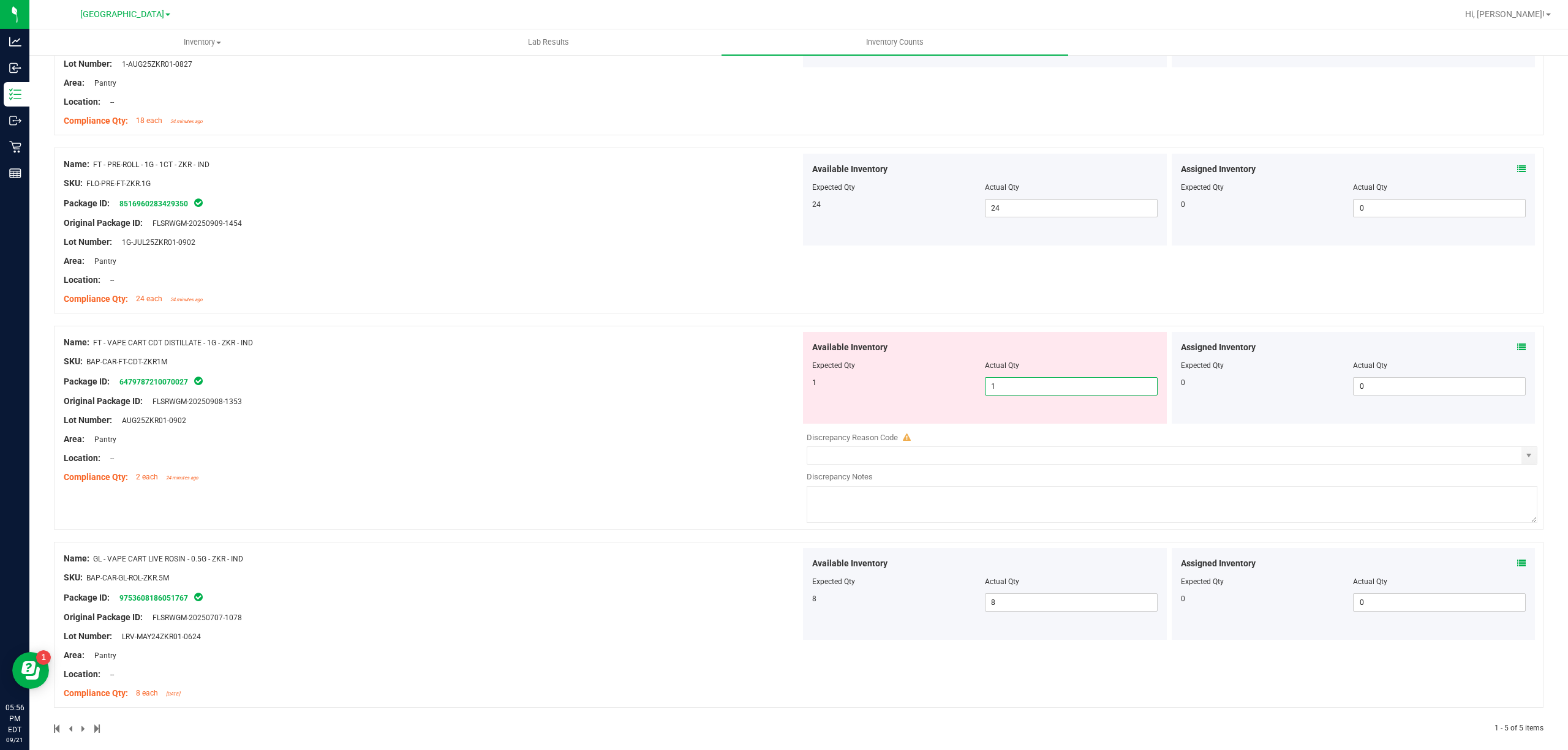
click at [724, 317] on div "Name: FT - PRE-ROLL - 1G - 1CT - ZKR - IND SKU: FLO-PRE-FT-ZKR.1G Package ID: 8…" at bounding box center [799, 236] width 1489 height 178
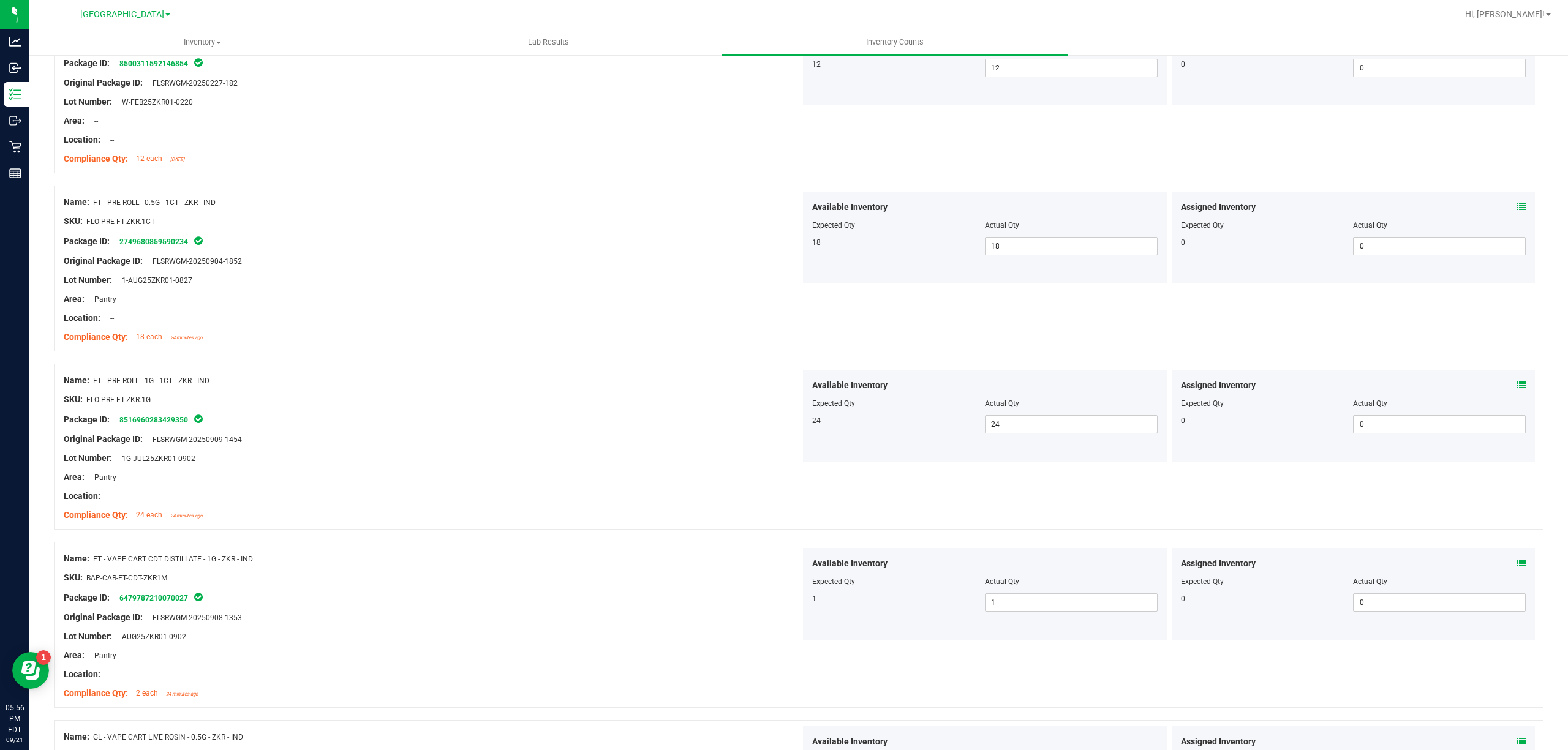
scroll to position [0, 0]
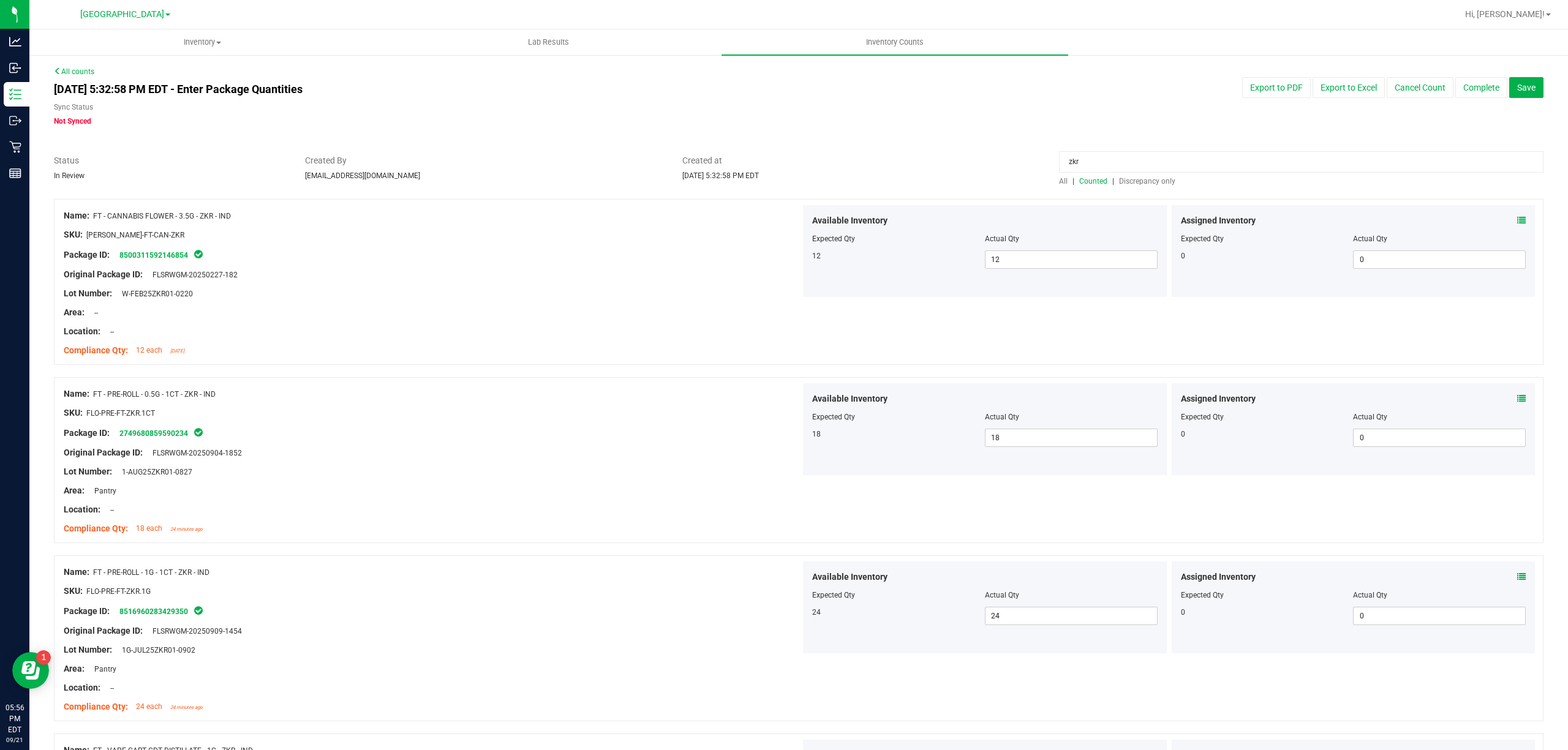
click at [1169, 160] on input "zkr" at bounding box center [1301, 162] width 485 height 21
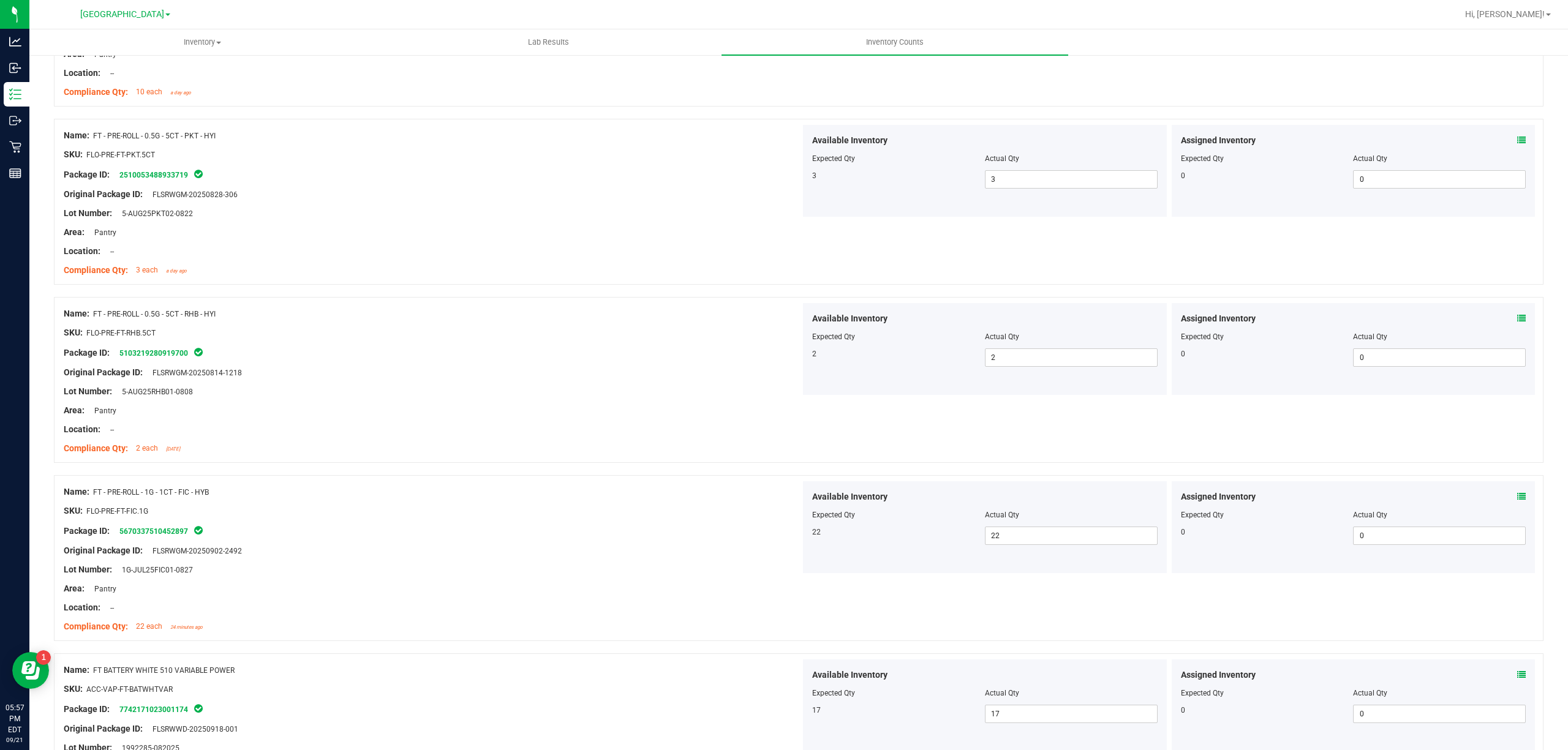
scroll to position [779, 0]
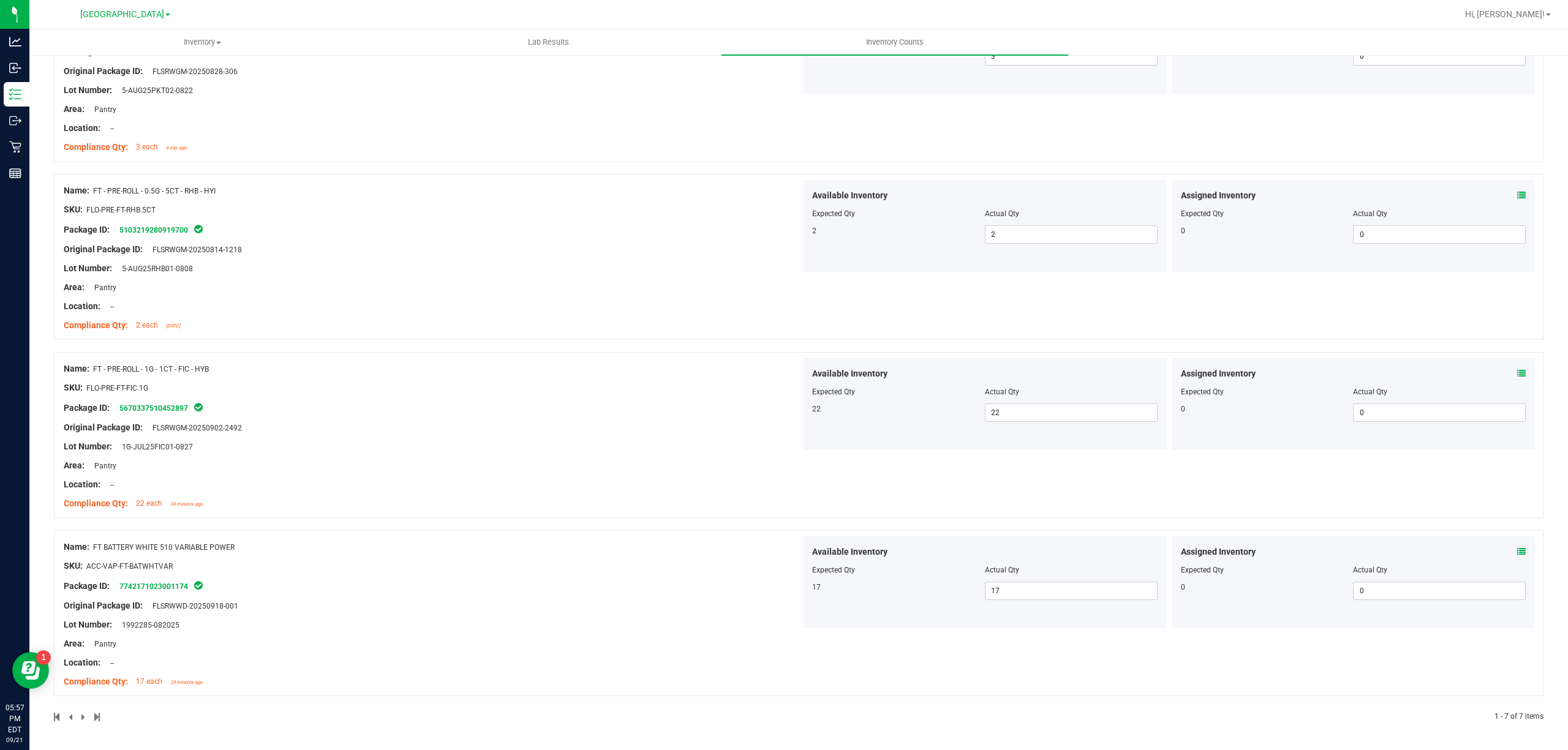
click at [1502, 547] on div "Assigned Inventory" at bounding box center [1354, 551] width 345 height 13
click at [1517, 550] on icon at bounding box center [1521, 551] width 9 height 9
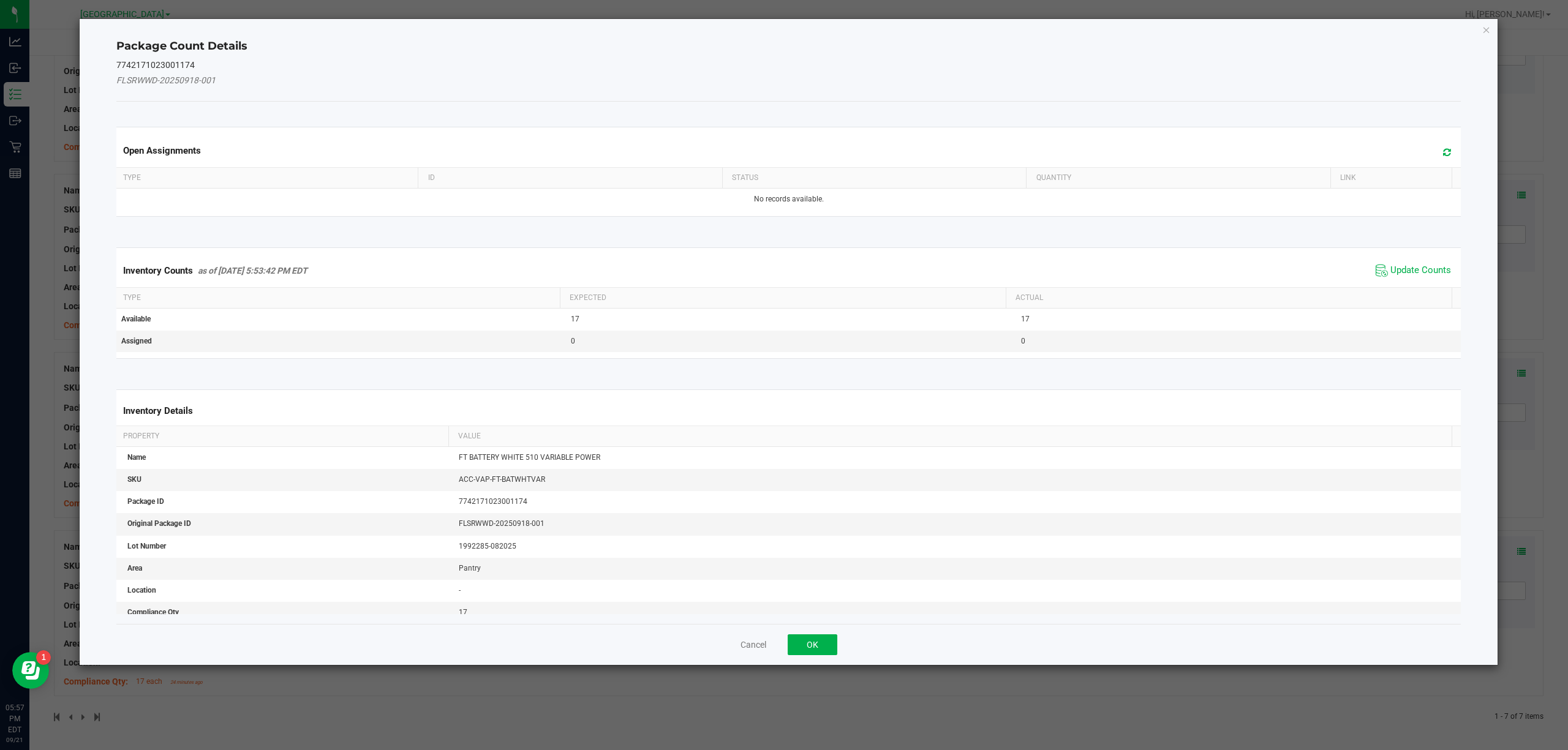
click at [1505, 550] on ngb-modal-window "Package Count Details 7742171023001174 FLSRWWD-20250918-001 Open Assignments Ty…" at bounding box center [788, 375] width 1577 height 750
click at [1423, 276] on span "Update Counts" at bounding box center [1421, 271] width 61 height 12
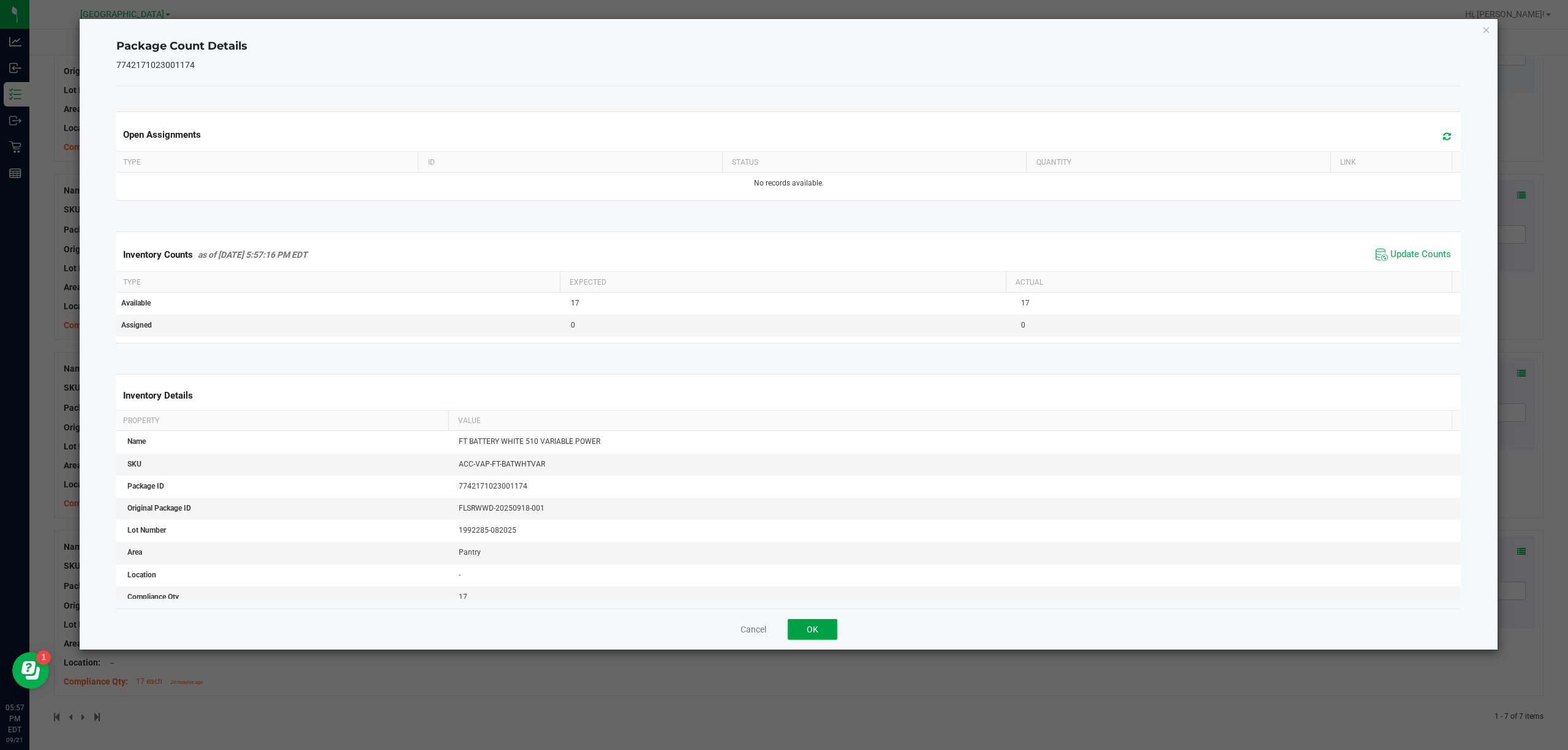
click at [824, 628] on button "OK" at bounding box center [812, 629] width 50 height 21
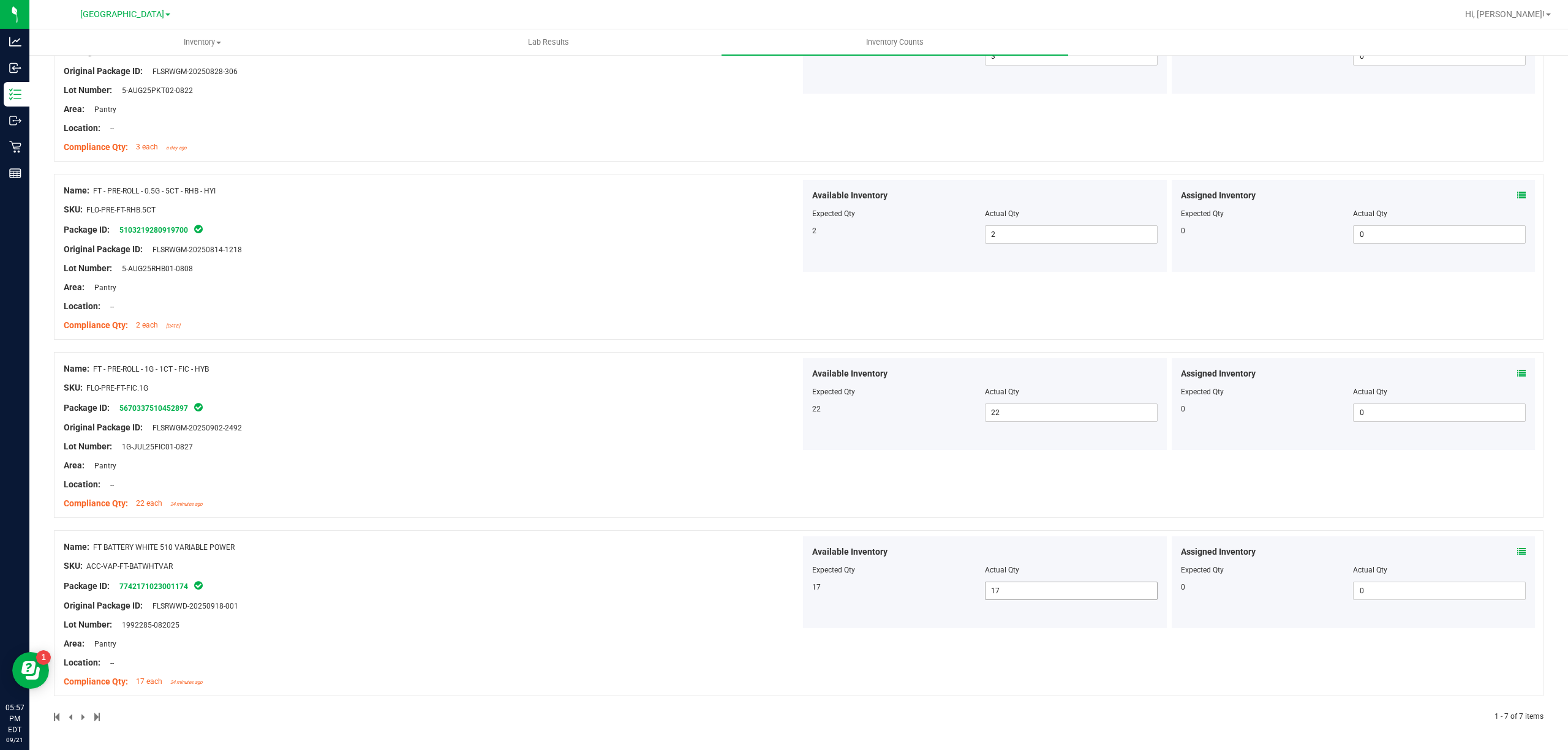
click at [993, 592] on span "17 17" at bounding box center [1071, 590] width 173 height 18
click at [993, 592] on input "17" at bounding box center [1071, 590] width 171 height 17
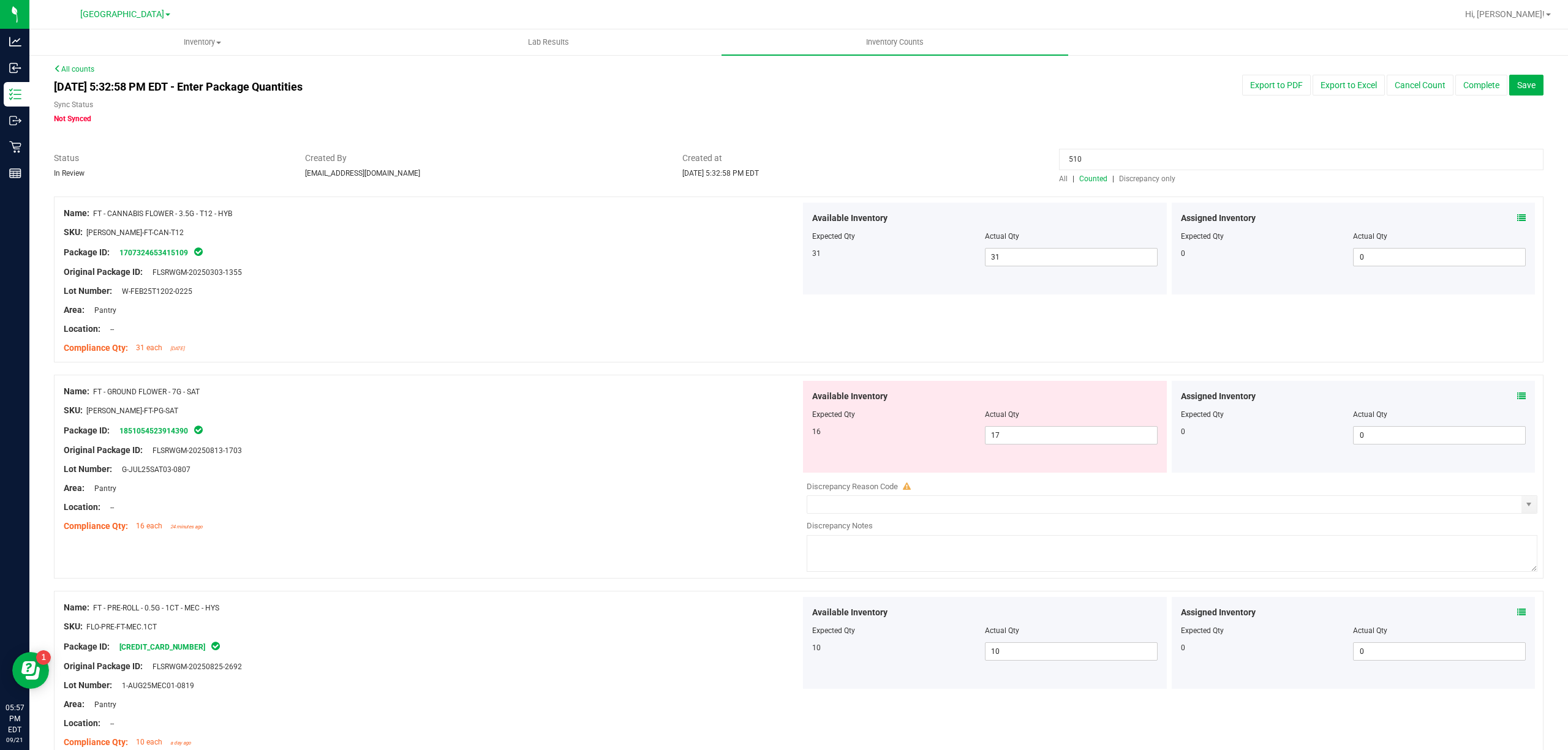
scroll to position [0, 0]
click at [1064, 160] on input "510" at bounding box center [1301, 162] width 485 height 21
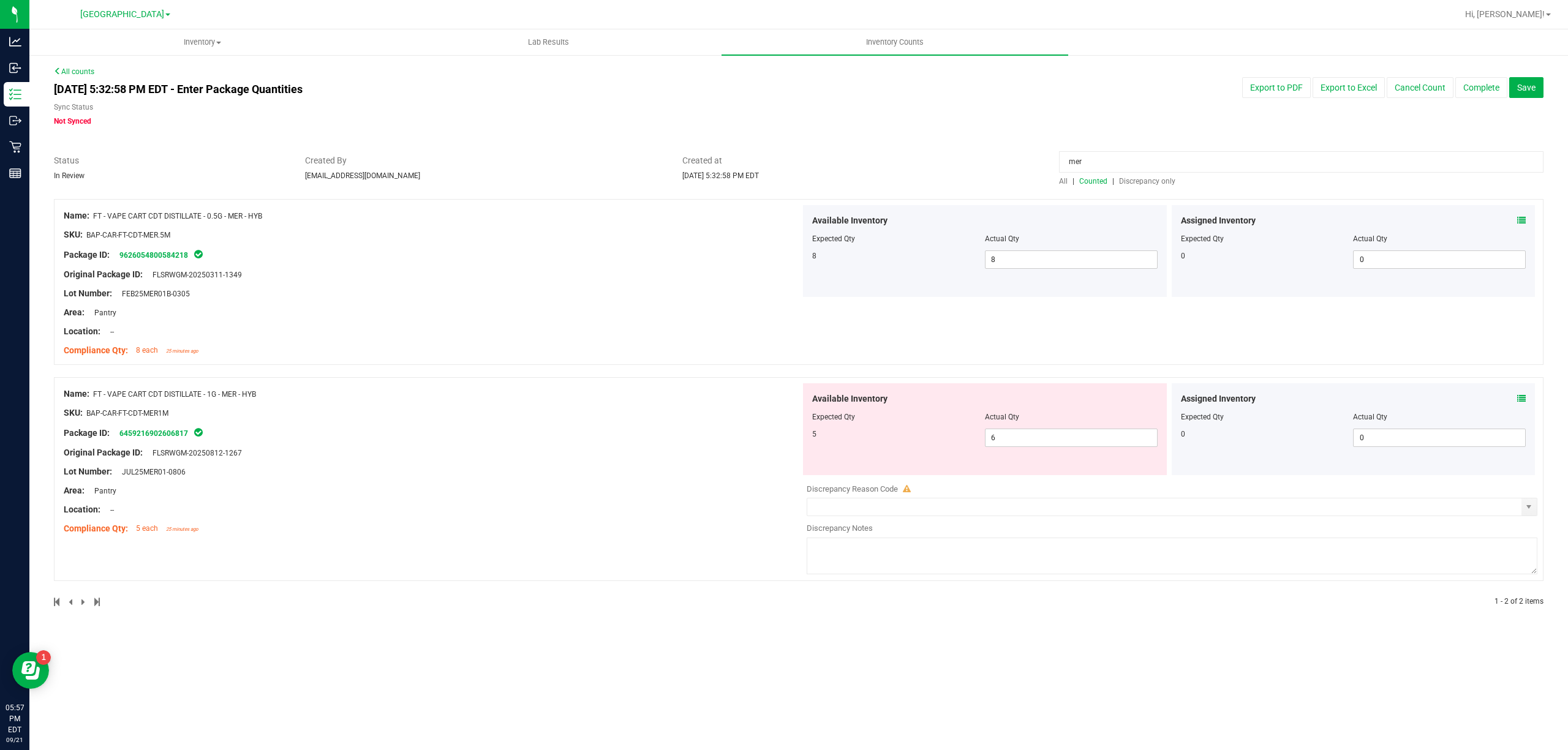
click at [1520, 398] on icon at bounding box center [1521, 399] width 9 height 9
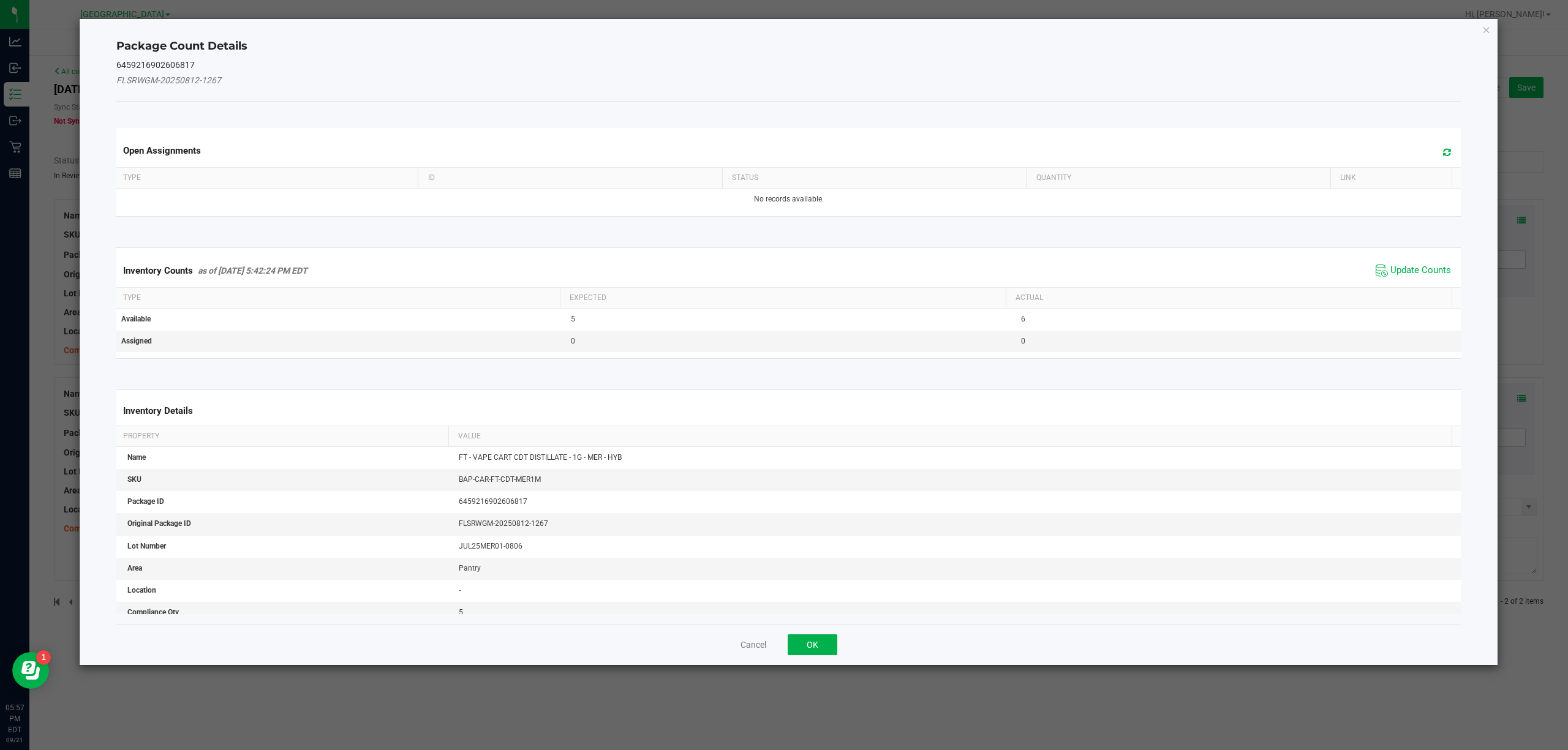
click at [1402, 278] on span "Update Counts" at bounding box center [1413, 270] width 81 height 18
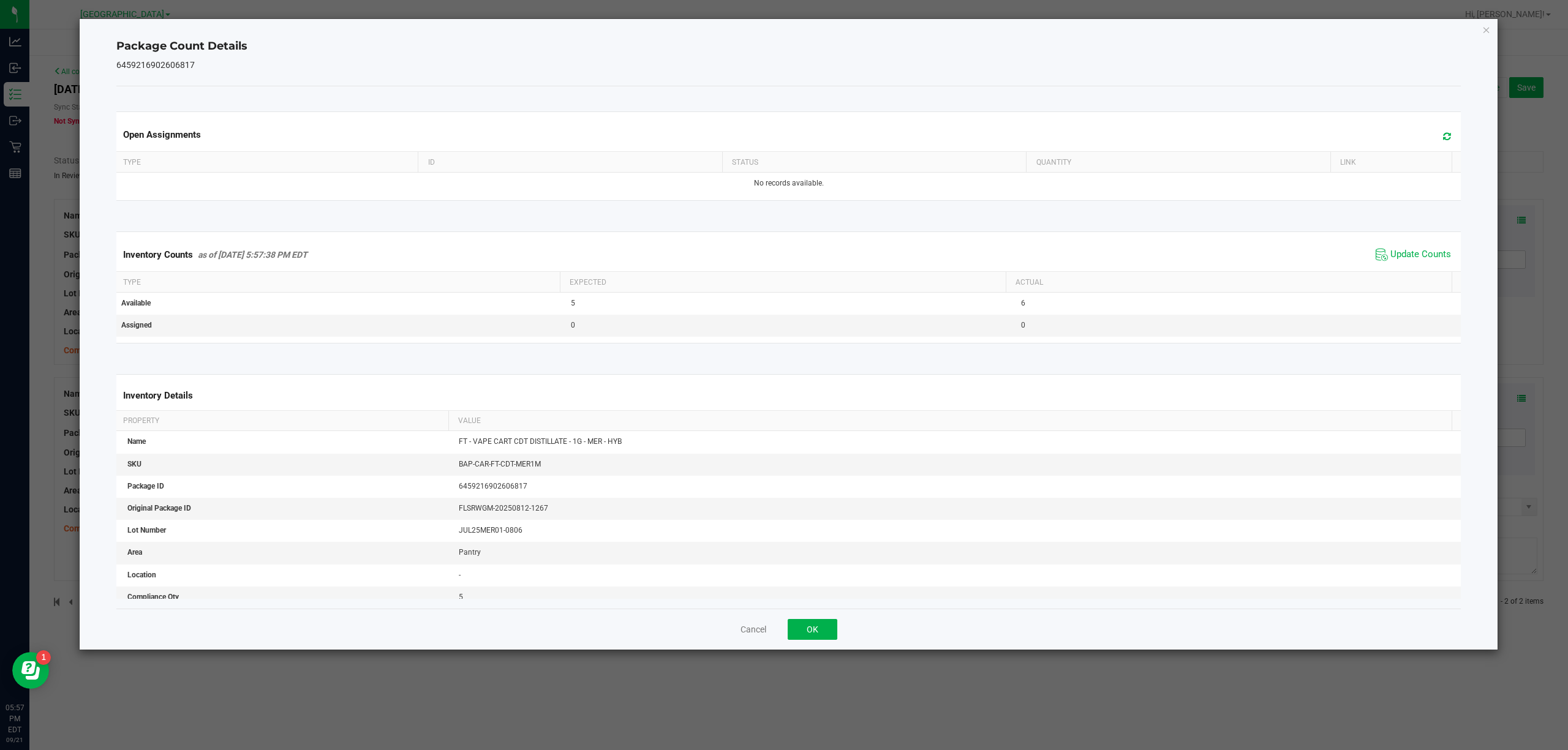
click at [831, 616] on div "Cancel OK" at bounding box center [788, 629] width 1345 height 41
click at [829, 629] on button "OK" at bounding box center [812, 629] width 50 height 21
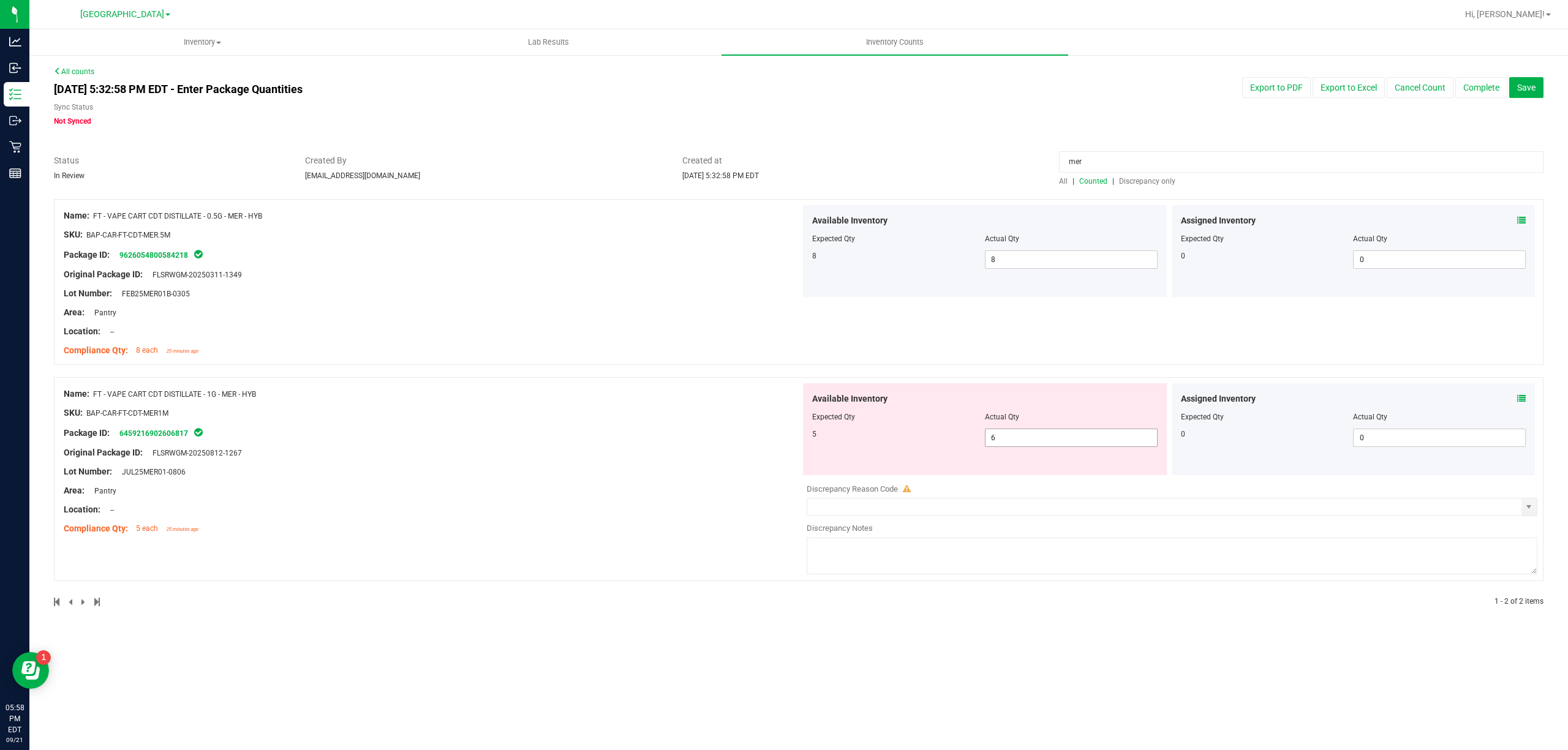
click at [992, 441] on span "6 6" at bounding box center [1071, 437] width 173 height 18
click at [992, 441] on input "6" at bounding box center [1071, 437] width 171 height 17
click at [1074, 380] on div "Name: FT - VAPE CART CDT DISTILLATE - 1G - MER - HYB SKU: BAP-CAR-FT-CDT-MER1M …" at bounding box center [799, 479] width 1489 height 204
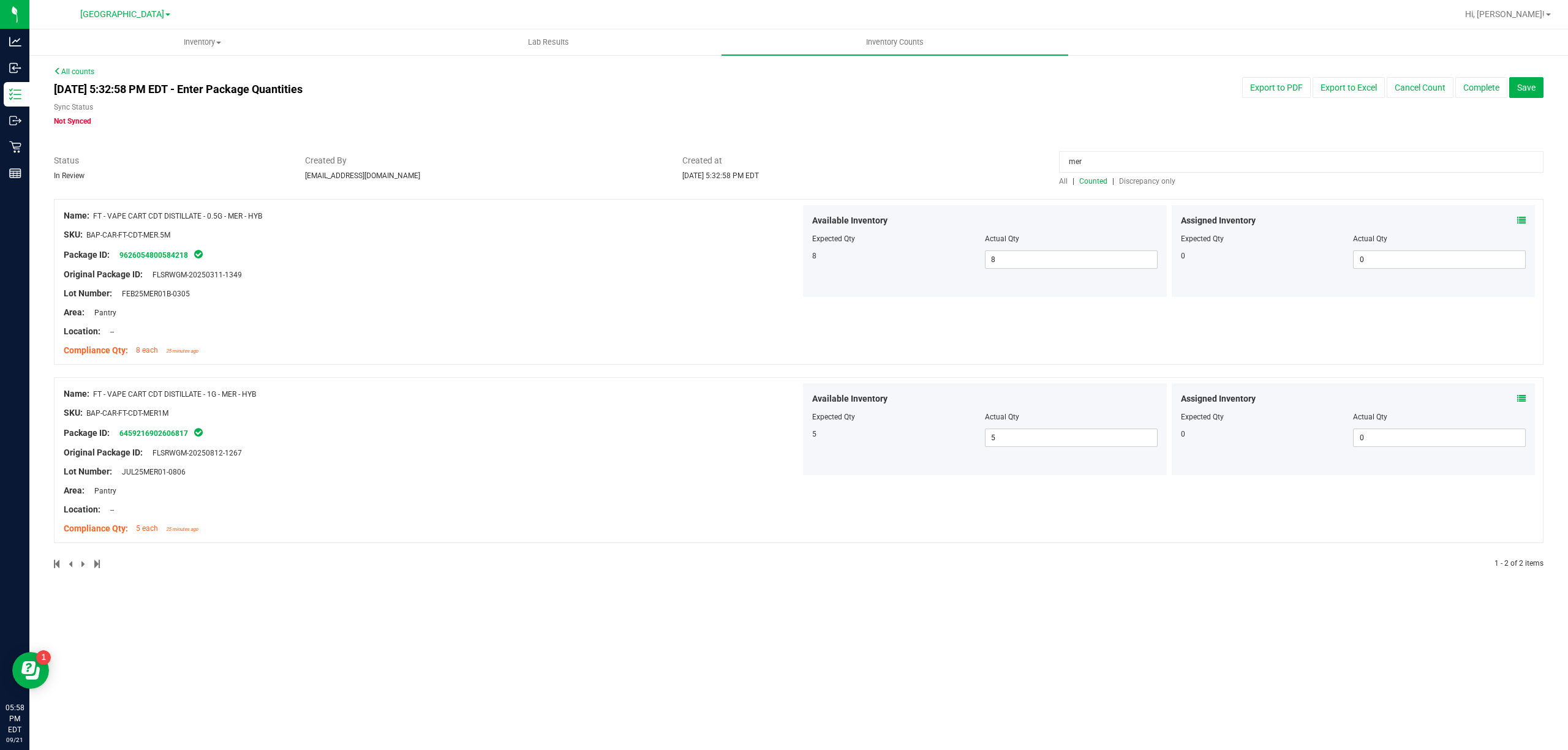
click at [1091, 156] on input "mer" at bounding box center [1301, 162] width 485 height 21
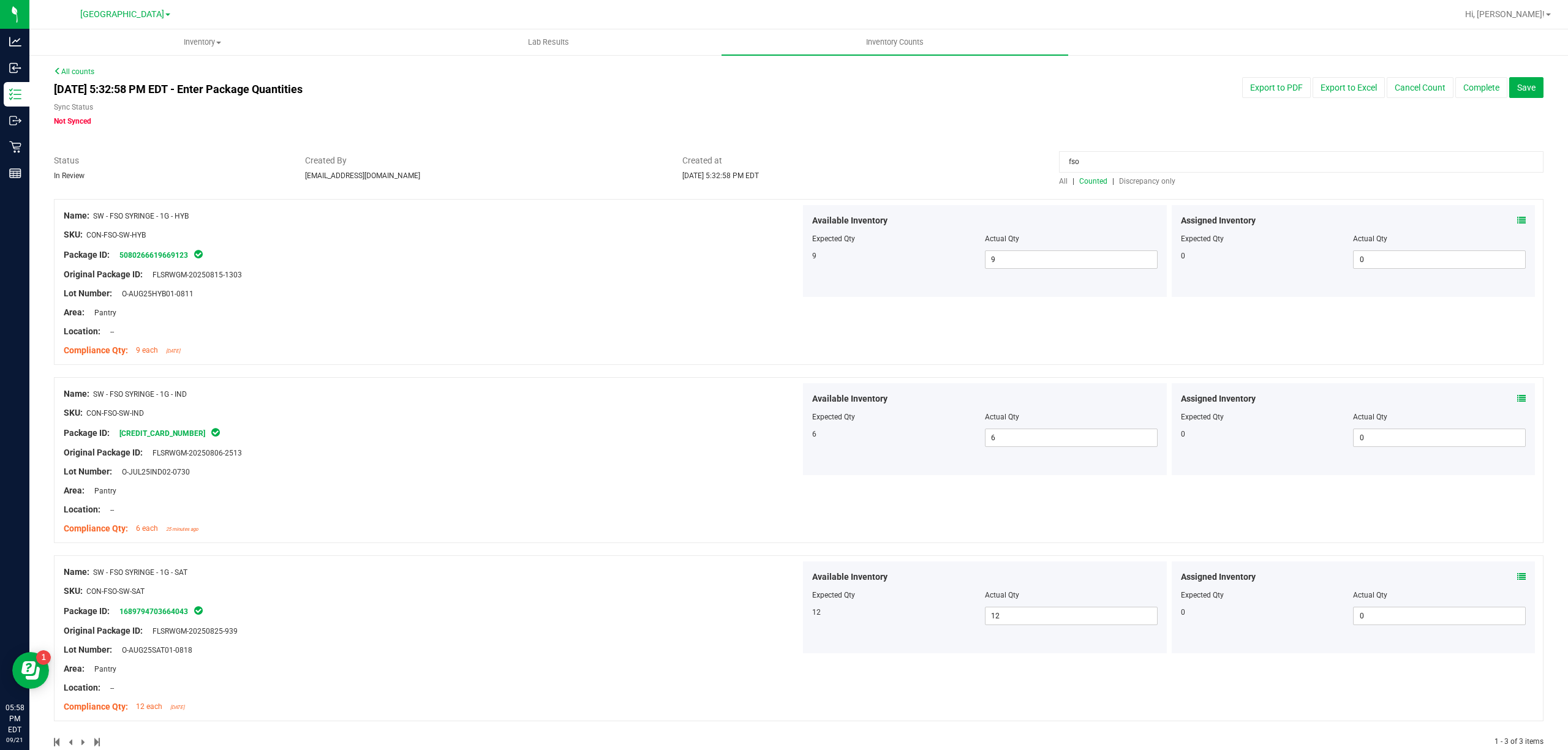
click at [1514, 401] on div "Assigned Inventory Expected Qty Actual Qty 0 0 0" at bounding box center [1353, 429] width 364 height 92
click at [1517, 399] on icon at bounding box center [1521, 399] width 9 height 9
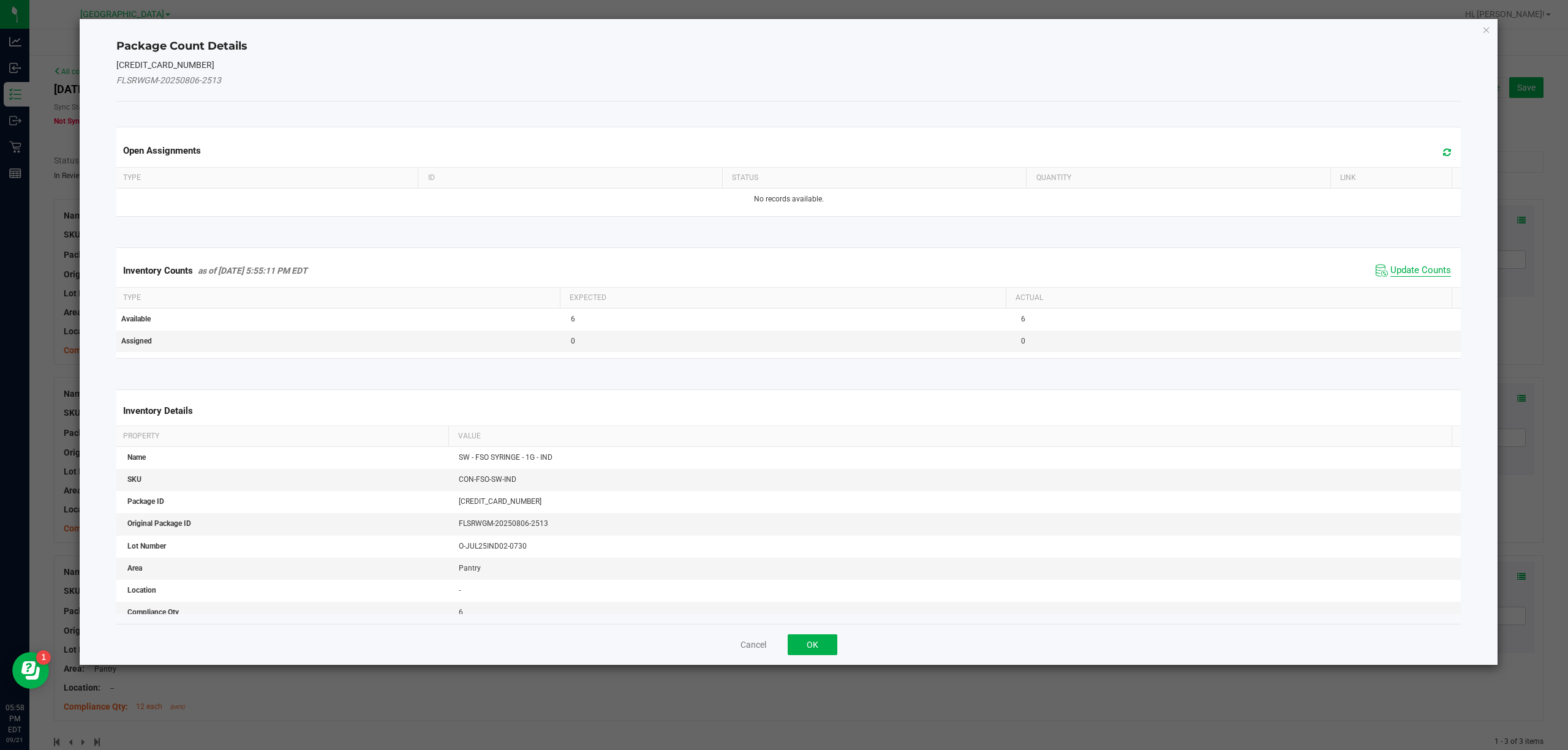
click at [1391, 271] on span "Update Counts" at bounding box center [1421, 271] width 61 height 12
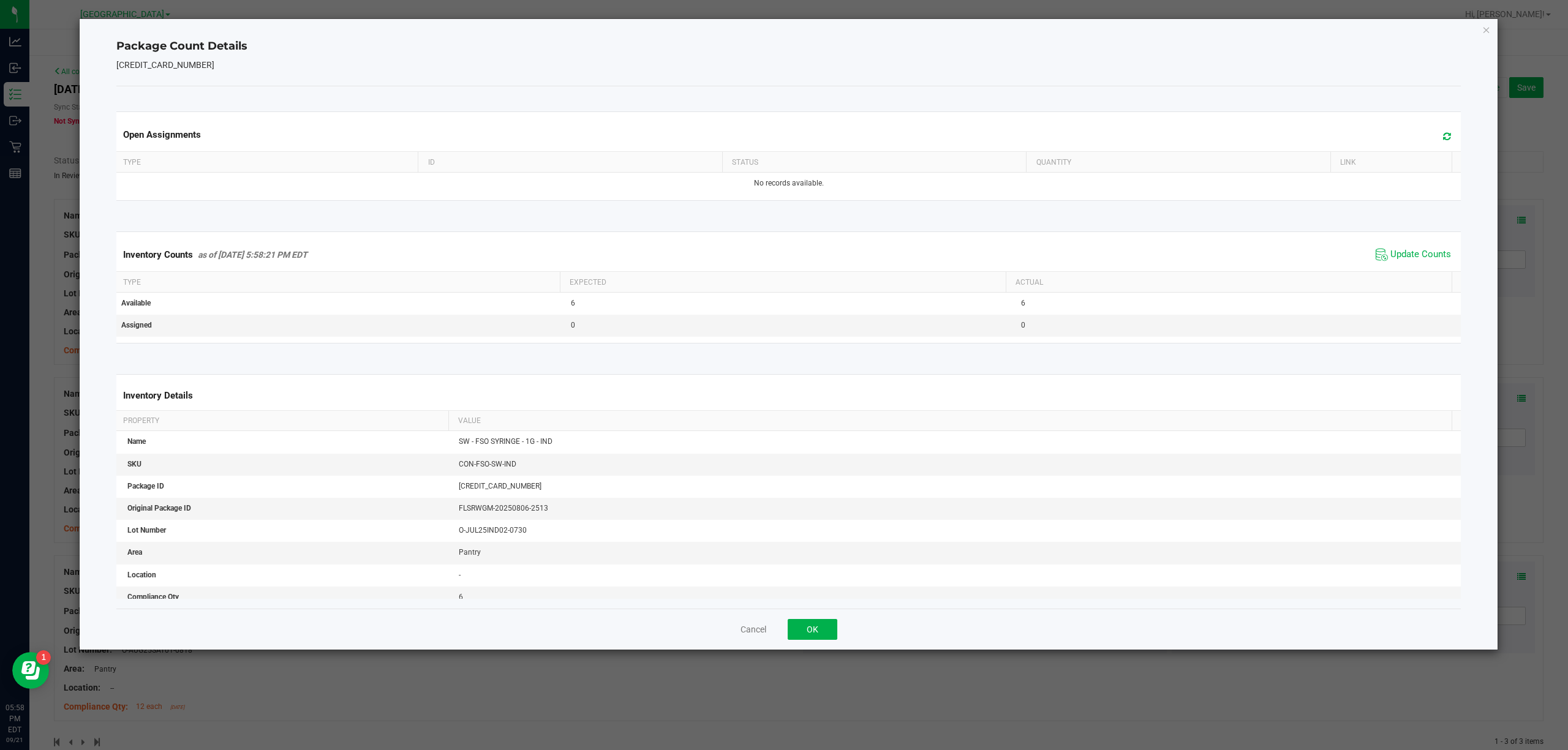
click at [824, 644] on div "Cancel OK" at bounding box center [788, 629] width 1345 height 41
click at [825, 637] on button "OK" at bounding box center [812, 629] width 50 height 21
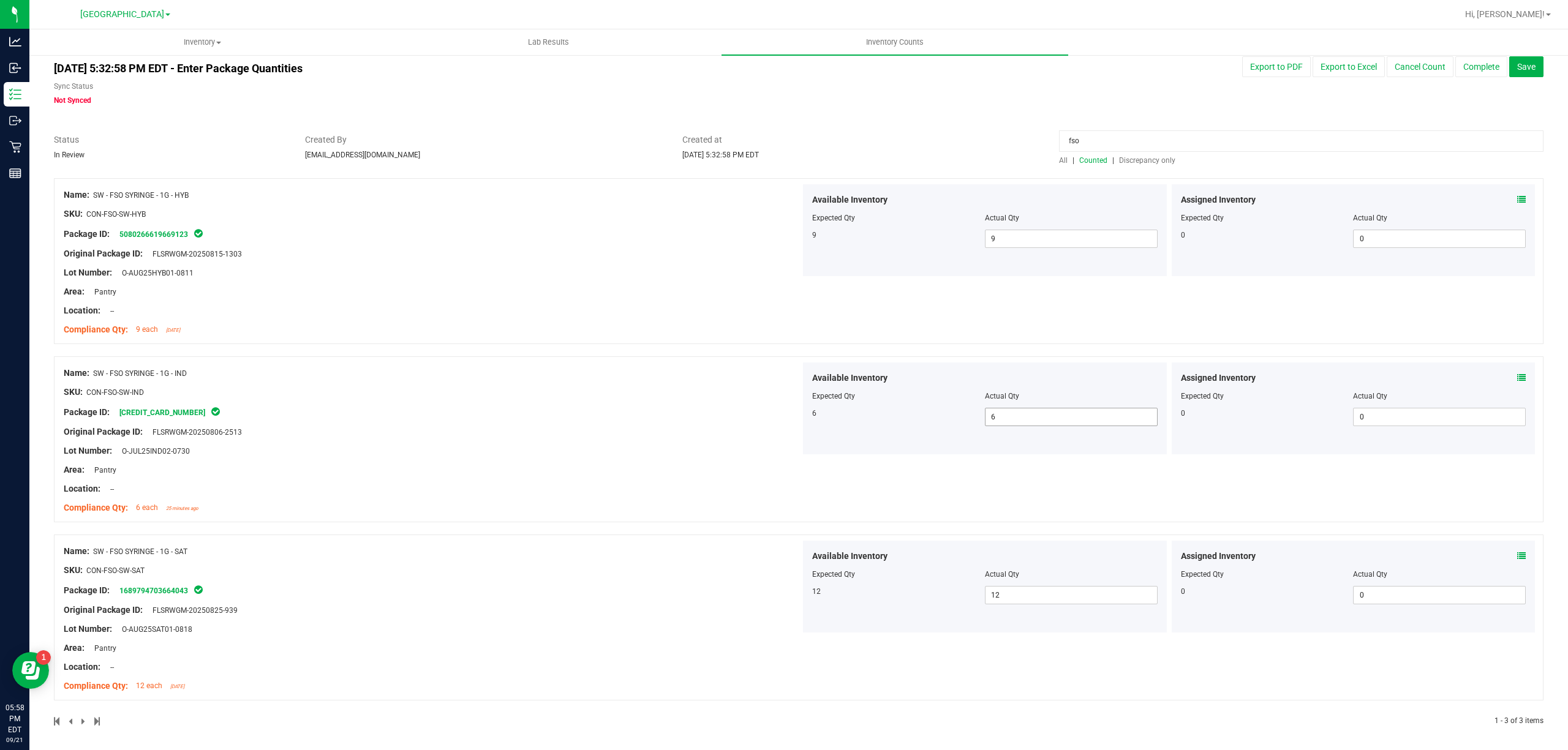
scroll to position [26, 0]
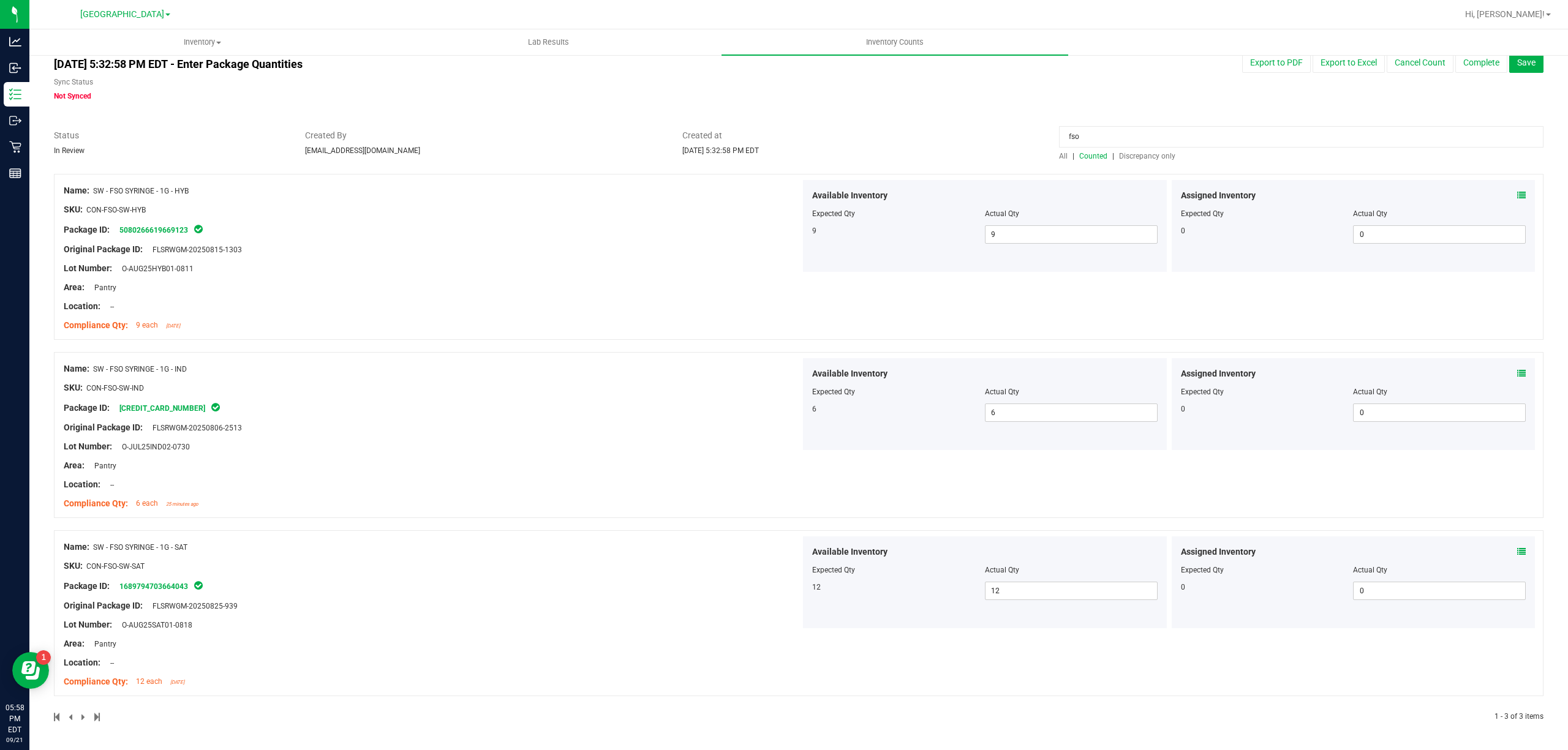
click at [1141, 145] on input "fso" at bounding box center [1301, 136] width 485 height 21
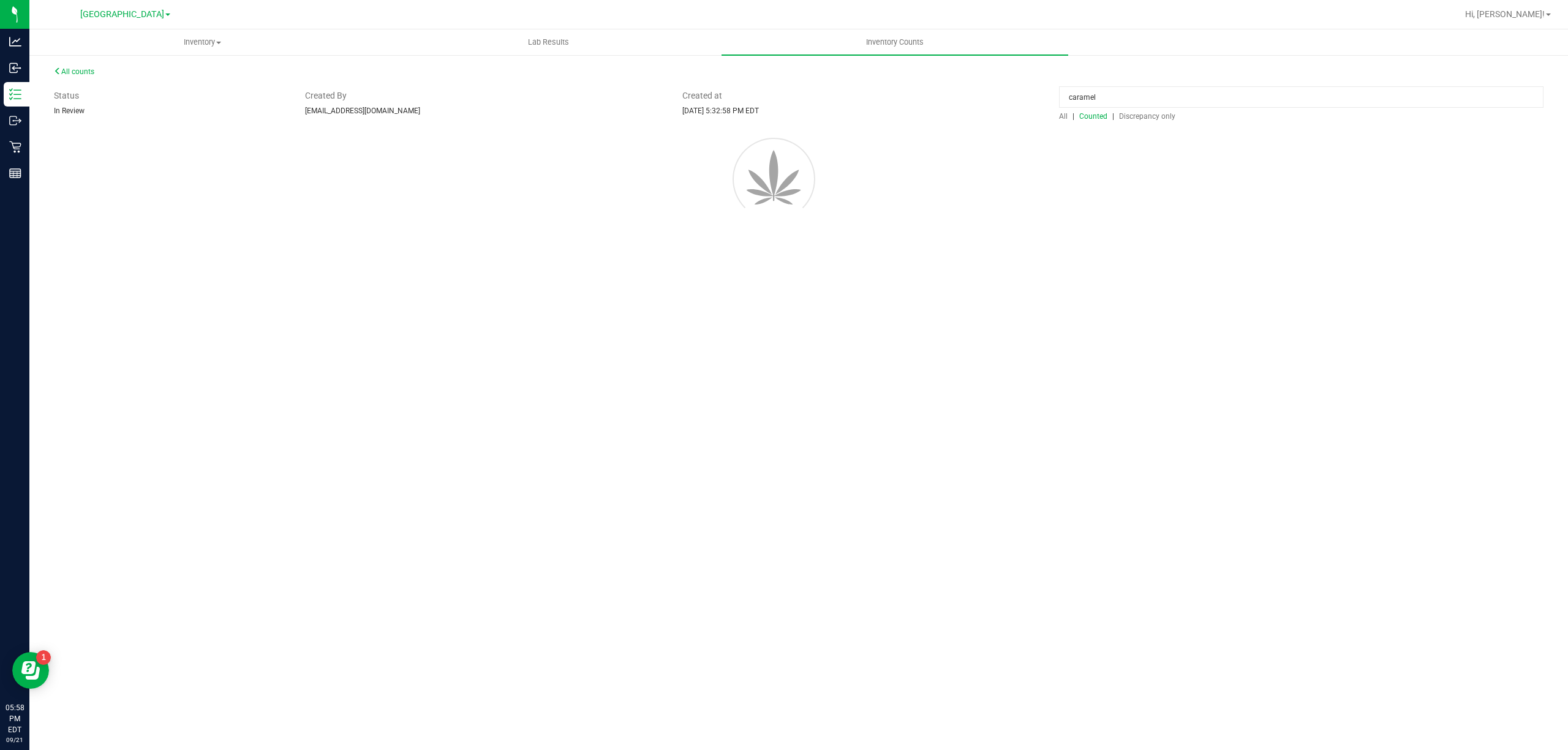
scroll to position [0, 0]
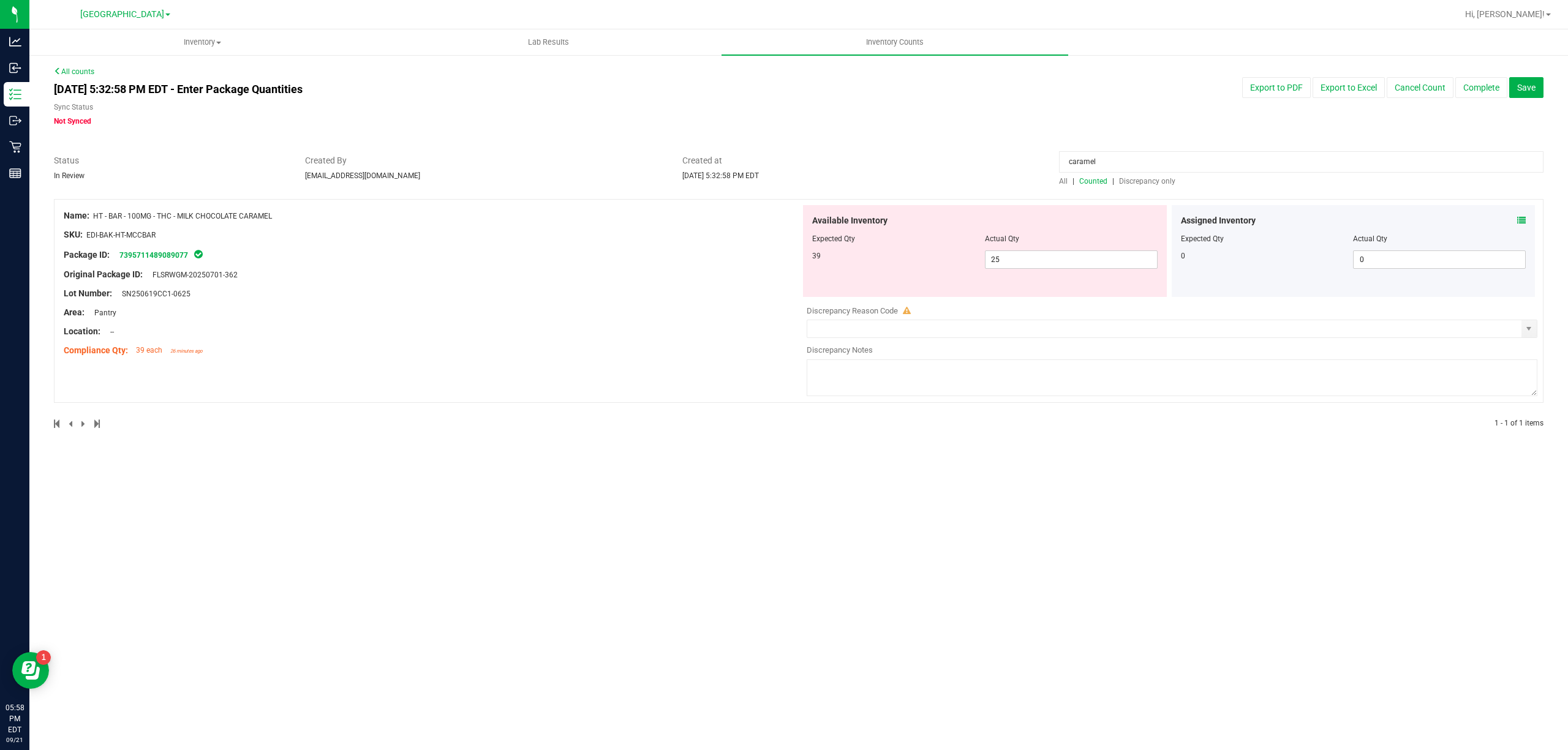
click at [1522, 221] on icon at bounding box center [1521, 220] width 9 height 9
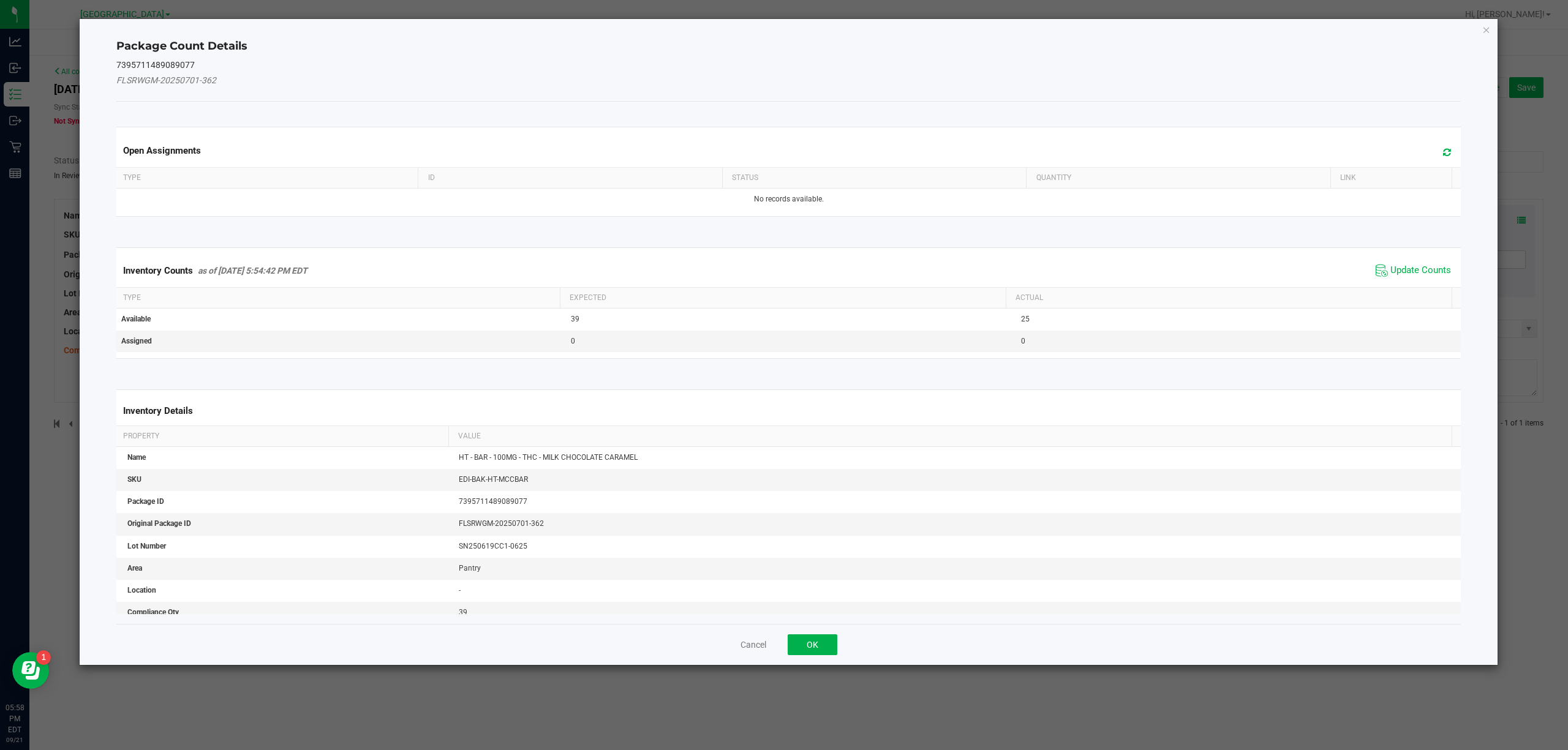
click at [1416, 255] on div "Inventory Counts as of [DATE] 5:54:42 PM EDT Update Counts" at bounding box center [788, 270] width 1350 height 33
click at [1416, 270] on span "Update Counts" at bounding box center [1421, 271] width 61 height 12
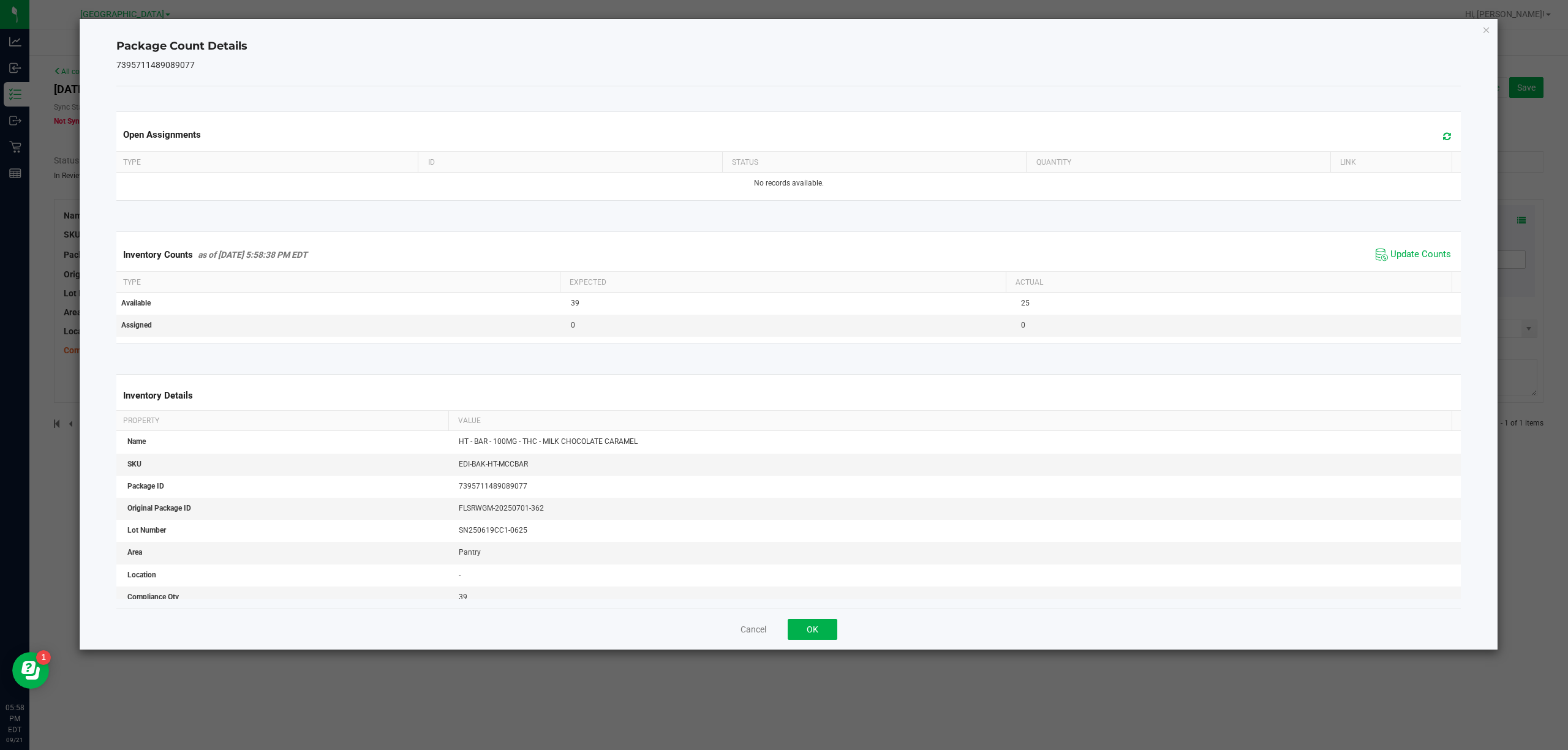
click at [808, 643] on div "Cancel OK" at bounding box center [788, 629] width 1345 height 41
click at [810, 637] on button "OK" at bounding box center [812, 629] width 50 height 21
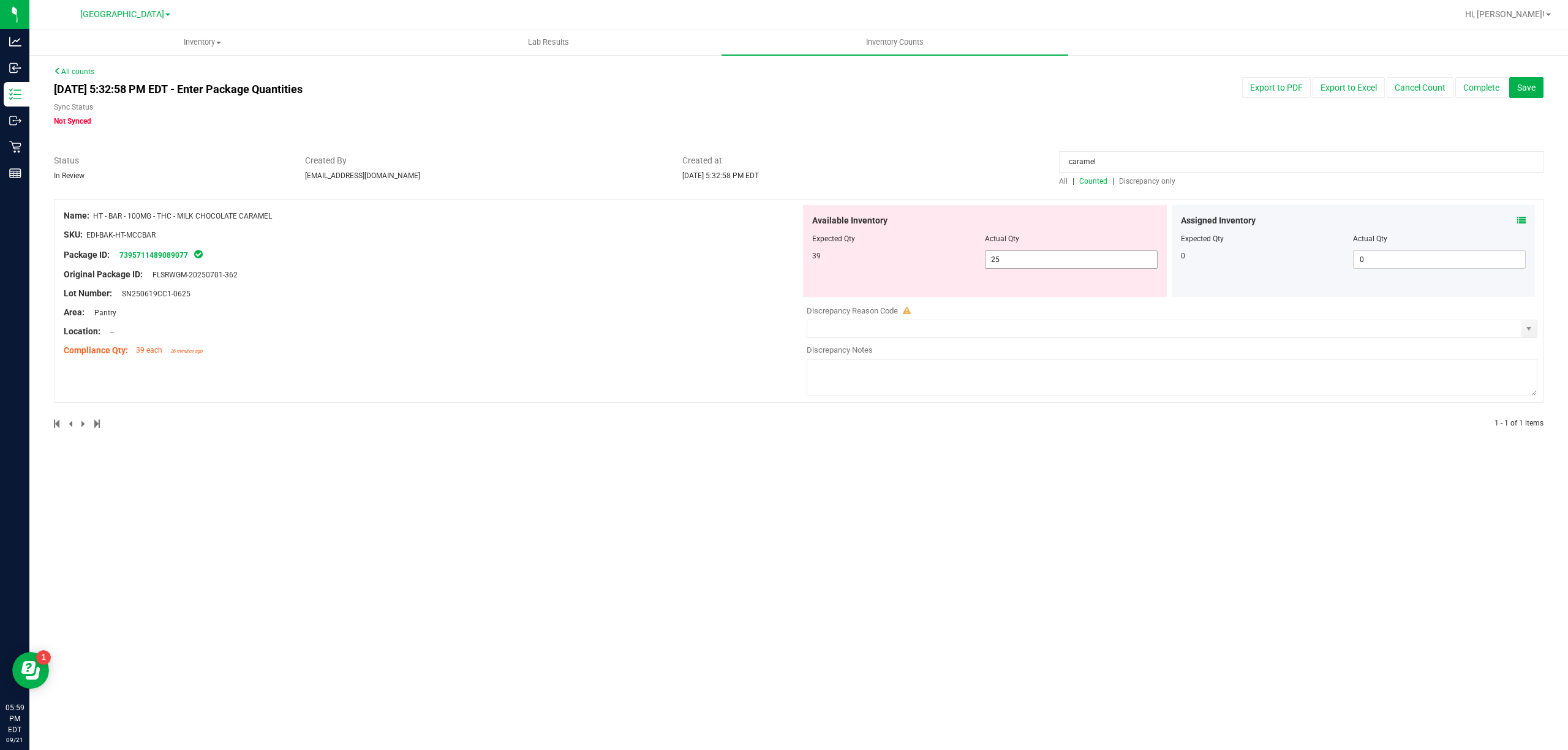
click at [1078, 253] on span "25 25" at bounding box center [1071, 259] width 173 height 18
click at [1078, 253] on input "25" at bounding box center [1071, 259] width 171 height 17
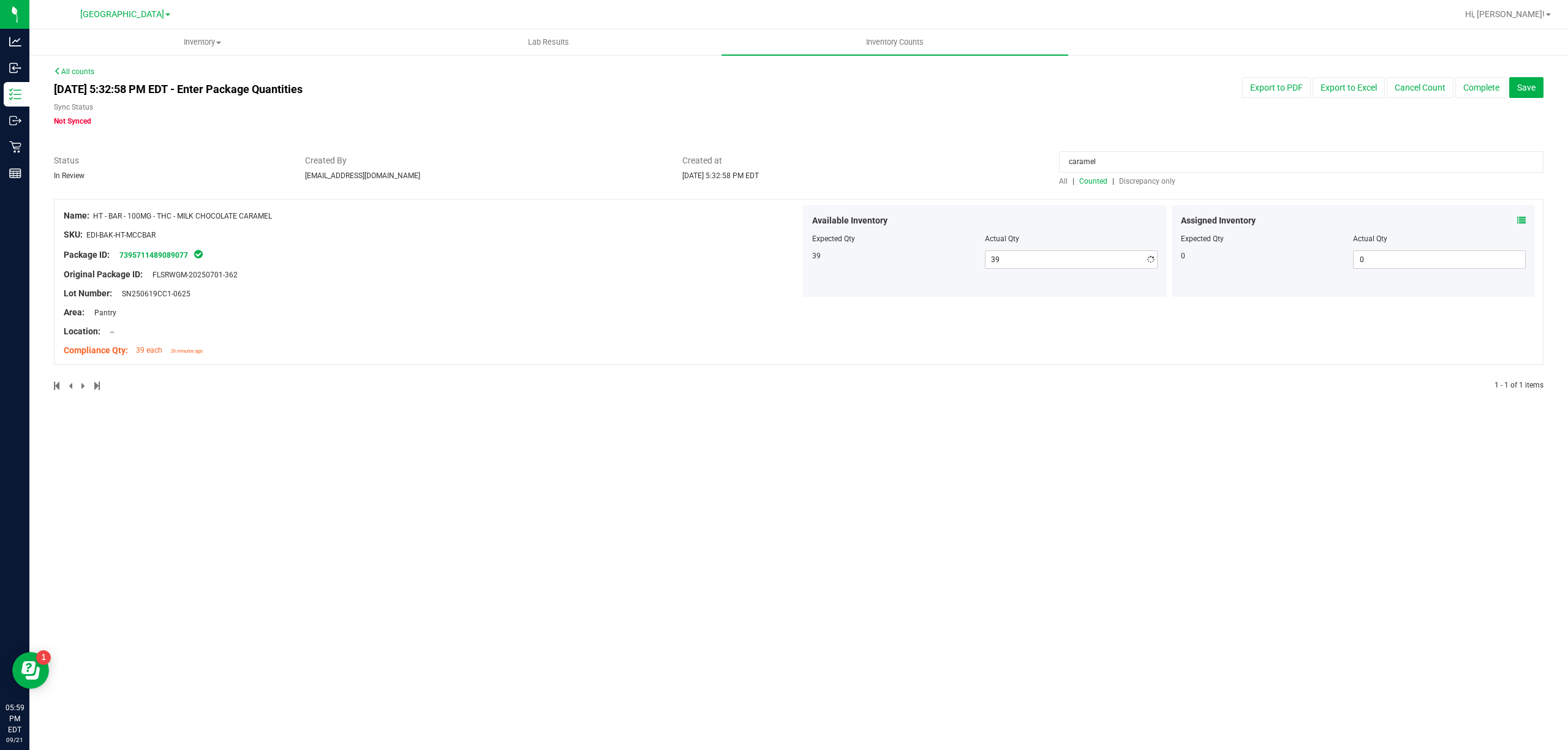
click at [929, 149] on div at bounding box center [799, 148] width 1489 height 12
click at [1070, 156] on input "caramel" at bounding box center [1301, 162] width 485 height 21
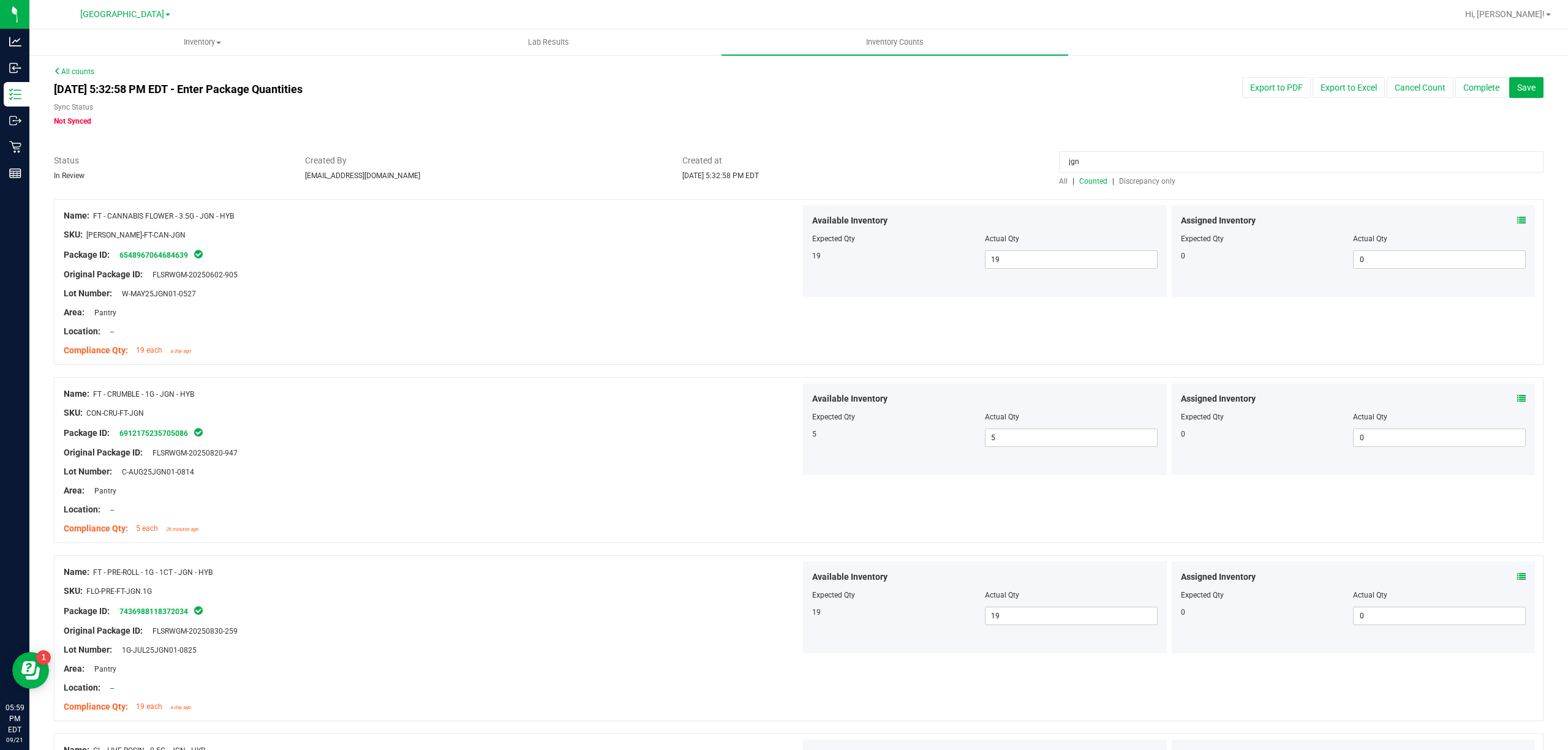
click at [1517, 398] on icon at bounding box center [1521, 399] width 9 height 9
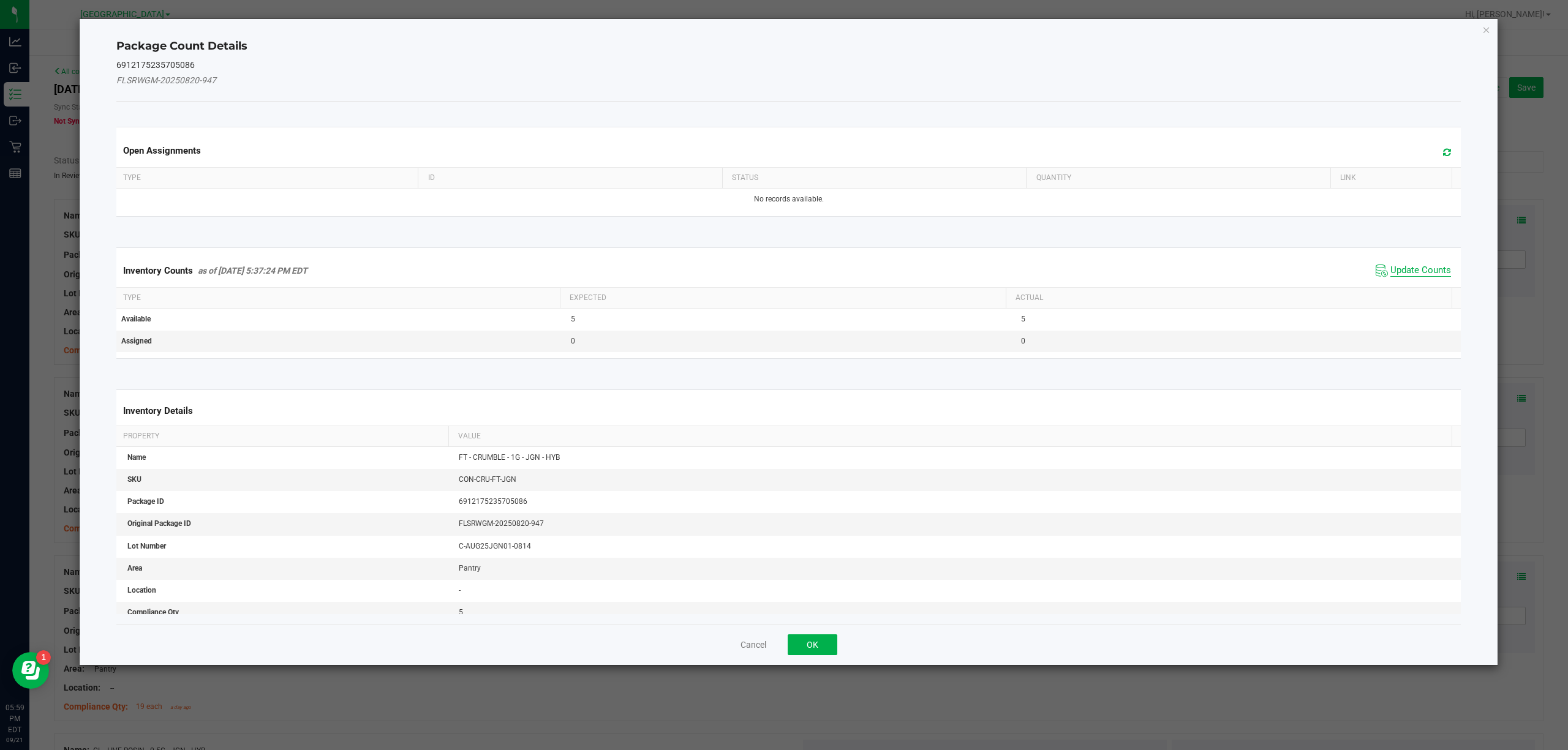
click at [1416, 271] on span "Update Counts" at bounding box center [1421, 271] width 61 height 12
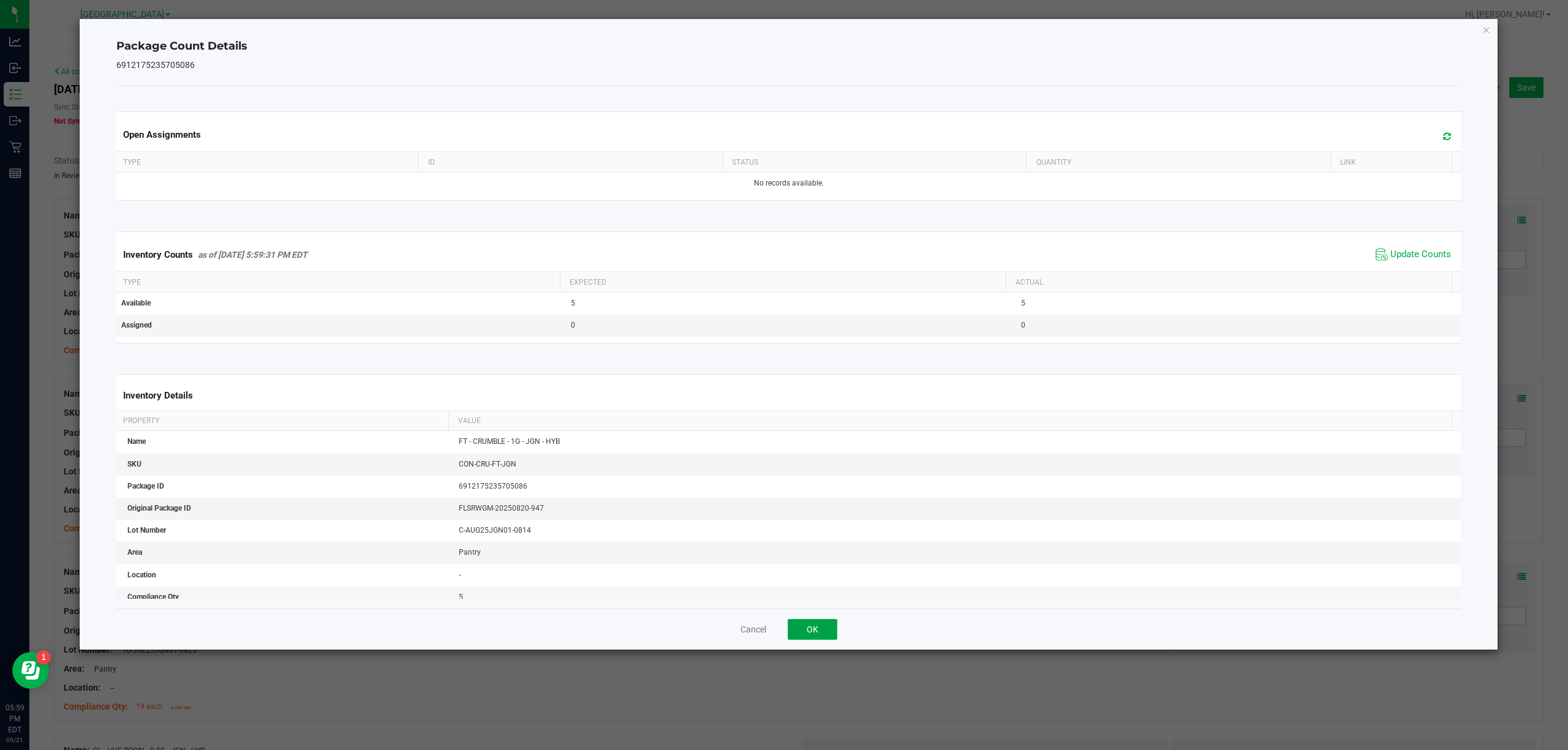
click at [819, 624] on button "OK" at bounding box center [812, 629] width 50 height 21
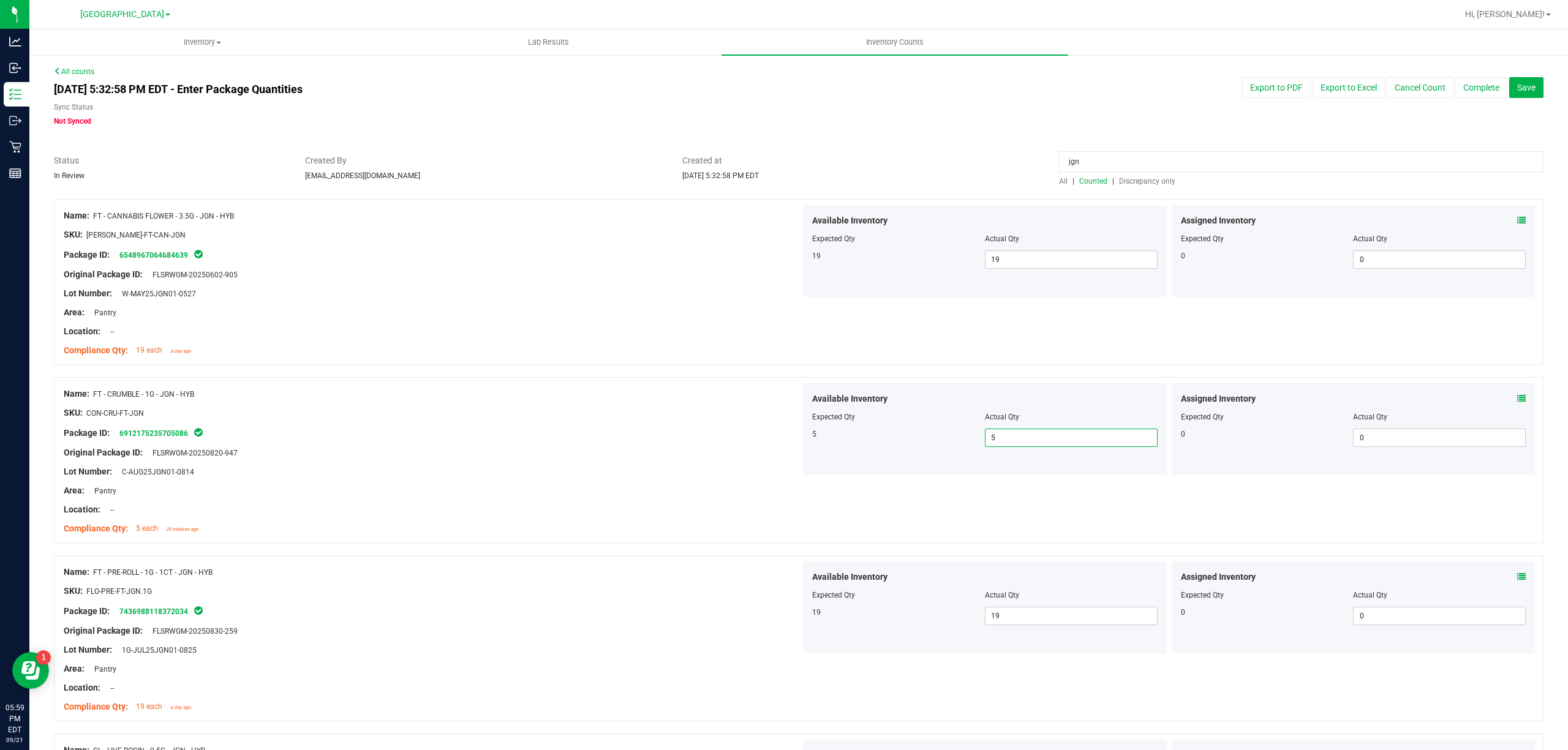
click at [1016, 441] on span "5 5" at bounding box center [1071, 437] width 173 height 18
click at [1017, 441] on input "5" at bounding box center [1071, 437] width 171 height 17
click at [1070, 162] on input "jgn" at bounding box center [1301, 162] width 485 height 21
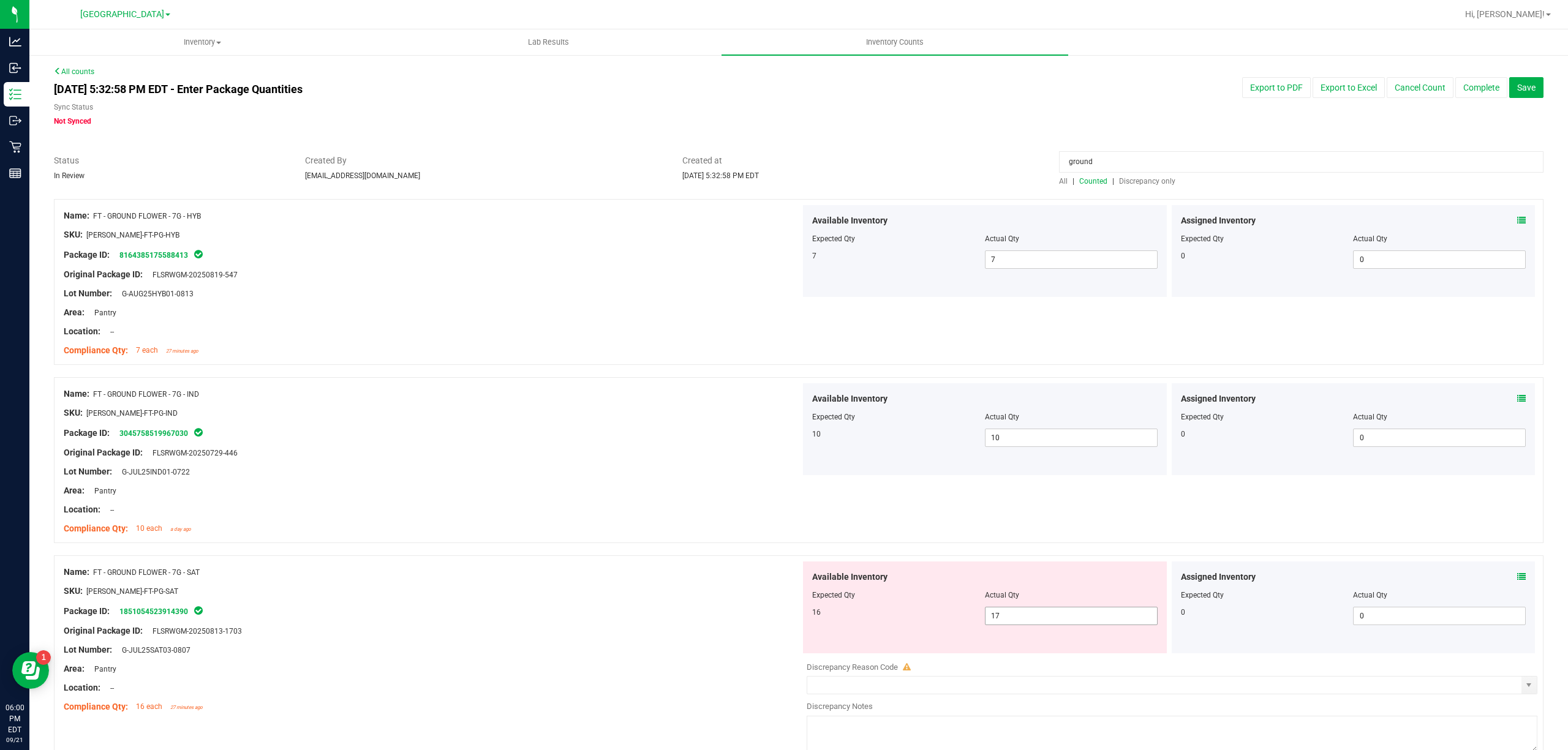
click at [1041, 611] on span "17 17" at bounding box center [1071, 616] width 173 height 18
click at [1041, 611] on input "17" at bounding box center [1071, 616] width 171 height 17
click at [722, 489] on div "Area: Pantry" at bounding box center [431, 491] width 737 height 13
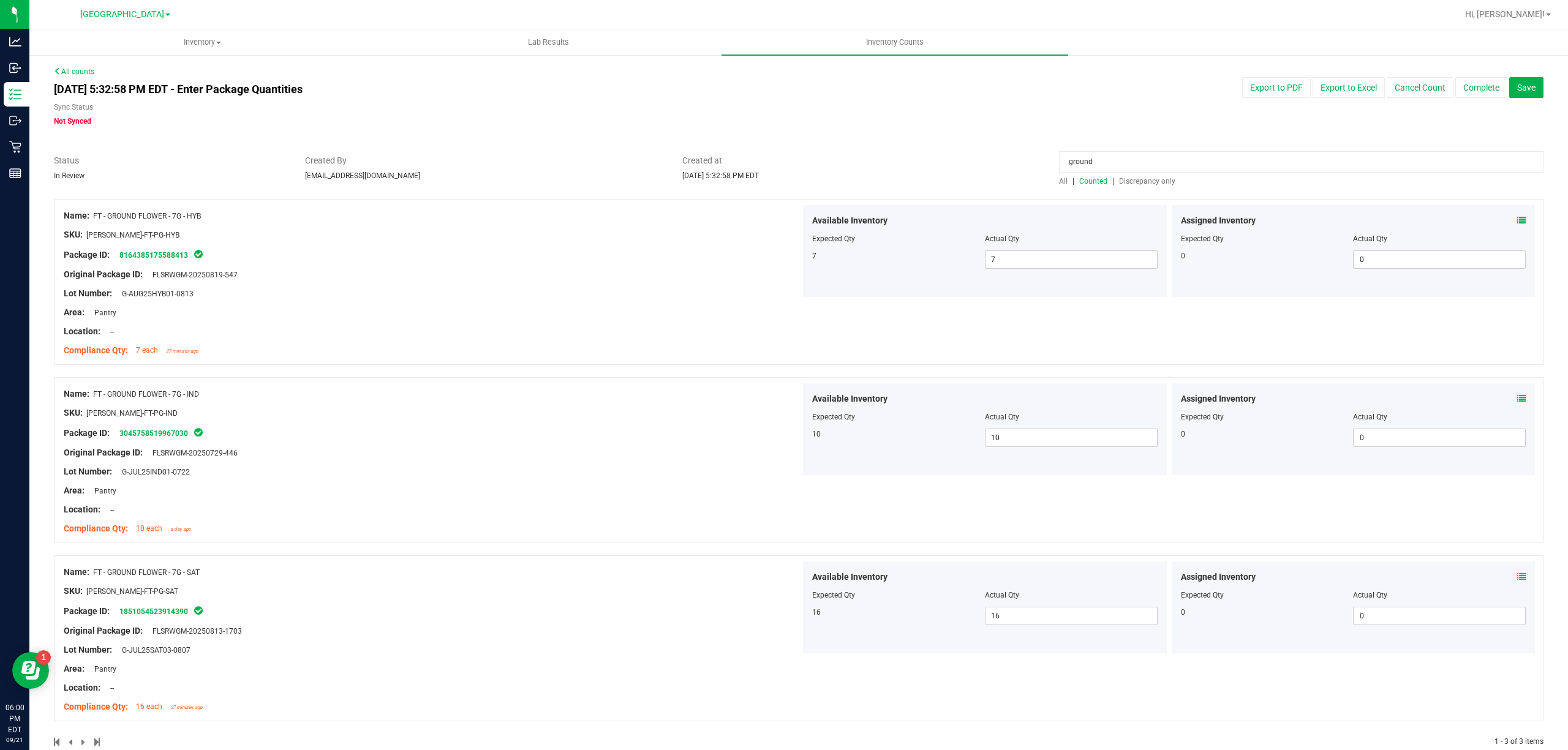
click at [1139, 162] on input "ground" at bounding box center [1301, 162] width 485 height 21
click at [1129, 182] on span "Discrepancy only" at bounding box center [1147, 181] width 57 height 9
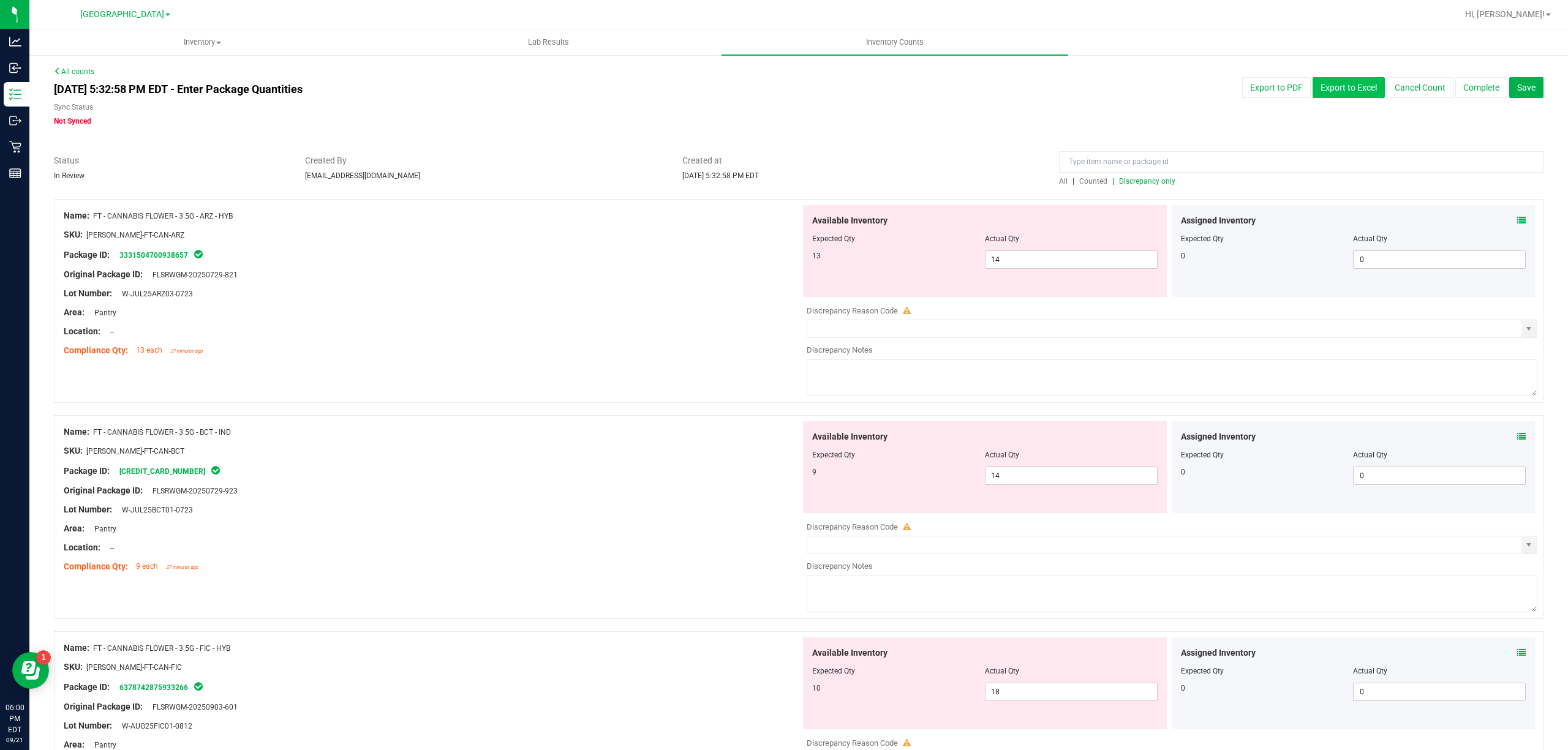
click at [1313, 93] on button "Export to Excel" at bounding box center [1349, 87] width 72 height 21
click at [1266, 96] on button "Export to PDF" at bounding box center [1277, 87] width 68 height 21
